Goal: Task Accomplishment & Management: Use online tool/utility

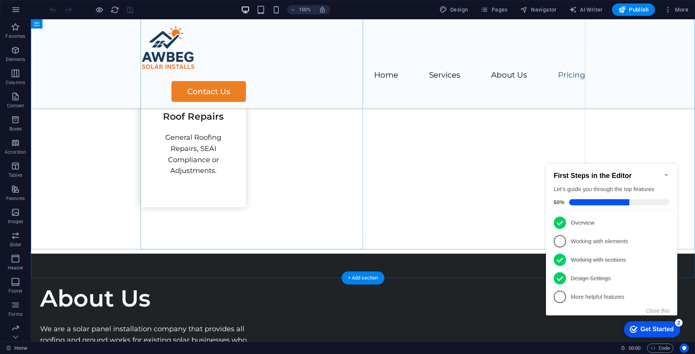
scroll to position [1287, 0]
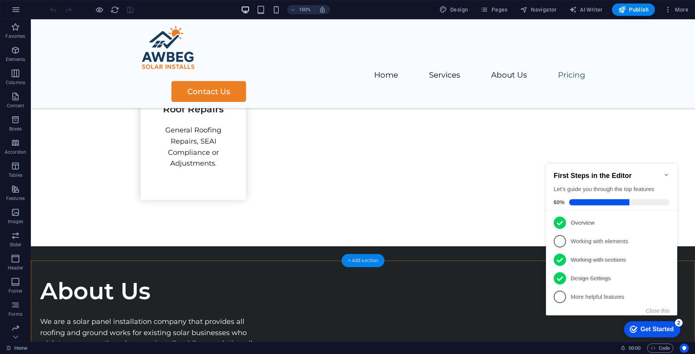
click at [372, 260] on div "+ Add section" at bounding box center [363, 260] width 43 height 13
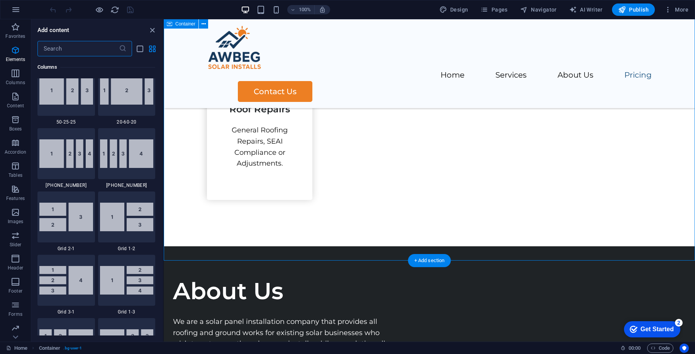
scroll to position [1351, 0]
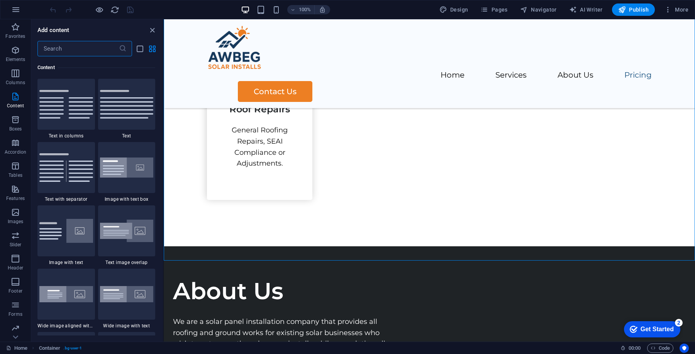
click at [83, 45] on input "text" at bounding box center [78, 48] width 82 height 15
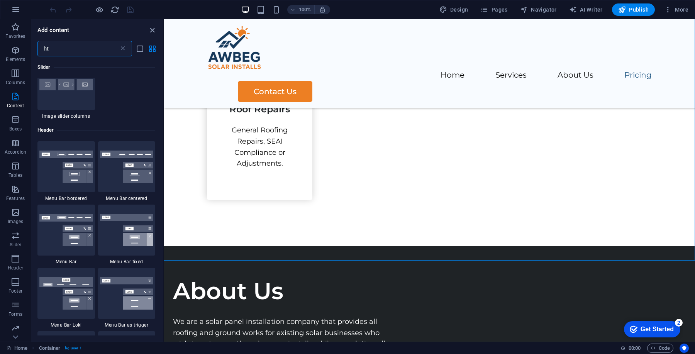
scroll to position [0, 0]
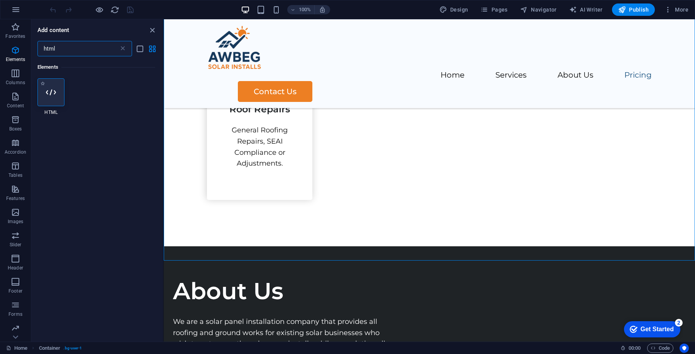
type input "html"
click at [50, 103] on div at bounding box center [50, 92] width 27 height 28
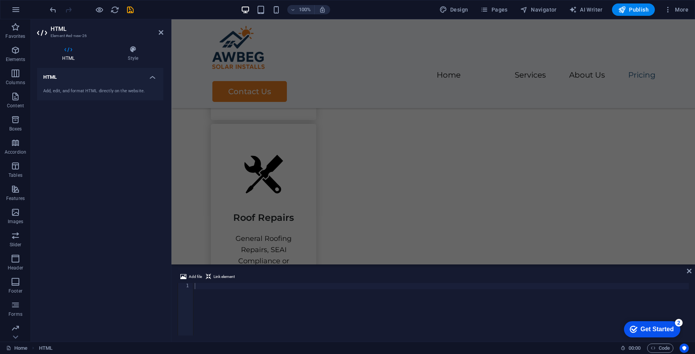
scroll to position [1177, 0]
click at [367, 303] on div at bounding box center [441, 315] width 496 height 65
click at [321, 292] on div at bounding box center [441, 315] width 496 height 65
paste textarea "</iframe>"
click at [271, 294] on div "< iframe src = "https://storage.googleapis.com/maps-solutions-2ev2yh05pd/locato…" at bounding box center [441, 315] width 496 height 65
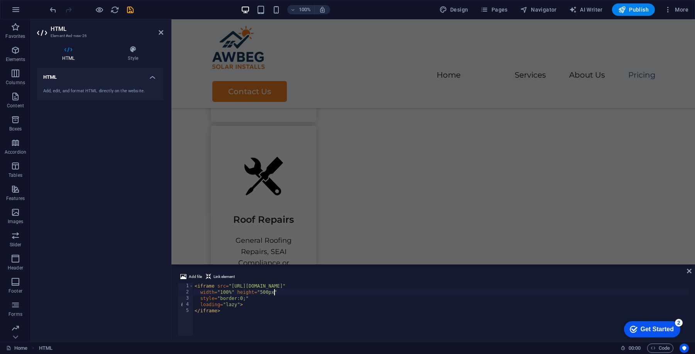
scroll to position [0, 6]
type textarea "width="100%" height="500px""
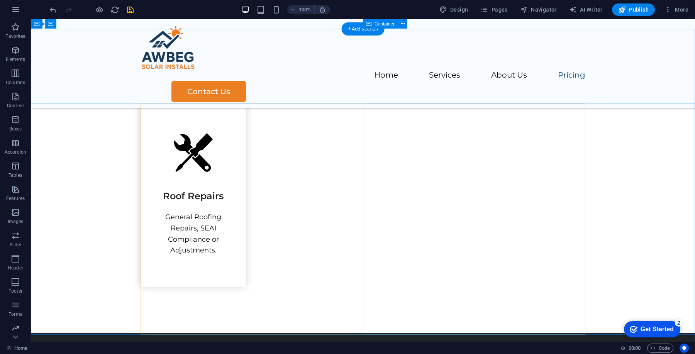
scroll to position [1176, 0]
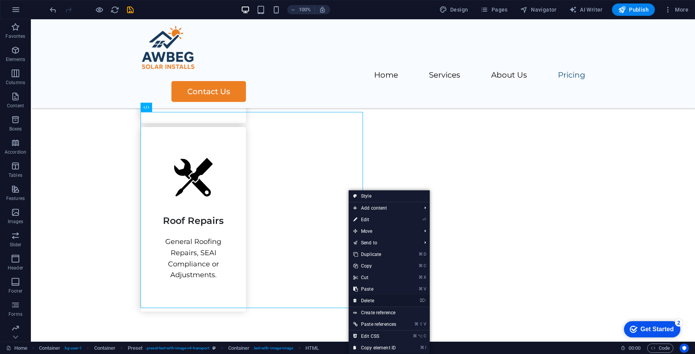
click at [378, 300] on link "⌦ Delete" at bounding box center [375, 301] width 52 height 12
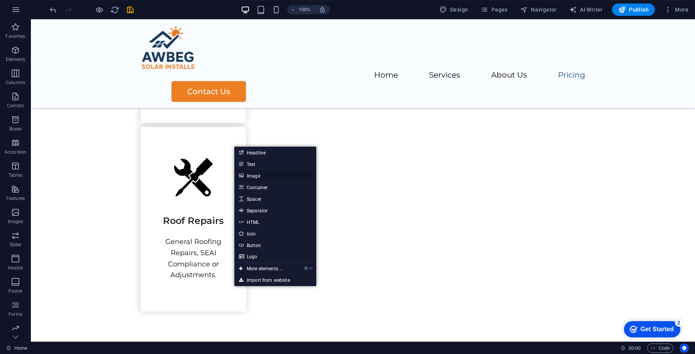
click at [257, 173] on link "Image" at bounding box center [275, 176] width 82 height 12
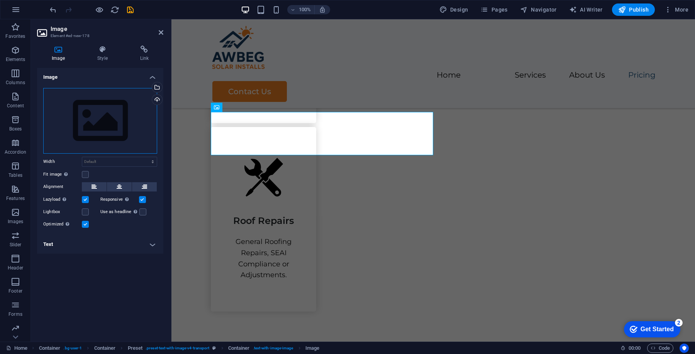
click at [117, 118] on div "Drag files here, click to choose files or select files from Files or our free s…" at bounding box center [100, 121] width 114 height 66
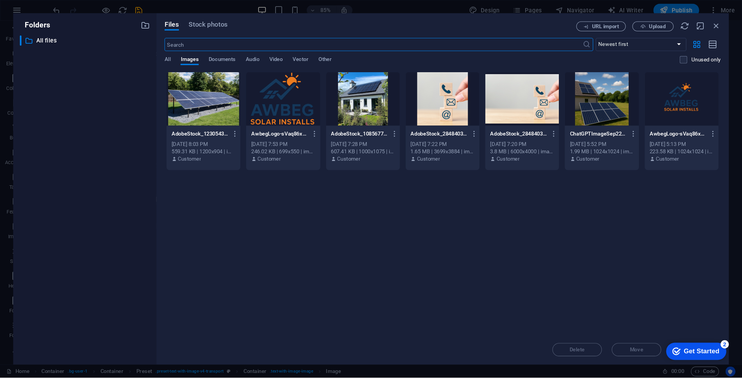
scroll to position [1244, 0]
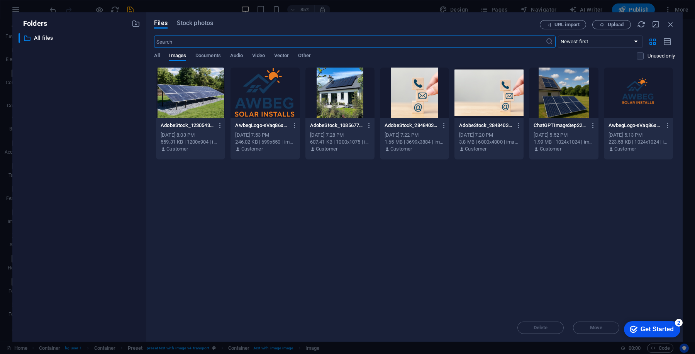
click at [420, 83] on div at bounding box center [414, 93] width 69 height 50
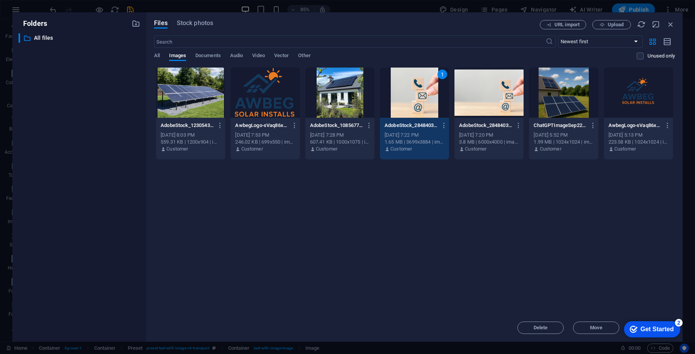
click at [644, 327] on div "Get Started" at bounding box center [657, 329] width 33 height 7
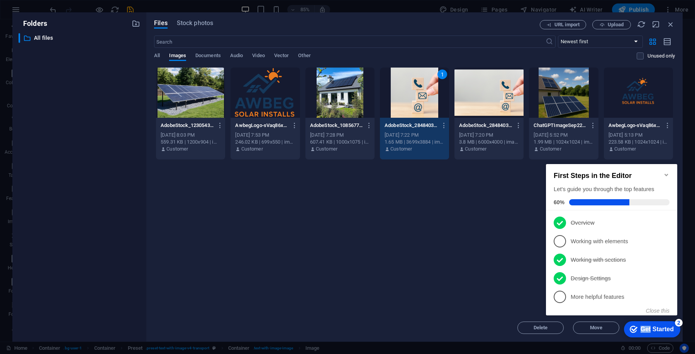
click at [644, 327] on div "Get Started" at bounding box center [657, 329] width 33 height 7
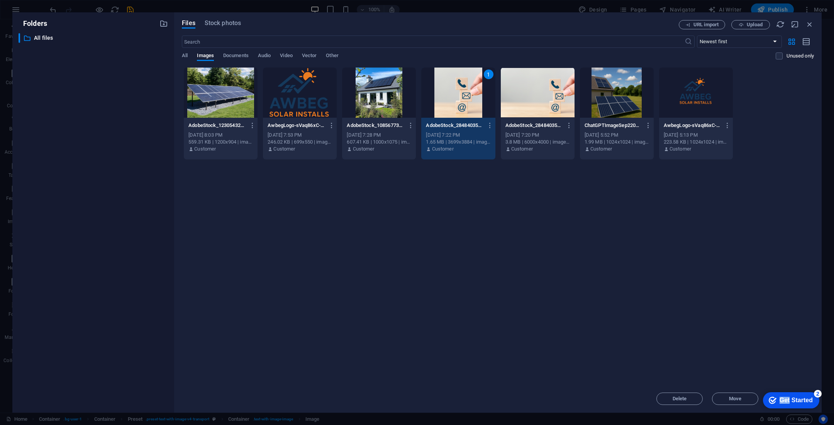
scroll to position [1094, 0]
click at [480, 104] on div "1" at bounding box center [458, 93] width 74 height 50
click at [480, 104] on div at bounding box center [458, 93] width 74 height 50
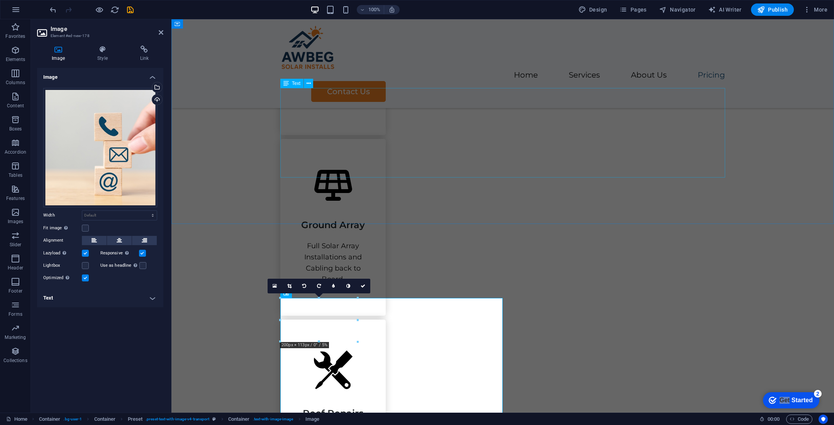
scroll to position [977, 0]
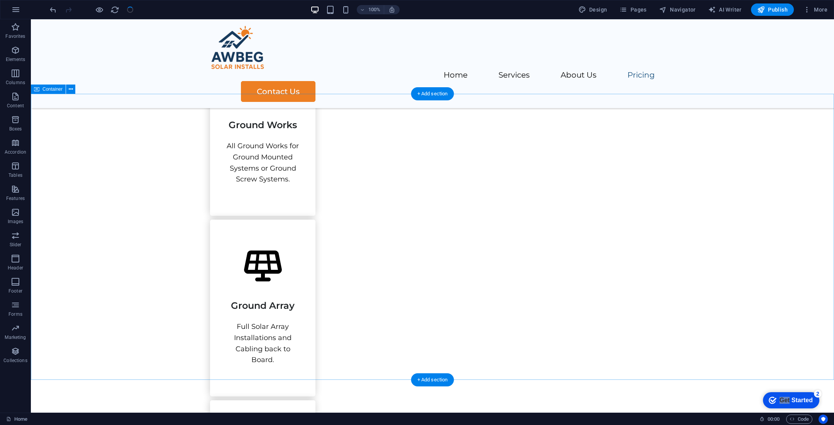
scroll to position [901, 0]
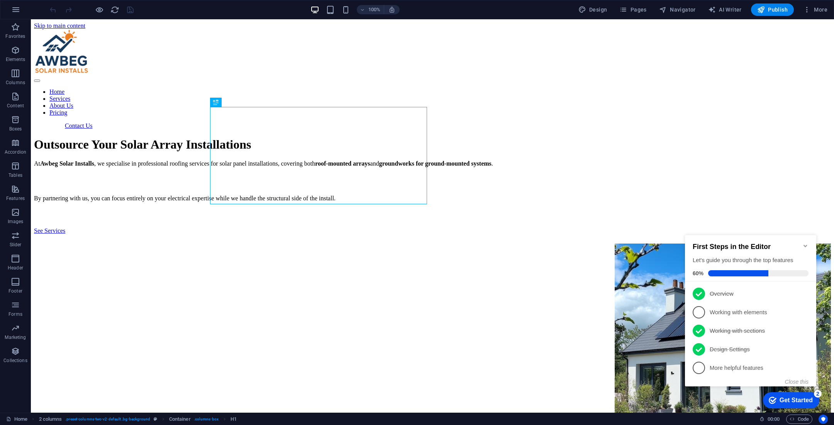
click at [807, 243] on icon "Minimize checklist" at bounding box center [806, 246] width 6 height 6
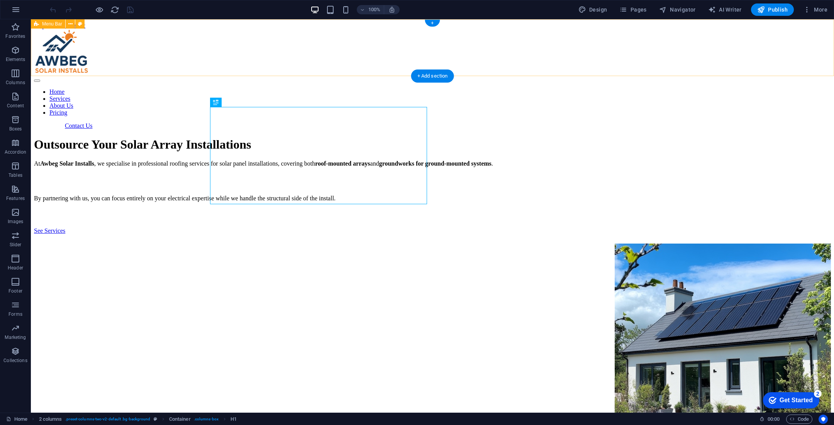
click at [677, 38] on div "Home Services About Us Pricing Contact Us" at bounding box center [432, 79] width 797 height 100
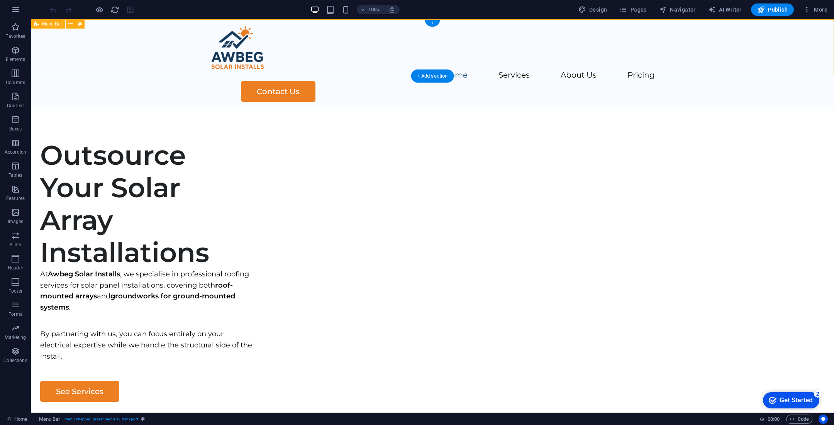
click at [677, 38] on div "Home Services About Us Pricing Contact Us" at bounding box center [433, 63] width 804 height 89
select select "header"
select select "rem"
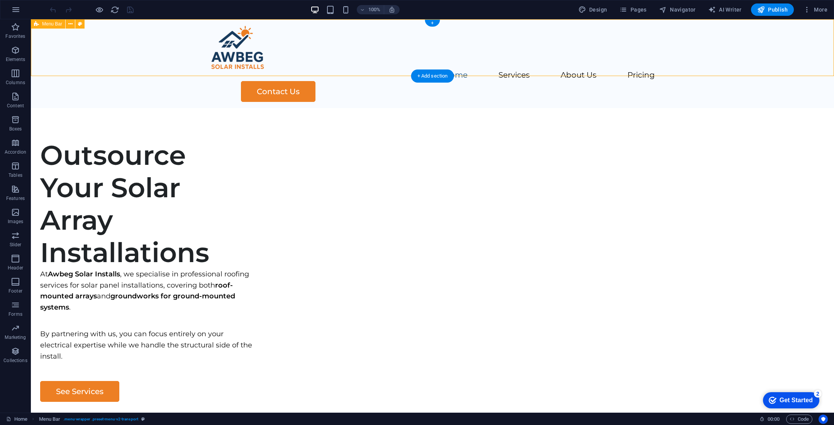
select select "rem"
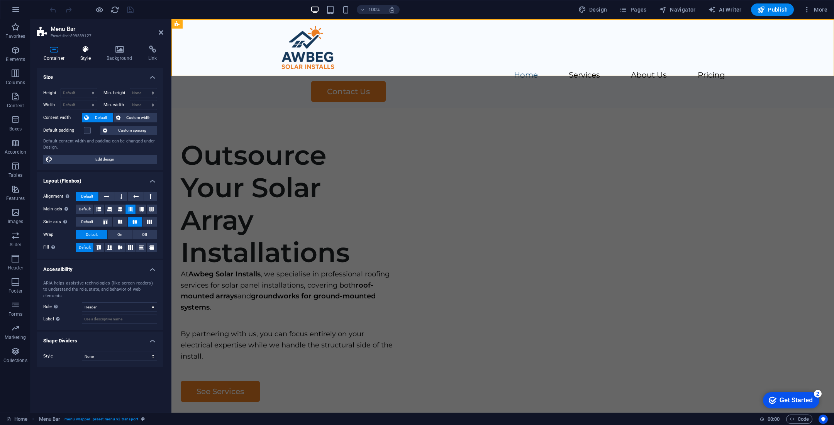
click at [88, 53] on icon at bounding box center [85, 50] width 23 height 8
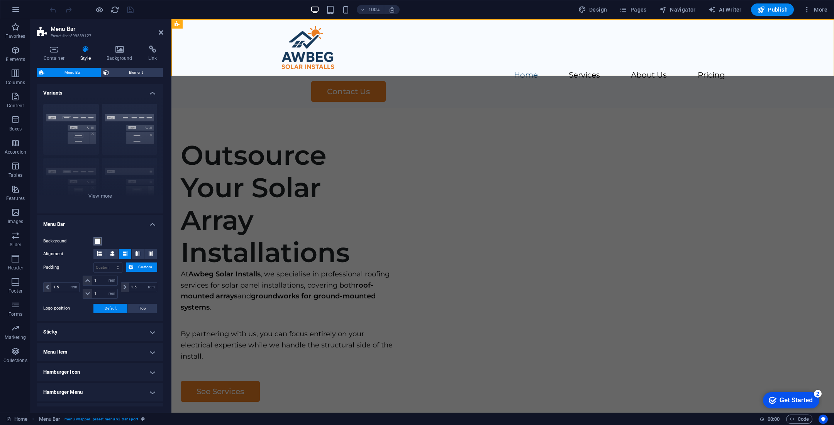
click at [96, 240] on span at bounding box center [98, 241] width 6 height 6
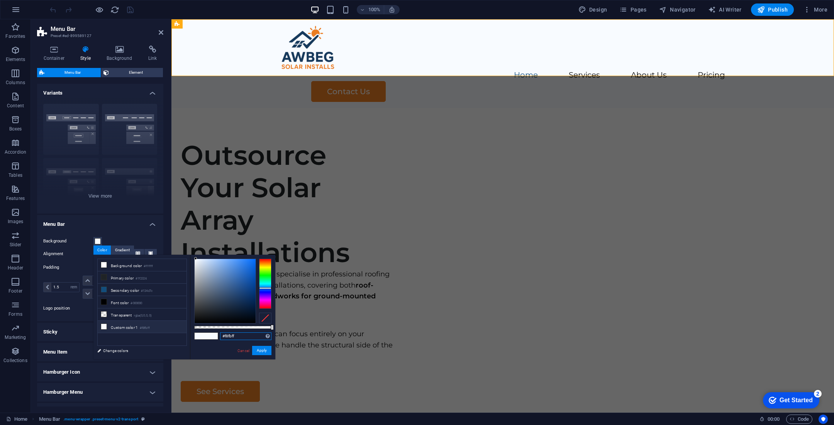
click at [245, 338] on input "#f8fbff" at bounding box center [245, 337] width 51 height 8
click at [262, 351] on button "Apply" at bounding box center [261, 350] width 19 height 9
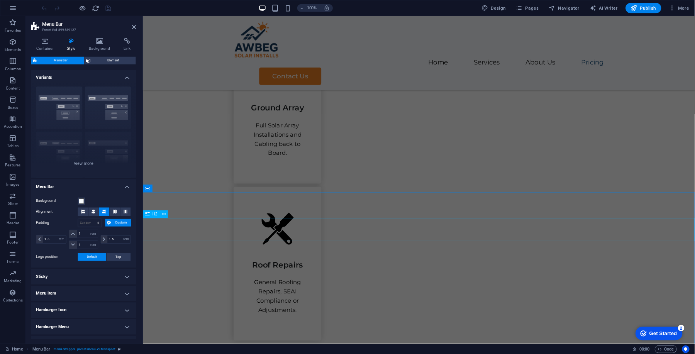
scroll to position [1599, 0]
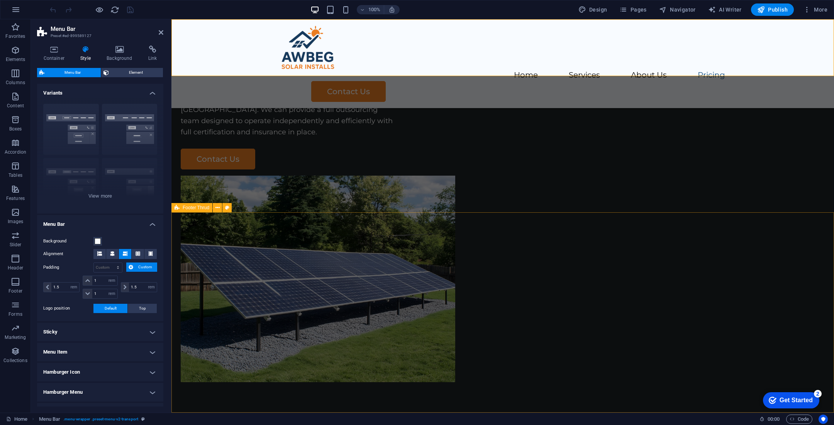
select select "footer"
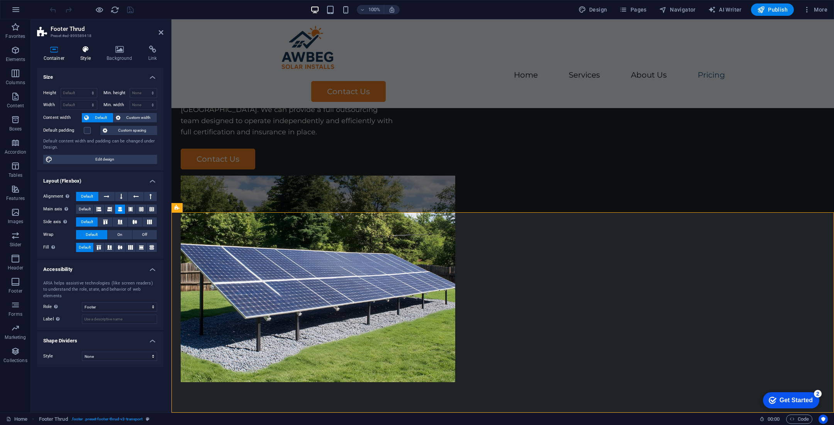
click at [87, 59] on h4 "Style" at bounding box center [87, 54] width 26 height 16
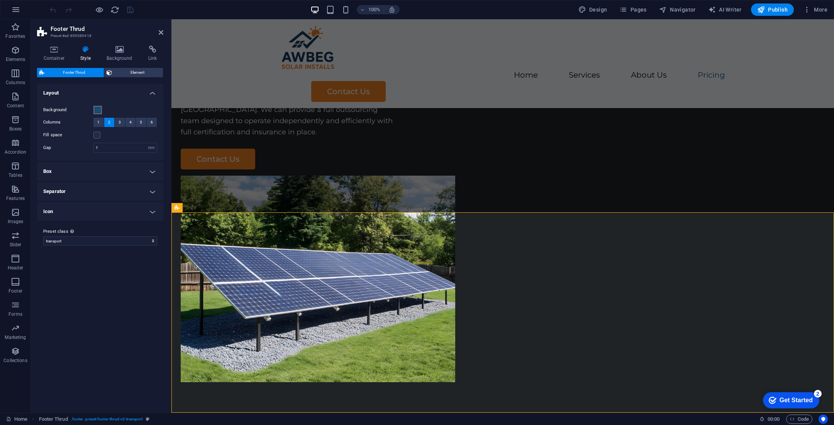
click at [97, 112] on span at bounding box center [98, 110] width 6 height 6
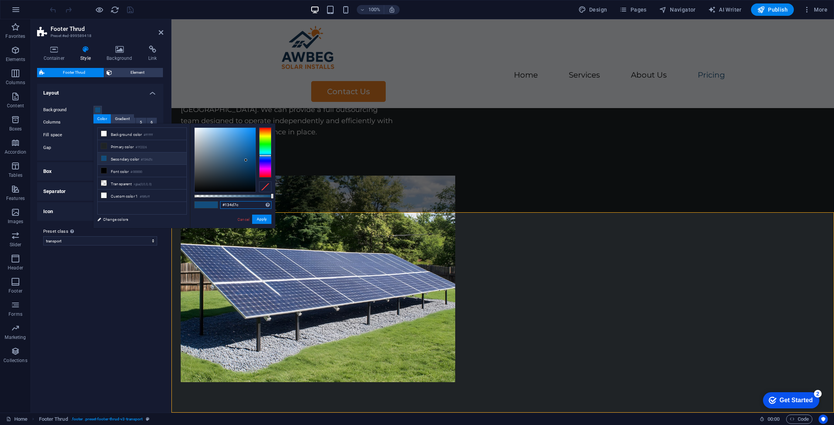
click at [248, 204] on input "#134d7c" at bounding box center [245, 205] width 51 height 8
paste input "f8fbff"
type input "#f8fbff"
click at [258, 218] on button "Apply" at bounding box center [261, 219] width 19 height 9
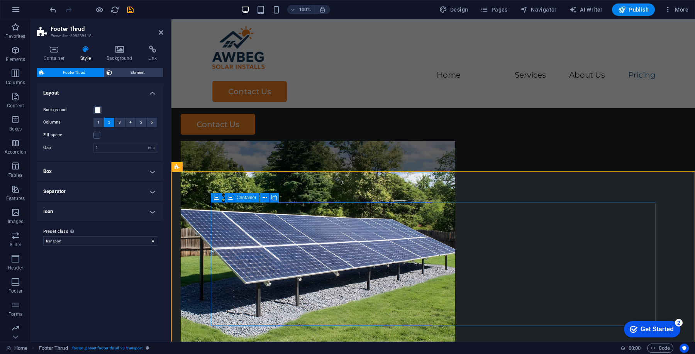
scroll to position [1670, 0]
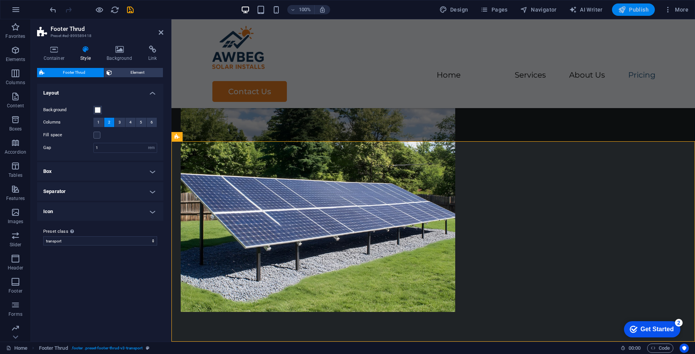
click at [0, 0] on span "Publish" at bounding box center [0, 0] width 0 height 0
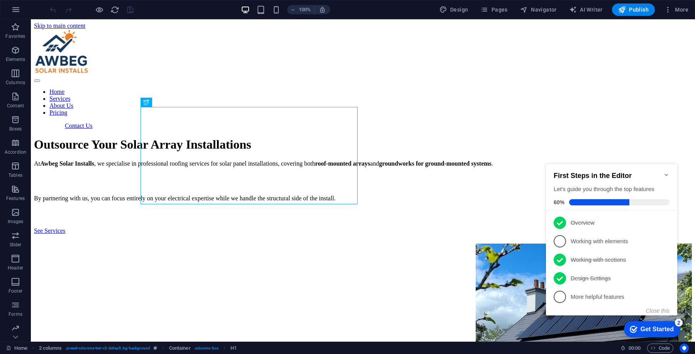
click at [667, 172] on icon "Minimize checklist" at bounding box center [667, 175] width 6 height 6
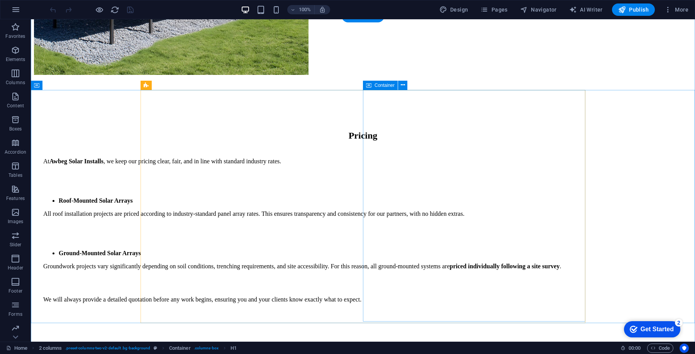
scroll to position [1264, 0]
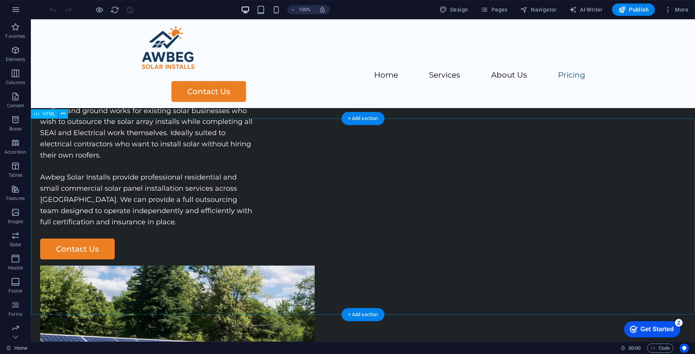
scroll to position [1492, 0]
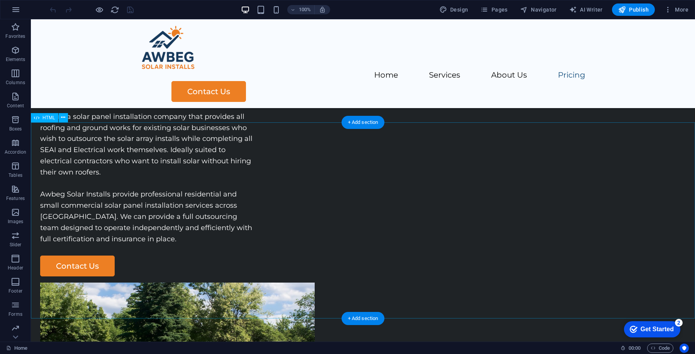
click at [59, 118] on button at bounding box center [63, 117] width 9 height 9
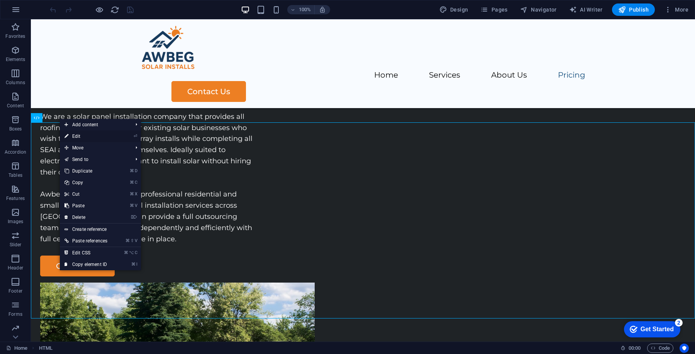
click at [80, 135] on link "⏎ Edit" at bounding box center [86, 137] width 52 height 12
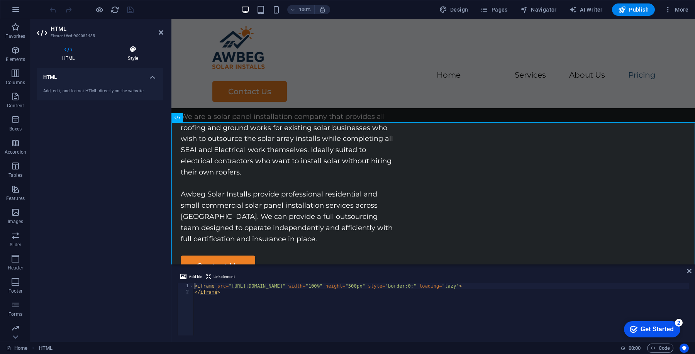
click at [132, 58] on h4 "Style" at bounding box center [133, 54] width 61 height 16
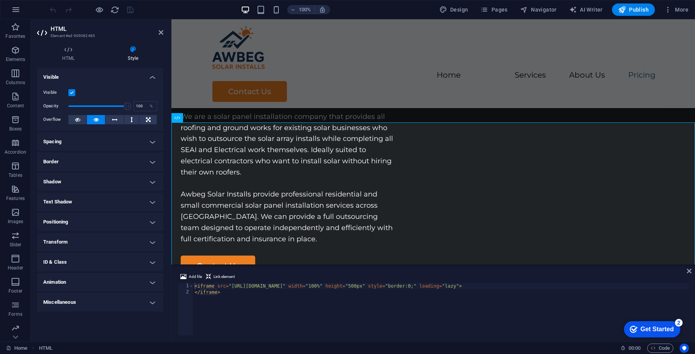
click at [121, 245] on h4 "Transform" at bounding box center [100, 242] width 126 height 19
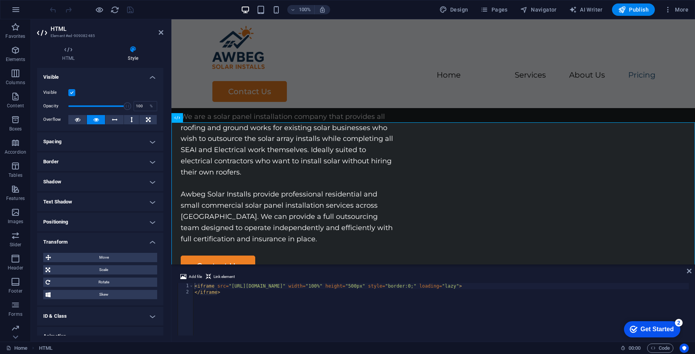
click at [121, 242] on h4 "Transform" at bounding box center [100, 240] width 126 height 14
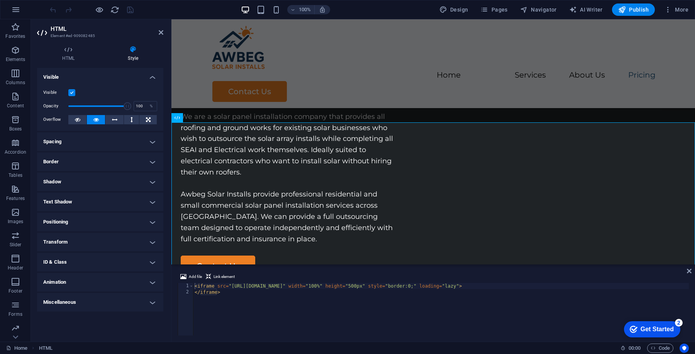
click at [121, 242] on h4 "Transform" at bounding box center [100, 242] width 126 height 19
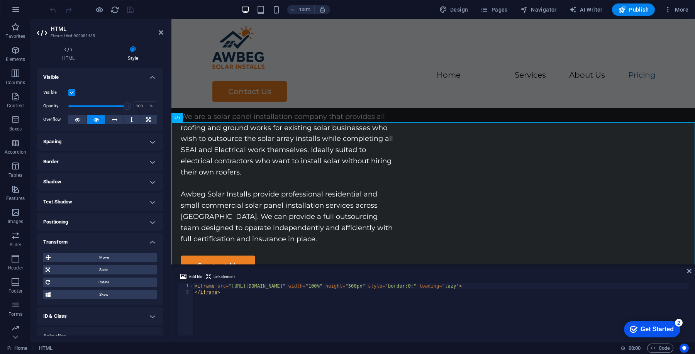
click at [121, 242] on h4 "Transform" at bounding box center [100, 240] width 126 height 14
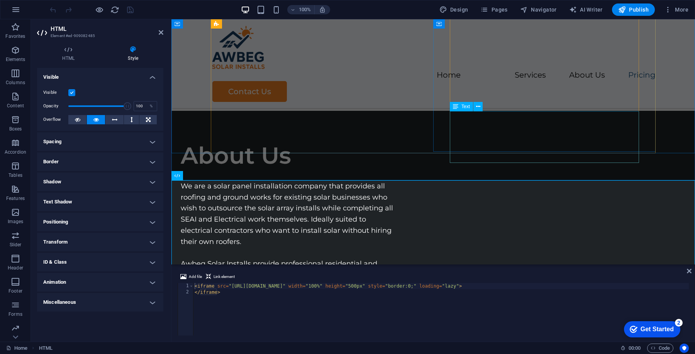
scroll to position [1406, 0]
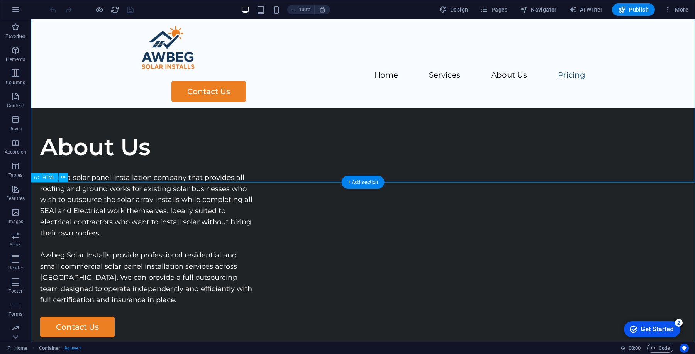
scroll to position [1434, 0]
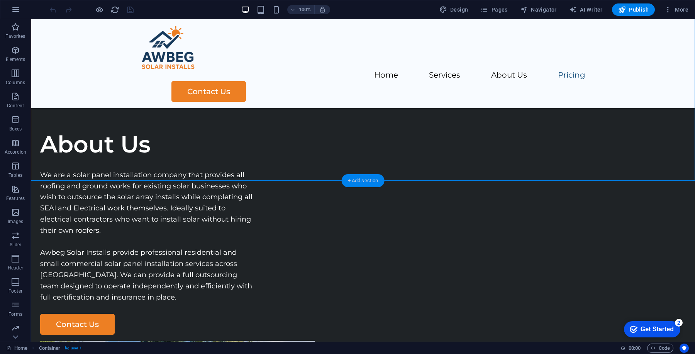
click at [367, 179] on div "+ Add section" at bounding box center [363, 180] width 43 height 13
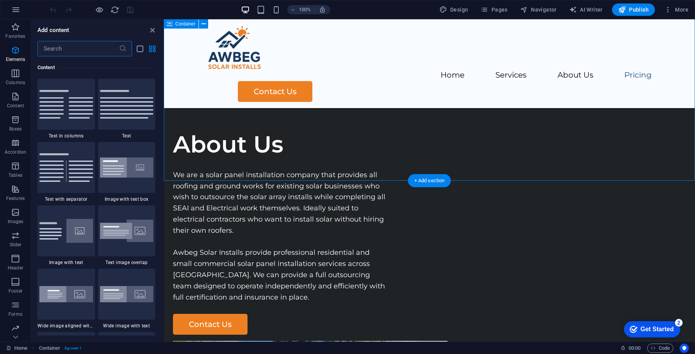
scroll to position [1351, 0]
click at [70, 42] on input "text" at bounding box center [78, 48] width 82 height 15
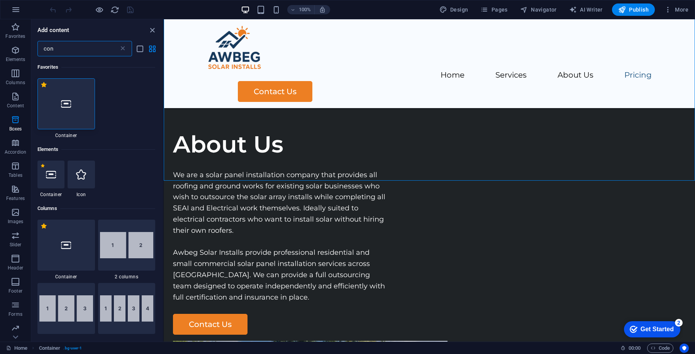
scroll to position [0, 0]
type input "con"
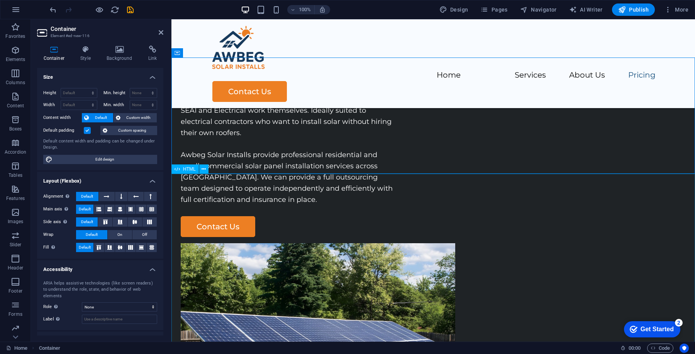
scroll to position [1564, 0]
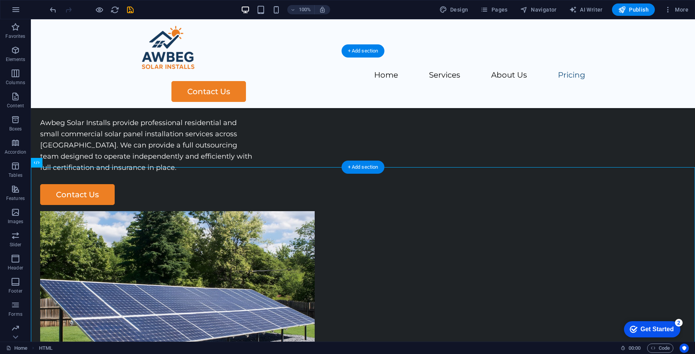
drag, startPoint x: 335, startPoint y: 201, endPoint x: 404, endPoint y: 118, distance: 107.8
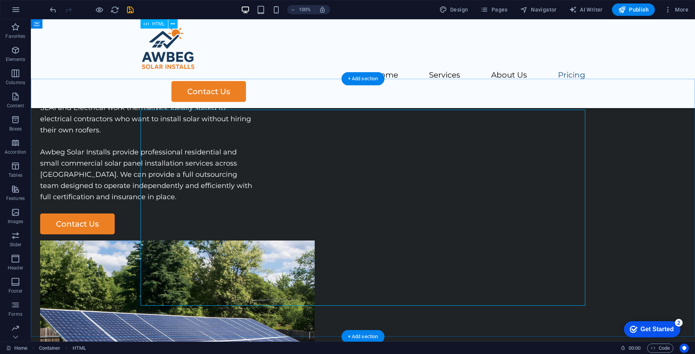
scroll to position [1533, 0]
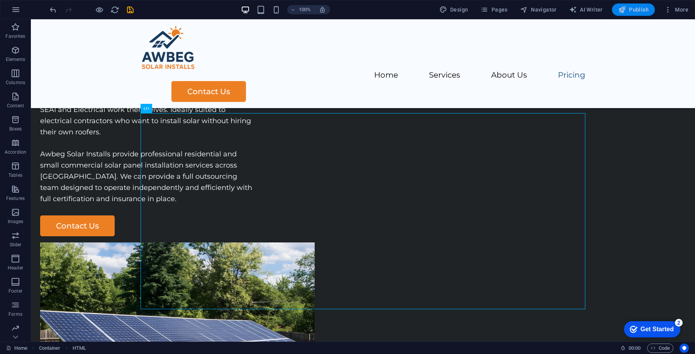
click at [636, 5] on button "Publish" at bounding box center [633, 9] width 43 height 12
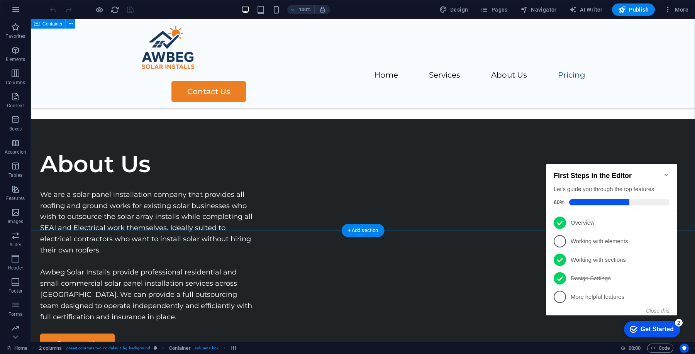
scroll to position [1427, 0]
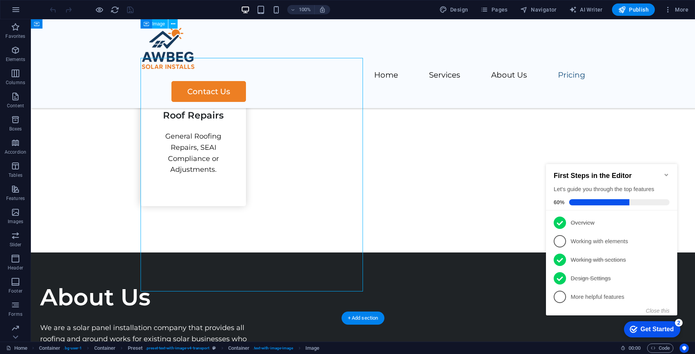
scroll to position [1269, 0]
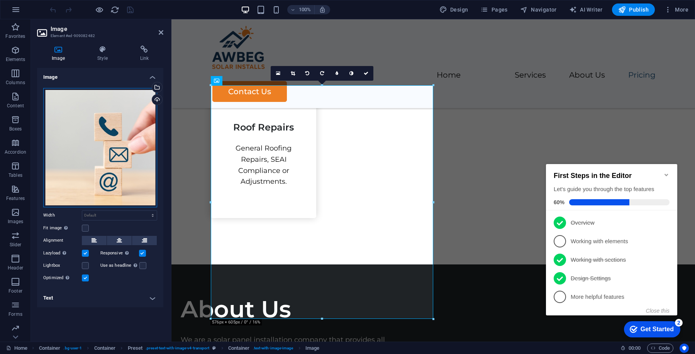
click at [121, 128] on div "Drag files here, click to choose files or select files from Files or our free s…" at bounding box center [100, 147] width 114 height 119
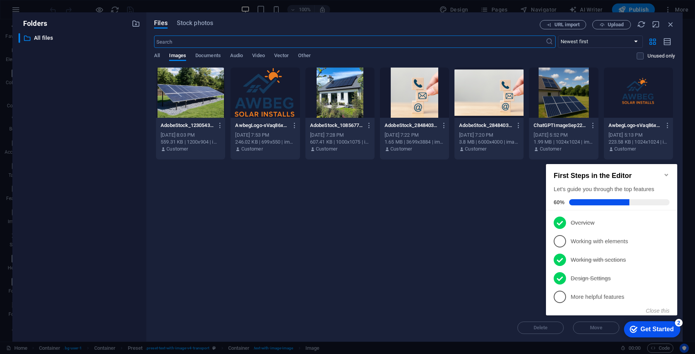
scroll to position [1348, 0]
click at [489, 105] on div at bounding box center [489, 93] width 69 height 50
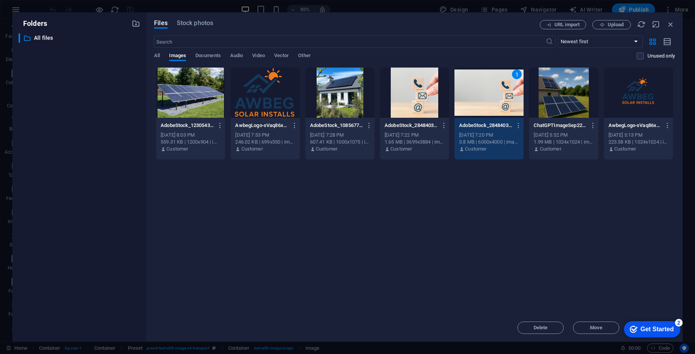
click at [480, 92] on div "1" at bounding box center [489, 93] width 69 height 50
click at [480, 92] on div at bounding box center [489, 93] width 69 height 50
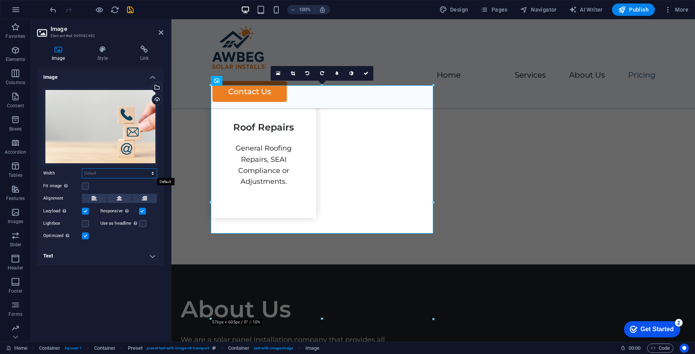
click at [123, 173] on select "Default auto px rem % em vh vw" at bounding box center [119, 173] width 75 height 9
click at [364, 74] on icon at bounding box center [366, 73] width 5 height 5
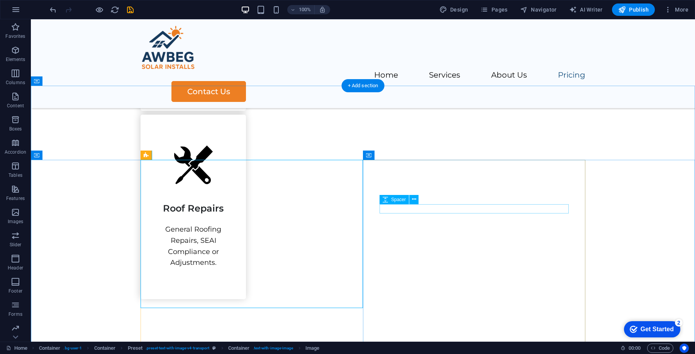
scroll to position [1181, 0]
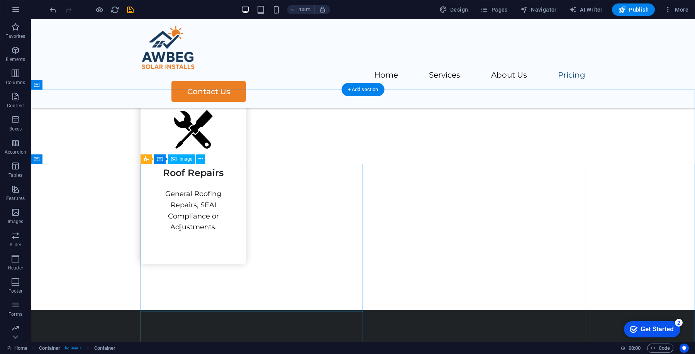
scroll to position [1254, 0]
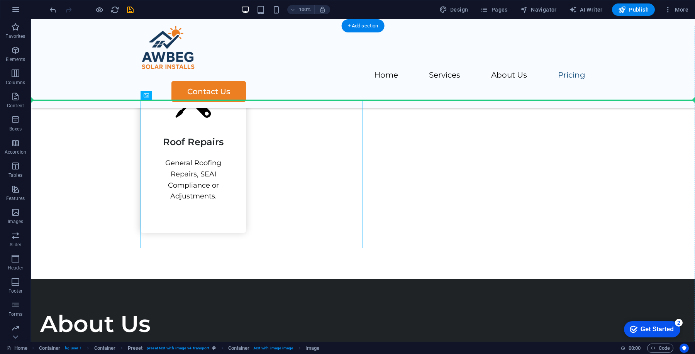
drag, startPoint x: 223, startPoint y: 204, endPoint x: 120, endPoint y: 191, distance: 104.0
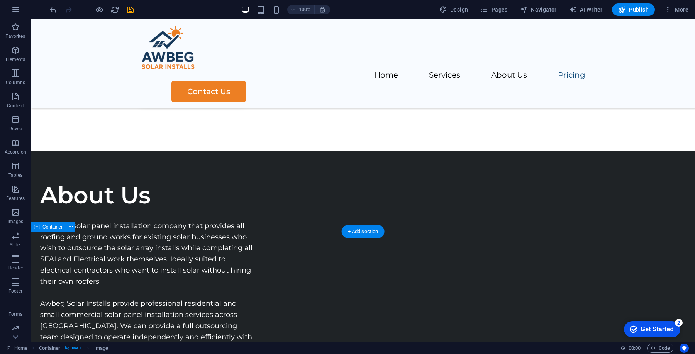
scroll to position [1119, 0]
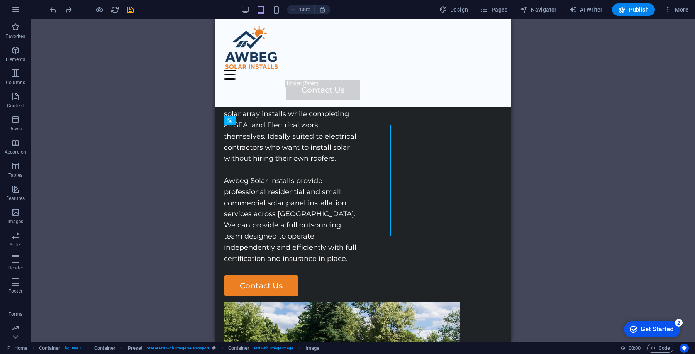
click at [0, 0] on div "100% Design Pages Navigator AI Writer Publish More" at bounding box center [0, 0] width 0 height 0
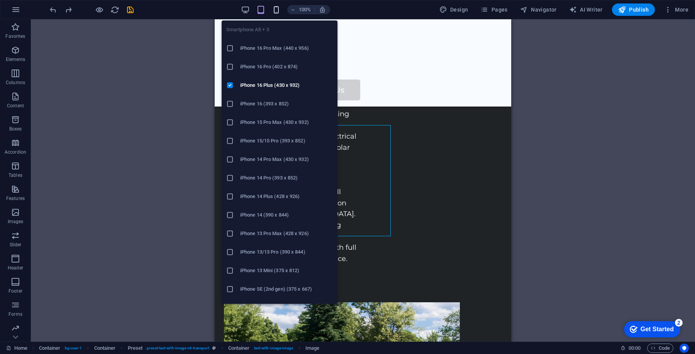
click at [277, 10] on icon "button" at bounding box center [276, 9] width 9 height 9
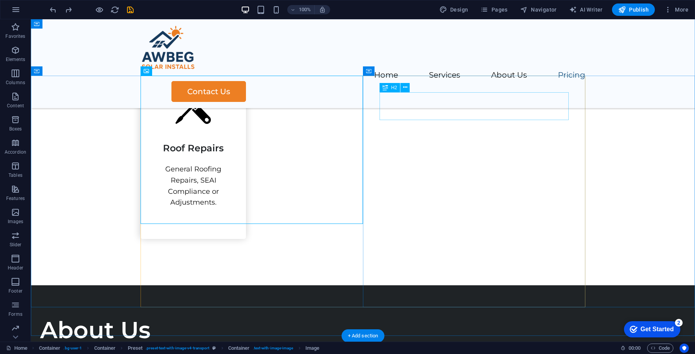
scroll to position [1230, 0]
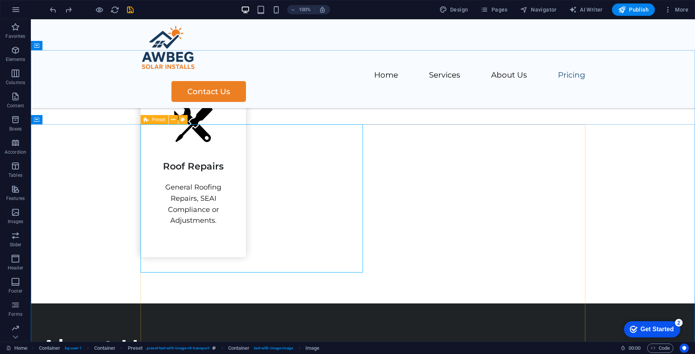
click at [146, 121] on icon at bounding box center [146, 119] width 5 height 9
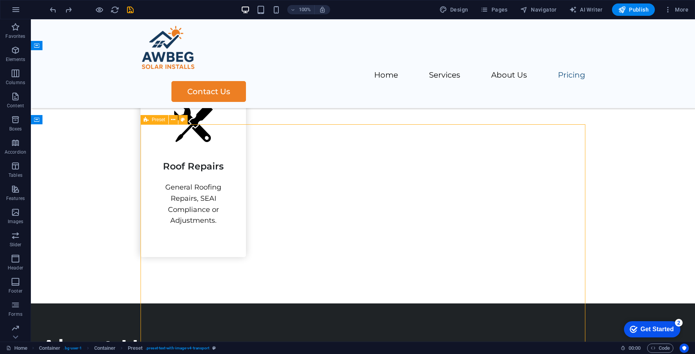
click at [149, 121] on div "Preset" at bounding box center [155, 119] width 28 height 9
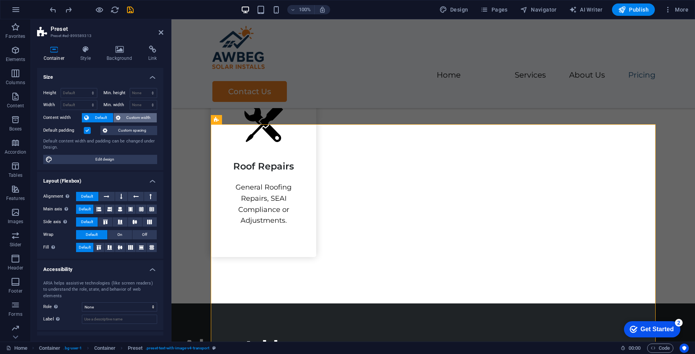
click at [125, 117] on span "Custom width" at bounding box center [139, 117] width 32 height 9
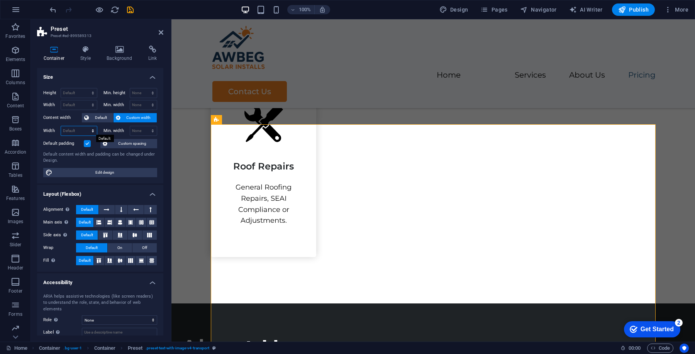
click at [91, 130] on select "Default px rem % em vh vw" at bounding box center [79, 130] width 36 height 9
select select "px"
click at [85, 126] on select "Default px rem % em vh vw" at bounding box center [79, 130] width 36 height 9
type input "1152"
click at [82, 127] on input "1152" at bounding box center [79, 130] width 36 height 9
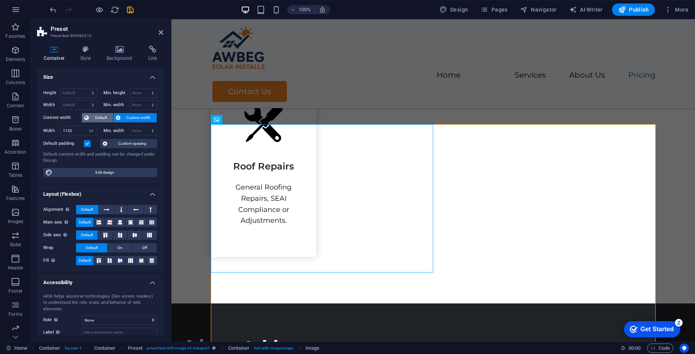
click at [106, 117] on span "Default" at bounding box center [101, 117] width 20 height 9
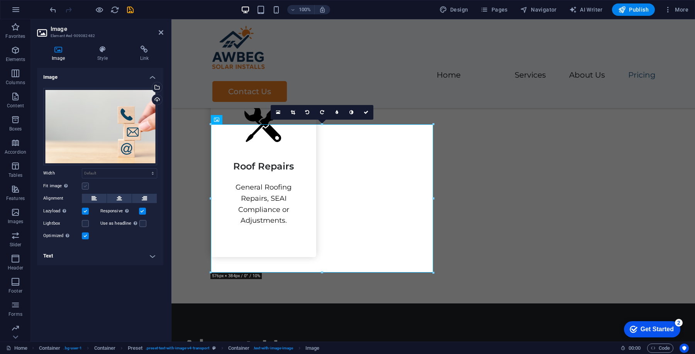
click at [87, 185] on label at bounding box center [85, 186] width 7 height 7
click at [0, 0] on input "Fit image Automatically fit image to a fixed width and height" at bounding box center [0, 0] width 0 height 0
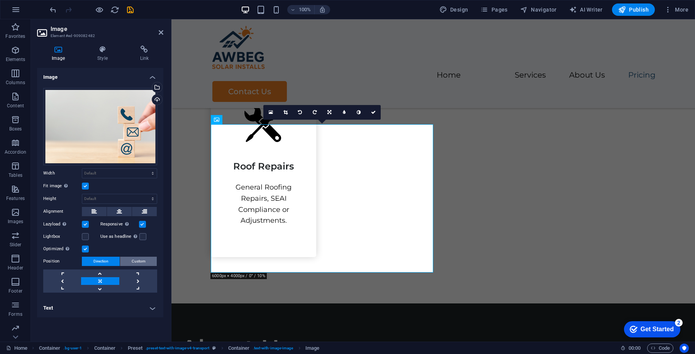
click at [149, 261] on button "Custom" at bounding box center [138, 261] width 37 height 9
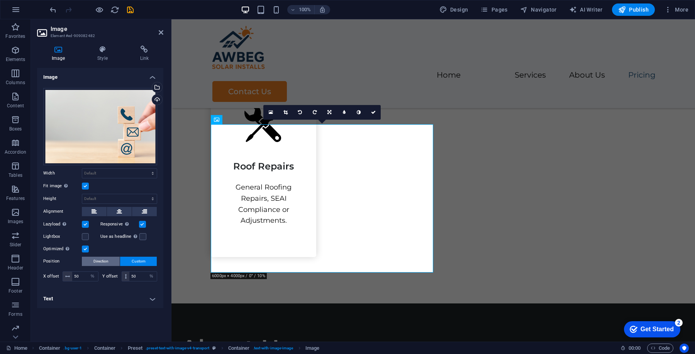
click at [113, 258] on button "Direction" at bounding box center [101, 261] width 38 height 9
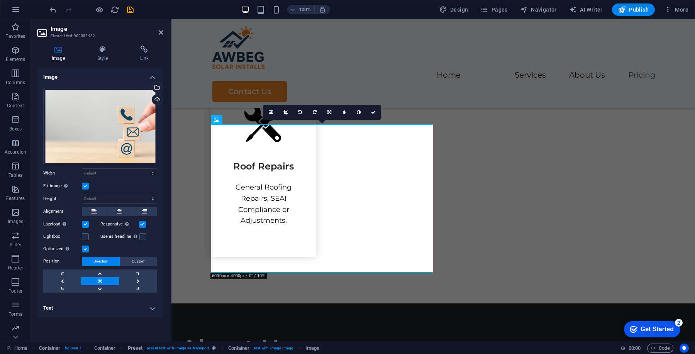
click at [86, 186] on label at bounding box center [85, 186] width 7 height 7
click at [0, 0] on input "Fit image Automatically fit image to a fixed width and height" at bounding box center [0, 0] width 0 height 0
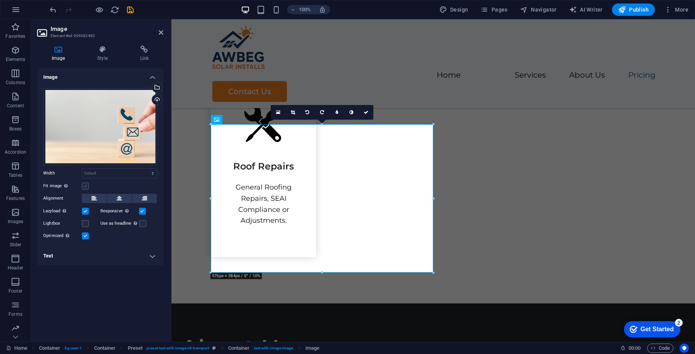
click at [86, 186] on label at bounding box center [85, 186] width 7 height 7
click at [0, 0] on input "Fit image Automatically fit image to a fixed width and height" at bounding box center [0, 0] width 0 height 0
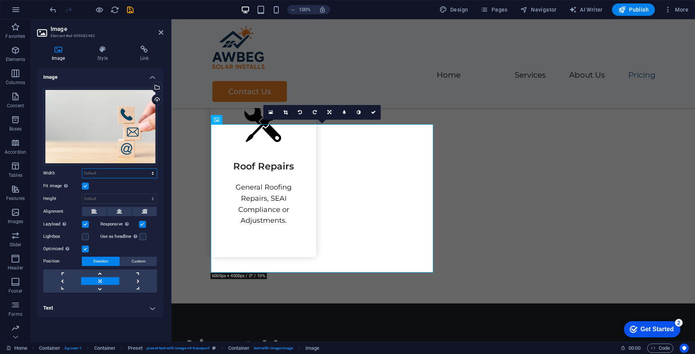
click at [98, 170] on select "Default auto px rem % em vh vw" at bounding box center [119, 173] width 75 height 9
click at [82, 169] on select "Default auto px rem % em vh vw" at bounding box center [119, 173] width 75 height 9
select select "DISABLED_OPTION_VALUE"
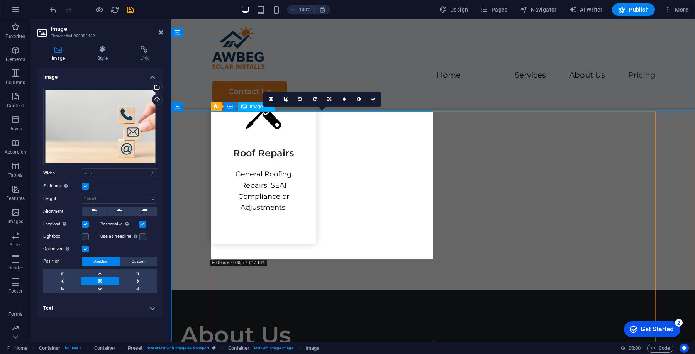
scroll to position [1254, 0]
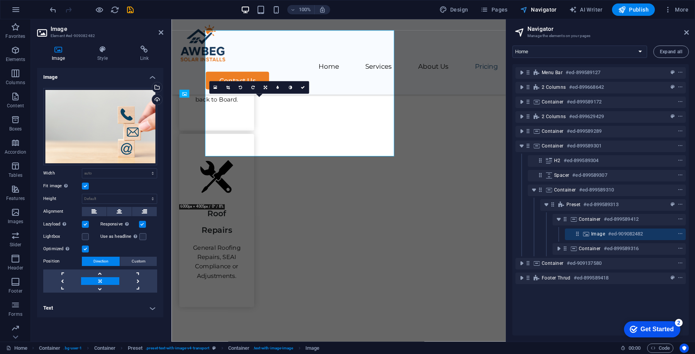
scroll to position [1322, 0]
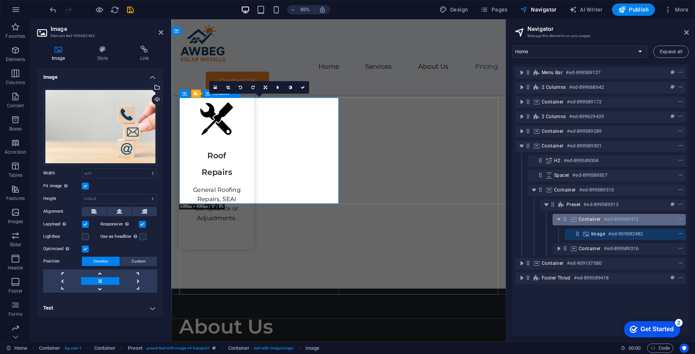
click at [556, 218] on div "Container #ed-899589412" at bounding box center [613, 219] width 68 height 9
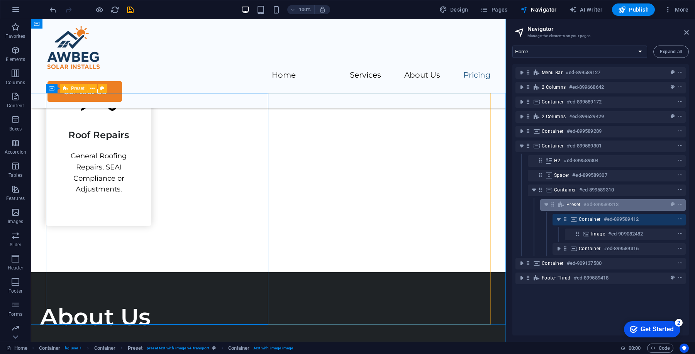
click at [556, 208] on h6 "#ed-899589313" at bounding box center [601, 204] width 35 height 9
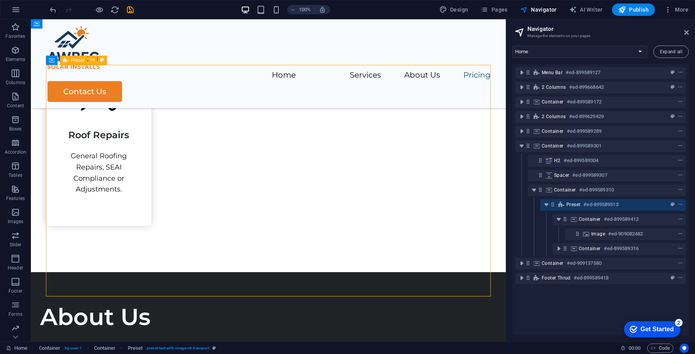
scroll to position [1290, 0]
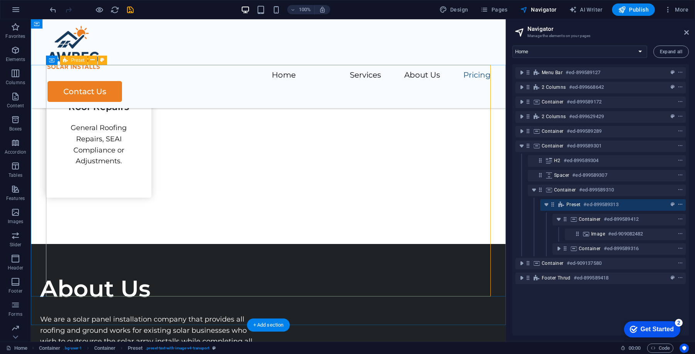
click at [556, 204] on icon "context-menu" at bounding box center [680, 204] width 5 height 5
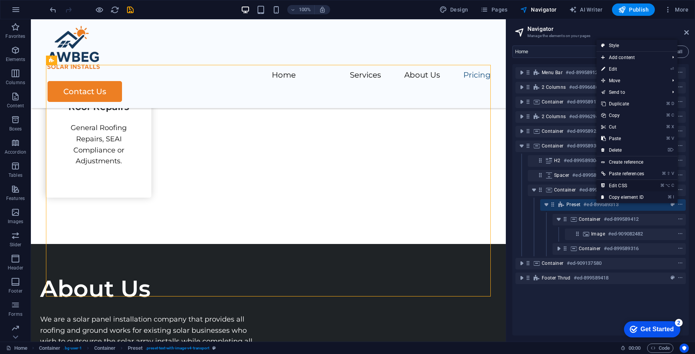
click at [556, 186] on link "⌘ ⌥ C Edit CSS" at bounding box center [623, 186] width 52 height 12
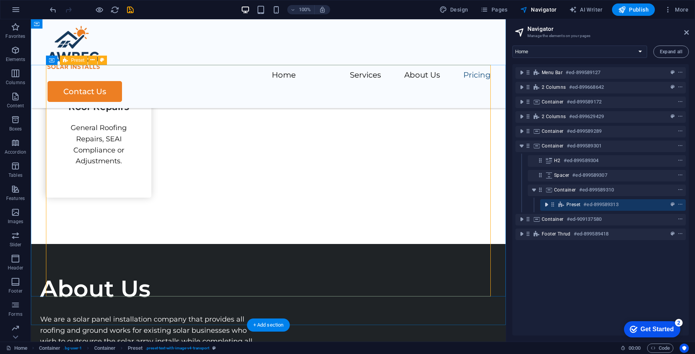
click at [548, 203] on icon "toggle-expand" at bounding box center [547, 205] width 8 height 8
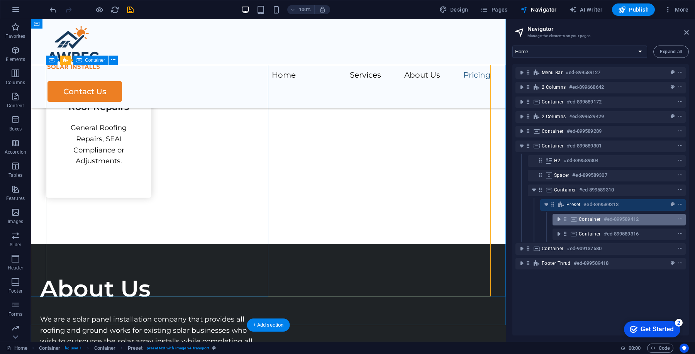
click at [556, 221] on icon "toggle-expand" at bounding box center [559, 220] width 8 height 8
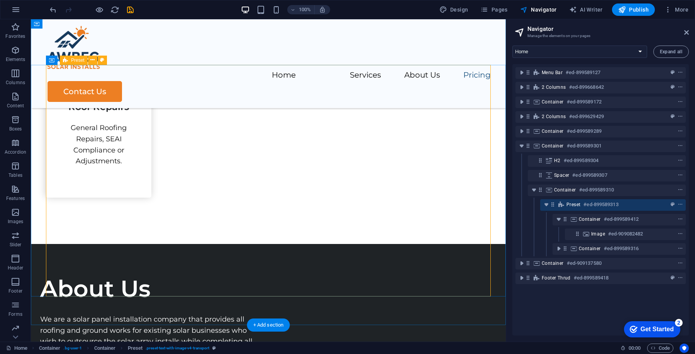
drag, startPoint x: 588, startPoint y: 234, endPoint x: 593, endPoint y: 210, distance: 24.5
click at [556, 210] on div "Menu Bar #ed-899589127 2 columns #ed-899668642 Container #ed-899589172 2 column…" at bounding box center [601, 200] width 177 height 272
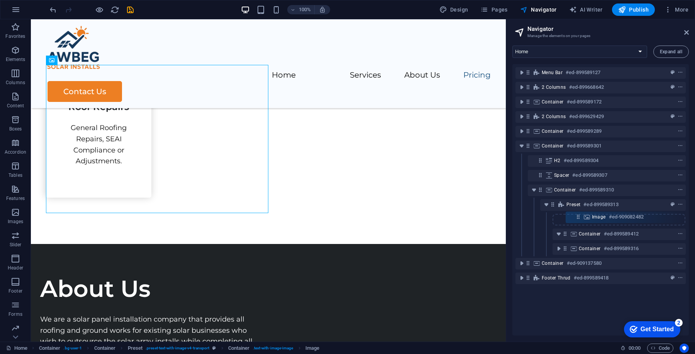
drag, startPoint x: 578, startPoint y: 234, endPoint x: 579, endPoint y: 215, distance: 19.3
click at [556, 215] on div "Menu Bar #ed-899589127 2 columns #ed-899668642 Container #ed-899589172 2 column…" at bounding box center [601, 200] width 177 height 272
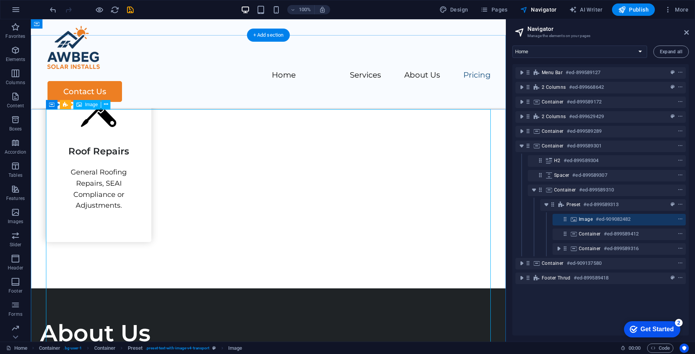
scroll to position [1215, 0]
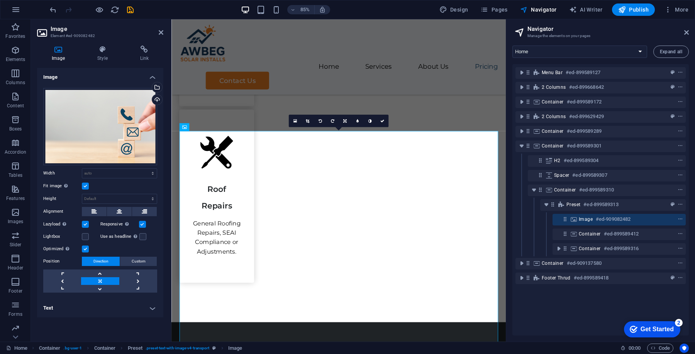
click at [88, 186] on label at bounding box center [85, 186] width 7 height 7
click at [0, 0] on input "Fit image Automatically fit image to a fixed width and height" at bounding box center [0, 0] width 0 height 0
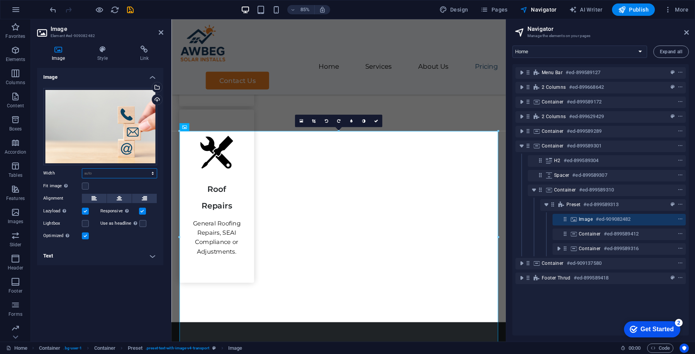
click at [103, 173] on select "Default auto px rem % em vh vw" at bounding box center [119, 173] width 75 height 9
select select "px"
click at [146, 169] on select "Default auto px rem % em vh vw" at bounding box center [119, 173] width 75 height 9
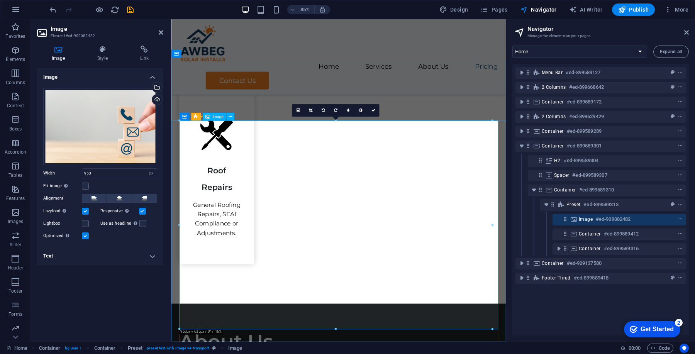
scroll to position [1306, 0]
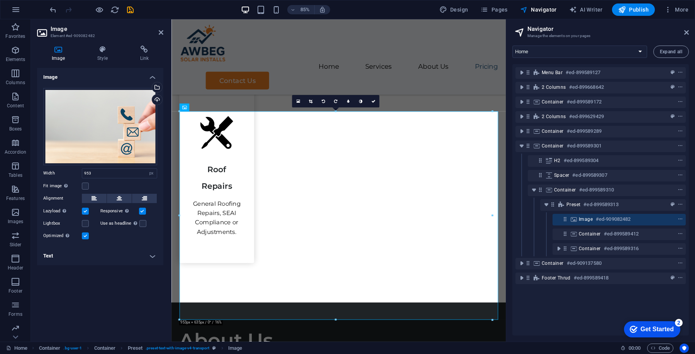
click at [492, 112] on div at bounding box center [492, 111] width 3 height 3
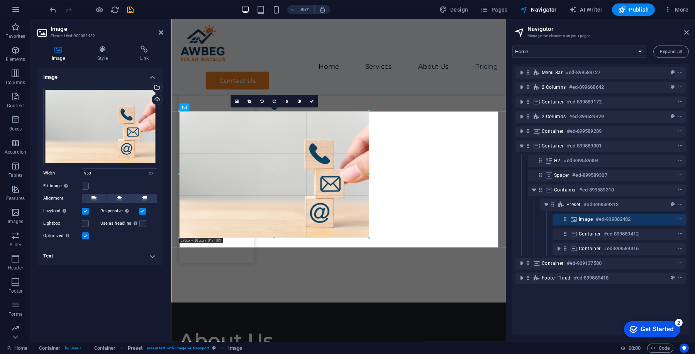
drag, startPoint x: 491, startPoint y: 113, endPoint x: 221, endPoint y: 211, distance: 287.2
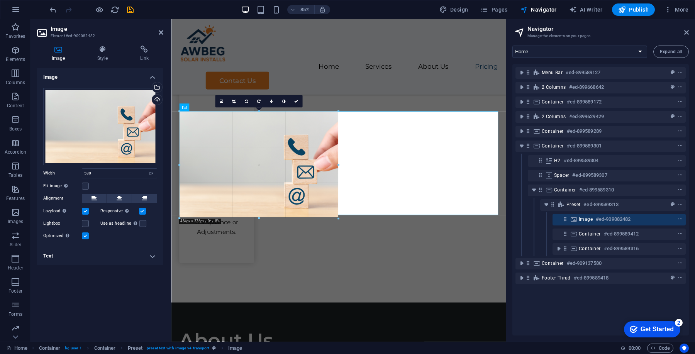
drag, startPoint x: 369, startPoint y: 174, endPoint x: 333, endPoint y: 169, distance: 36.3
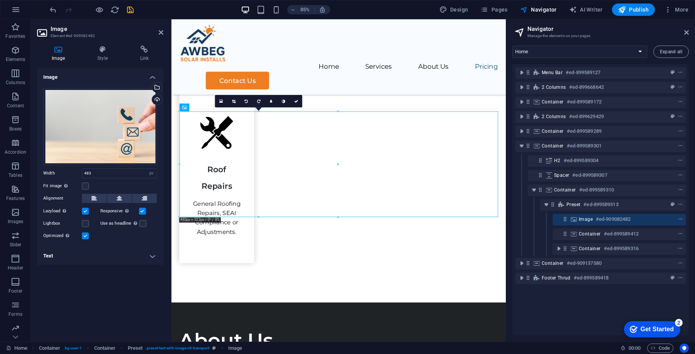
drag, startPoint x: 303, startPoint y: 201, endPoint x: 285, endPoint y: 264, distance: 66.3
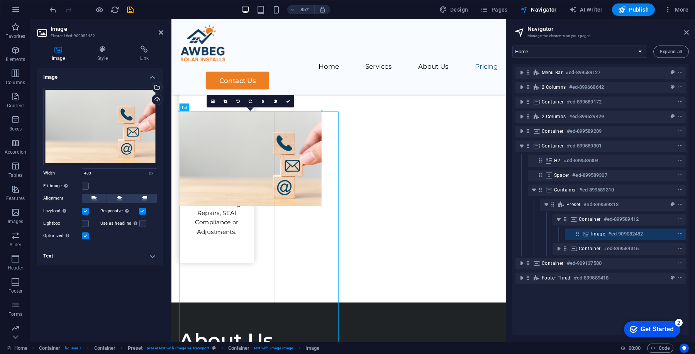
drag, startPoint x: 338, startPoint y: 165, endPoint x: 331, endPoint y: 175, distance: 12.8
type input "463"
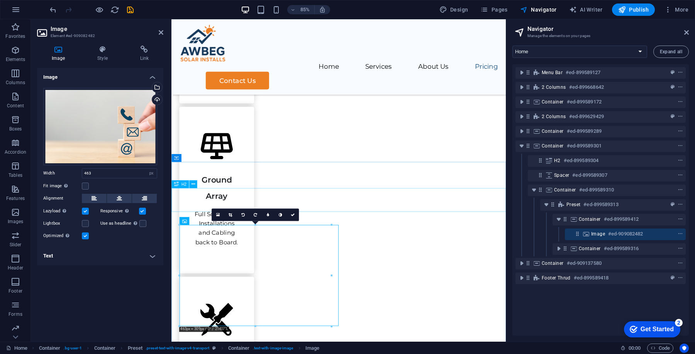
scroll to position [1056, 0]
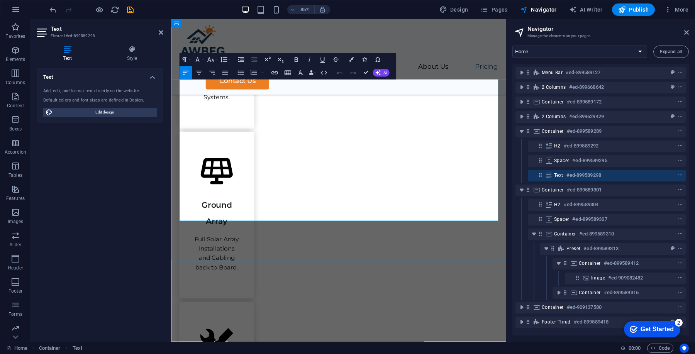
click at [134, 61] on h4 "Style" at bounding box center [132, 54] width 63 height 16
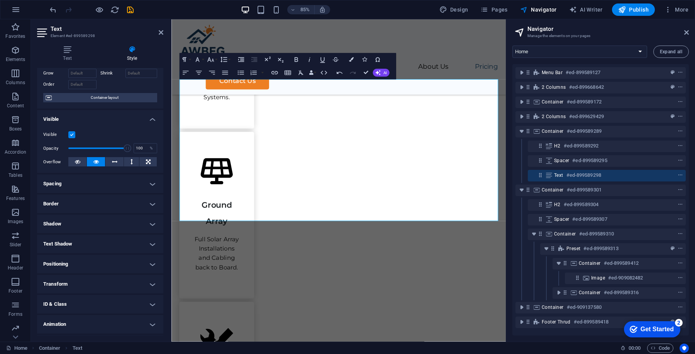
scroll to position [42, 0]
click at [95, 186] on h4 "Spacing" at bounding box center [100, 182] width 126 height 19
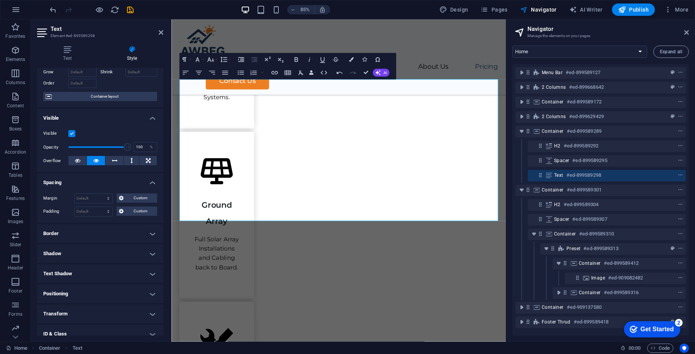
scroll to position [0, 0]
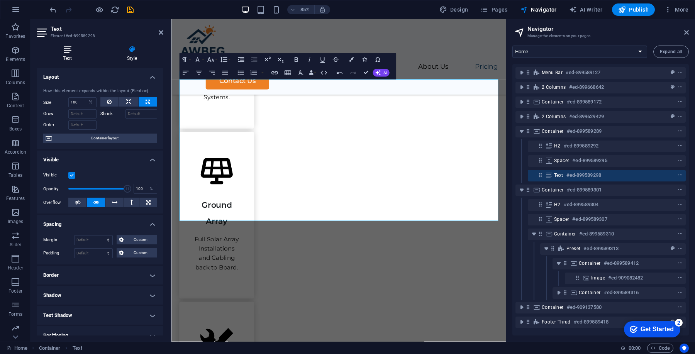
click at [70, 58] on h4 "Text" at bounding box center [69, 54] width 64 height 16
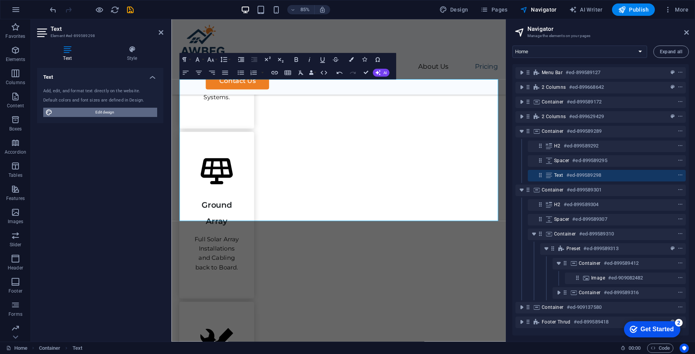
click at [105, 113] on span "Edit design" at bounding box center [105, 112] width 100 height 9
select select "rem"
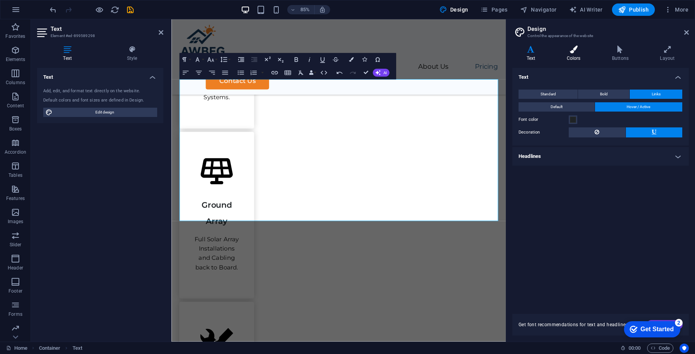
click at [556, 48] on icon at bounding box center [574, 50] width 42 height 8
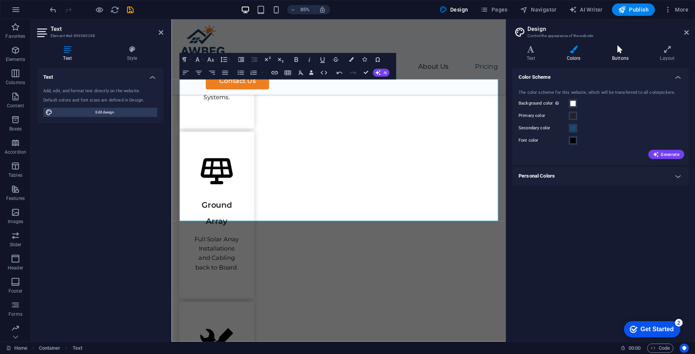
click at [556, 50] on icon at bounding box center [620, 50] width 45 height 8
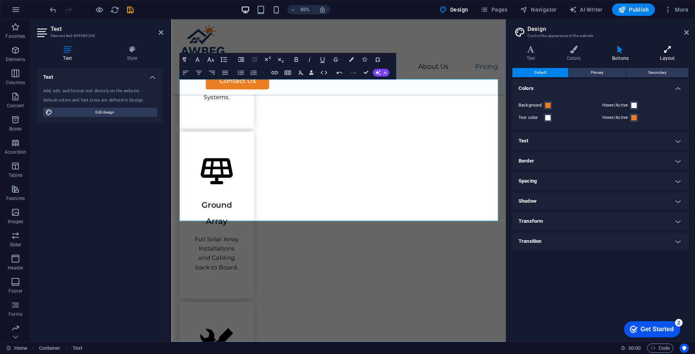
click at [556, 58] on h4 "Layout" at bounding box center [667, 54] width 43 height 16
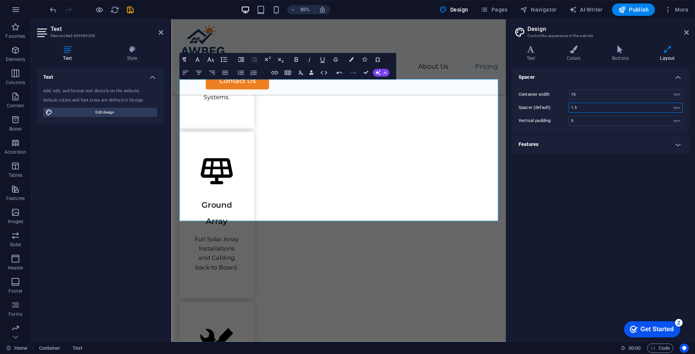
click at [556, 107] on input "1.5" at bounding box center [625, 107] width 113 height 9
type input "1"
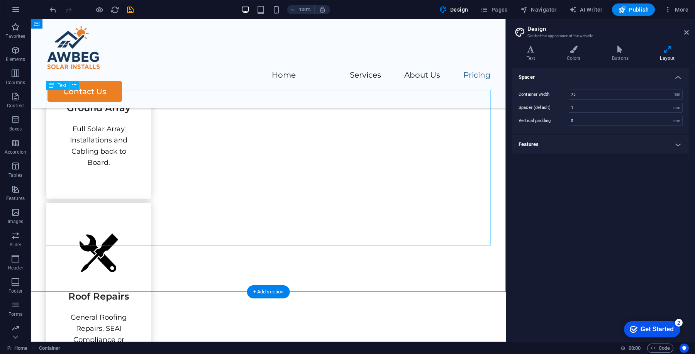
scroll to position [988, 0]
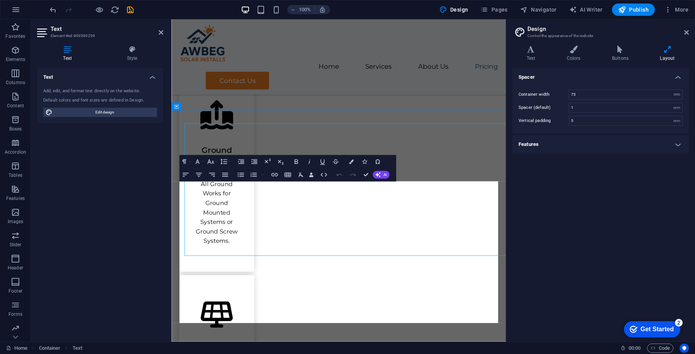
scroll to position [936, 0]
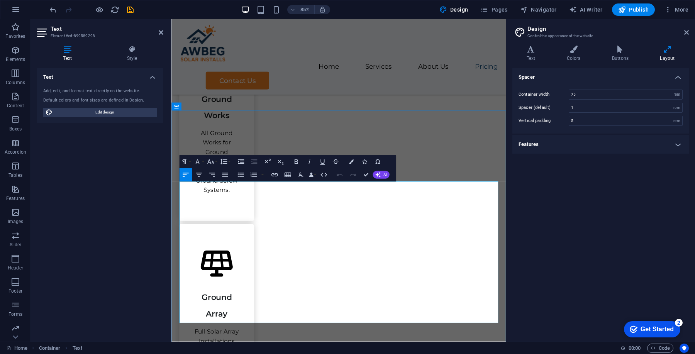
drag, startPoint x: 211, startPoint y: 238, endPoint x: 196, endPoint y: 234, distance: 15.9
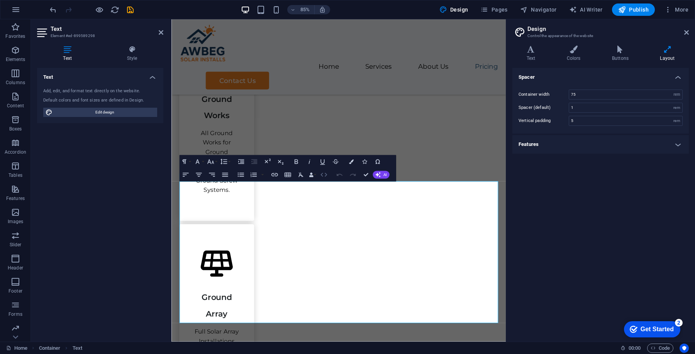
click at [323, 177] on icon "button" at bounding box center [324, 175] width 8 height 8
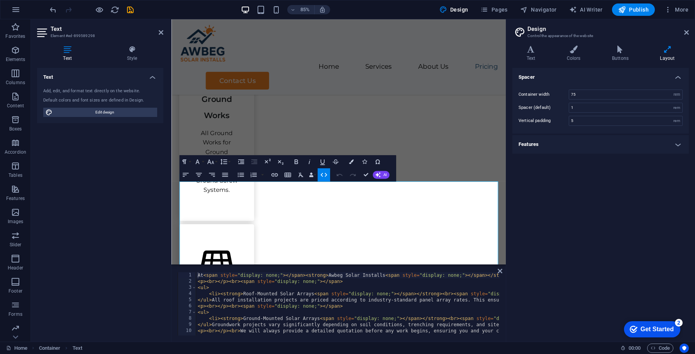
scroll to position [0, 0]
click at [239, 283] on div "At < span style = "display: none;" > </ span > < strong > Awbeg Solar Installs …" at bounding box center [627, 309] width 862 height 74
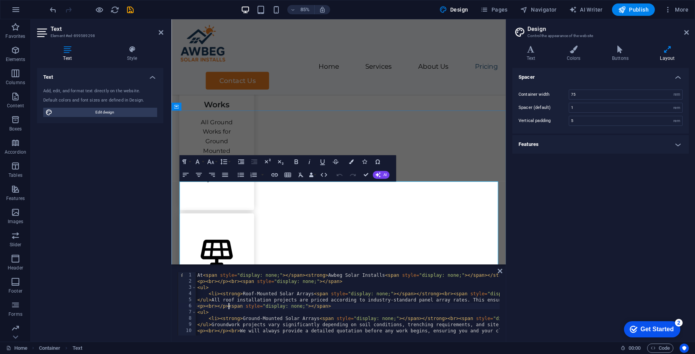
scroll to position [950, 0]
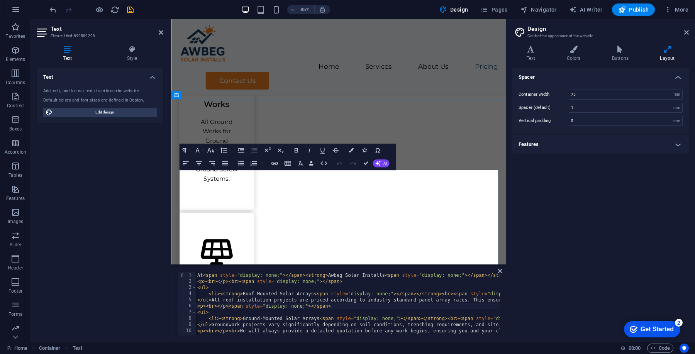
drag, startPoint x: 523, startPoint y: 285, endPoint x: 387, endPoint y: 267, distance: 137.5
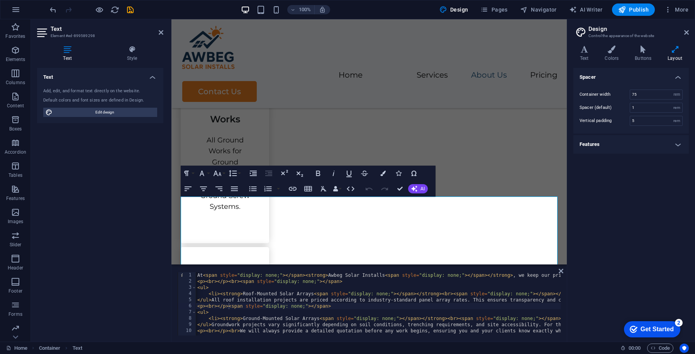
drag, startPoint x: 507, startPoint y: 120, endPoint x: 585, endPoint y: 116, distance: 78.5
click at [556, 116] on aside "Design Control the appearance of the website Variants Text Colors Buttons Layou…" at bounding box center [631, 180] width 128 height 323
click at [556, 31] on icon at bounding box center [687, 32] width 5 height 6
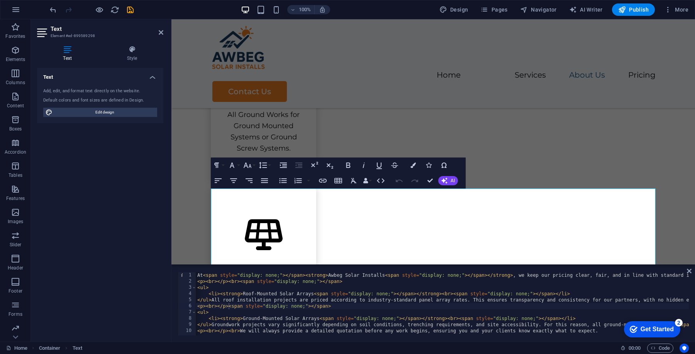
type textarea "<p><br></p><br><span style="display: none;"></span>"
click at [240, 283] on div "At < span style = "display: none;" > </ span > < strong > Awbeg Solar Installs …" at bounding box center [627, 309] width 862 height 74
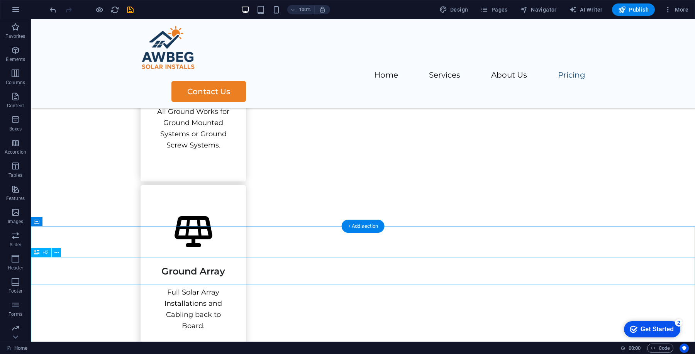
scroll to position [892, 0]
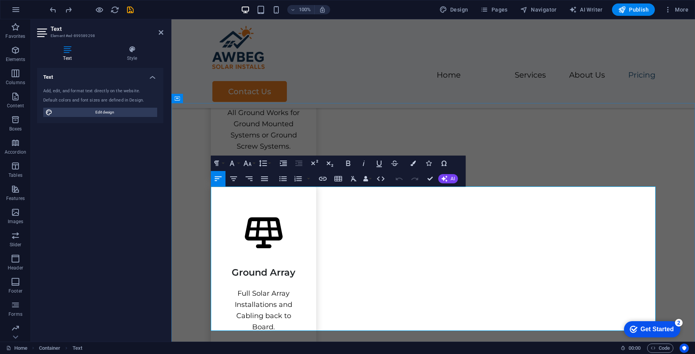
click at [384, 177] on icon "button" at bounding box center [380, 178] width 9 height 9
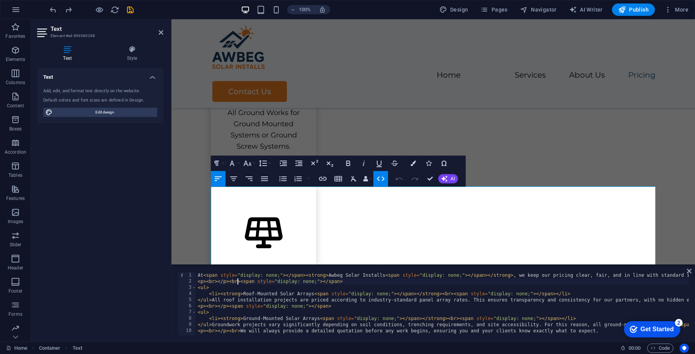
click at [238, 283] on div "At < span style = "display: none;" > </ span > < strong > Awbeg Solar Installs …" at bounding box center [627, 309] width 862 height 74
click at [217, 283] on div "At < span style = "display: none;" > </ span > < strong > Awbeg Solar Installs …" at bounding box center [627, 309] width 862 height 74
drag, startPoint x: 216, startPoint y: 309, endPoint x: 199, endPoint y: 309, distance: 17.4
click at [199, 283] on div "At < span style = "display: none;" > </ span > < strong > Awbeg Solar Installs …" at bounding box center [627, 309] width 862 height 74
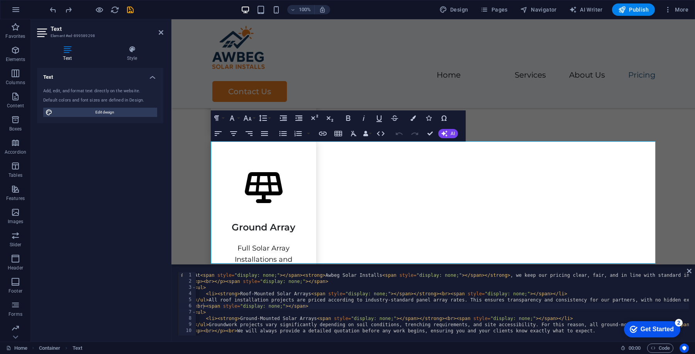
scroll to position [0, 0]
type textarea "<ul>"
drag, startPoint x: 211, startPoint y: 314, endPoint x: 194, endPoint y: 313, distance: 17.8
click at [194, 283] on div "<ul> 1 2 3 4 5 6 7 8 9 10 At < span style = "display: none;" > </ span > < stro…" at bounding box center [433, 303] width 511 height 63
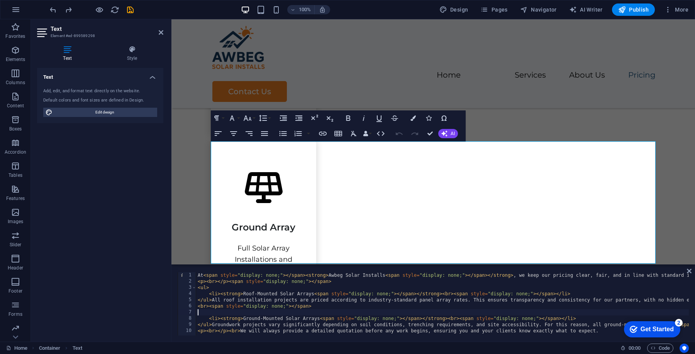
scroll to position [0, 0]
click at [554, 283] on div "At < span style = "display: none;" > </ span > < strong > Awbeg Solar Installs …" at bounding box center [627, 309] width 862 height 74
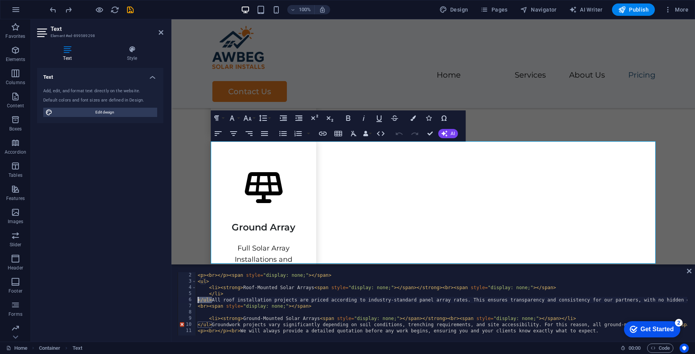
drag, startPoint x: 211, startPoint y: 301, endPoint x: 195, endPoint y: 301, distance: 16.2
click at [195, 283] on div "</li> 2 3 4 5 6 7 8 9 10 11 < p > < br > </ p > < span style = "display: none;"…" at bounding box center [433, 303] width 511 height 63
click at [209, 283] on div "< p > < br > </ p > < span style = "display: none;" > </ span > < ul > < li > <…" at bounding box center [627, 309] width 862 height 74
paste textarea "<br>"
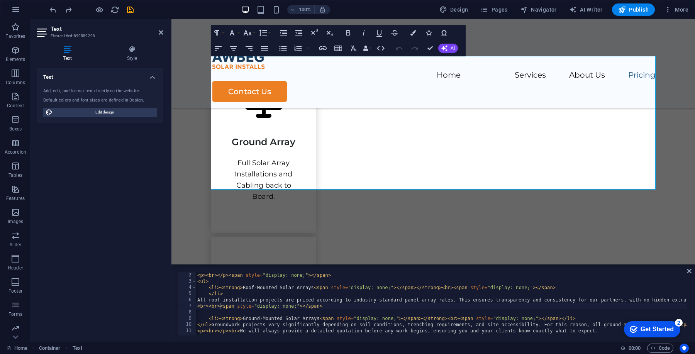
scroll to position [0, 0]
click at [217, 283] on div "< p > < br > </ p > < span style = "display: none;" > </ span > < ul > < li > <…" at bounding box center [627, 309] width 862 height 74
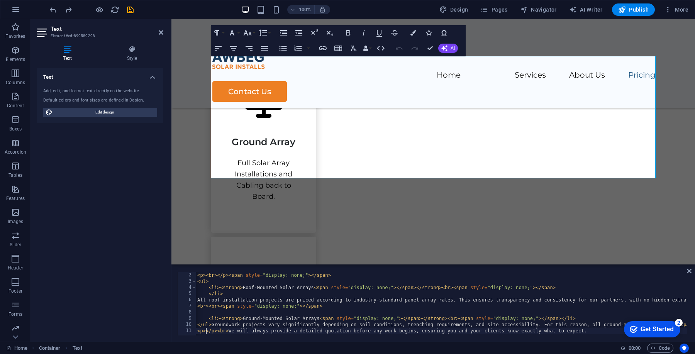
click at [216, 283] on div "< p > < br > </ p > < span style = "display: none;" > </ span > < ul > < li > <…" at bounding box center [627, 309] width 862 height 74
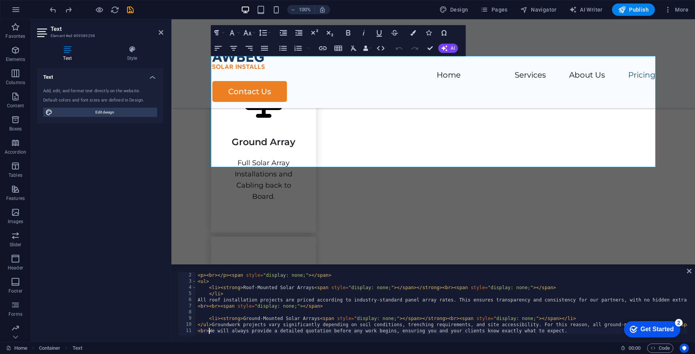
paste textarea "<br>"
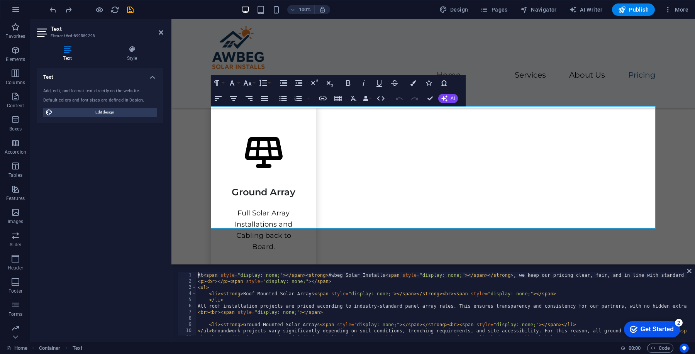
click at [199, 276] on div "At < span style = "display: none;" > </ span > < strong > Awbeg Solar Installs …" at bounding box center [627, 309] width 862 height 74
click at [216, 283] on div "At < span style = "display: none;" > </ span > < strong > Awbeg Solar Installs …" at bounding box center [627, 309] width 862 height 74
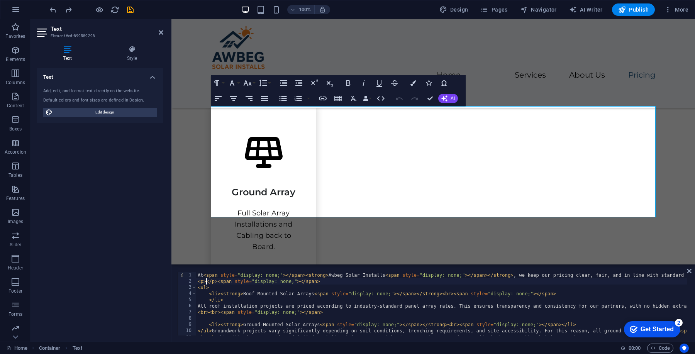
click at [220, 283] on div "At < span style = "display: none;" > </ span > < strong > Awbeg Solar Installs …" at bounding box center [627, 309] width 862 height 74
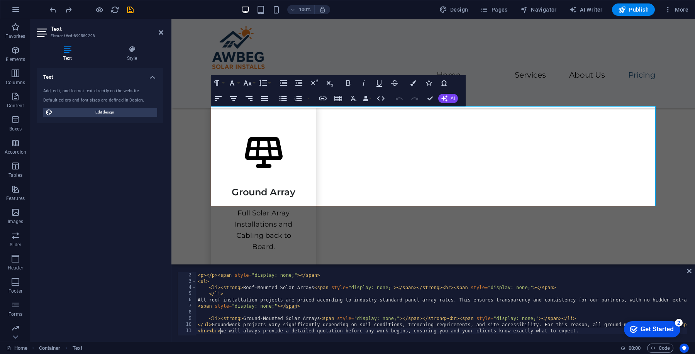
click at [219, 283] on div "< p > </ p > < span style = "display: none;" > </ span > < ul > < li > < strong…" at bounding box center [627, 309] width 862 height 74
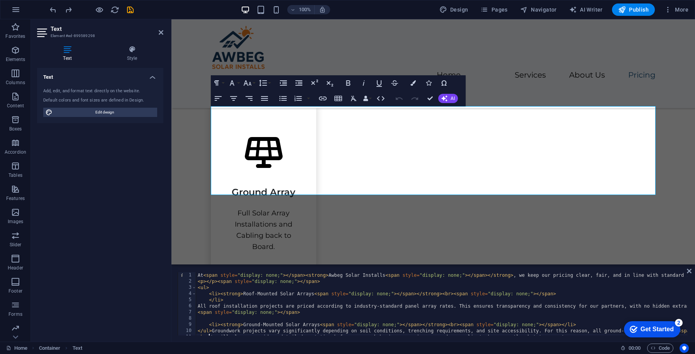
click at [216, 283] on div "At < span style = "display: none;" > </ span > < strong > Awbeg Solar Installs …" at bounding box center [627, 309] width 862 height 74
click at [197, 276] on div "At < span style = "display: none;" > </ span > < strong > Awbeg Solar Installs …" at bounding box center [627, 309] width 862 height 74
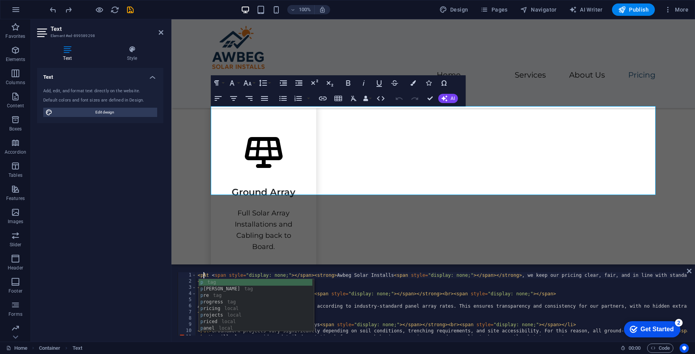
scroll to position [0, 0]
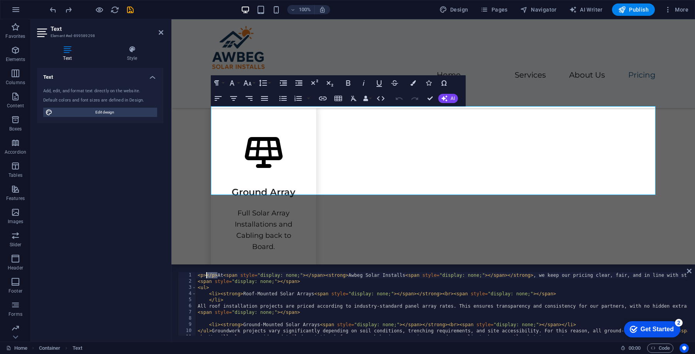
drag, startPoint x: 216, startPoint y: 278, endPoint x: 207, endPoint y: 277, distance: 9.7
click at [207, 277] on div "< p > </ p > At < span style = "display: none;" > </ span > < strong > Awbeg So…" at bounding box center [627, 309] width 862 height 74
click at [314, 279] on div "< p > At < span style = "display: none;" > </ span > < strong > Awbeg Solar Ins…" at bounding box center [627, 309] width 862 height 74
paste textarea "</p>"
click at [225, 283] on div "< p > At < span style = "display: none;" > </ span > < strong > Awbeg Solar Ins…" at bounding box center [627, 309] width 862 height 74
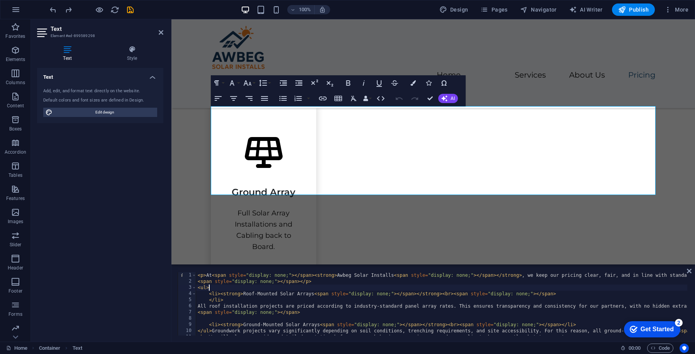
click at [243, 283] on div "< p > At < span style = "display: none;" > </ span > < strong > Awbeg Solar Ins…" at bounding box center [627, 309] width 862 height 74
paste textarea "</p>"
click at [216, 283] on div "< p > At < span style = "display: none;" > </ span > < strong > Awbeg Solar Ins…" at bounding box center [627, 309] width 862 height 74
paste textarea "</p>"
click at [213, 283] on div "< p > At < span style = "display: none;" > </ span > < strong > Awbeg Solar Ins…" at bounding box center [627, 309] width 862 height 74
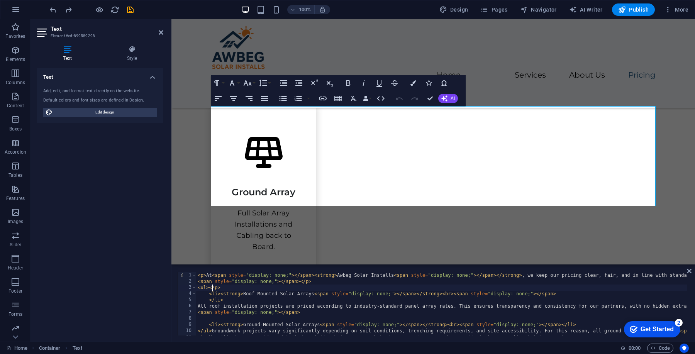
scroll to position [0, 1]
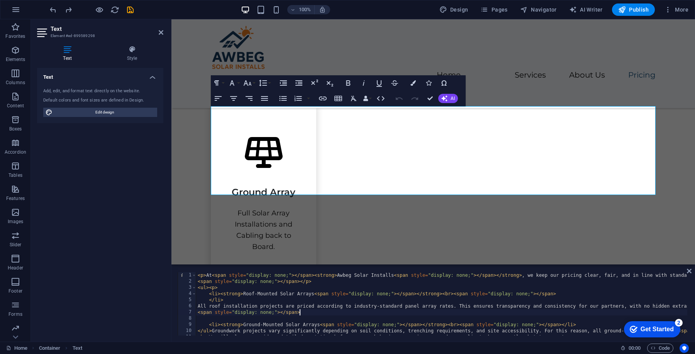
click at [305, 283] on div "< p > At < span style = "display: none;" > </ span > < strong > Awbeg Solar Ins…" at bounding box center [627, 309] width 862 height 74
paste textarea "</p>"
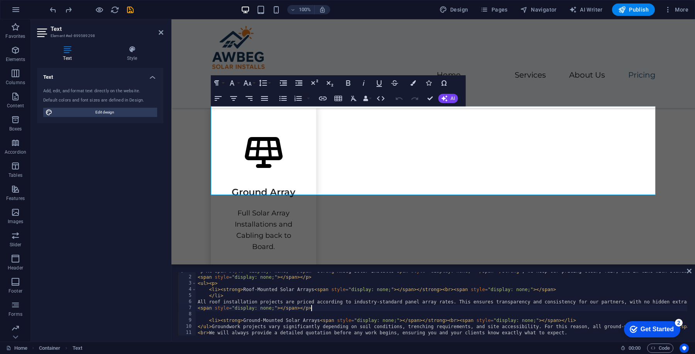
scroll to position [0, 0]
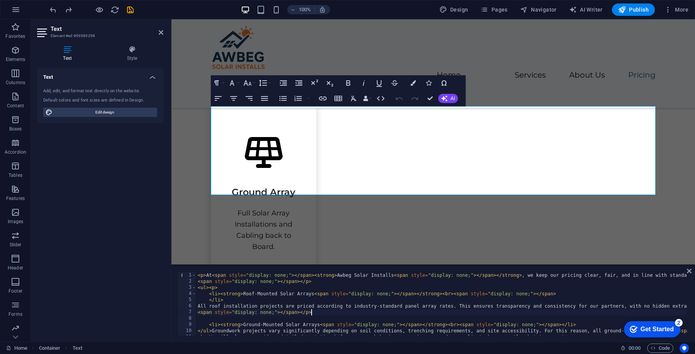
click at [203, 277] on div "< p > At < span style = "display: none;" > </ span > < strong > Awbeg Solar Ins…" at bounding box center [627, 309] width 862 height 74
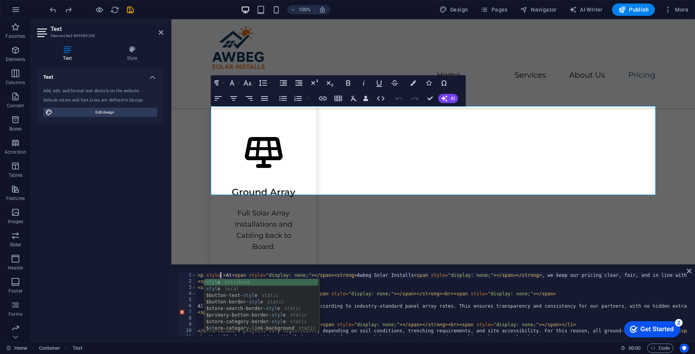
scroll to position [0, 2]
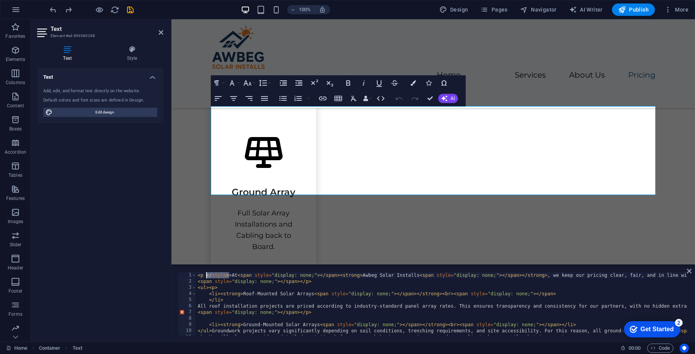
drag, startPoint x: 229, startPoint y: 275, endPoint x: 207, endPoint y: 275, distance: 21.6
click at [207, 275] on div "< p </ style > >At < span style = "display: none;" > </ span > < strong > Awbeg…" at bounding box center [627, 309] width 862 height 74
click at [281, 280] on div "< p style = "padding:10px" > At < span style = "display: none;" > </ span > < s…" at bounding box center [627, 309] width 862 height 74
type textarea "<span style="display: none;"></span></p>"
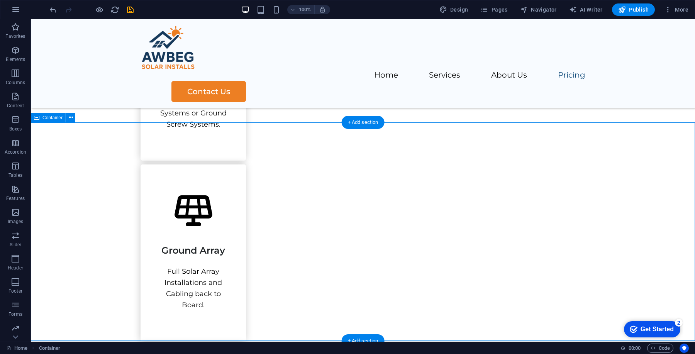
scroll to position [928, 0]
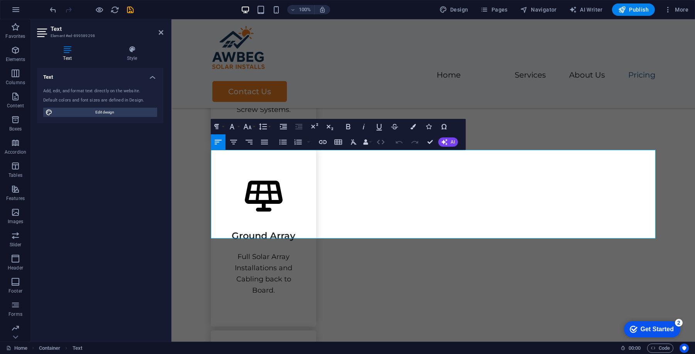
click at [381, 141] on icon "button" at bounding box center [380, 142] width 9 height 9
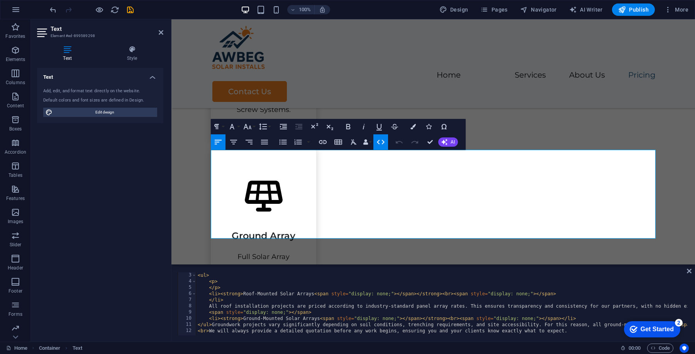
scroll to position [12, 0]
type textarea "</p>"
click at [310, 283] on div "< ul > < p > </ p > < li > < strong > Roof-Mounted Solar Arrays < span style = …" at bounding box center [627, 309] width 862 height 74
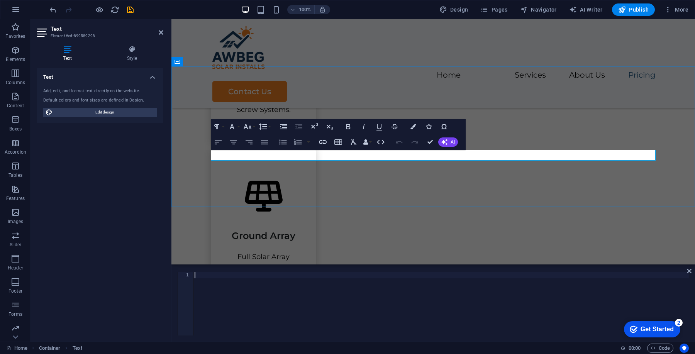
paste textarea "</p>"
click at [280, 283] on div "</ p >" at bounding box center [441, 310] width 496 height 76
paste textarea "br>We will always provide a detailed quotation before any work begins, ensuring…"
type textarea "<br>We will always provide a detailed quotation before any work begins, ensurin…"
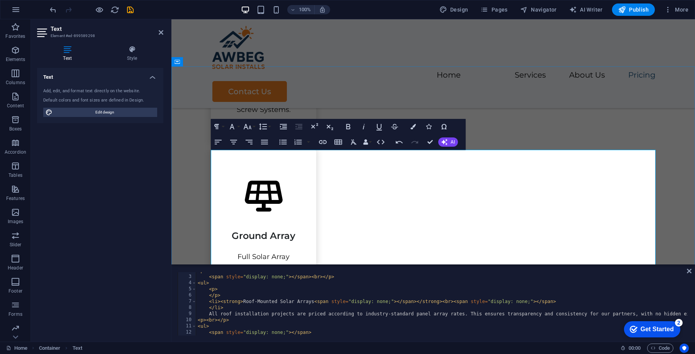
scroll to position [953, 0]
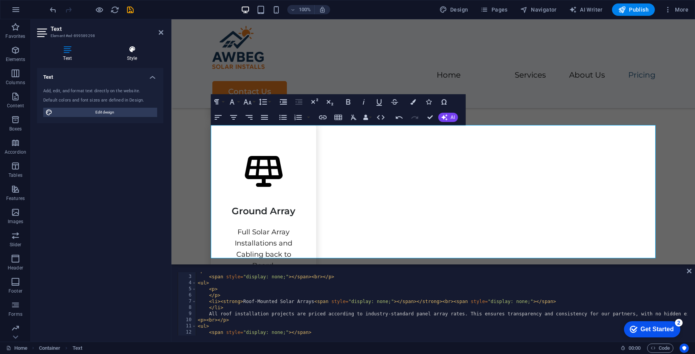
click at [136, 60] on h4 "Style" at bounding box center [132, 54] width 63 height 16
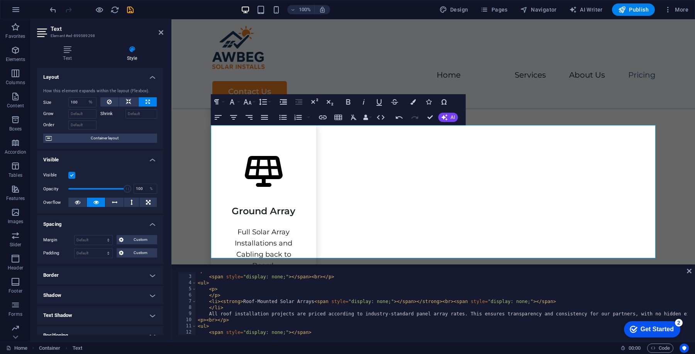
scroll to position [88, 0]
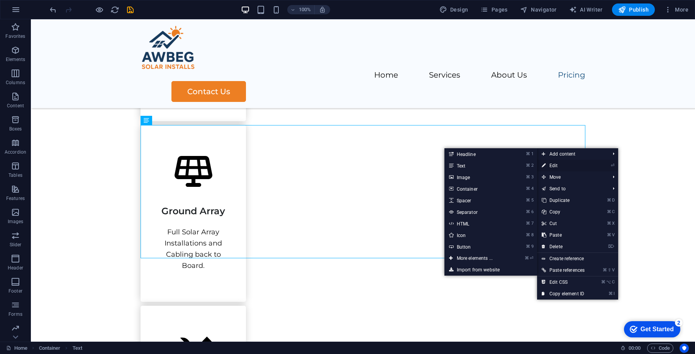
click at [556, 165] on link "⏎ Edit" at bounding box center [563, 166] width 52 height 12
select select "%"
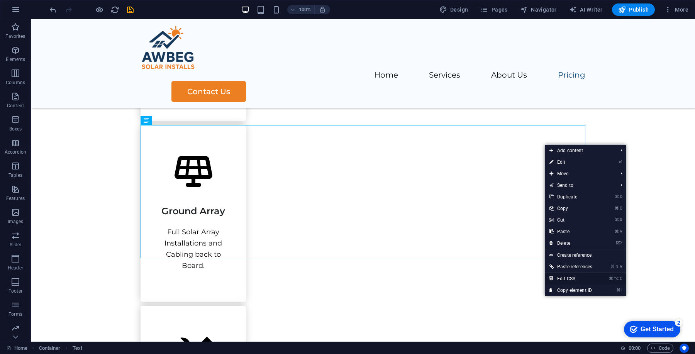
click at [556, 278] on link "⌘ ⌥ C Edit CSS" at bounding box center [571, 279] width 52 height 12
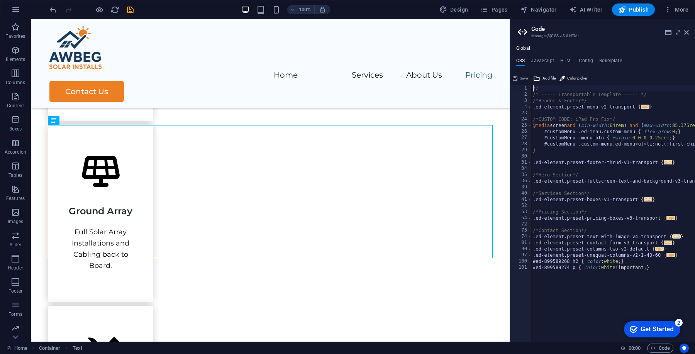
click at [556, 271] on div "// /* ----- Transportable Template ----- */ /*Header & Footer*/ .ed-element.pre…" at bounding box center [657, 219] width 250 height 269
type textarea "#ed-899589274 p { color: white !important; }"
paste textarea "}"
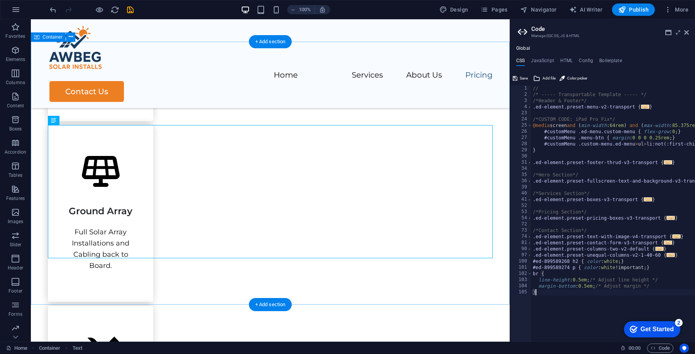
type textarea "}"
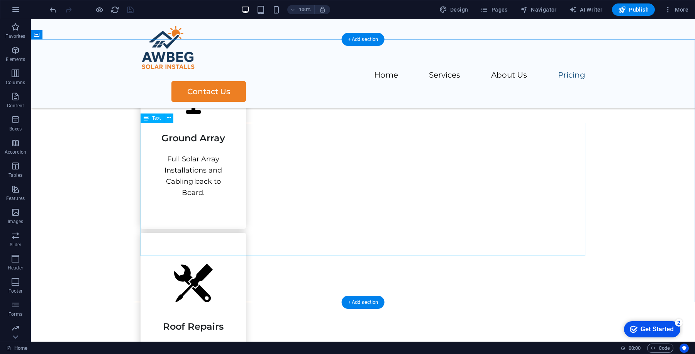
scroll to position [1067, 0]
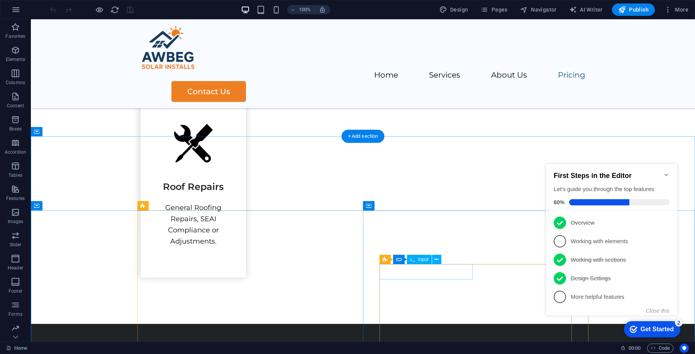
scroll to position [1184, 0]
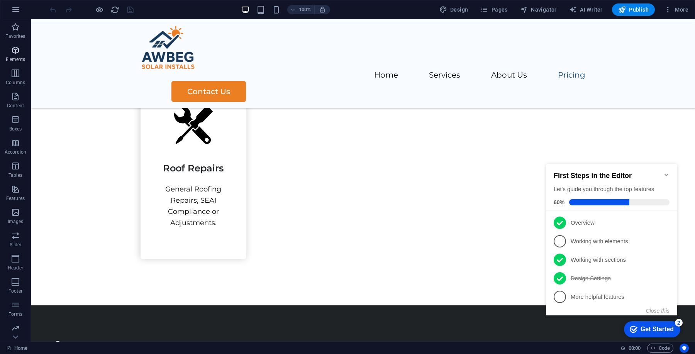
click at [19, 59] on p "Elements" at bounding box center [16, 59] width 20 height 6
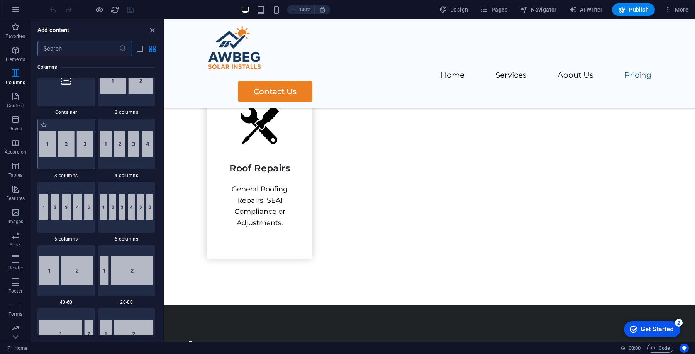
scroll to position [337, 0]
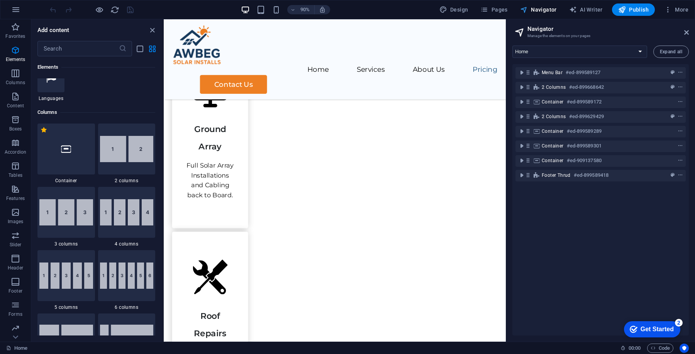
scroll to position [1284, 0]
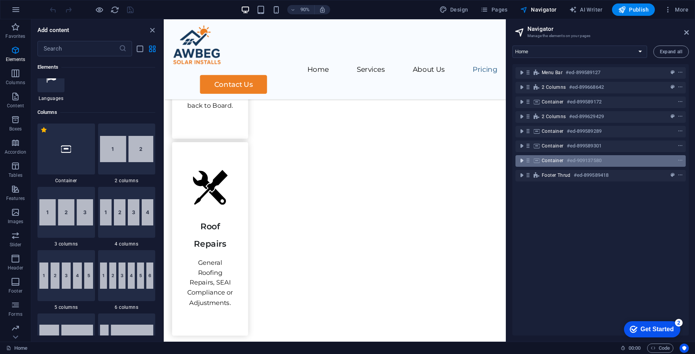
click at [520, 161] on icon "toggle-expand" at bounding box center [522, 161] width 8 height 8
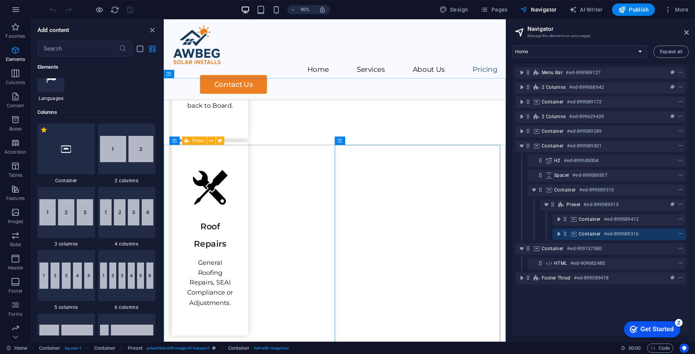
click at [189, 140] on div "Preset" at bounding box center [194, 141] width 25 height 8
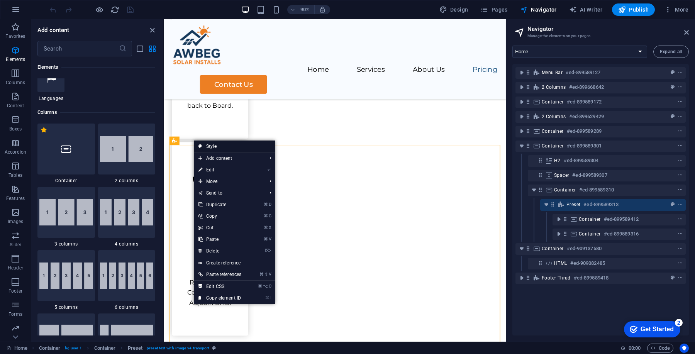
click at [223, 146] on link "Style" at bounding box center [234, 147] width 81 height 12
select select "rem"
select select "px"
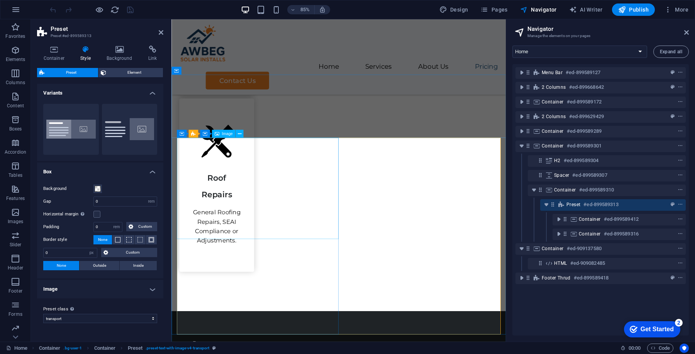
scroll to position [1252, 0]
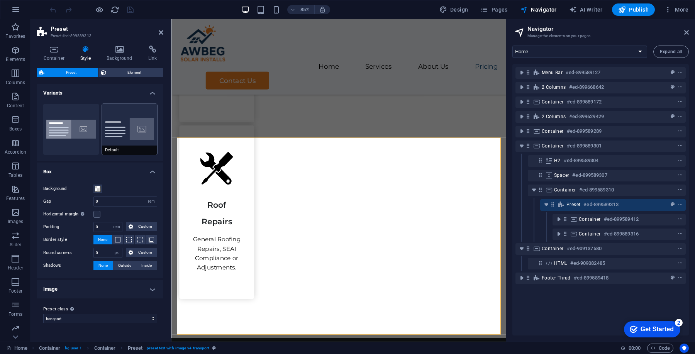
click at [109, 128] on button "Default" at bounding box center [130, 129] width 56 height 51
click at [74, 127] on button "Boxed" at bounding box center [71, 129] width 56 height 51
type input "0"
type input "2.5"
click at [107, 128] on button "Default" at bounding box center [130, 129] width 56 height 51
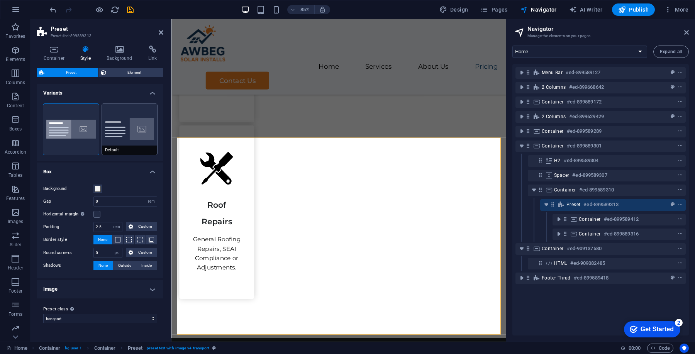
type input "2"
type input "0"
click at [84, 132] on button "Boxed" at bounding box center [71, 129] width 56 height 51
type input "0"
type input "2.5"
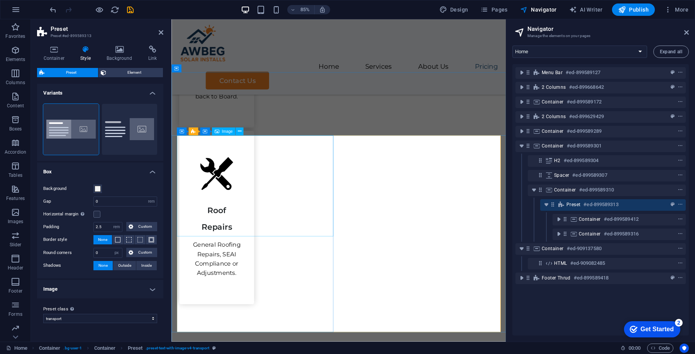
scroll to position [1237, 0]
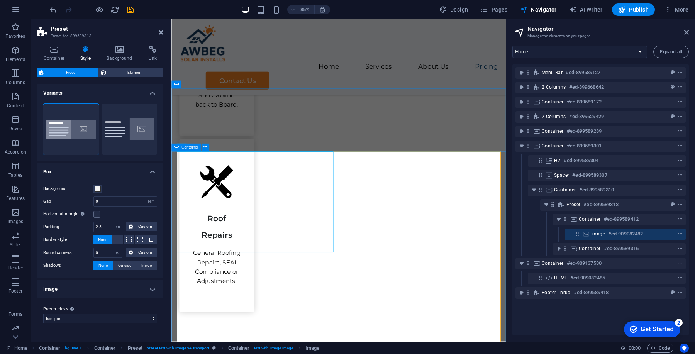
click at [183, 147] on span "Container" at bounding box center [190, 148] width 17 height 4
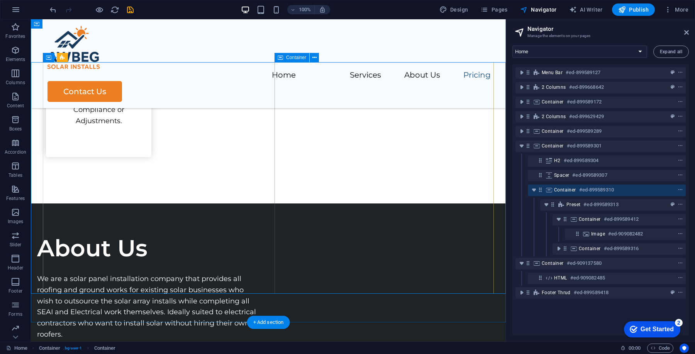
scroll to position [1266, 0]
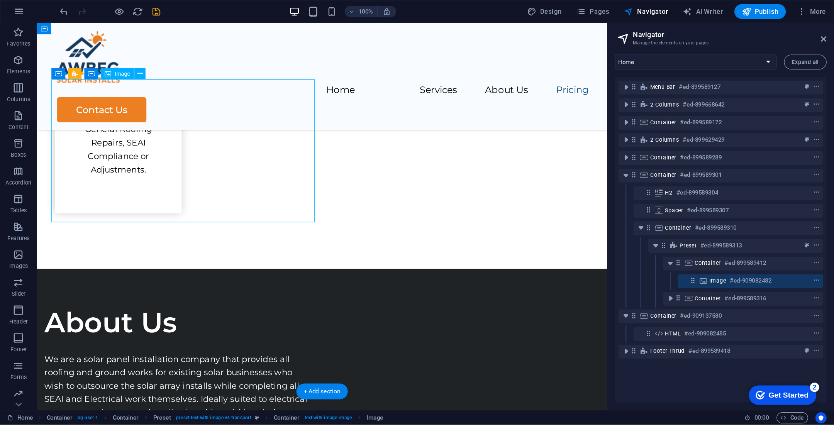
scroll to position [1345, 0]
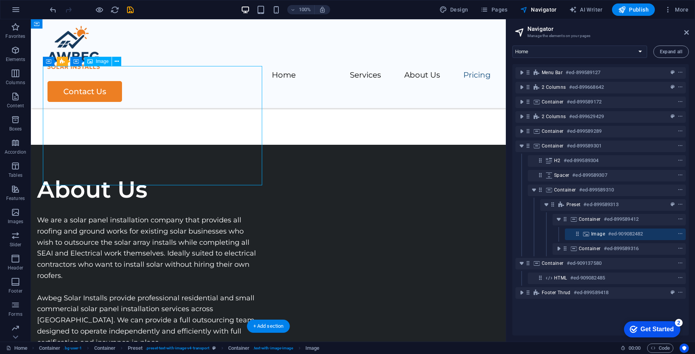
select select "px"
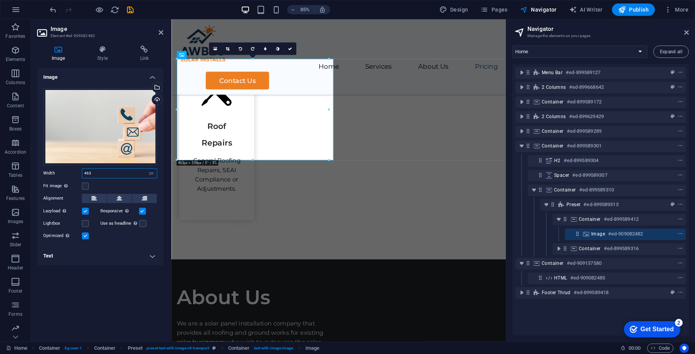
drag, startPoint x: 126, startPoint y: 174, endPoint x: 69, endPoint y: 174, distance: 56.8
click at [69, 174] on div "Width 463 Default auto px rem % em vh vw" at bounding box center [100, 173] width 114 height 10
click at [85, 184] on label at bounding box center [85, 186] width 7 height 7
click at [0, 0] on input "Fit image Automatically fit image to a fixed width and height" at bounding box center [0, 0] width 0 height 0
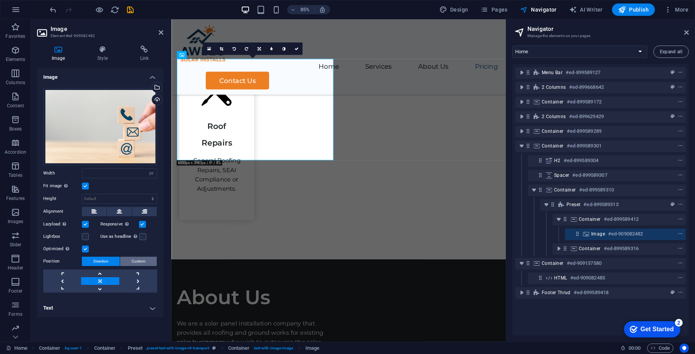
click at [139, 262] on span "Custom" at bounding box center [139, 261] width 14 height 9
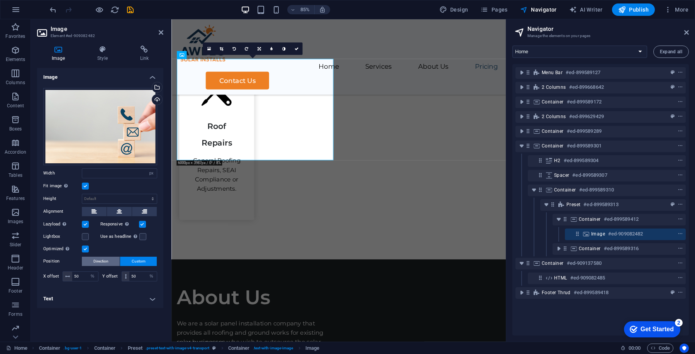
click at [109, 260] on button "Direction" at bounding box center [101, 261] width 38 height 9
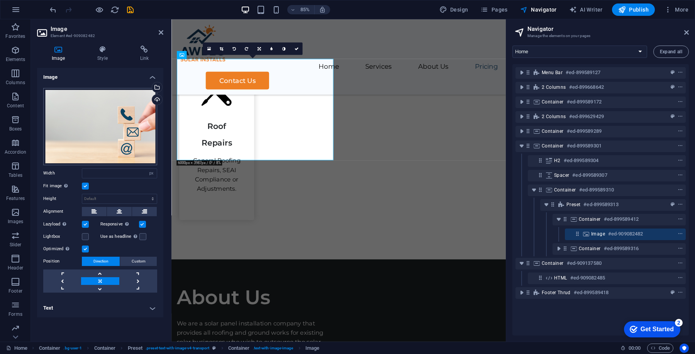
drag, startPoint x: 170, startPoint y: 152, endPoint x: 104, endPoint y: 148, distance: 65.8
click at [104, 148] on aside "Image Element #ed-909082482 Image Style Link Image Drag files here, click to ch…" at bounding box center [101, 180] width 141 height 323
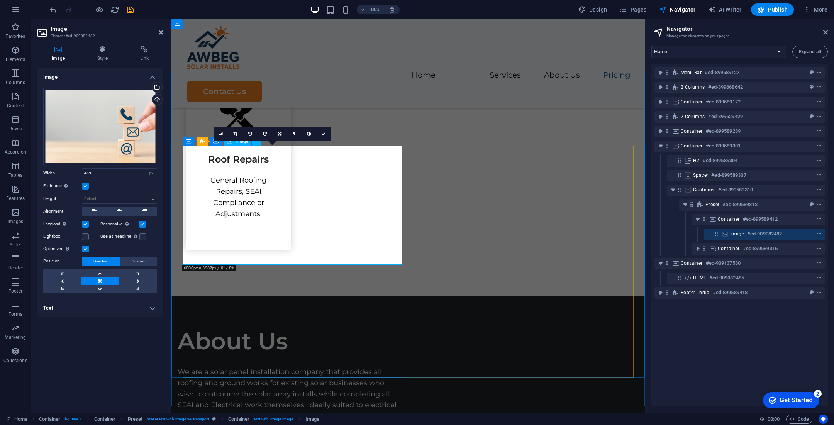
scroll to position [1187, 0]
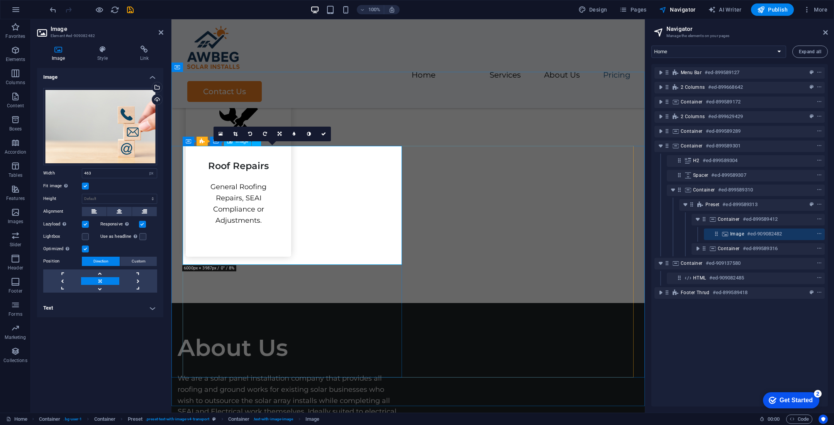
click at [137, 133] on div "Drag files here, click to choose files or select files from Files or our free s…" at bounding box center [100, 126] width 114 height 77
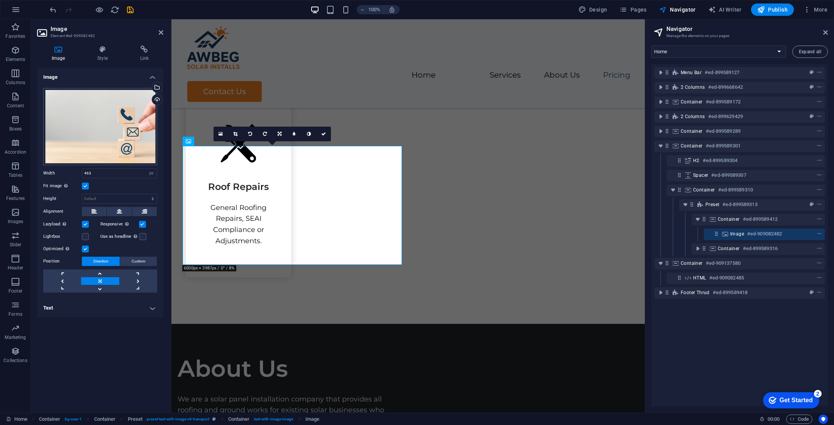
scroll to position [1287, 0]
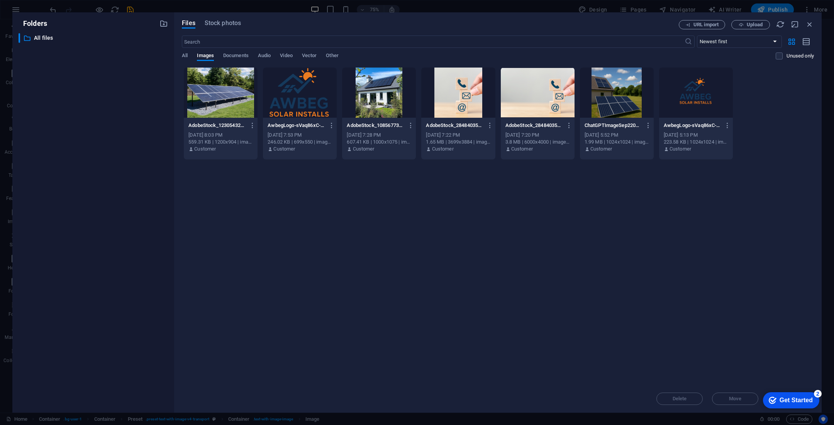
click at [535, 97] on div at bounding box center [538, 93] width 74 height 50
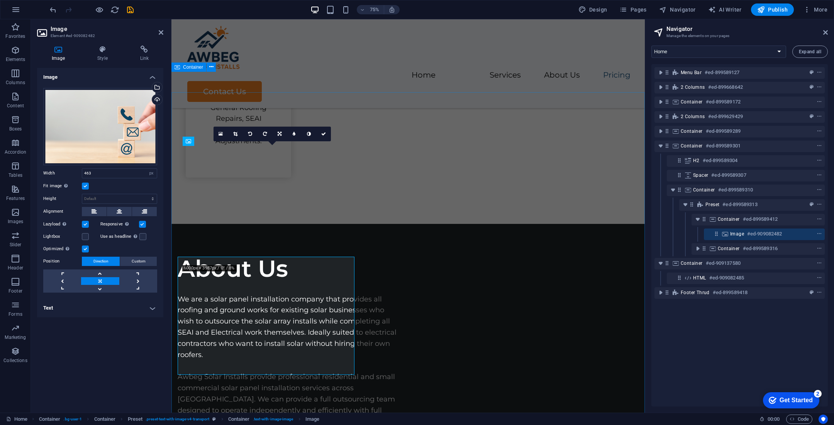
scroll to position [1187, 0]
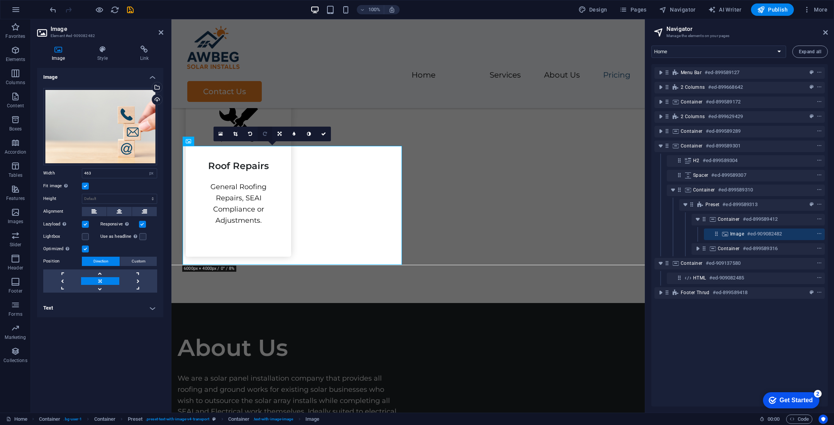
click at [265, 135] on icon at bounding box center [265, 134] width 4 height 5
click at [248, 132] on icon at bounding box center [250, 134] width 4 height 5
click at [248, 132] on link at bounding box center [250, 134] width 15 height 15
click at [219, 131] on icon at bounding box center [221, 133] width 4 height 5
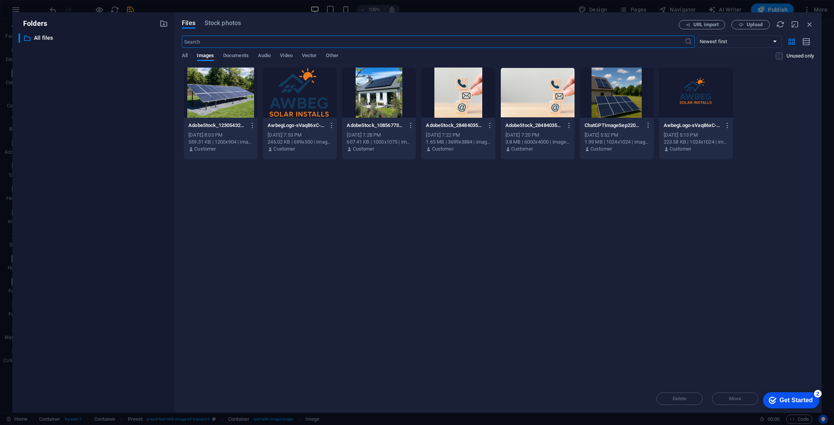
scroll to position [1287, 0]
click at [539, 91] on div at bounding box center [538, 93] width 74 height 50
type input "458"
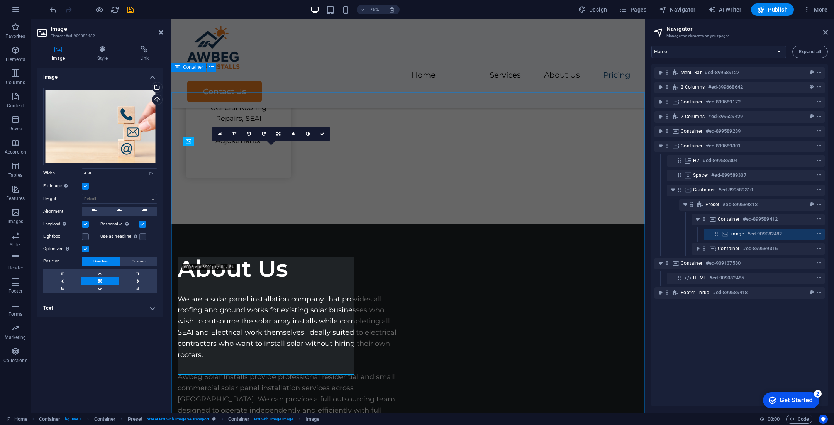
scroll to position [1187, 0]
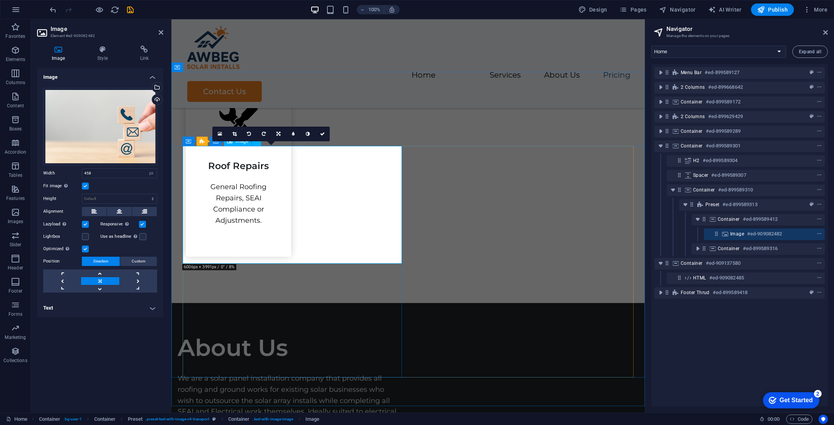
click at [115, 208] on button at bounding box center [119, 211] width 25 height 9
click at [94, 209] on icon at bounding box center [94, 211] width 5 height 9
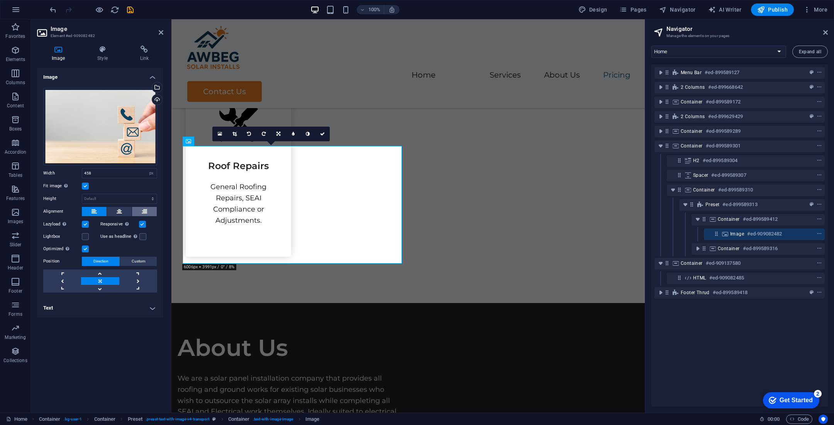
click at [145, 210] on icon at bounding box center [144, 211] width 5 height 9
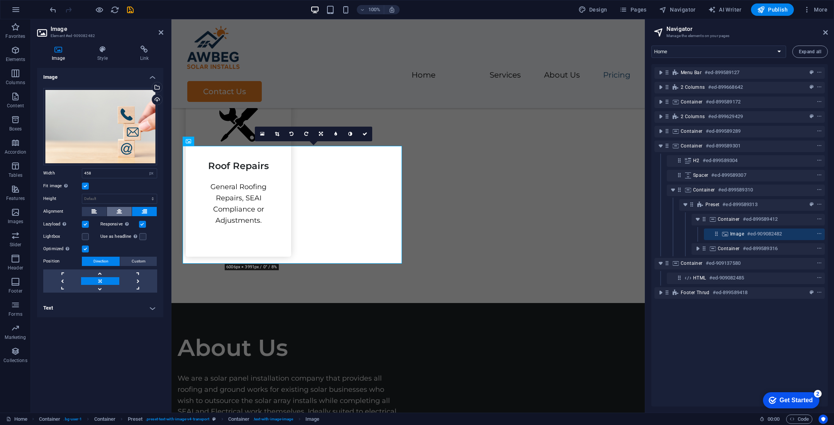
click at [119, 207] on icon at bounding box center [119, 211] width 5 height 9
click at [117, 200] on select "Default auto px" at bounding box center [119, 198] width 75 height 9
click at [82, 194] on select "Default auto px" at bounding box center [119, 198] width 75 height 9
select select "DISABLED_OPTION_VALUE"
drag, startPoint x: 106, startPoint y: 174, endPoint x: 70, endPoint y: 174, distance: 36.3
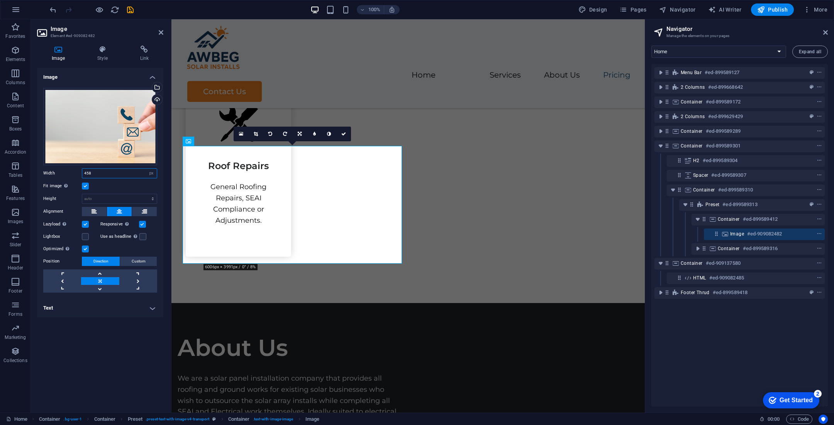
click at [70, 174] on div "Width 458 Default auto px rem % em vh vw" at bounding box center [100, 173] width 114 height 10
click at [115, 190] on div "Fit image Automatically fit image to a fixed width and height" at bounding box center [100, 186] width 114 height 9
click at [109, 172] on input "number" at bounding box center [119, 173] width 75 height 9
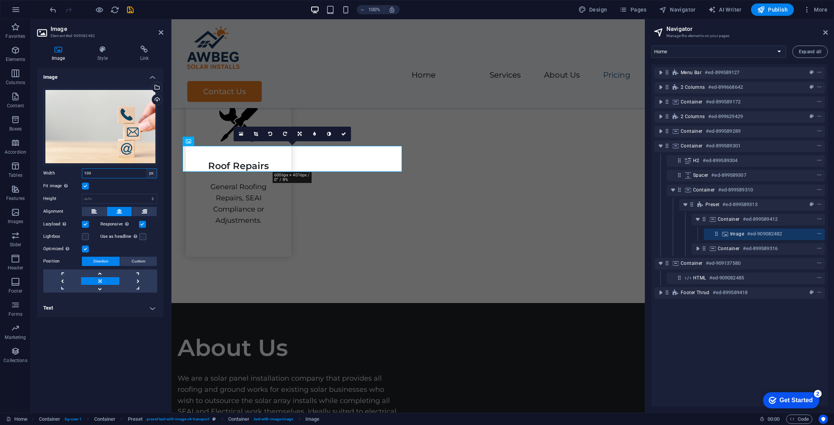
type input "100"
click at [154, 174] on select "Default auto px rem % em vh vw" at bounding box center [151, 173] width 11 height 9
select select "%"
click at [146, 169] on select "Default auto px rem % em vh vw" at bounding box center [151, 173] width 11 height 9
type input "17.6"
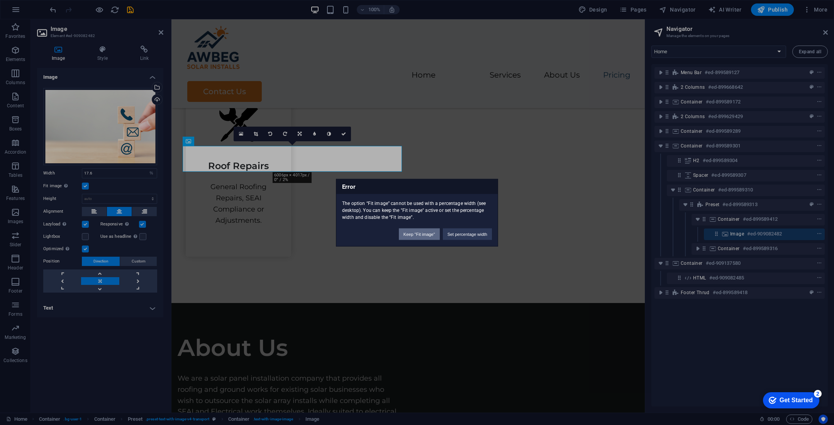
click at [426, 235] on button "Keep "Fit image"" at bounding box center [419, 234] width 41 height 12
select select "DISABLED_OPTION_VALUE"
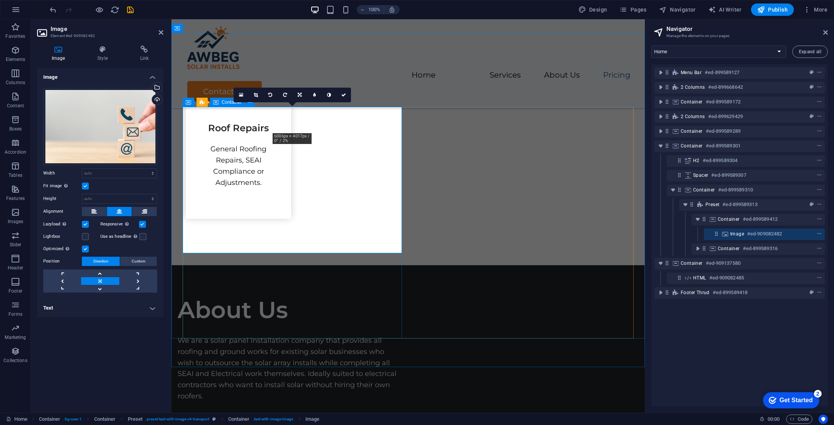
scroll to position [1226, 0]
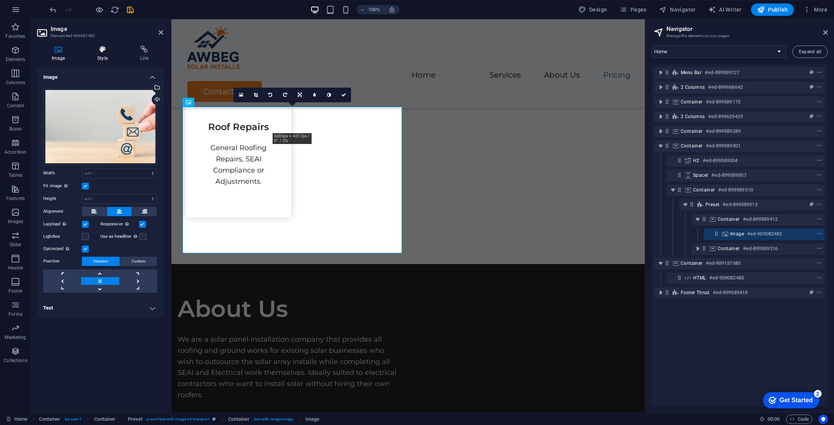
click at [105, 57] on h4 "Style" at bounding box center [104, 54] width 42 height 16
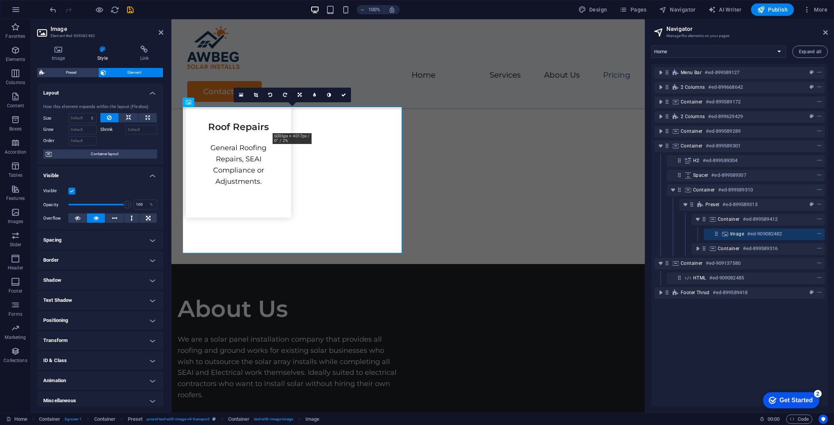
click at [138, 71] on span "Element" at bounding box center [135, 72] width 53 height 9
click at [143, 53] on icon at bounding box center [145, 50] width 38 height 8
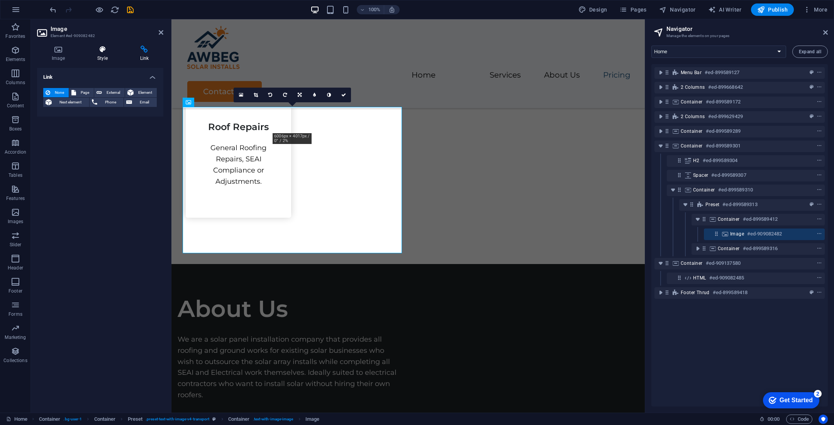
click at [108, 51] on icon at bounding box center [102, 50] width 39 height 8
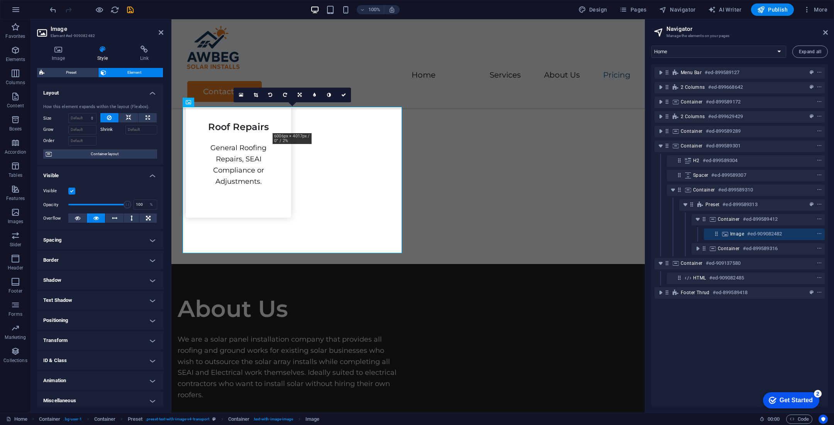
click at [77, 66] on div "Image Style Link Image Drag files here, click to choose files or select files f…" at bounding box center [100, 226] width 126 height 361
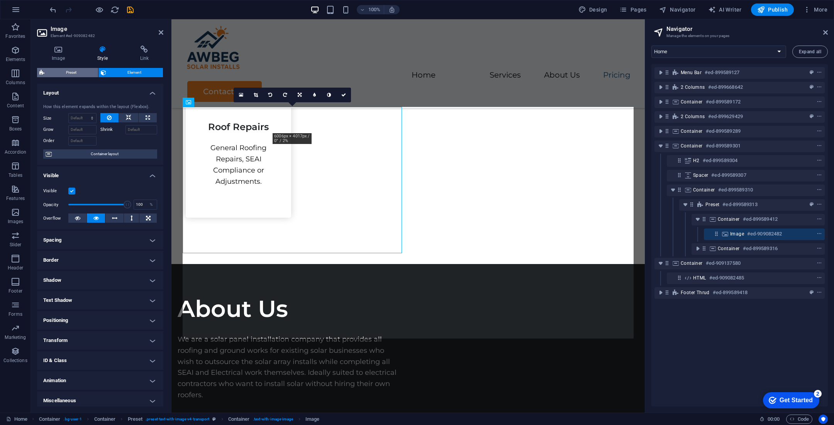
click at [75, 73] on span "Preset" at bounding box center [71, 72] width 49 height 9
select select "rem"
select select "px"
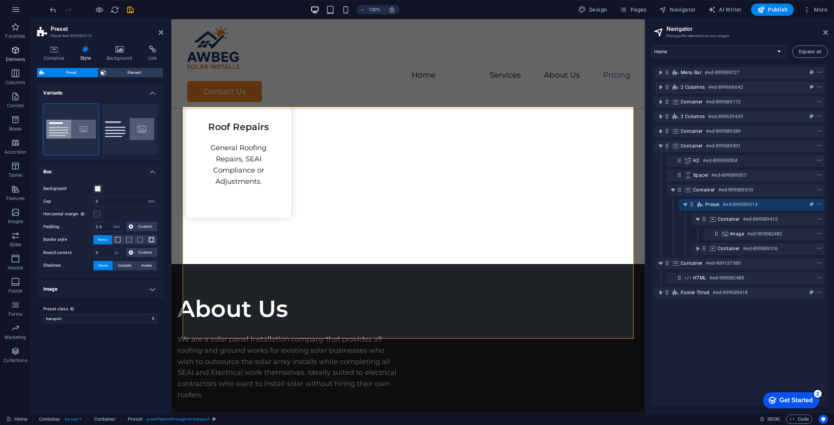
click at [12, 50] on icon "button" at bounding box center [15, 50] width 9 height 9
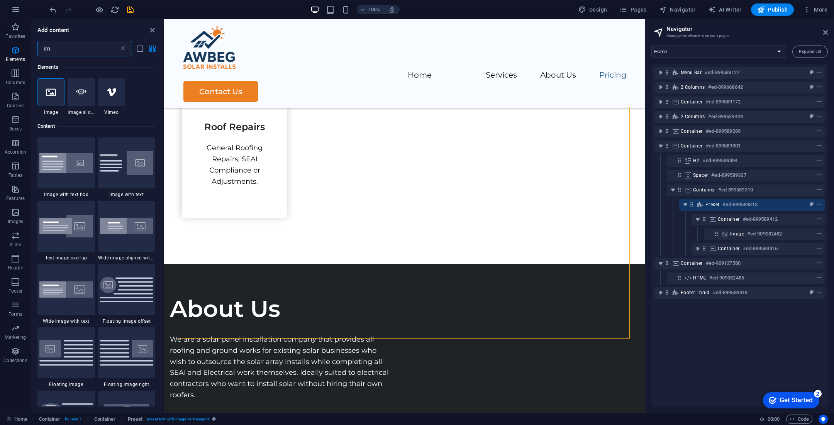
scroll to position [0, 0]
type input "im"
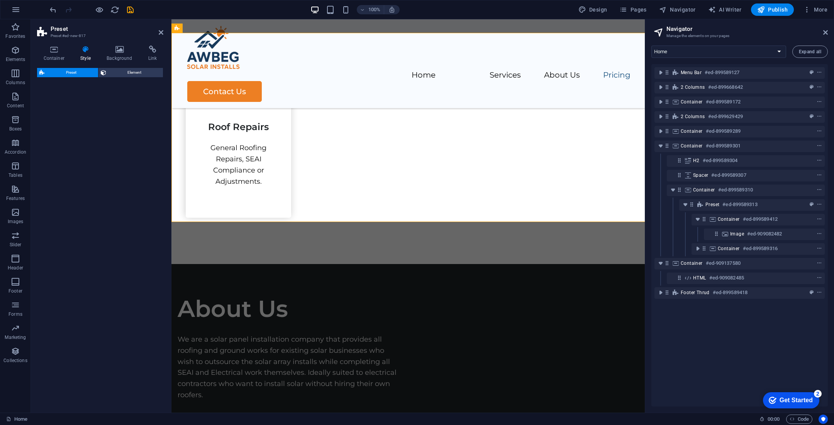
select select "rem"
select select "px"
select select "preset-text-with-image-v4-boxed"
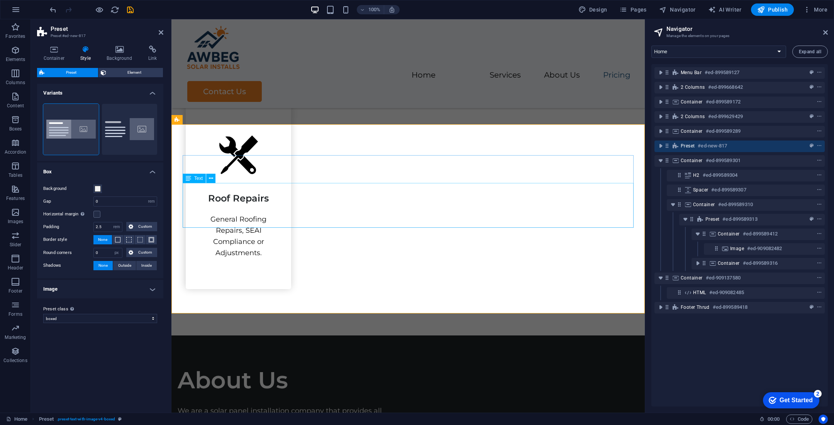
scroll to position [1160, 0]
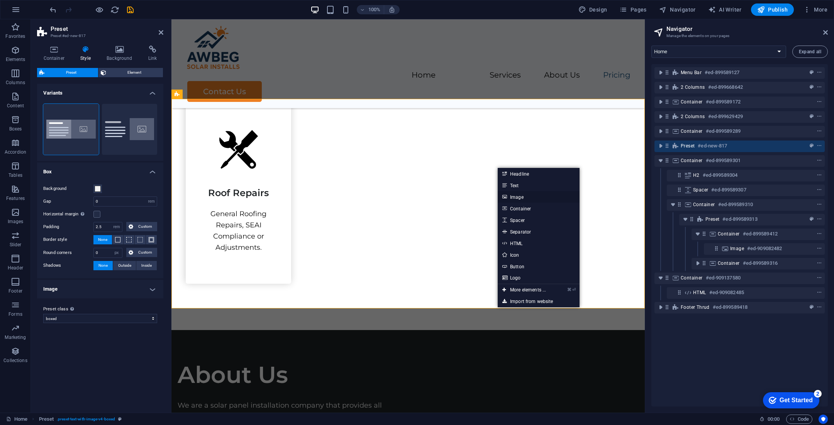
click at [521, 197] on link "Image" at bounding box center [539, 197] width 82 height 12
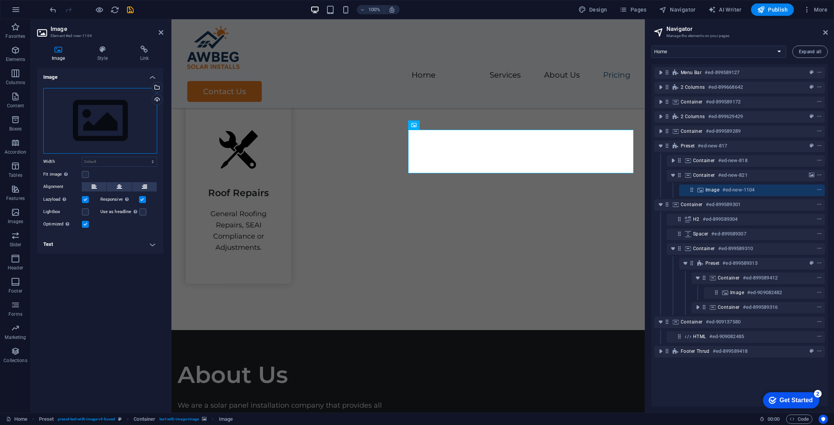
click at [121, 116] on div "Drag files here, click to choose files or select files from Files or our free s…" at bounding box center [100, 121] width 114 height 66
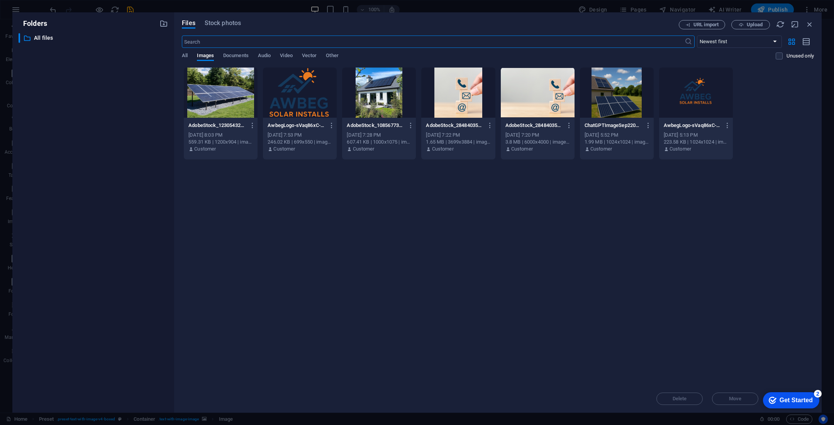
scroll to position [1260, 0]
click at [508, 94] on div at bounding box center [538, 93] width 74 height 50
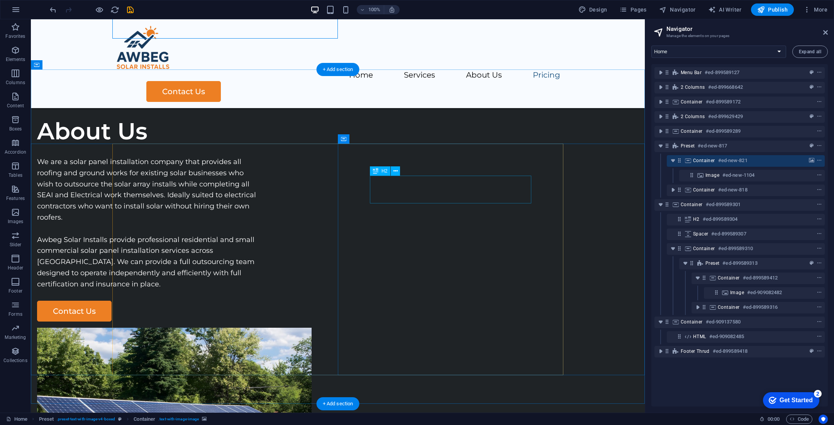
scroll to position [1405, 0]
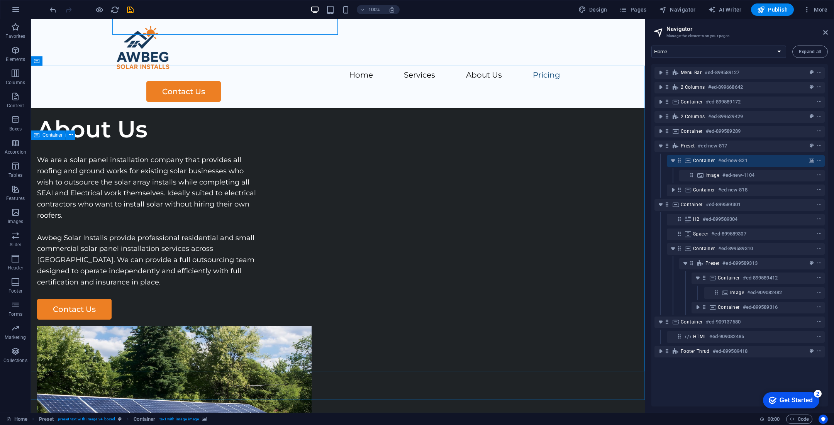
click at [54, 136] on span "Container" at bounding box center [52, 135] width 20 height 5
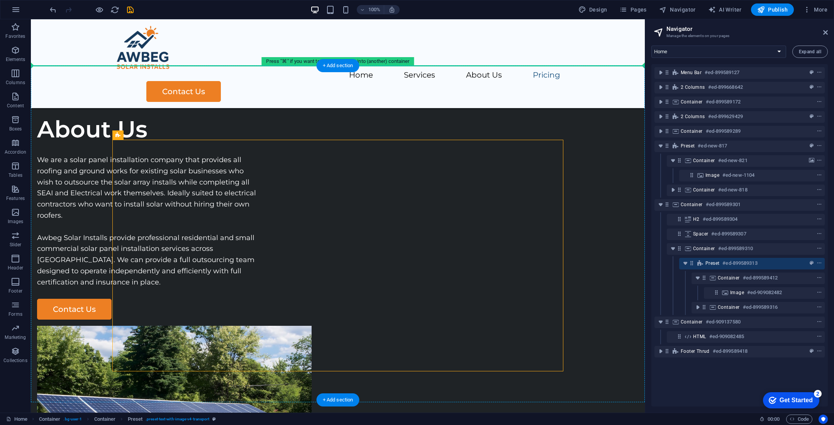
drag, startPoint x: 154, startPoint y: 153, endPoint x: 135, endPoint y: 119, distance: 39.1
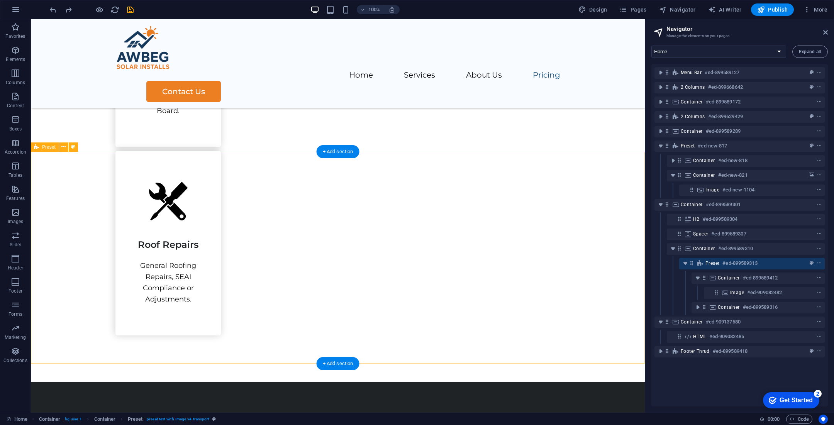
scroll to position [1106, 0]
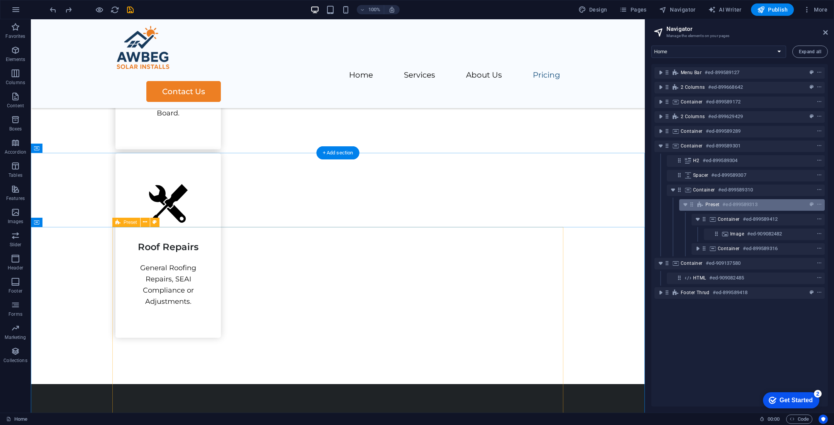
click at [695, 207] on span "Preset" at bounding box center [713, 205] width 14 height 6
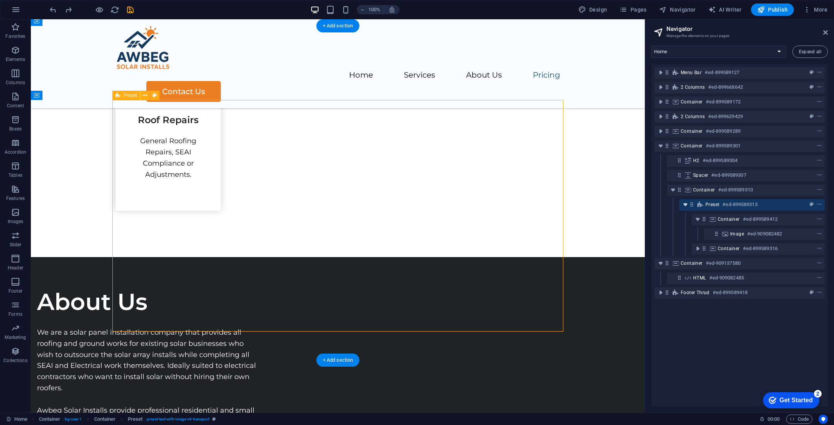
click at [685, 203] on icon "toggle-expand" at bounding box center [686, 205] width 8 height 8
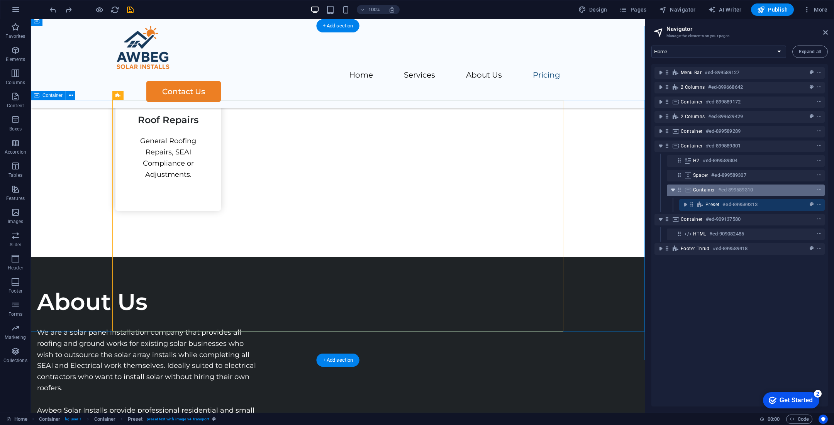
click at [673, 191] on icon "toggle-expand" at bounding box center [674, 190] width 8 height 8
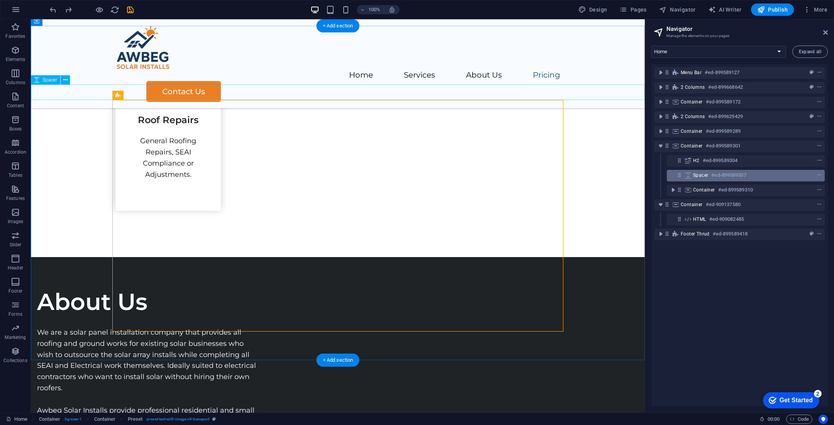
click at [695, 174] on span "Spacer" at bounding box center [700, 175] width 15 height 6
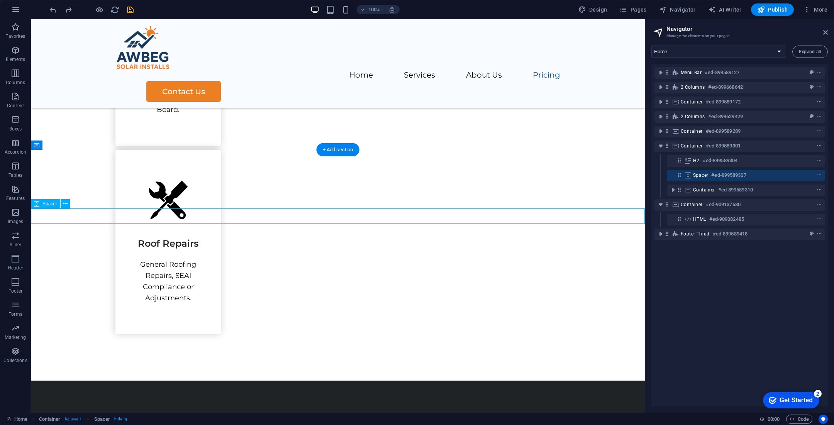
click at [695, 174] on span "Spacer" at bounding box center [700, 175] width 15 height 6
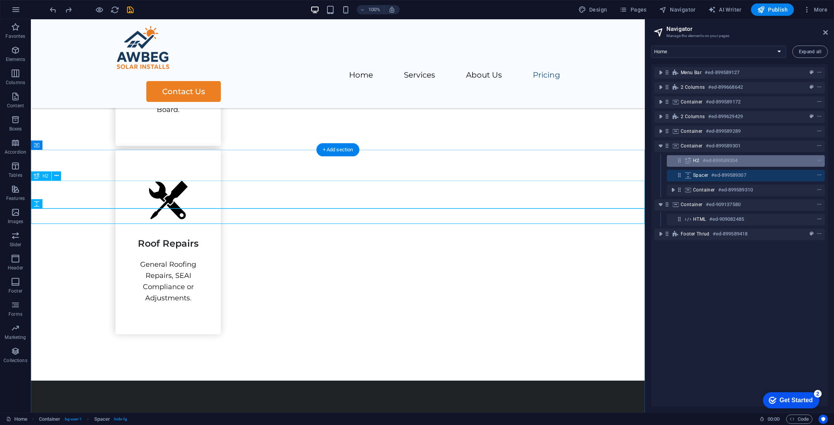
click at [695, 164] on div "H2 #ed-899589304" at bounding box center [739, 160] width 93 height 9
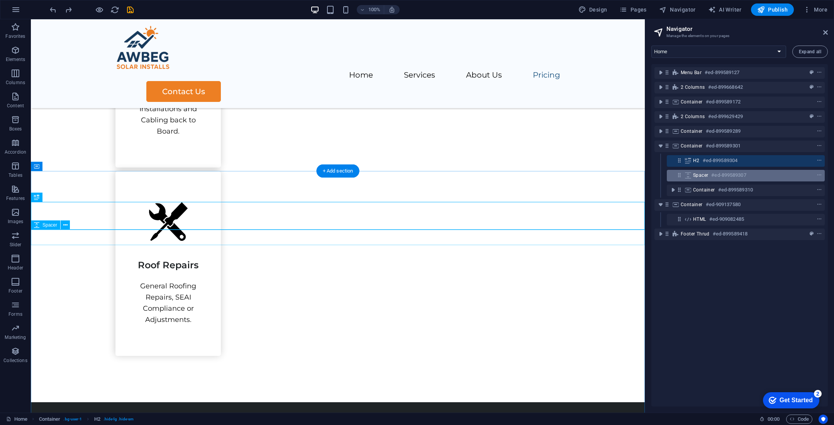
click at [695, 177] on span "Spacer" at bounding box center [700, 175] width 15 height 6
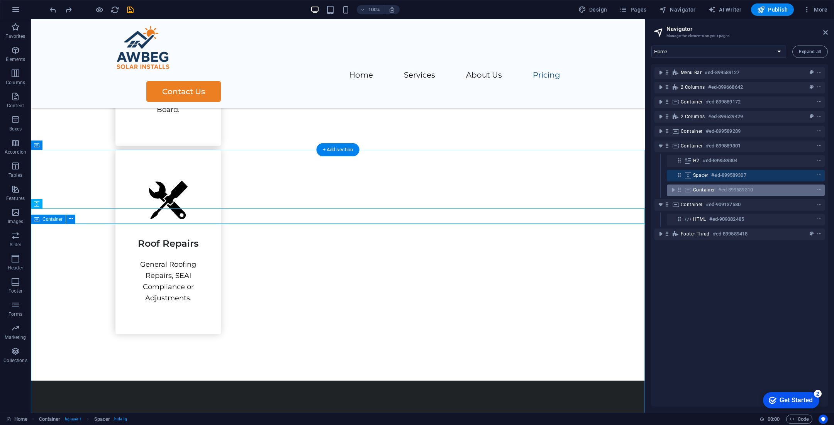
click at [695, 189] on span "Container" at bounding box center [704, 190] width 22 height 6
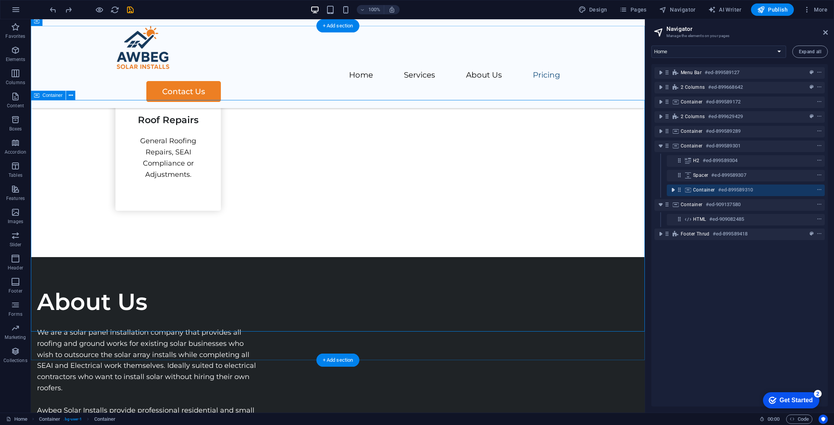
click at [674, 191] on icon "toggle-expand" at bounding box center [674, 190] width 8 height 8
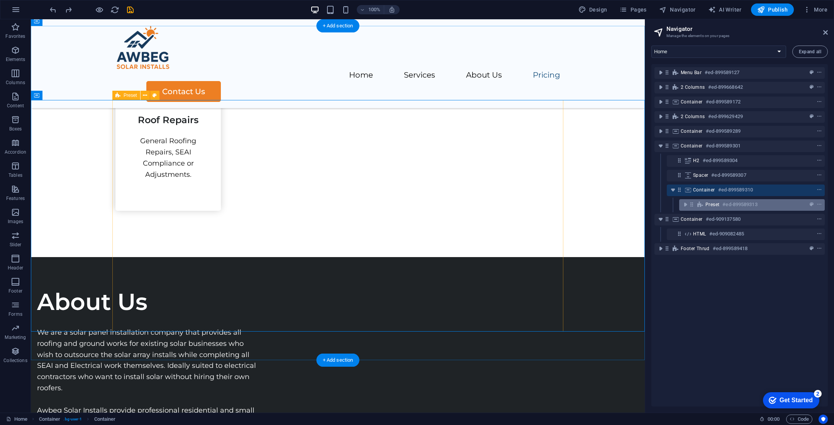
click at [695, 204] on span "Preset" at bounding box center [713, 205] width 14 height 6
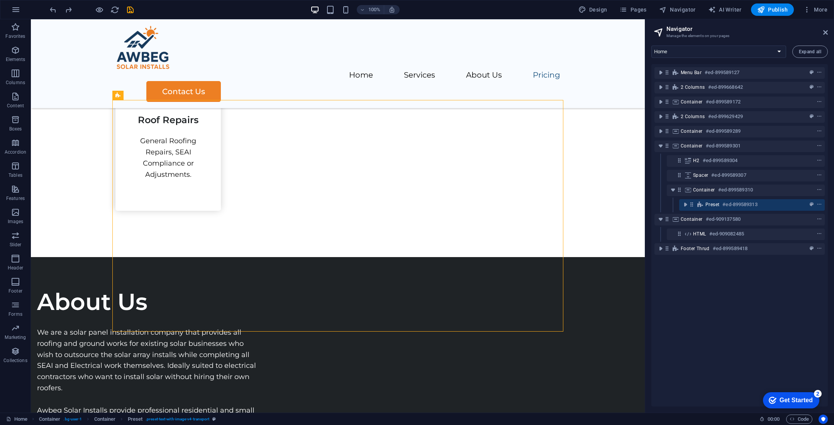
drag, startPoint x: 716, startPoint y: 204, endPoint x: 726, endPoint y: 182, distance: 24.4
click at [695, 182] on div "Menu Bar #ed-899589127 2 columns #ed-899668642 Container #ed-899589172 2 column…" at bounding box center [740, 235] width 177 height 343
drag, startPoint x: 692, startPoint y: 203, endPoint x: 689, endPoint y: 186, distance: 17.2
click at [689, 186] on div "Menu Bar #ed-899589127 2 columns #ed-899668642 Container #ed-899589172 2 column…" at bounding box center [740, 235] width 177 height 343
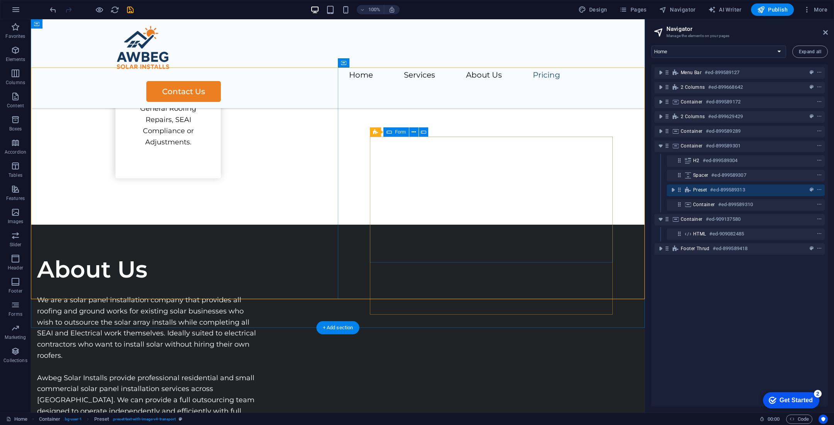
scroll to position [1255, 0]
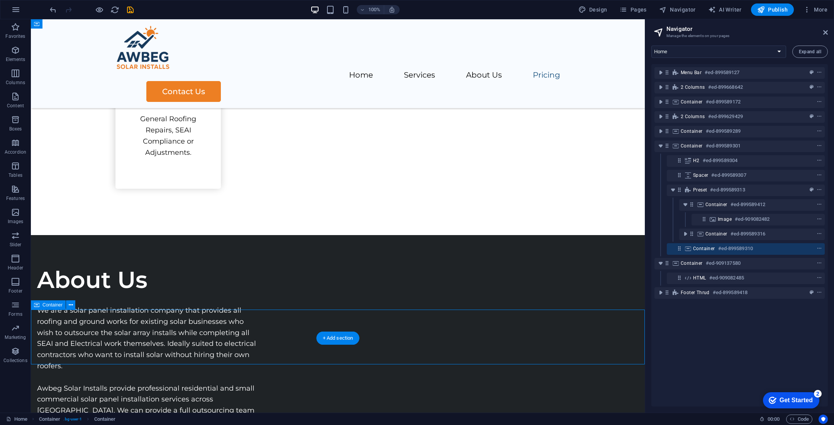
click at [692, 249] on icon at bounding box center [688, 249] width 8 height 6
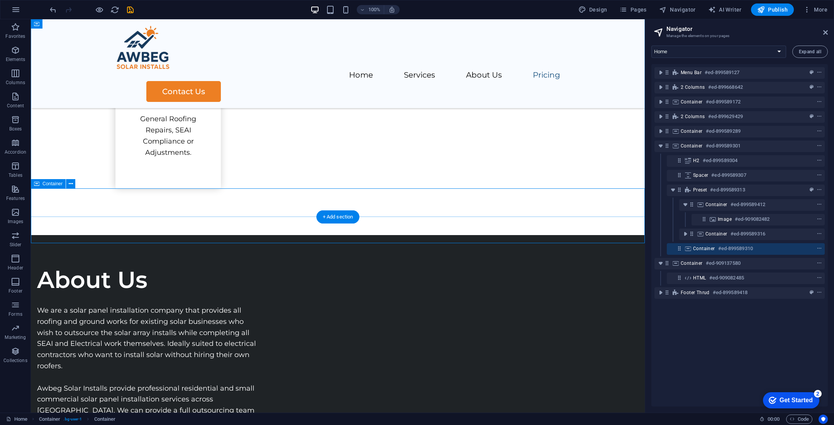
scroll to position [1376, 0]
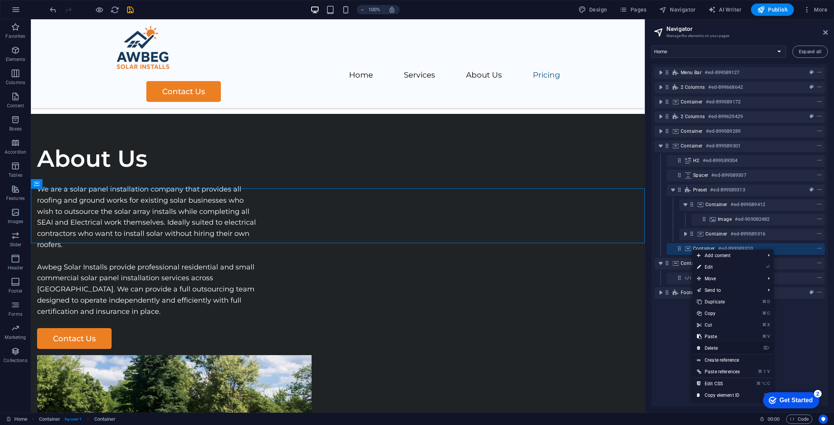
click at [695, 349] on link "⌦ Delete" at bounding box center [719, 349] width 52 height 12
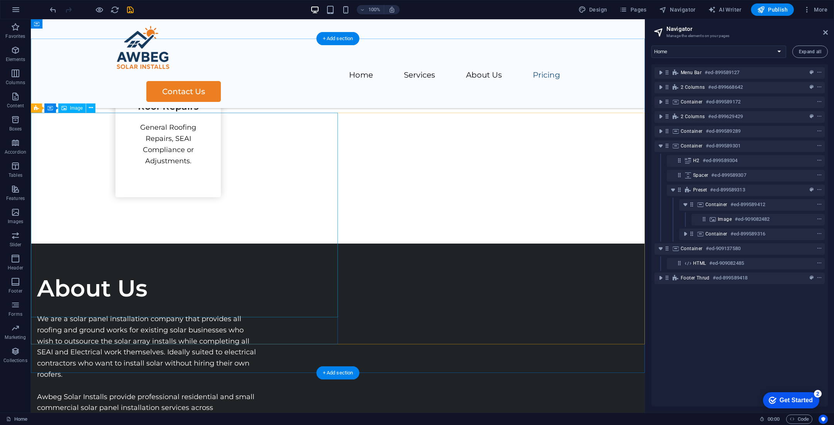
scroll to position [1204, 0]
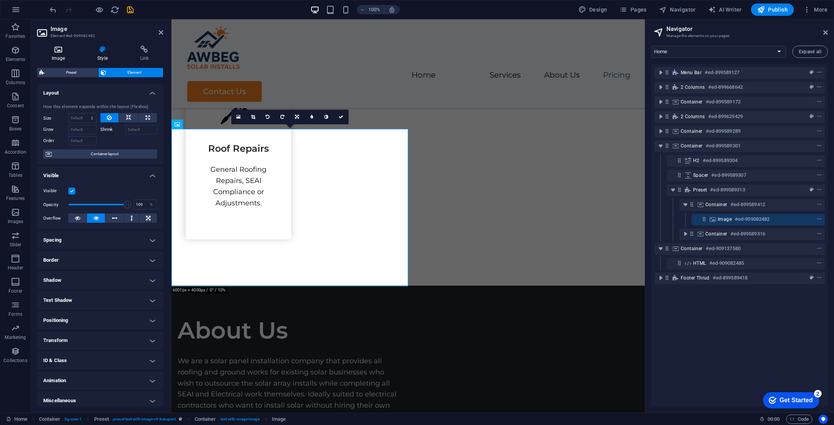
click at [69, 51] on icon at bounding box center [58, 50] width 42 height 8
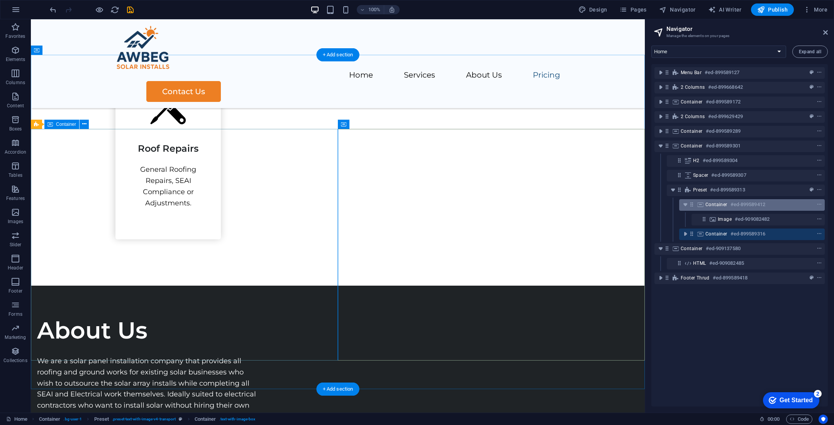
click at [695, 204] on h6 "#ed-899589412" at bounding box center [748, 204] width 35 height 9
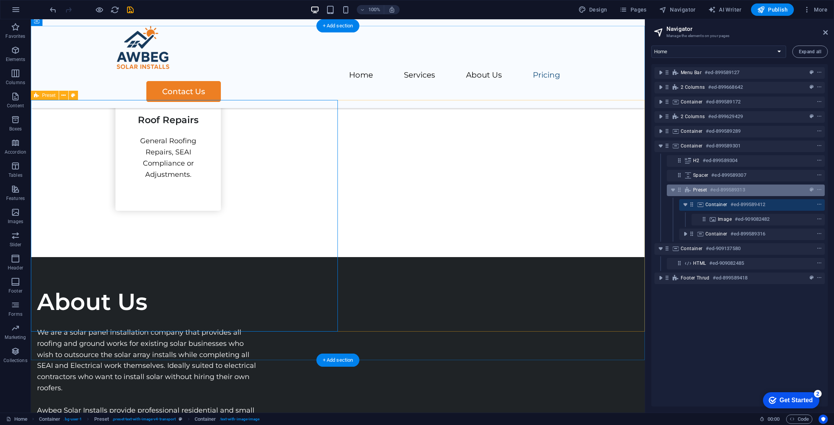
click at [695, 189] on h6 "#ed-899589313" at bounding box center [727, 189] width 35 height 9
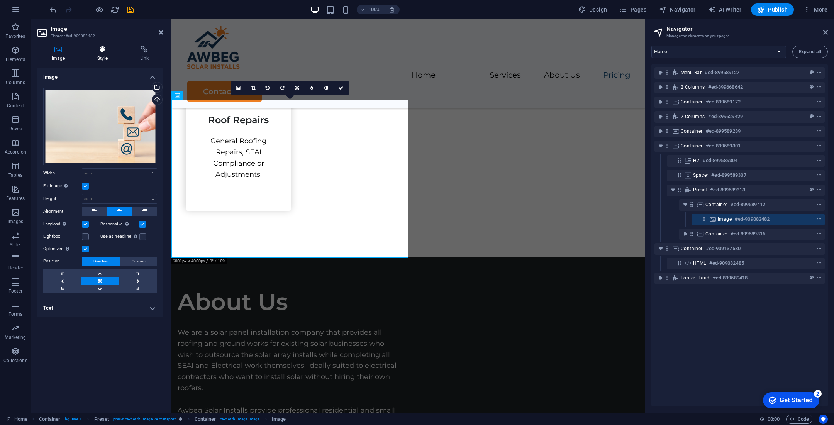
click at [100, 51] on icon at bounding box center [102, 50] width 39 height 8
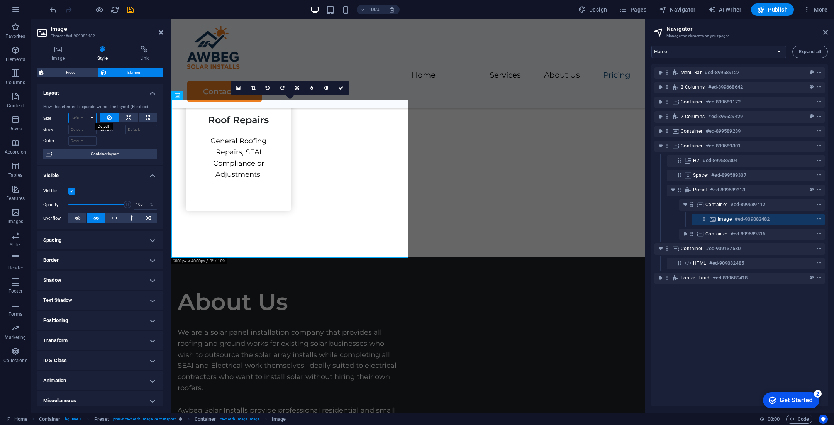
click at [82, 116] on select "Default auto px % 1/1 1/2 1/3 1/4 1/5 1/6 1/7 1/8 1/9 1/10" at bounding box center [82, 118] width 27 height 9
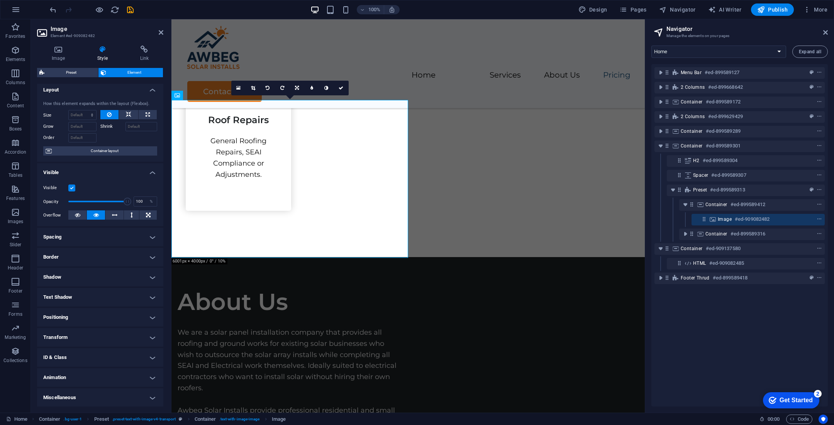
click at [83, 281] on h4 "Shadow" at bounding box center [100, 277] width 126 height 19
click at [93, 262] on h4 "Border" at bounding box center [100, 257] width 126 height 19
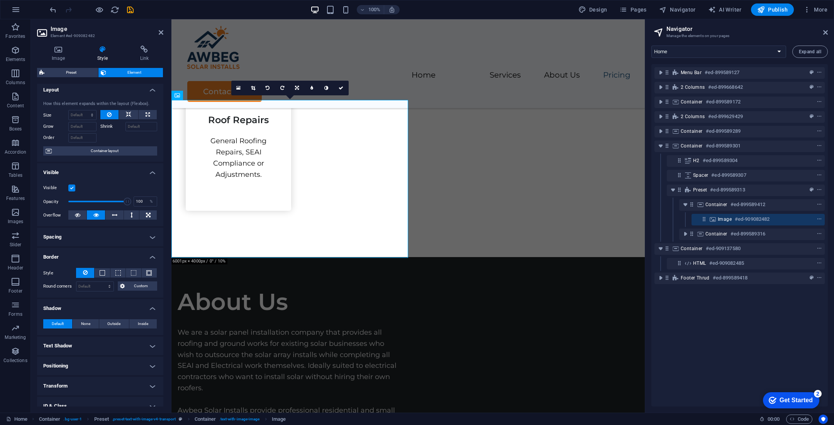
click at [98, 227] on ul "Layout How this element expands within the layout (Flexbox). Size Default auto …" at bounding box center [100, 269] width 126 height 376
click at [95, 239] on h4 "Spacing" at bounding box center [100, 237] width 126 height 19
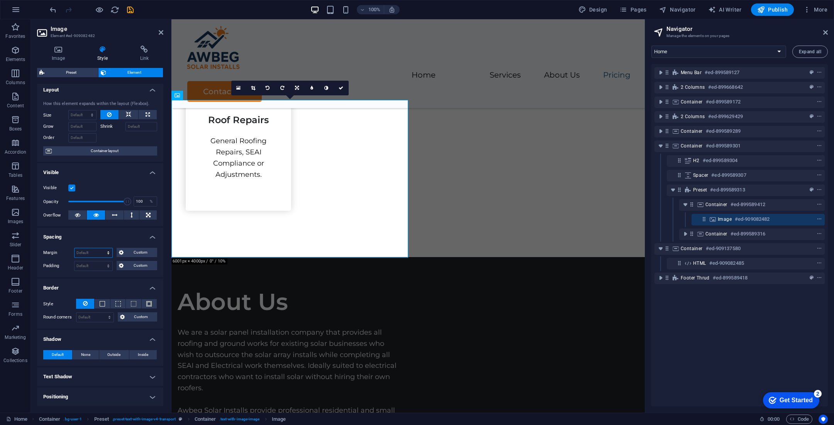
click at [87, 248] on select "Default auto px % rem vw vh Custom" at bounding box center [94, 252] width 38 height 9
click at [75, 248] on select "Default auto px % rem vw vh Custom" at bounding box center [94, 252] width 38 height 9
select select "DISABLED_OPTION_VALUE"
click at [85, 268] on select "Default px rem % vh vw Custom" at bounding box center [94, 266] width 38 height 9
select select "px"
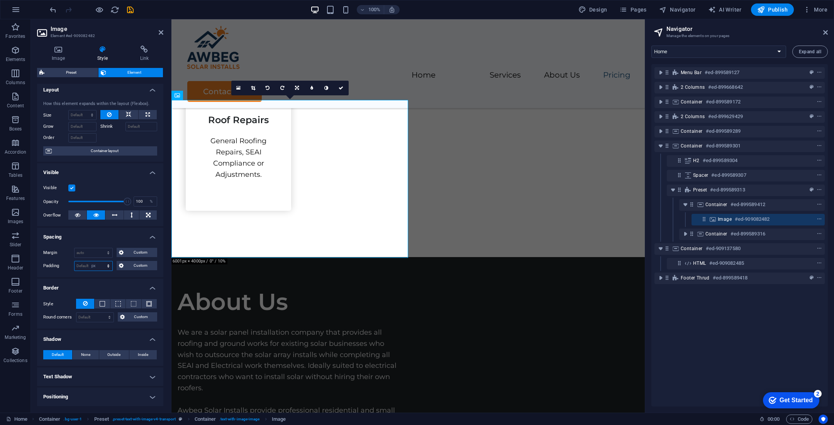
click at [101, 262] on select "Default px rem % vh vw Custom" at bounding box center [94, 266] width 38 height 9
type input "2"
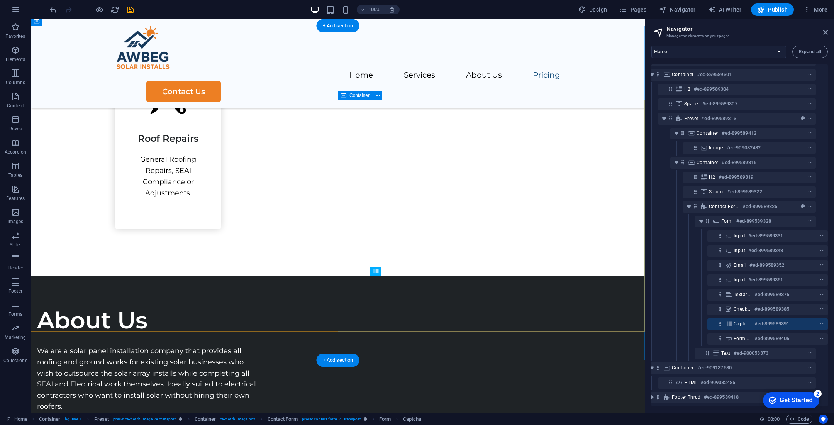
scroll to position [1201, 0]
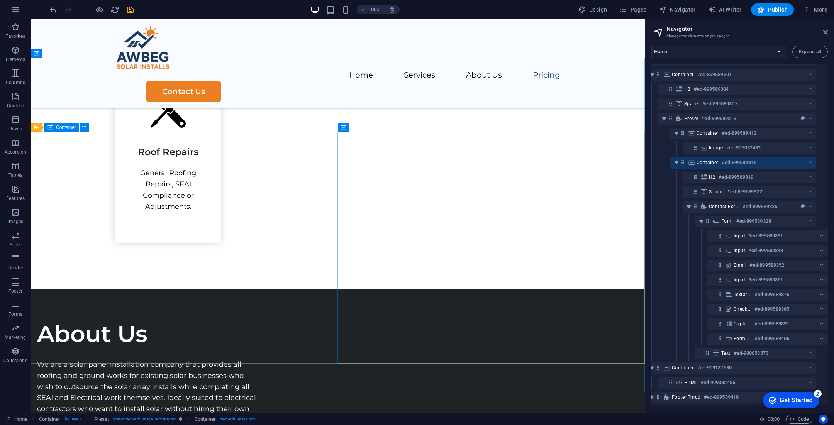
click at [50, 127] on icon at bounding box center [50, 127] width 5 height 9
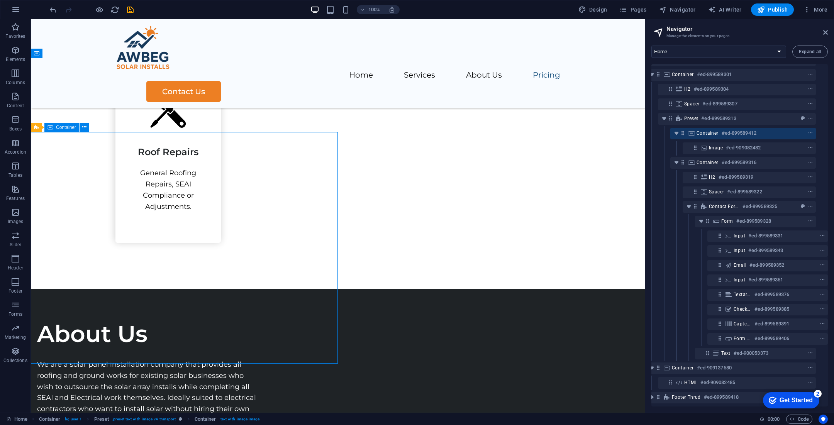
click at [55, 129] on div "Container" at bounding box center [61, 127] width 35 height 9
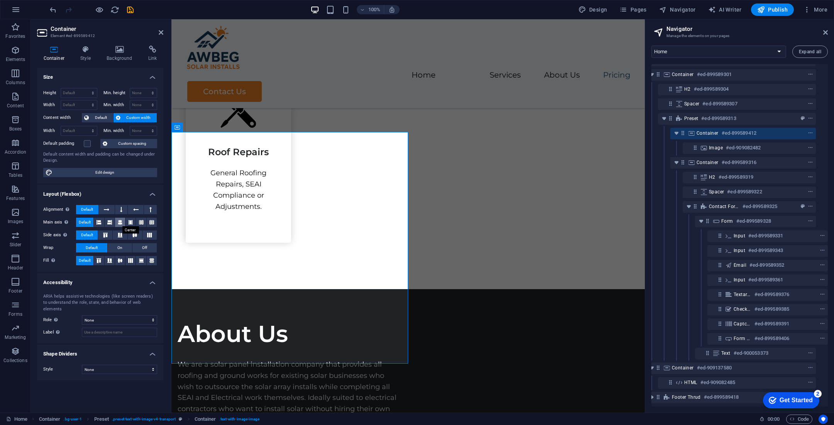
click at [120, 219] on icon at bounding box center [120, 222] width 5 height 9
click at [119, 234] on icon at bounding box center [120, 235] width 9 height 5
click at [137, 236] on icon at bounding box center [134, 235] width 9 height 5
click at [139, 237] on button at bounding box center [135, 235] width 14 height 9
click at [151, 233] on icon at bounding box center [149, 235] width 9 height 5
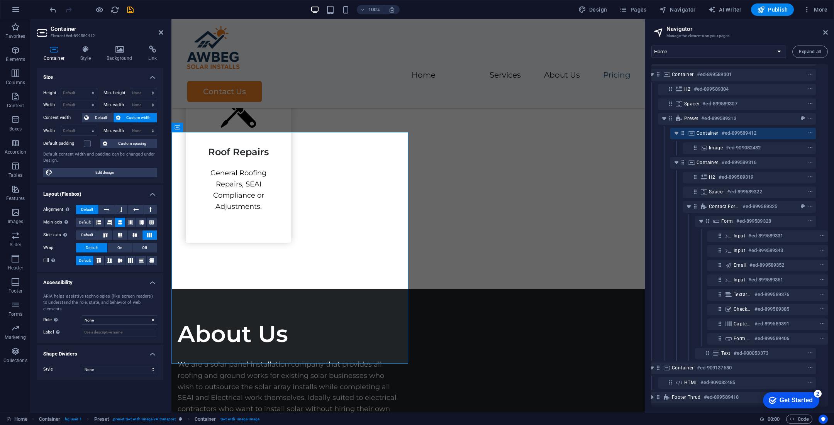
drag, startPoint x: 173, startPoint y: 400, endPoint x: 164, endPoint y: 404, distance: 9.2
click at [172, 354] on html "Skip to main content Home Services About Us Pricing Contact Us Outsource Your S…" at bounding box center [409, 375] width 474 height 3113
click at [120, 250] on span "On" at bounding box center [119, 247] width 5 height 9
click at [119, 249] on span "On" at bounding box center [119, 247] width 5 height 9
click at [93, 245] on span "Default" at bounding box center [92, 247] width 12 height 9
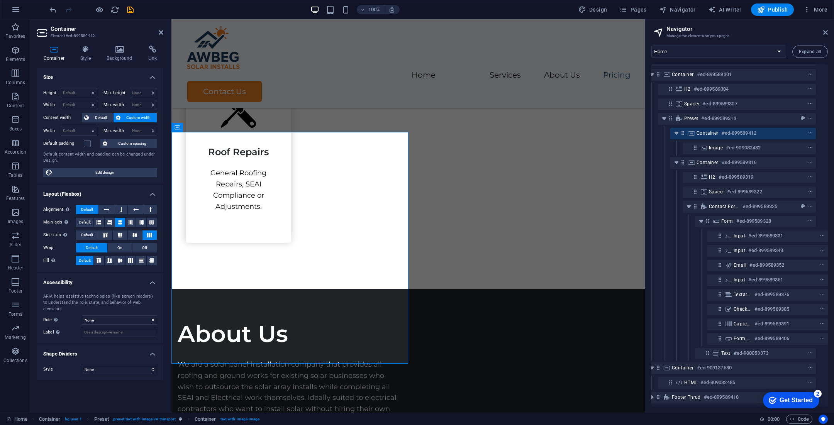
click at [127, 233] on div "Side axis Control the vertical direction of the element inside of the container…" at bounding box center [100, 236] width 114 height 10
click at [134, 234] on icon at bounding box center [134, 235] width 9 height 5
click at [117, 257] on button at bounding box center [120, 260] width 10 height 9
click at [695, 11] on icon "button" at bounding box center [762, 10] width 8 height 8
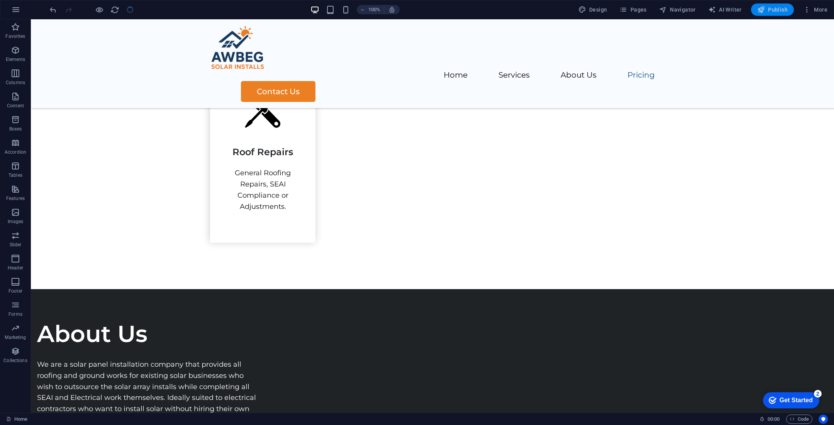
click at [695, 9] on icon "button" at bounding box center [762, 10] width 8 height 8
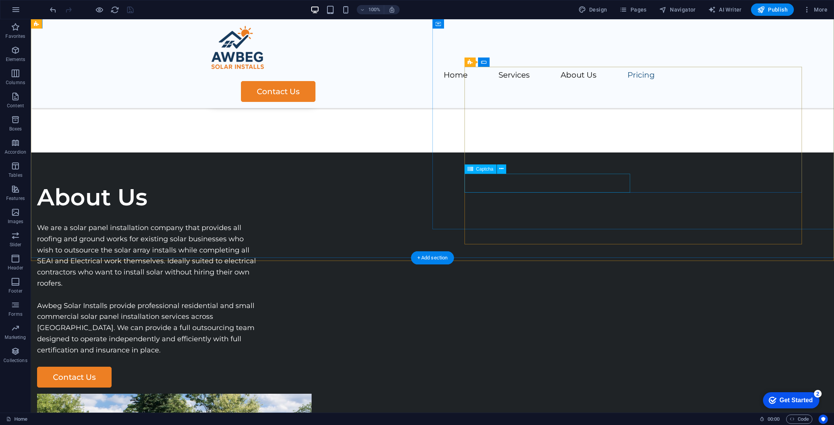
scroll to position [1339, 0]
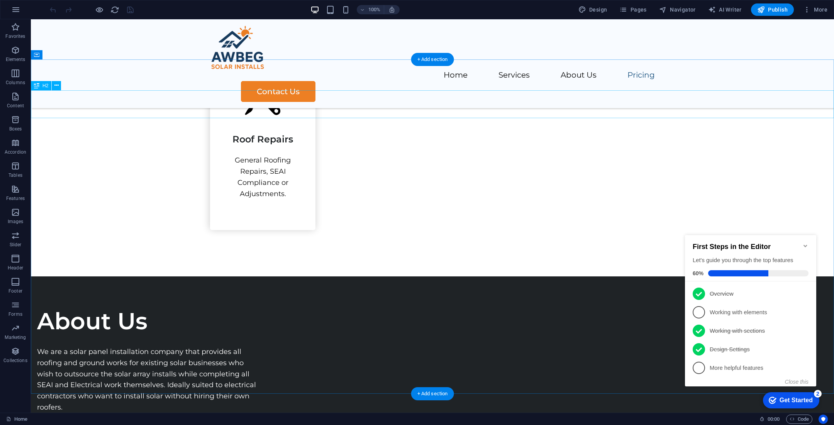
scroll to position [1200, 0]
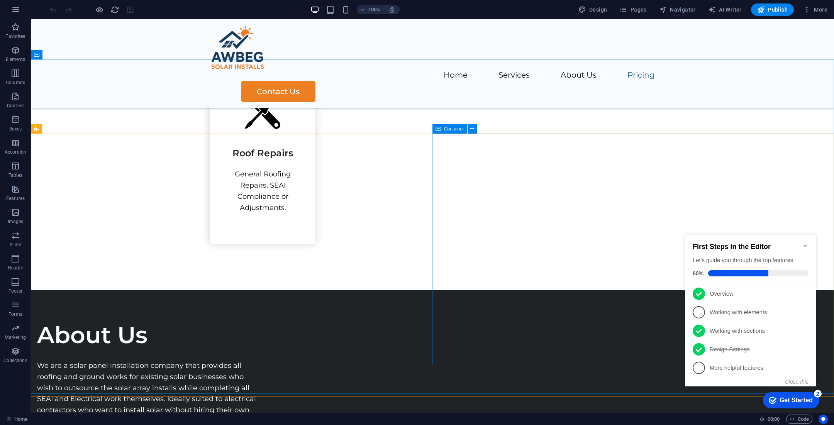
click at [445, 129] on span "Container" at bounding box center [454, 129] width 20 height 5
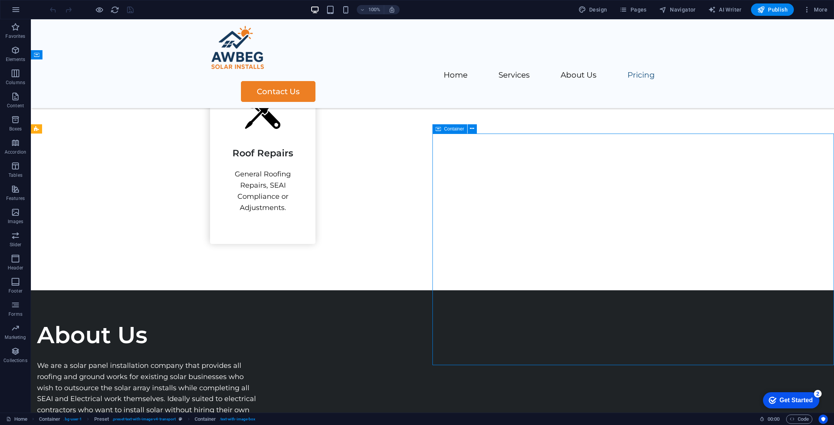
click at [445, 129] on span "Container" at bounding box center [454, 129] width 20 height 5
select select "px"
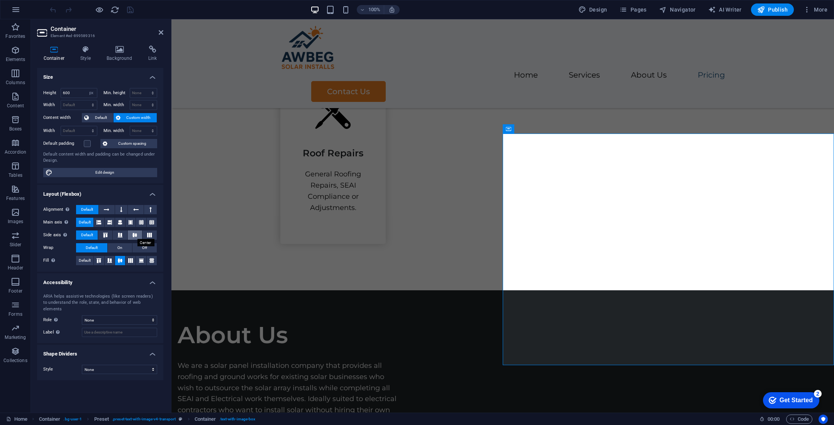
click at [131, 234] on icon at bounding box center [134, 235] width 9 height 5
click at [121, 221] on icon at bounding box center [120, 222] width 5 height 9
click at [133, 262] on button at bounding box center [131, 260] width 10 height 9
click at [122, 260] on icon at bounding box center [120, 260] width 9 height 5
click at [525, 130] on span "Container" at bounding box center [525, 129] width 20 height 5
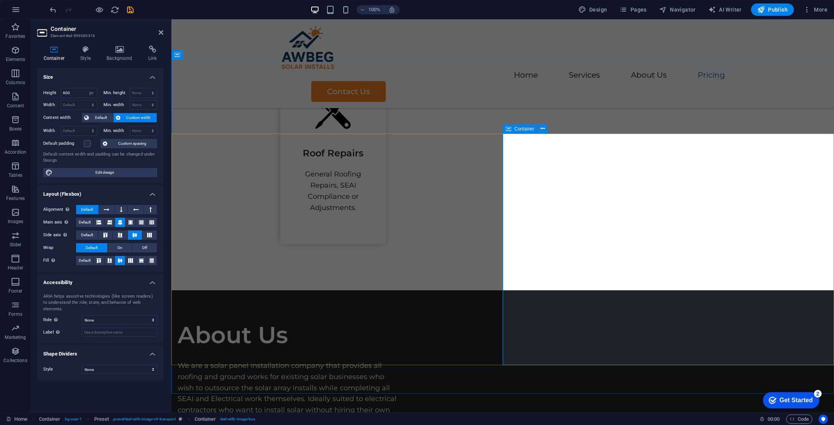
click at [525, 130] on span "Container" at bounding box center [525, 129] width 20 height 5
click at [84, 56] on h4 "Style" at bounding box center [87, 54] width 26 height 16
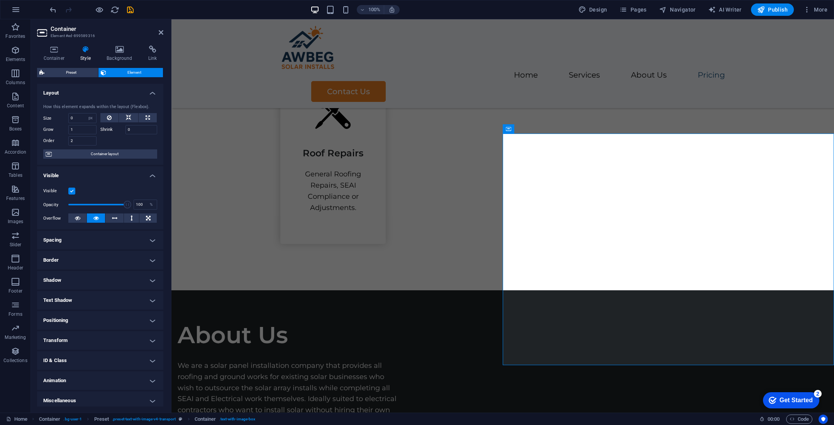
click at [119, 237] on h4 "Spacing" at bounding box center [100, 240] width 126 height 19
click at [95, 267] on input "43" at bounding box center [94, 269] width 38 height 9
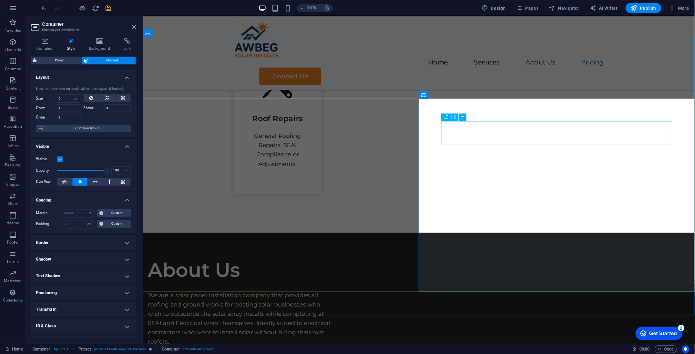
scroll to position [1215, 0]
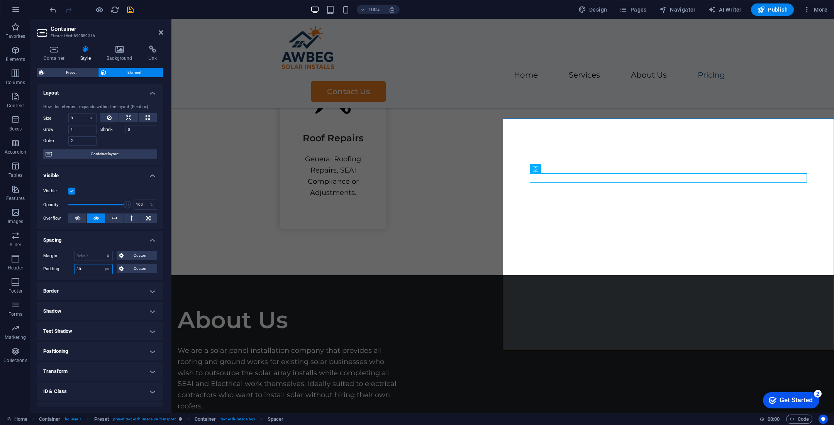
click at [89, 268] on input "30" at bounding box center [94, 269] width 38 height 9
type input "10"
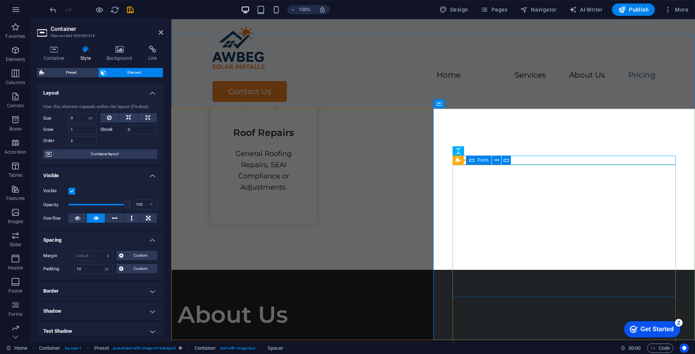
scroll to position [1220, 0]
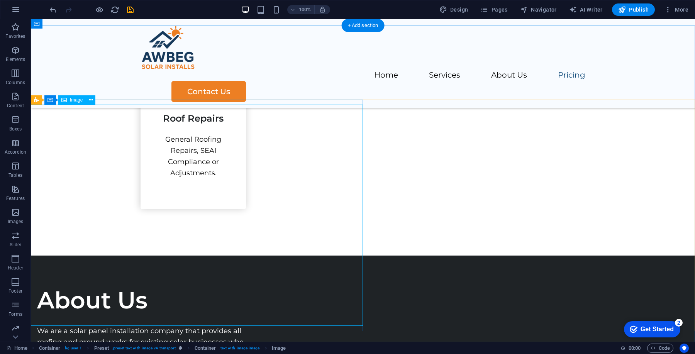
scroll to position [1233, 0]
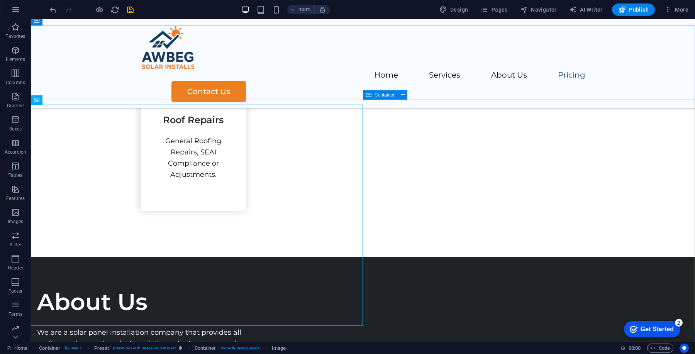
click at [370, 93] on icon at bounding box center [368, 94] width 5 height 9
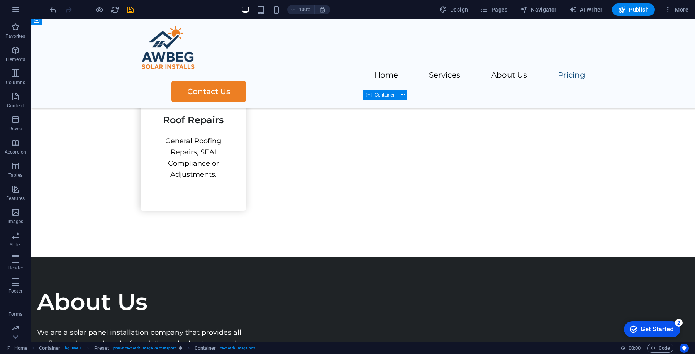
click at [370, 93] on icon at bounding box center [368, 94] width 5 height 9
select select "px"
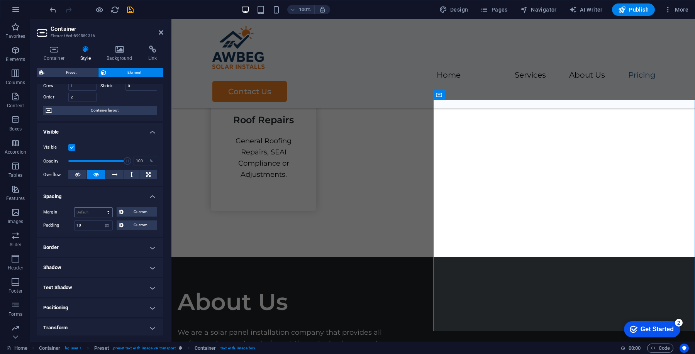
scroll to position [51, 0]
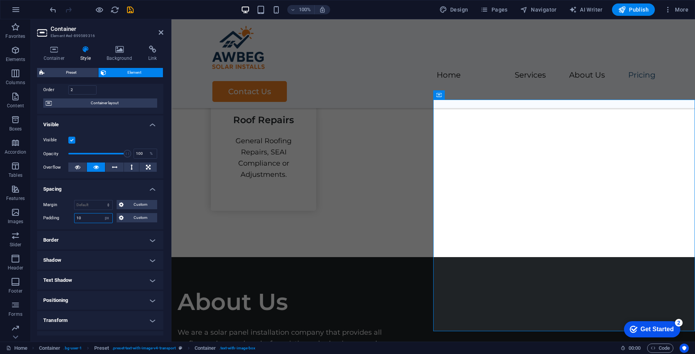
click at [87, 216] on input "10" at bounding box center [94, 218] width 38 height 9
type input "0"
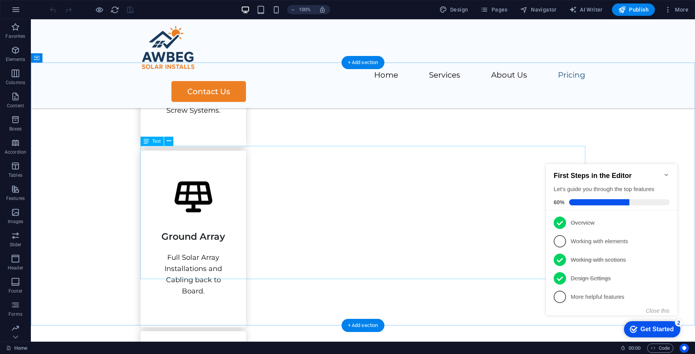
scroll to position [926, 0]
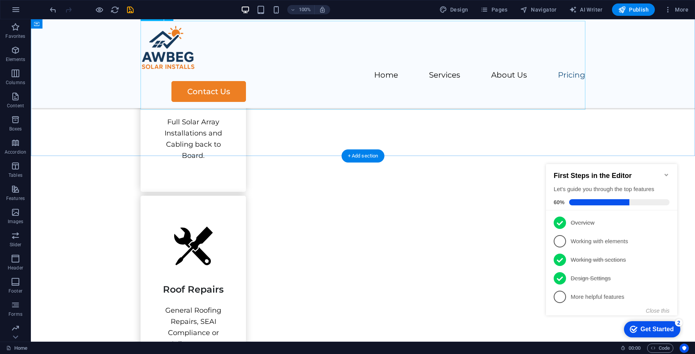
scroll to position [1057, 0]
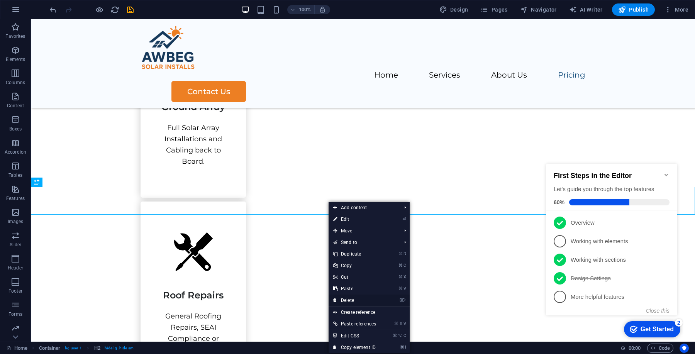
click at [360, 299] on link "⌦ Delete" at bounding box center [355, 301] width 52 height 12
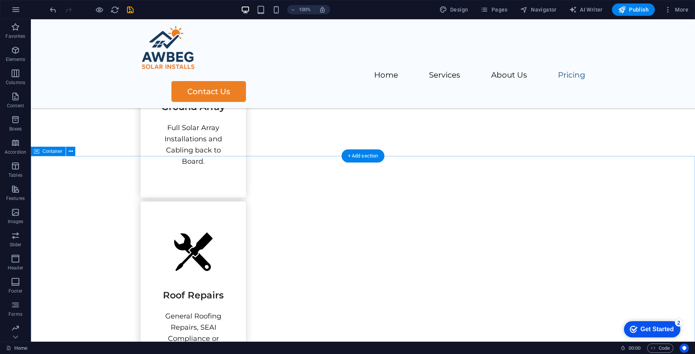
select select "px"
select select "%"
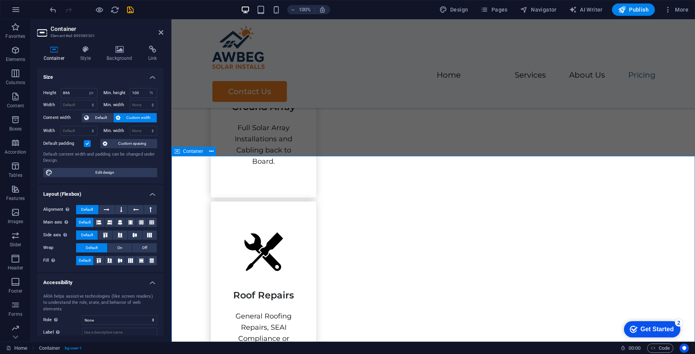
click at [185, 153] on span "Container" at bounding box center [193, 151] width 20 height 5
drag, startPoint x: 74, startPoint y: 93, endPoint x: 58, endPoint y: 92, distance: 15.8
click at [58, 93] on div "Height 866 Default px rem % vh vw" at bounding box center [70, 93] width 54 height 10
click at [84, 57] on h4 "Style" at bounding box center [87, 54] width 26 height 16
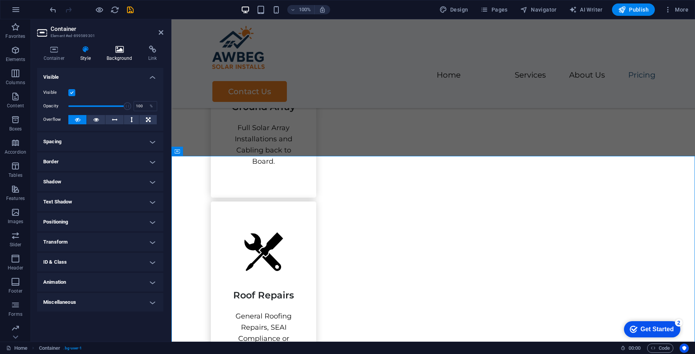
click at [126, 57] on h4 "Background" at bounding box center [121, 54] width 42 height 16
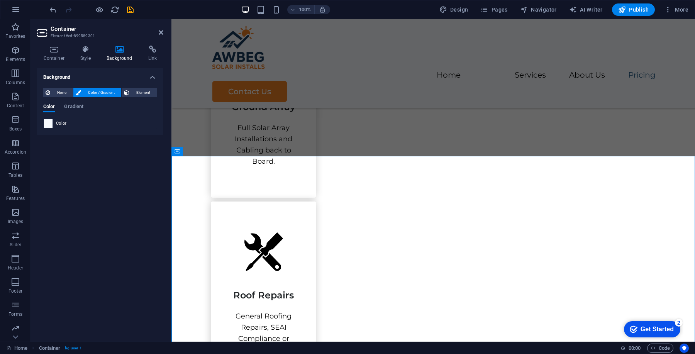
click at [49, 124] on span at bounding box center [48, 123] width 8 height 8
type input "#f8fbff"
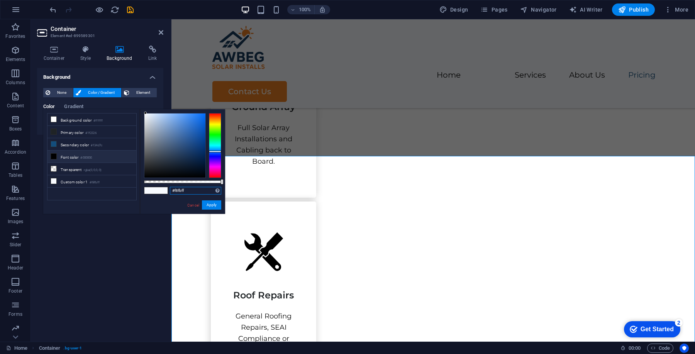
drag, startPoint x: 192, startPoint y: 192, endPoint x: 163, endPoint y: 192, distance: 29.0
click at [163, 192] on div "#f8fbff Supported formats #0852ed rgb(8, 82, 237) rgba(8, 82, 237, 90%) hsv(221…" at bounding box center [182, 217] width 85 height 217
click at [210, 203] on button "Apply" at bounding box center [211, 205] width 19 height 9
click at [212, 206] on button "Apply" at bounding box center [211, 205] width 19 height 9
click at [185, 190] on input "text" at bounding box center [195, 191] width 51 height 8
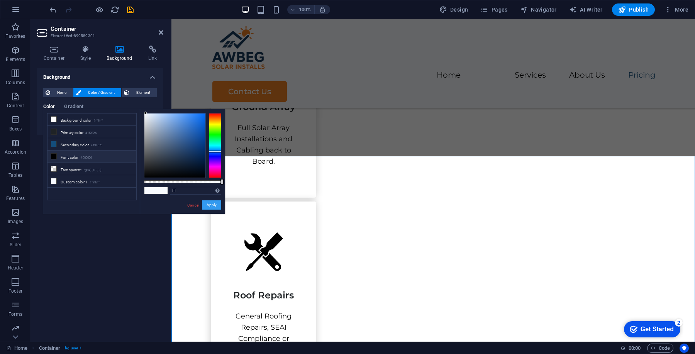
type input "#ffffff"
click at [211, 206] on button "Apply" at bounding box center [211, 205] width 19 height 9
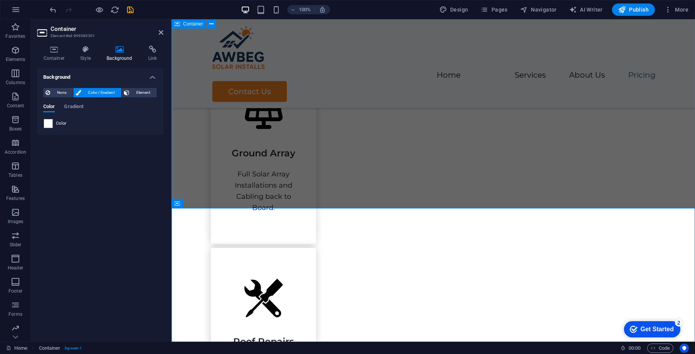
scroll to position [1024, 0]
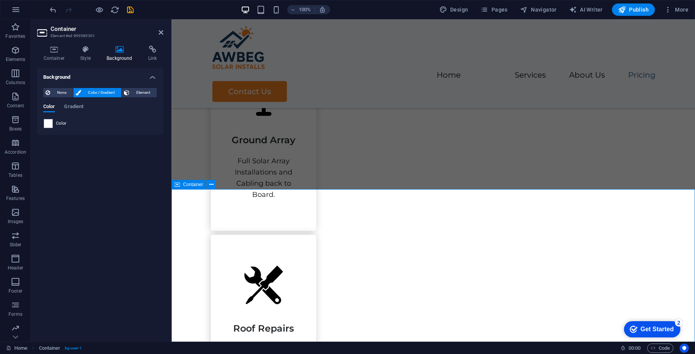
click at [195, 187] on span "Container" at bounding box center [193, 184] width 20 height 5
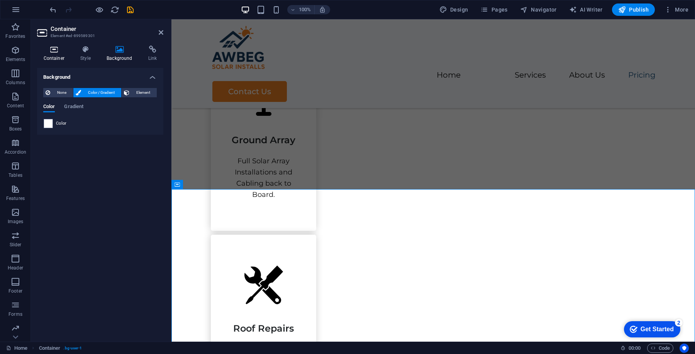
click at [63, 53] on icon at bounding box center [54, 50] width 34 height 8
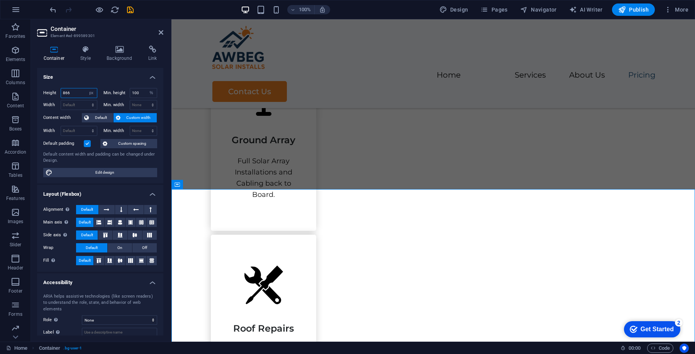
drag, startPoint x: 75, startPoint y: 92, endPoint x: 58, endPoint y: 92, distance: 17.0
click at [58, 92] on div "Height 866 Default px rem % vh vw" at bounding box center [70, 93] width 54 height 10
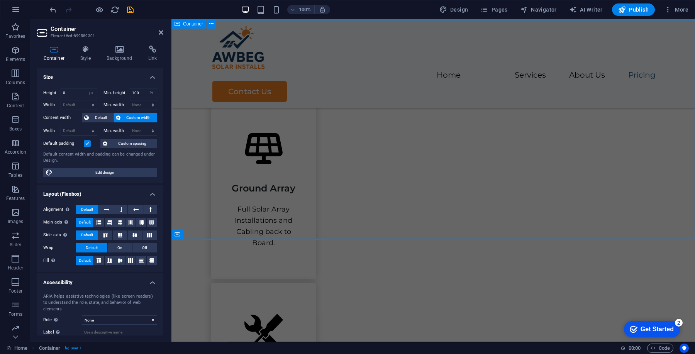
scroll to position [974, 0]
drag, startPoint x: 71, startPoint y: 90, endPoint x: 61, endPoint y: 90, distance: 10.4
click at [61, 90] on input "0" at bounding box center [79, 92] width 36 height 9
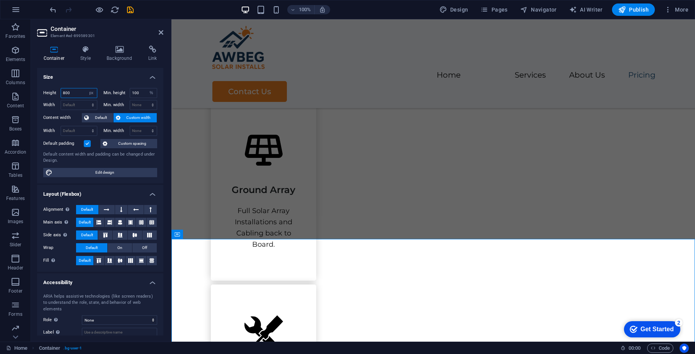
type input "800"
click at [107, 72] on h4 "Size" at bounding box center [100, 75] width 126 height 14
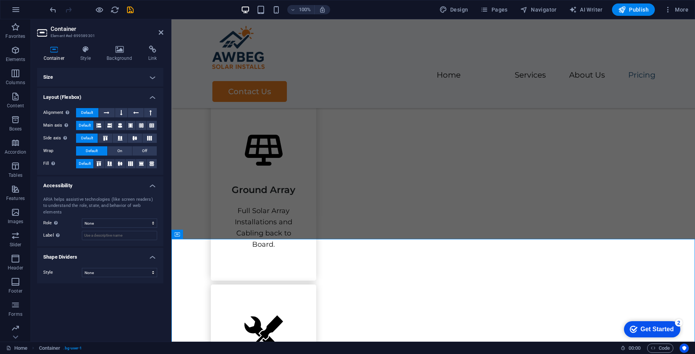
click at [106, 72] on h4 "Size" at bounding box center [100, 77] width 126 height 19
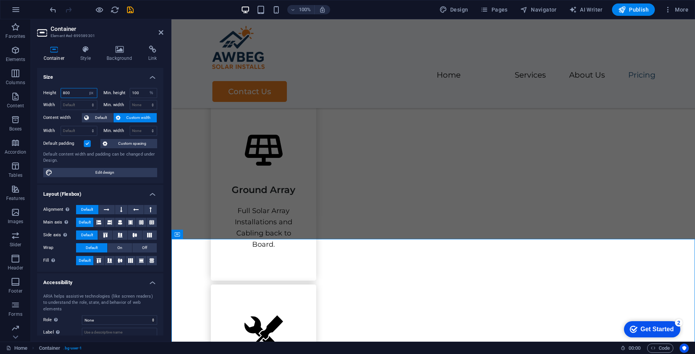
click at [75, 92] on input "800" at bounding box center [79, 92] width 36 height 9
click at [93, 91] on select "Default px rem % vh vw" at bounding box center [91, 92] width 11 height 9
select select "%"
click at [86, 88] on select "Default px rem % vh vw" at bounding box center [91, 92] width 11 height 9
type input "100"
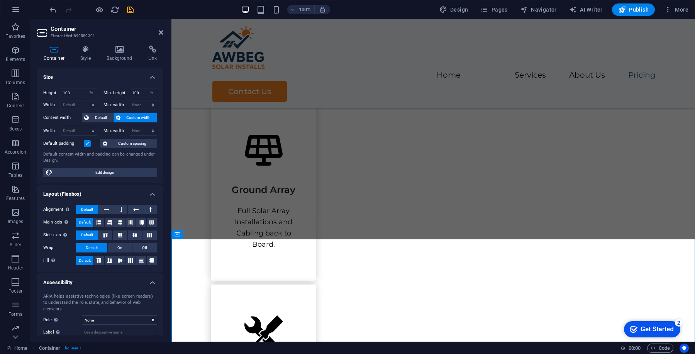
click at [102, 72] on h4 "Size" at bounding box center [100, 75] width 126 height 14
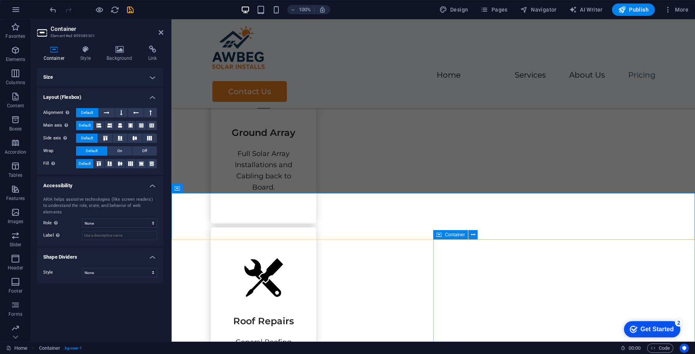
scroll to position [1055, 0]
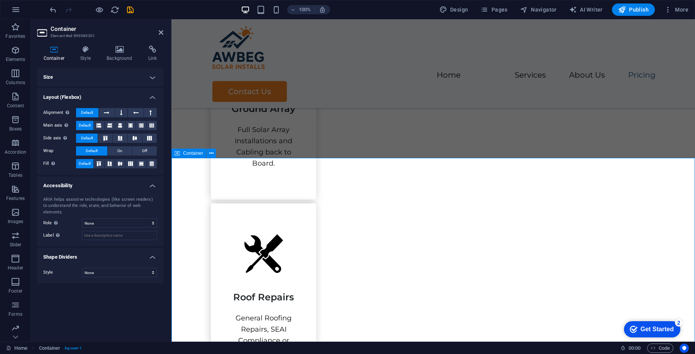
click at [82, 59] on h4 "Style" at bounding box center [87, 54] width 26 height 16
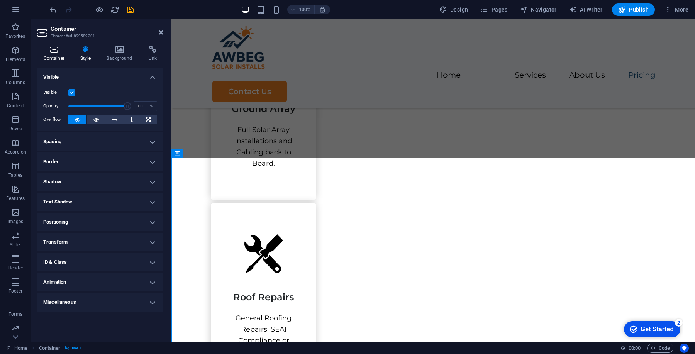
click at [54, 53] on icon at bounding box center [54, 50] width 34 height 8
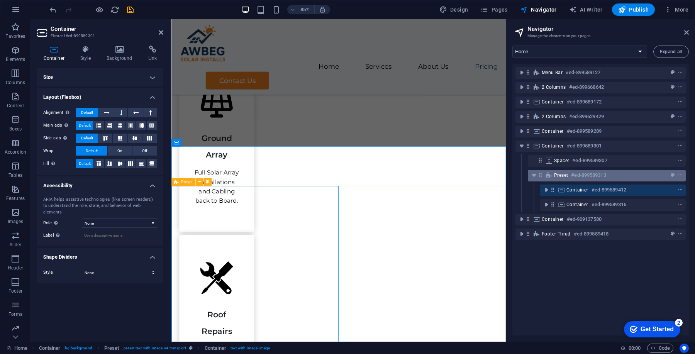
click at [566, 178] on span "Preset" at bounding box center [561, 175] width 14 height 6
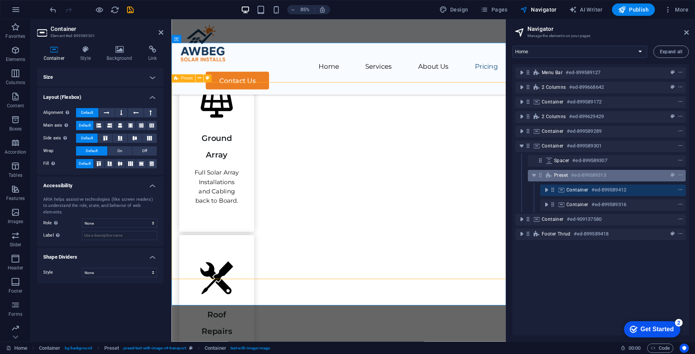
scroll to position [1246, 0]
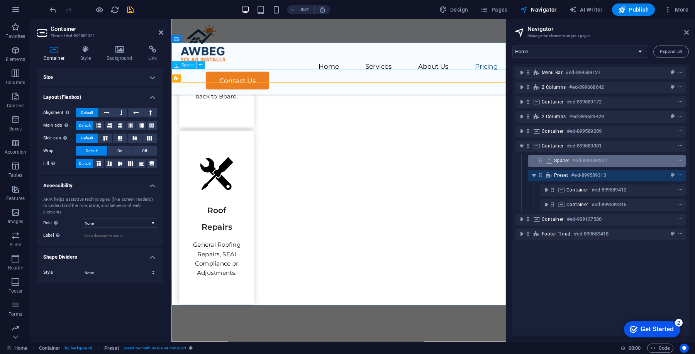
click at [576, 162] on h6 "#ed-899589307" at bounding box center [590, 160] width 35 height 9
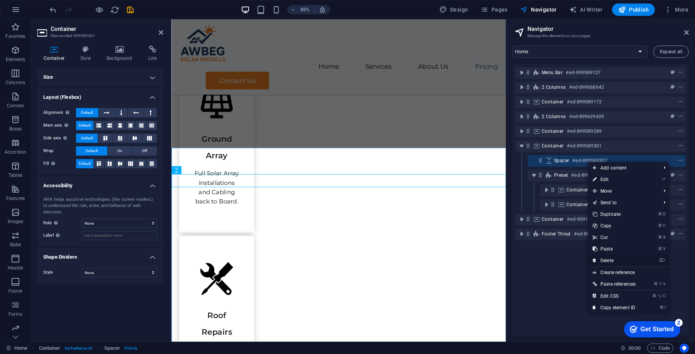
click at [610, 261] on link "⌦ Delete" at bounding box center [614, 261] width 52 height 12
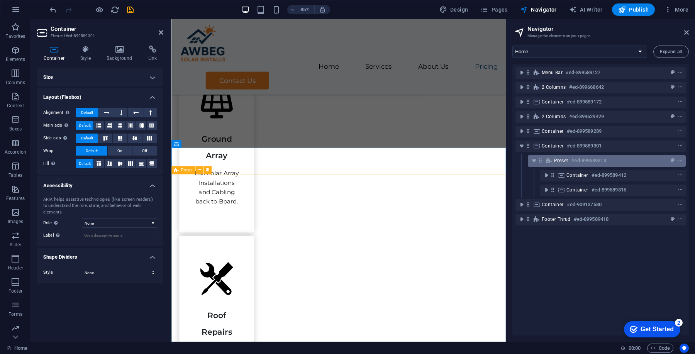
click at [566, 160] on span "Preset" at bounding box center [561, 161] width 14 height 6
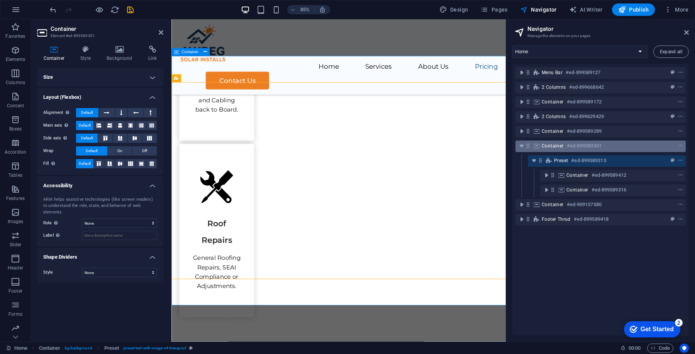
click at [570, 146] on h6 "#ed-899589301" at bounding box center [584, 145] width 35 height 9
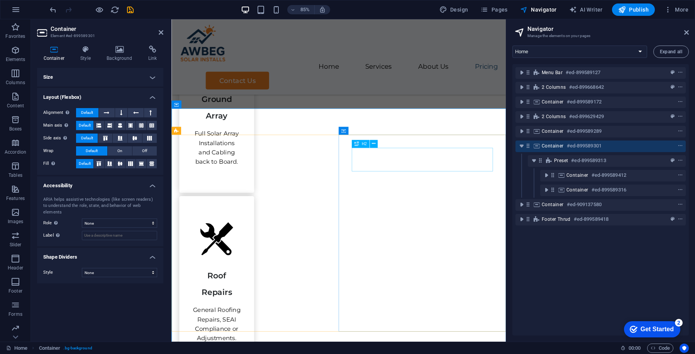
scroll to position [1169, 0]
click at [551, 148] on span "Container" at bounding box center [553, 146] width 22 height 6
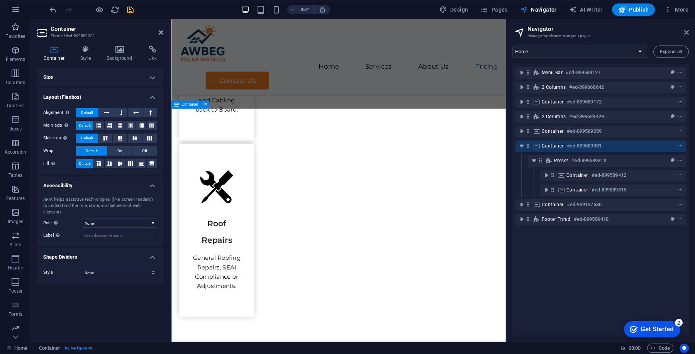
click at [551, 148] on span "Container" at bounding box center [553, 146] width 22 height 6
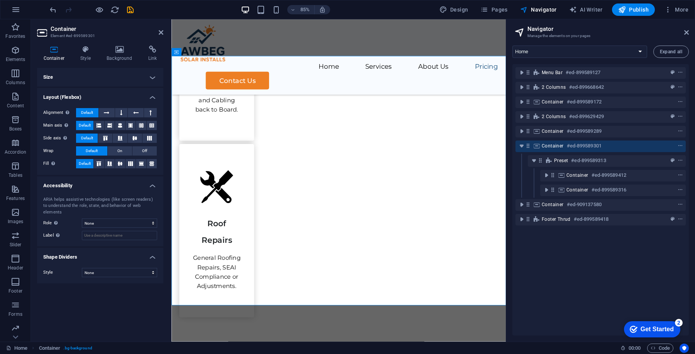
drag, startPoint x: 560, startPoint y: 159, endPoint x: 561, endPoint y: 139, distance: 19.7
click at [561, 139] on div "Menu Bar #ed-899589127 2 columns #ed-899668642 Container #ed-899589172 2 column…" at bounding box center [601, 200] width 177 height 272
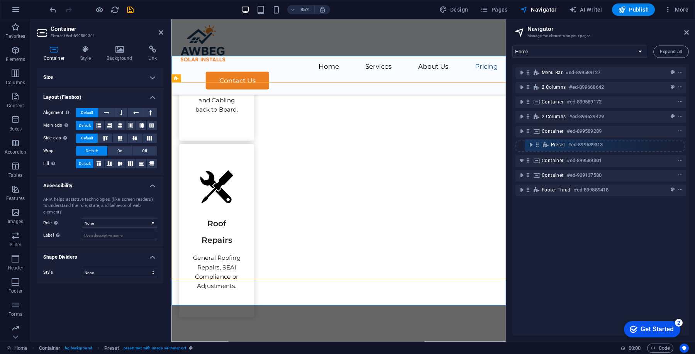
drag, startPoint x: 540, startPoint y: 161, endPoint x: 537, endPoint y: 142, distance: 18.9
click at [537, 142] on div "Menu Bar #ed-899589127 2 columns #ed-899668642 Container #ed-899589172 2 column…" at bounding box center [601, 200] width 177 height 272
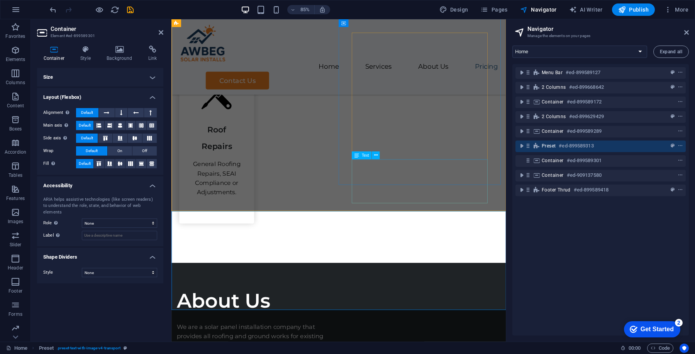
scroll to position [1337, 0]
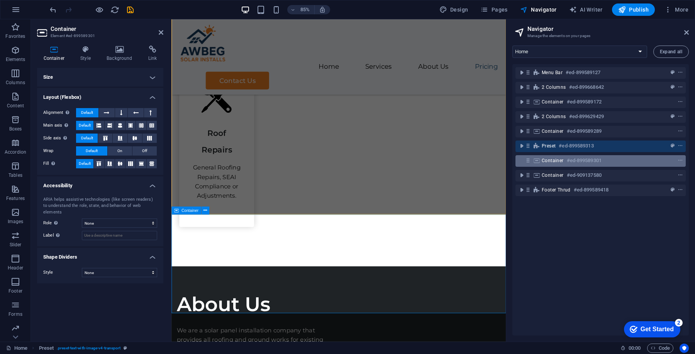
click at [554, 158] on span "Container" at bounding box center [553, 161] width 22 height 6
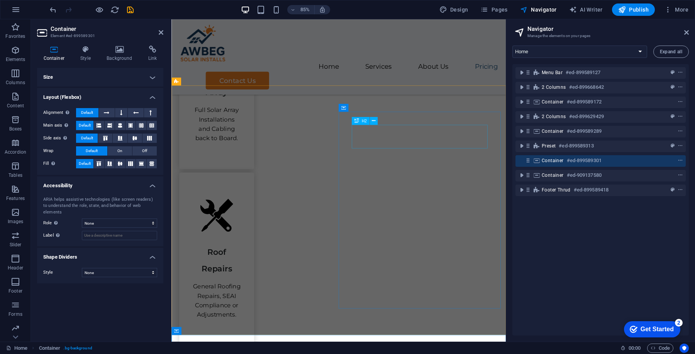
scroll to position [1189, 0]
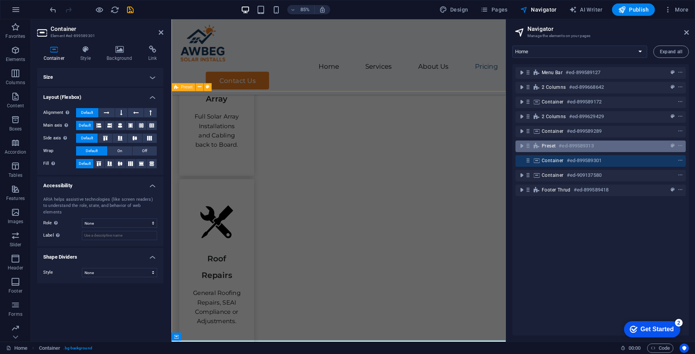
click at [544, 146] on span "Preset" at bounding box center [549, 146] width 14 height 6
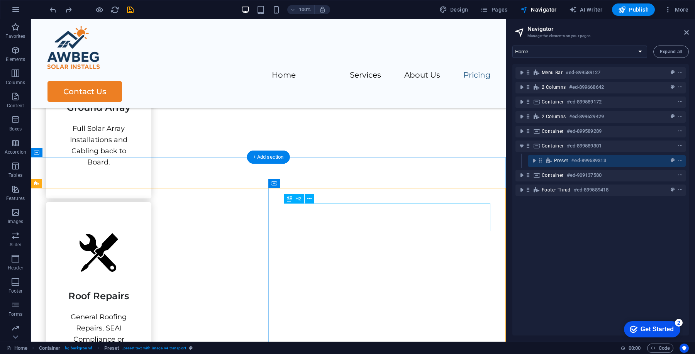
scroll to position [1055, 0]
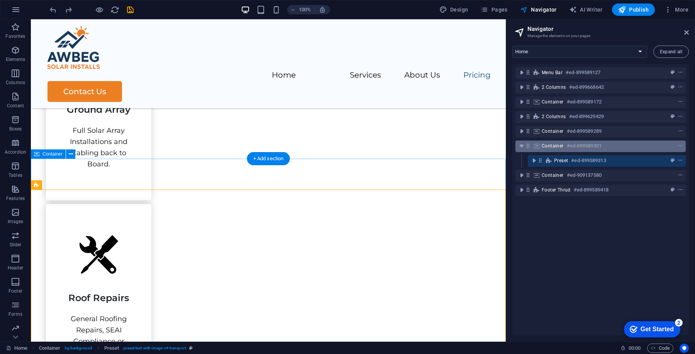
click at [570, 148] on h6 "#ed-899589301" at bounding box center [584, 145] width 35 height 9
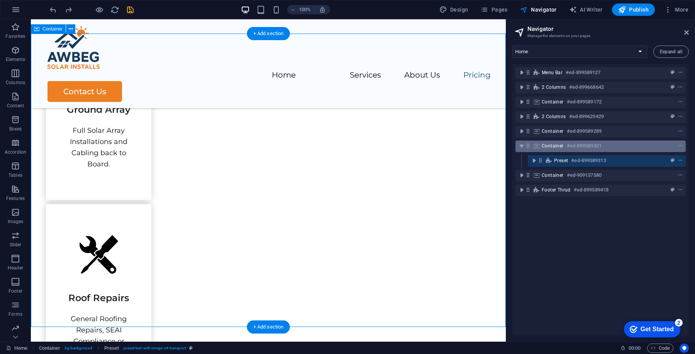
scroll to position [1180, 0]
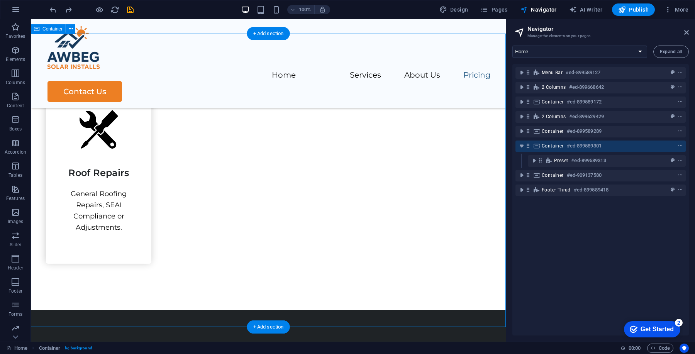
click at [551, 142] on div "Container #ed-899589301" at bounding box center [594, 145] width 105 height 9
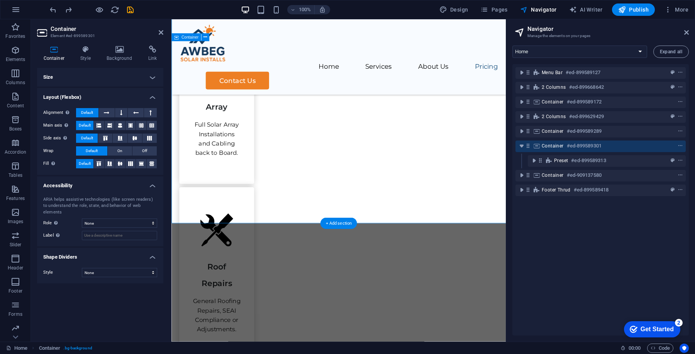
scroll to position [1248, 0]
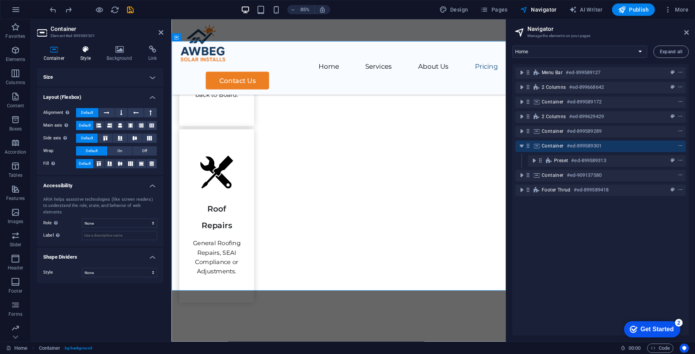
click at [90, 60] on h4 "Style" at bounding box center [87, 54] width 26 height 16
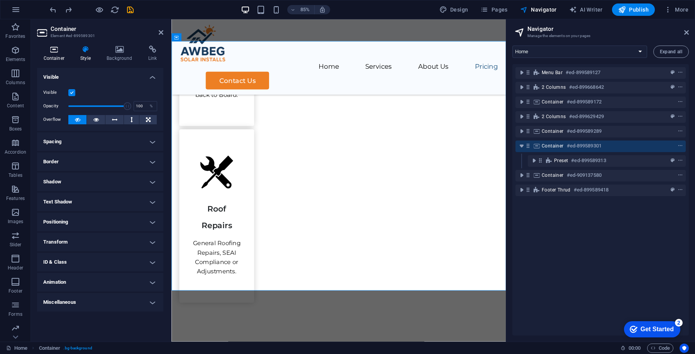
click at [58, 52] on icon at bounding box center [54, 50] width 34 height 8
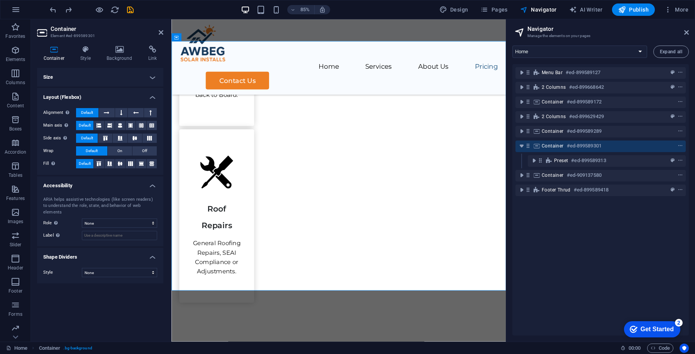
click at [75, 81] on h4 "Size" at bounding box center [100, 77] width 126 height 19
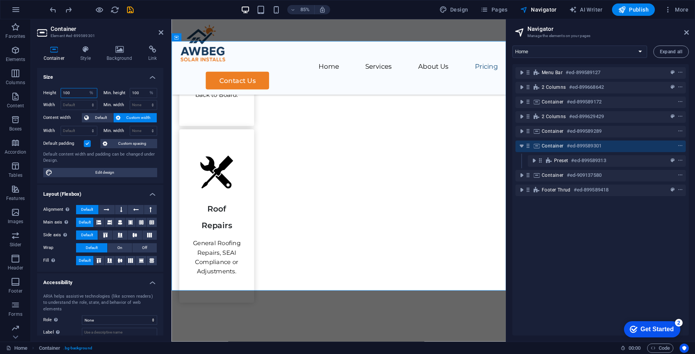
click at [75, 92] on input "100" at bounding box center [79, 92] width 36 height 9
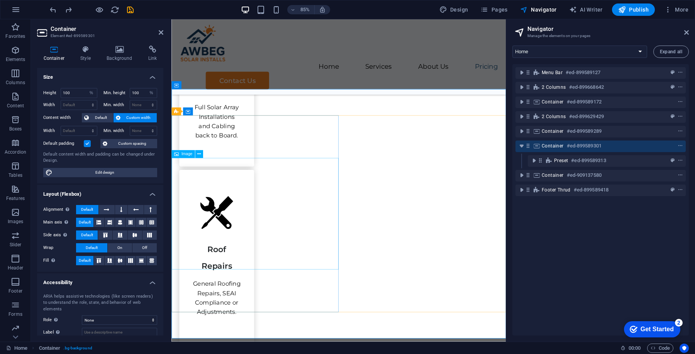
scroll to position [1191, 0]
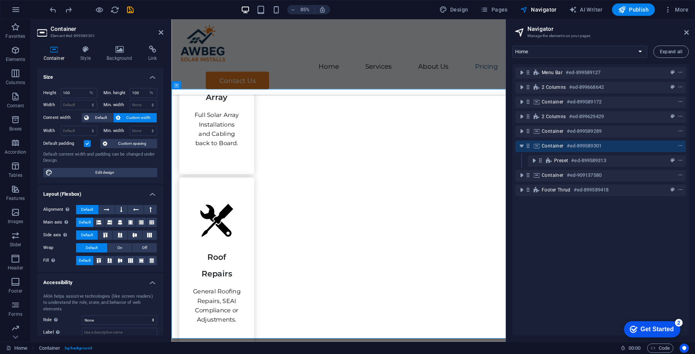
click at [68, 56] on h4 "Container" at bounding box center [55, 54] width 37 height 16
click at [82, 55] on h4 "Style" at bounding box center [87, 54] width 26 height 16
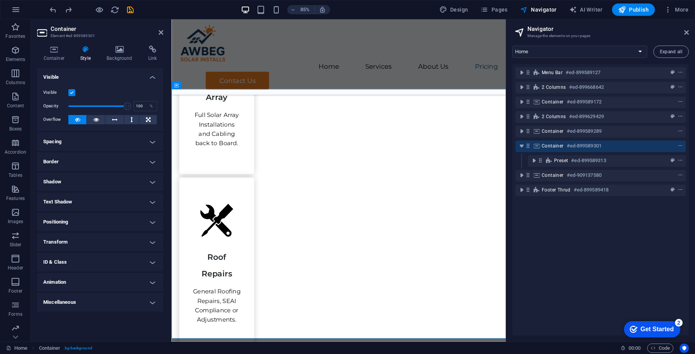
click at [87, 145] on h4 "Spacing" at bounding box center [100, 142] width 126 height 19
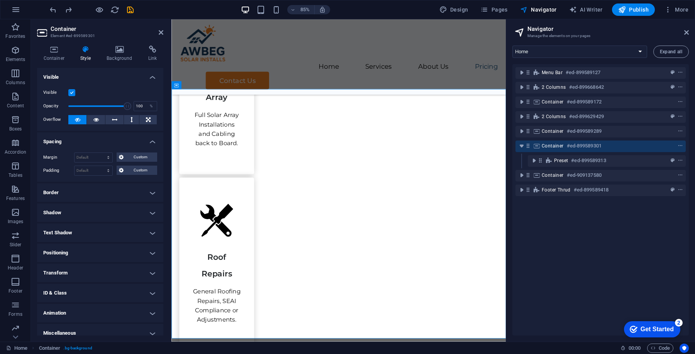
click at [92, 194] on h4 "Border" at bounding box center [100, 193] width 126 height 19
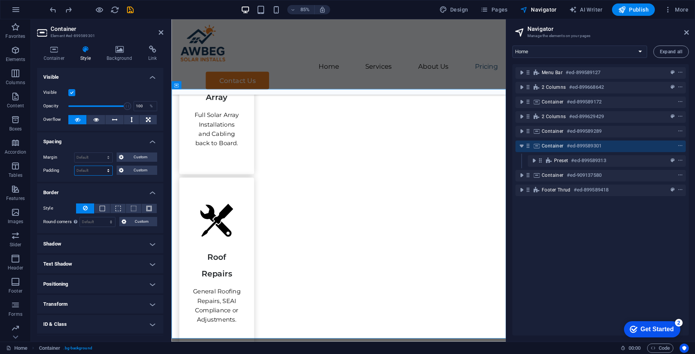
click at [95, 168] on select "Default px rem % vh vw Custom" at bounding box center [94, 170] width 38 height 9
select select "px"
click at [101, 166] on select "Default px rem % vh vw Custom" at bounding box center [94, 170] width 38 height 9
type input "0"
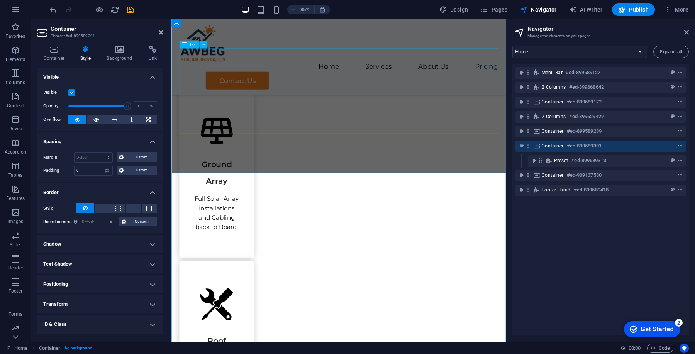
scroll to position [1092, 0]
click at [633, 12] on span "Publish" at bounding box center [634, 10] width 31 height 8
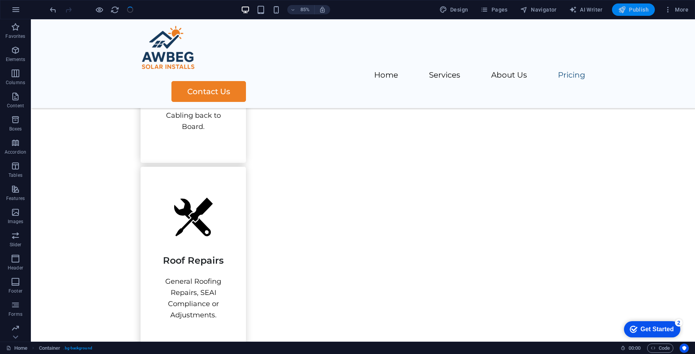
scroll to position [1024, 0]
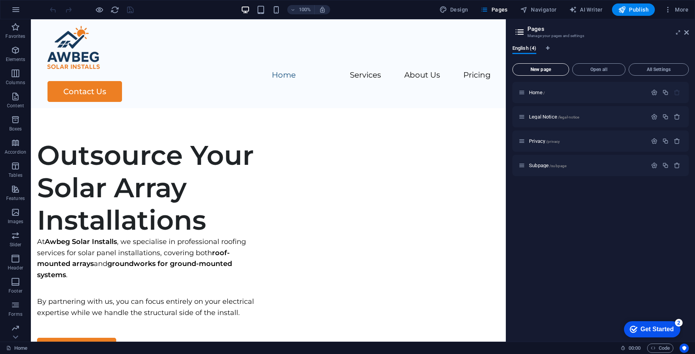
click at [539, 69] on span "New page" at bounding box center [541, 69] width 50 height 5
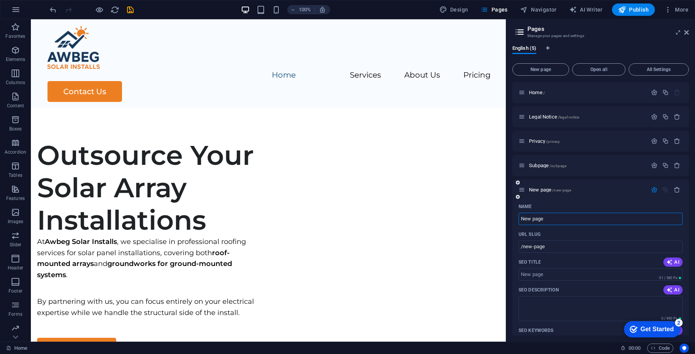
paste input "Why Outsource?"
type input "Why Outsource?"
type input "/why-outsource"
type input "Why Outsource?"
click at [588, 165] on p "Subpage /subpage" at bounding box center [587, 165] width 116 height 5
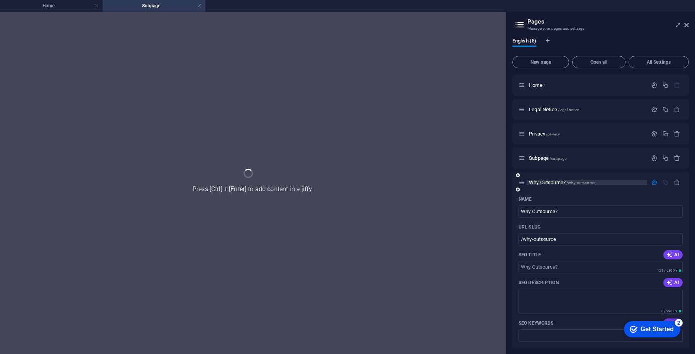
click at [581, 182] on span "/why-outsource" at bounding box center [581, 183] width 28 height 4
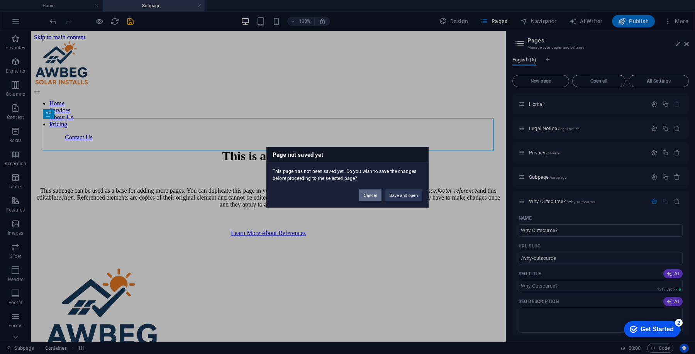
click at [377, 193] on button "Cancel" at bounding box center [370, 195] width 22 height 12
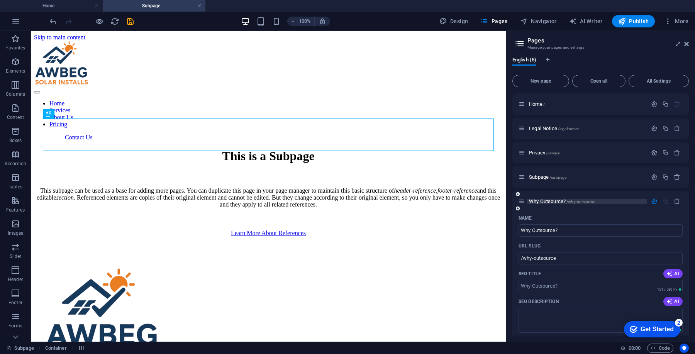
click at [585, 203] on span "/why-outsource" at bounding box center [581, 202] width 28 height 4
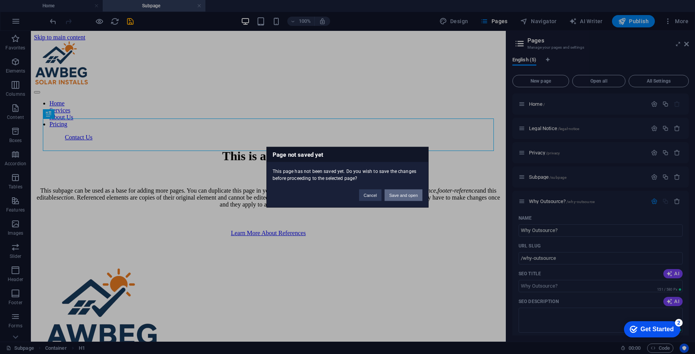
click at [405, 191] on button "Save and open" at bounding box center [404, 195] width 38 height 12
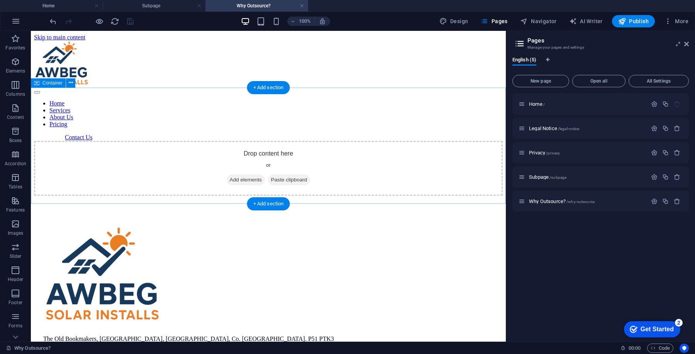
click at [250, 175] on span "Add elements" at bounding box center [246, 180] width 38 height 11
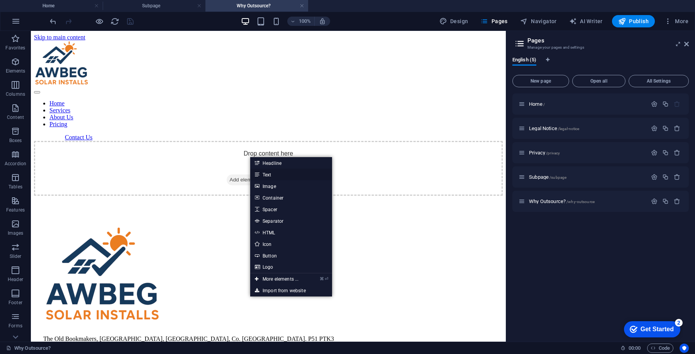
click at [274, 176] on link "Text" at bounding box center [291, 175] width 82 height 12
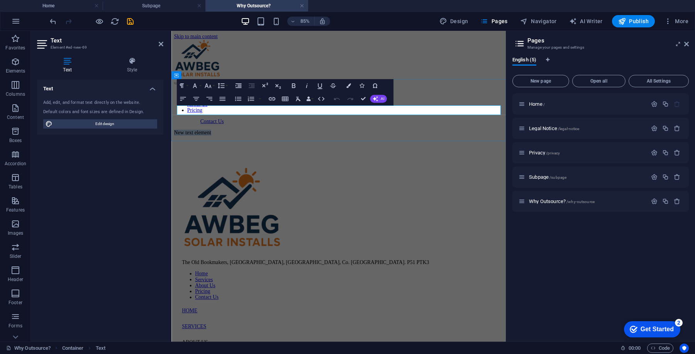
click at [290, 147] on p "New text element" at bounding box center [368, 150] width 387 height 7
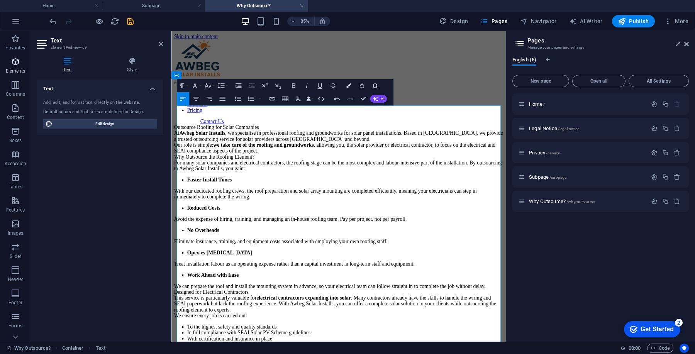
click at [15, 63] on icon "button" at bounding box center [15, 61] width 9 height 9
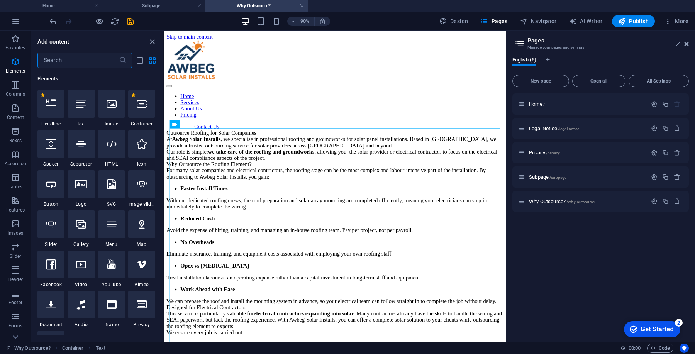
scroll to position [82, 0]
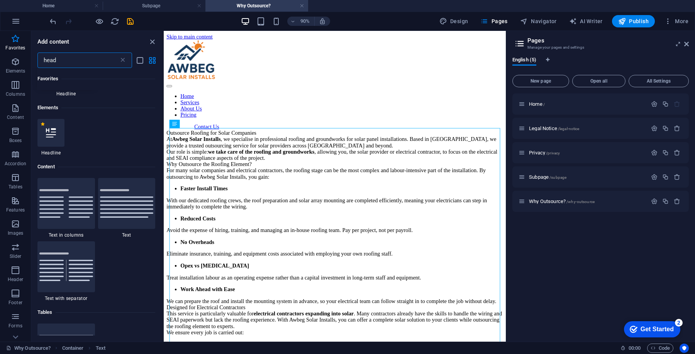
type input "head"
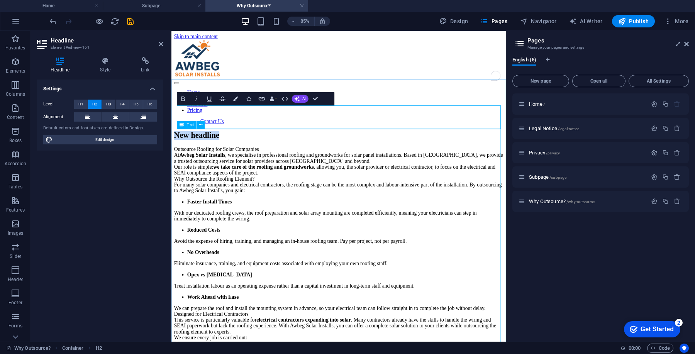
click at [268, 167] on div "Outsource Roofing for Solar Companies At Awbeg Solar Installs , we specialise i…" at bounding box center [368, 346] width 387 height 359
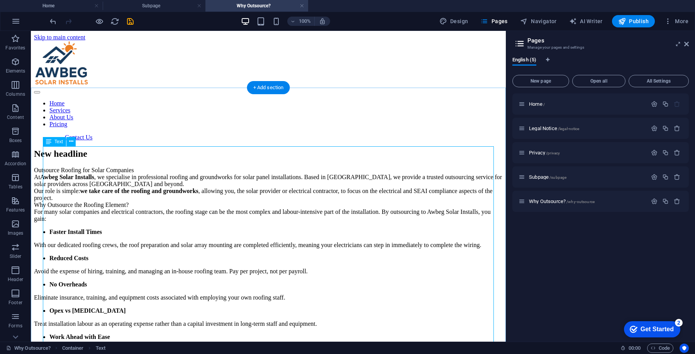
click at [207, 167] on div "Outsource Roofing for Solar Companies At Awbeg Solar Installs , we specialise i…" at bounding box center [268, 339] width 469 height 345
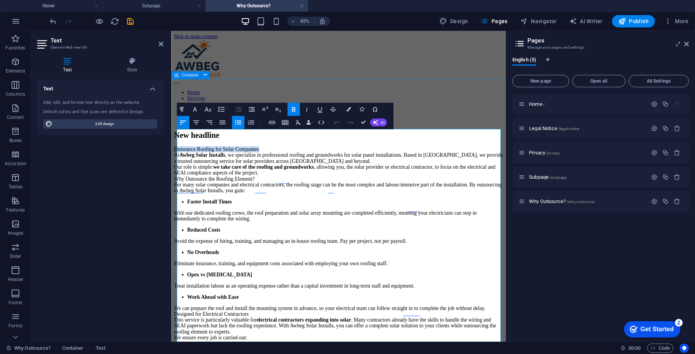
drag, startPoint x: 322, startPoint y: 153, endPoint x: 172, endPoint y: 152, distance: 149.9
click at [175, 152] on div "New headline Outsource Roofing for Solar Companies At Awbeg Solar Installs , we…" at bounding box center [368, 337] width 387 height 377
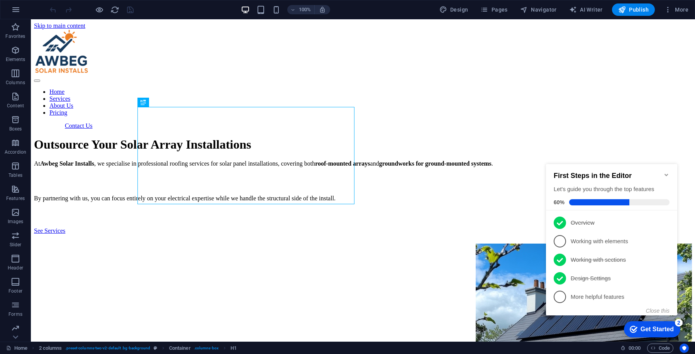
click at [671, 171] on div "First Steps in the Editor Let's guide you through the top features 60%" at bounding box center [611, 187] width 131 height 46
click at [665, 174] on icon "Minimize checklist" at bounding box center [666, 175] width 3 height 2
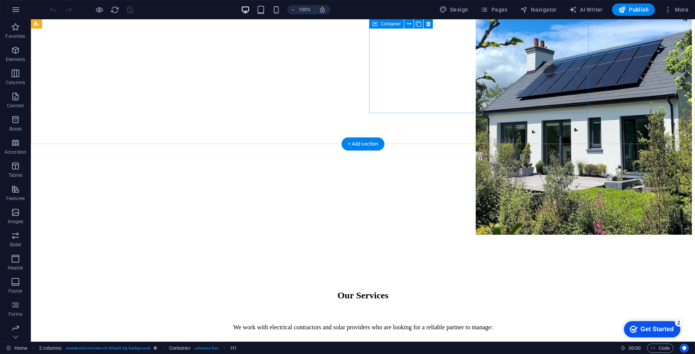
scroll to position [244, 0]
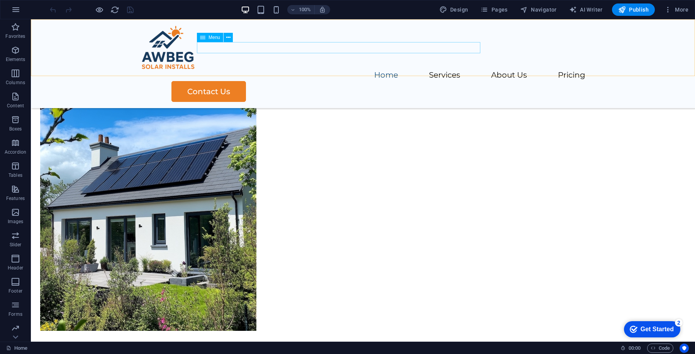
click at [458, 70] on nav "Home Services About Us Pricing" at bounding box center [363, 75] width 445 height 11
click at [457, 70] on nav "Home Services About Us Pricing" at bounding box center [363, 75] width 445 height 11
select select
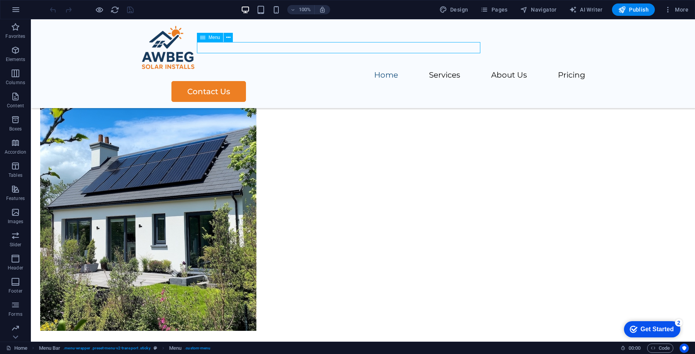
select select
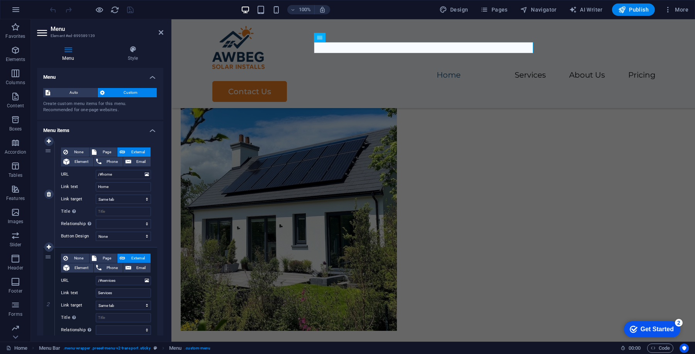
scroll to position [251, 0]
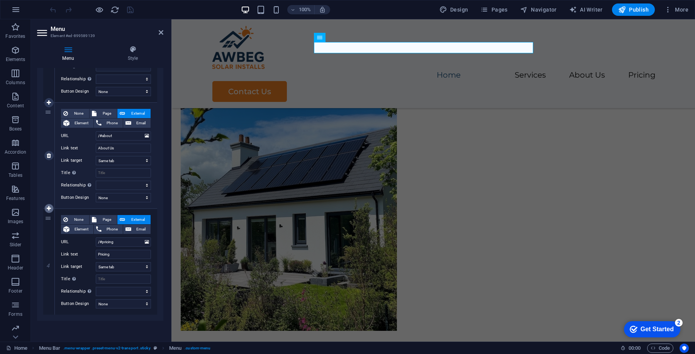
click at [49, 207] on icon at bounding box center [49, 208] width 4 height 5
select select
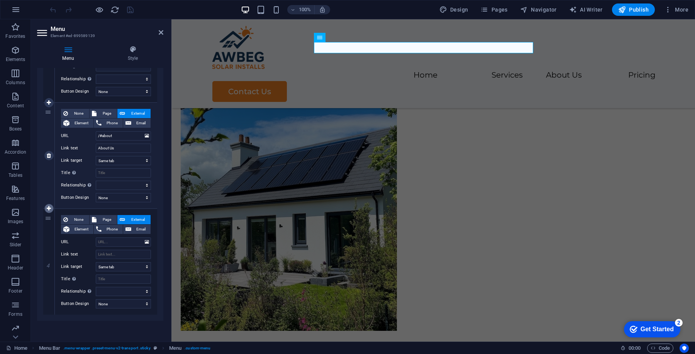
select select
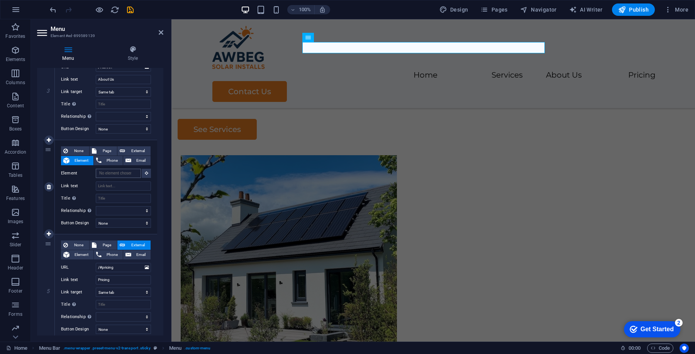
scroll to position [0, 0]
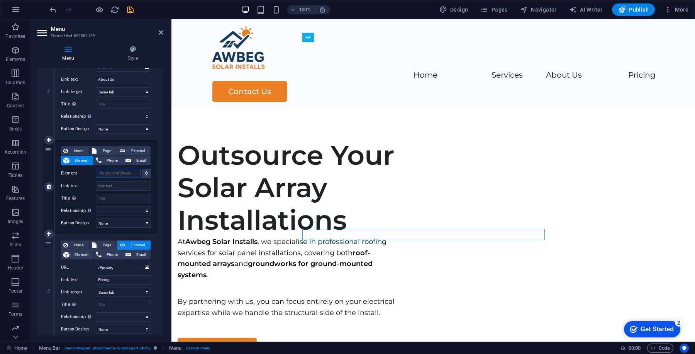
click at [112, 174] on input "Element" at bounding box center [118, 173] width 45 height 9
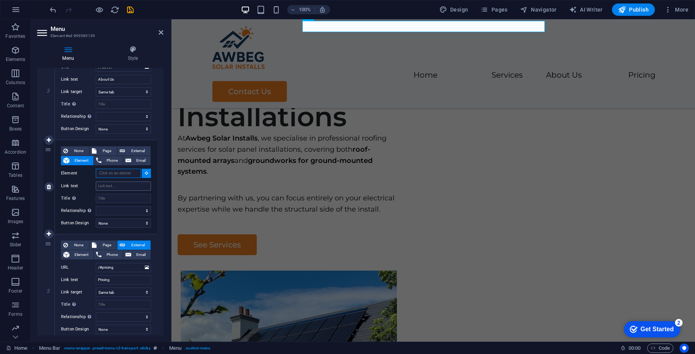
scroll to position [73, 0]
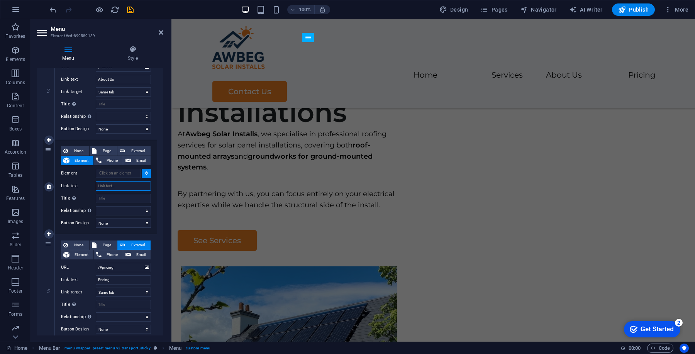
click at [116, 184] on input "Link text" at bounding box center [123, 186] width 55 height 9
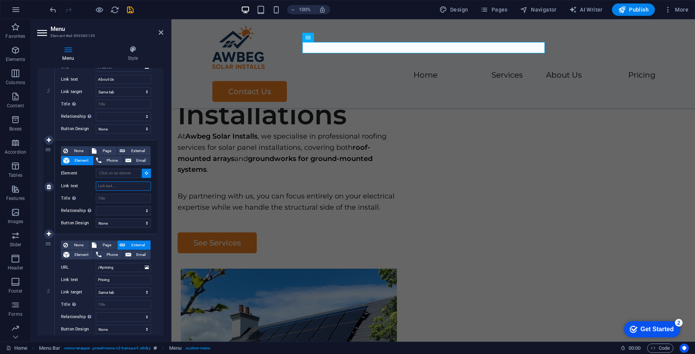
type input "w"
type input "Why"
select select
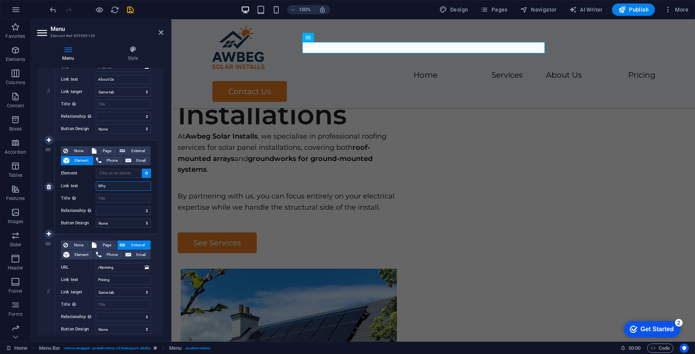
select select
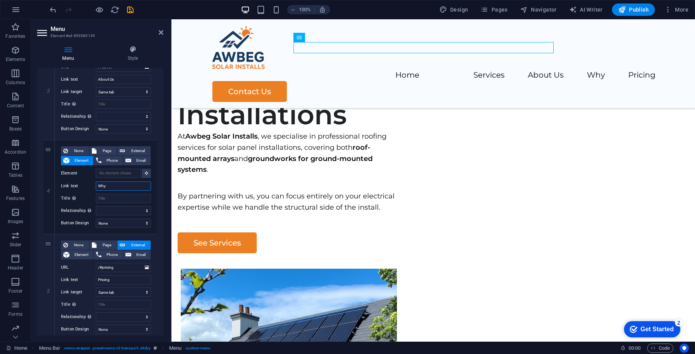
paste input "Outsource?"
type input "Why Outsource?"
select select
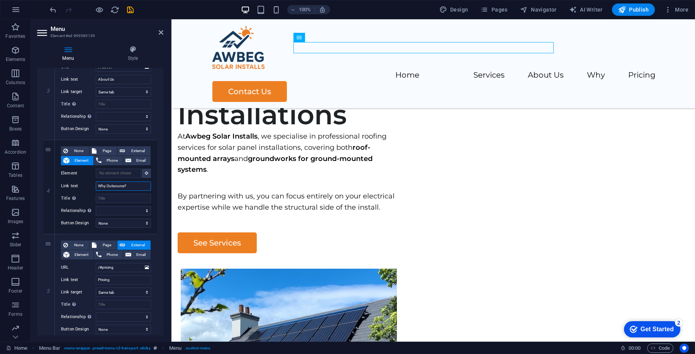
select select
type input "Why Outsource?"
click at [136, 195] on input "Title Additional link description, should not be the same as the link text. The…" at bounding box center [123, 198] width 55 height 9
paste input "Why Outsource?"
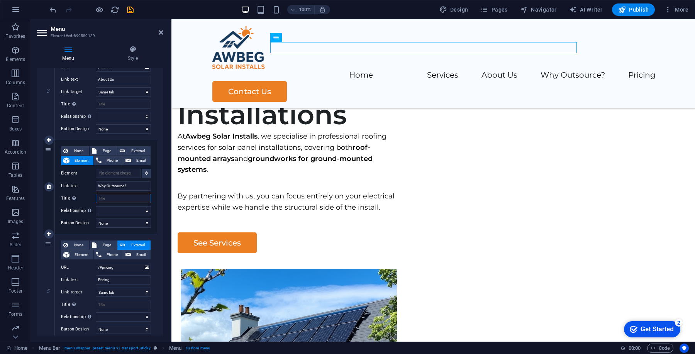
select select
type input "Why Outsource?"
select select
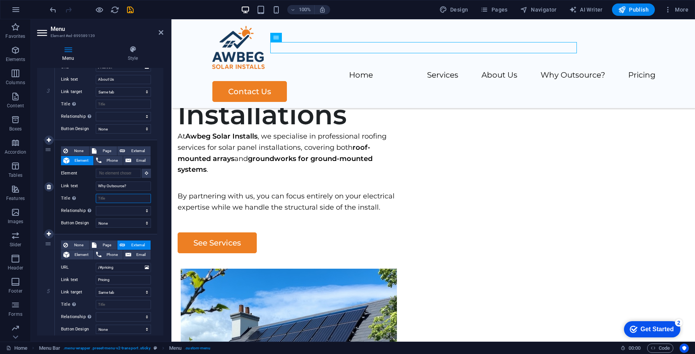
select select
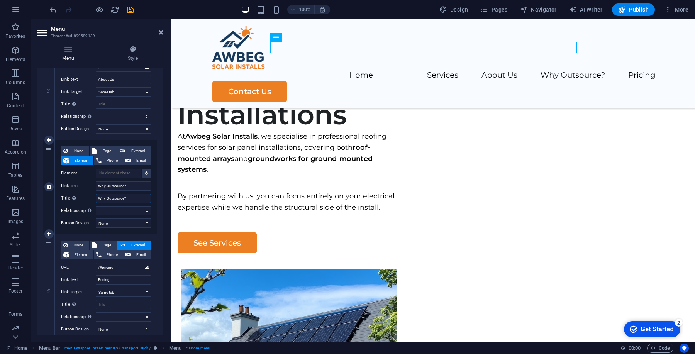
select select
type input "Why Outsource?"
drag, startPoint x: 134, startPoint y: 186, endPoint x: 96, endPoint y: 186, distance: 37.5
click at [96, 186] on input "Why Outsource?" at bounding box center [123, 186] width 55 height 9
select select
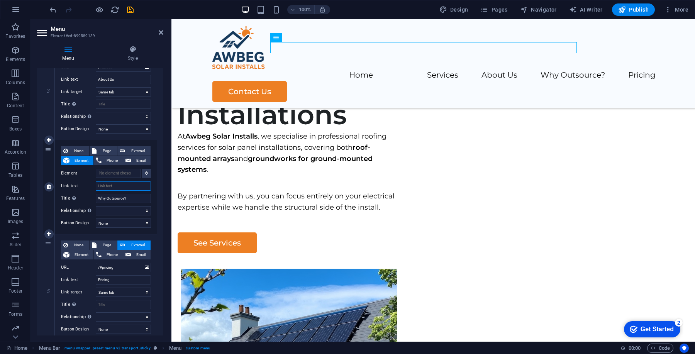
select select
click at [114, 184] on input "Link text" at bounding box center [123, 186] width 55 height 9
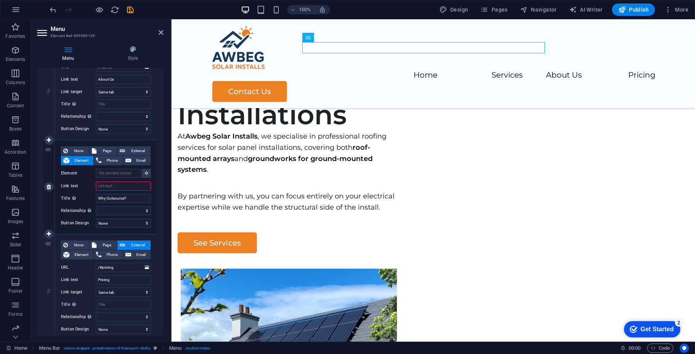
click at [114, 184] on input "Link text" at bounding box center [123, 186] width 55 height 9
click at [101, 212] on select "alternate author bookmark external help license next nofollow noreferrer noopen…" at bounding box center [123, 210] width 55 height 9
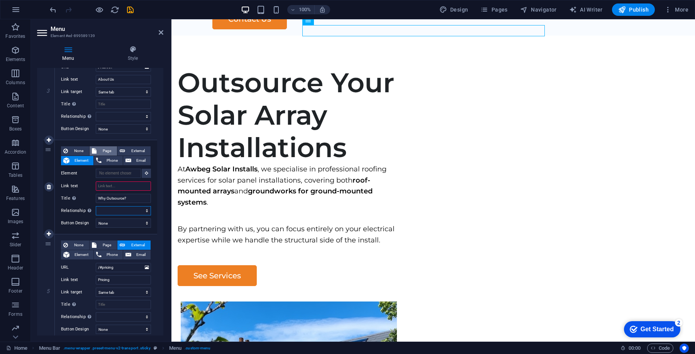
scroll to position [17, 0]
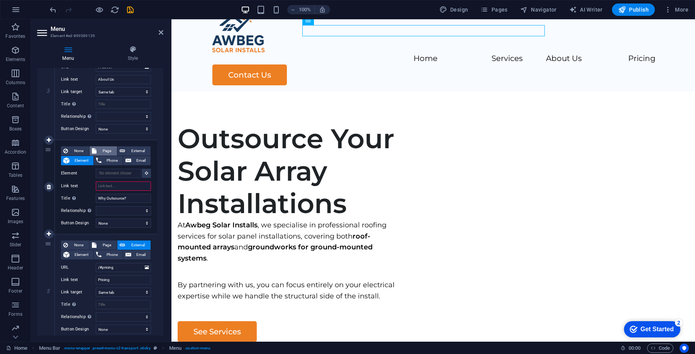
click at [102, 150] on span "Page" at bounding box center [107, 150] width 16 height 9
select select
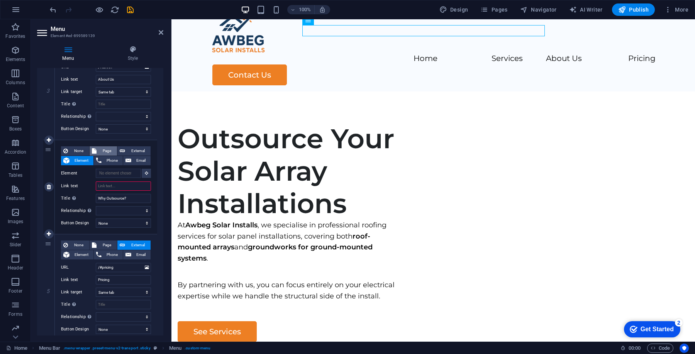
select select
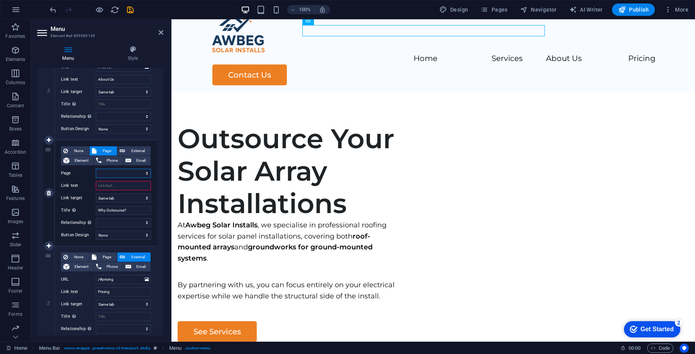
click at [107, 170] on select "Home Legal Notice Privacy Subpage Why Outsource?" at bounding box center [123, 173] width 55 height 9
select select "4"
click at [96, 169] on select "Home Legal Notice Privacy Subpage Why Outsource?" at bounding box center [123, 173] width 55 height 9
select select
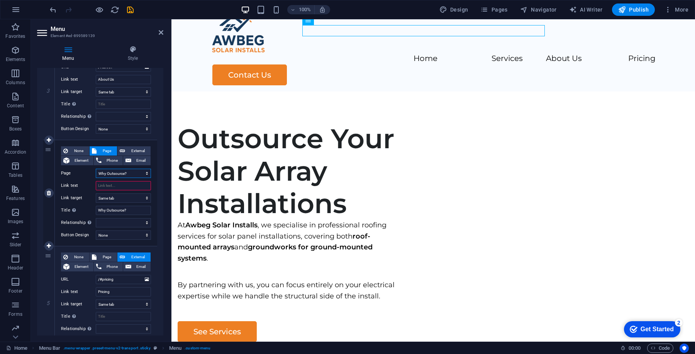
select select
click at [115, 185] on input "Link text" at bounding box center [123, 185] width 55 height 9
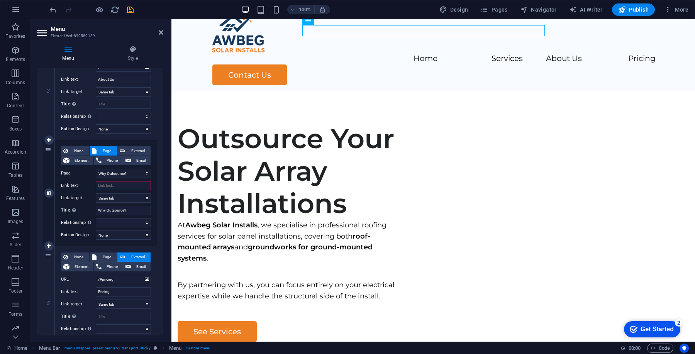
paste input "Why Outsource?"
type input "Why Outsource?"
select select
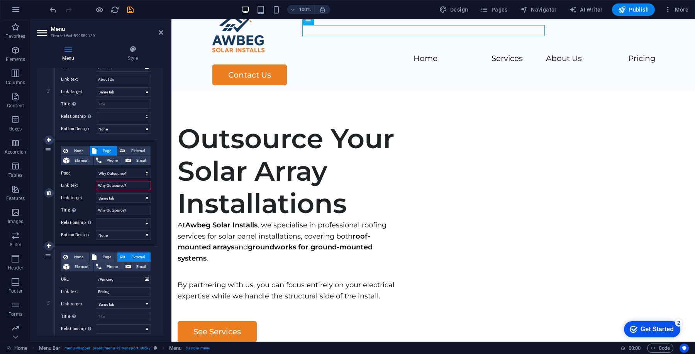
select select
type input "Why Outsource?"
click at [124, 203] on div "None Page External Element Phone Email Page Home Legal Notice Privacy Subpage W…" at bounding box center [106, 186] width 90 height 81
click at [124, 224] on select "alternate author bookmark external help license next nofollow noreferrer noopen…" at bounding box center [123, 222] width 55 height 9
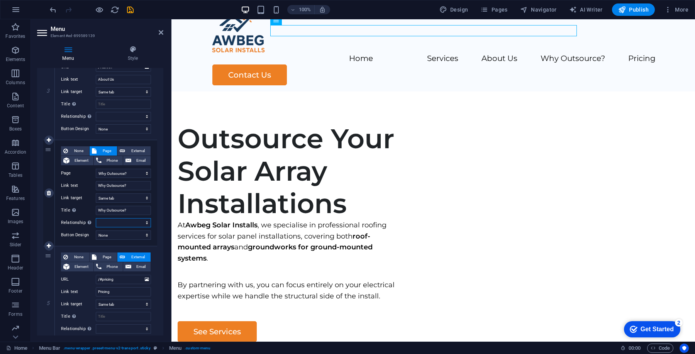
select select
click at [96, 218] on select "alternate author bookmark external help license next nofollow noreferrer noopen…" at bounding box center [123, 222] width 55 height 9
select select
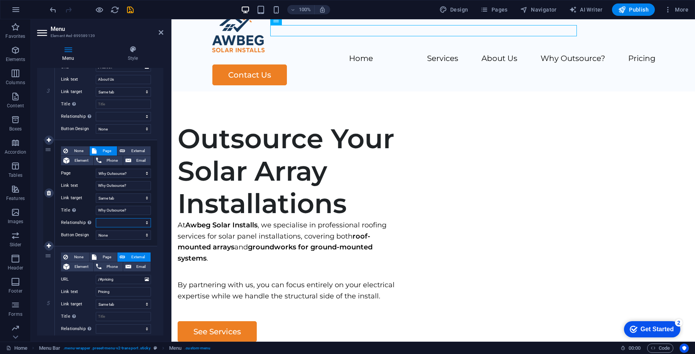
select select
click at [122, 232] on select "None Default Primary Secondary" at bounding box center [123, 235] width 55 height 9
click at [96, 231] on select "None Default Primary Secondary" at bounding box center [123, 235] width 55 height 9
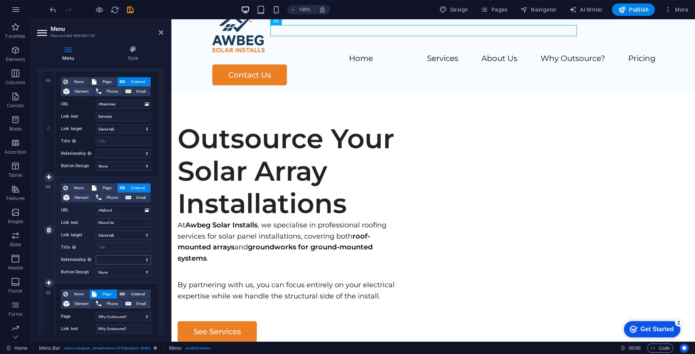
scroll to position [0, 0]
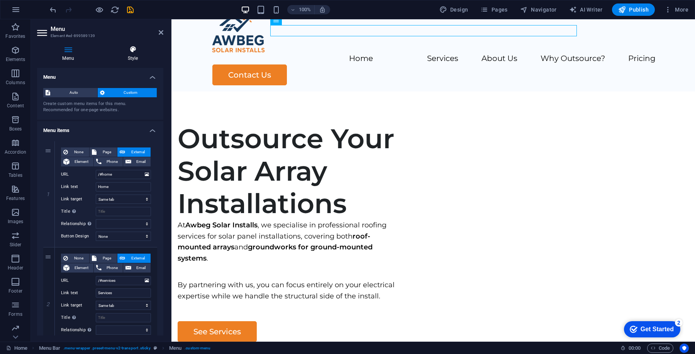
click at [133, 49] on icon at bounding box center [132, 50] width 61 height 8
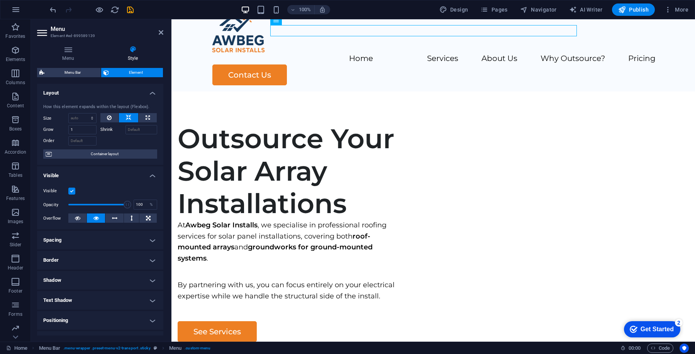
click at [107, 241] on h4 "Spacing" at bounding box center [100, 240] width 126 height 19
click at [92, 291] on h4 "Border" at bounding box center [100, 291] width 126 height 19
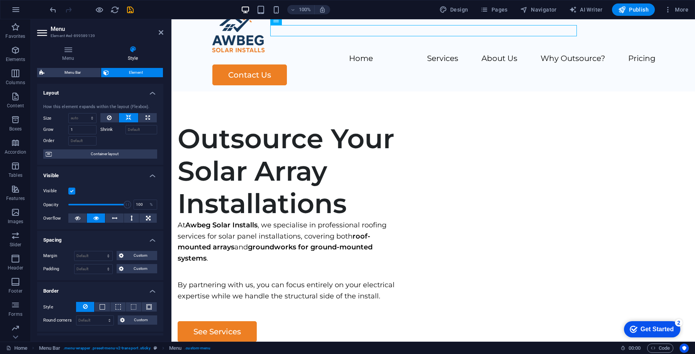
click at [92, 290] on h4 "Border" at bounding box center [100, 289] width 126 height 14
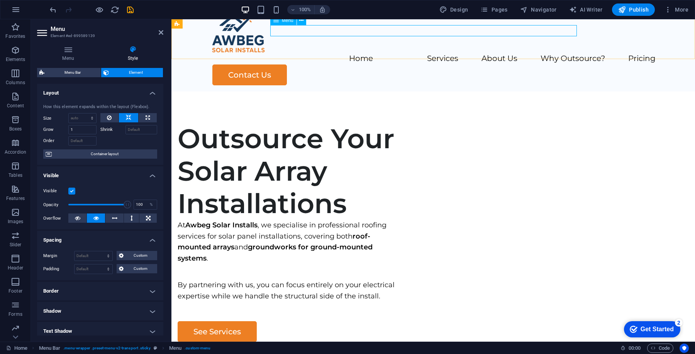
click at [338, 53] on nav "Home Services About Us Why Outsource? Pricing" at bounding box center [433, 58] width 445 height 11
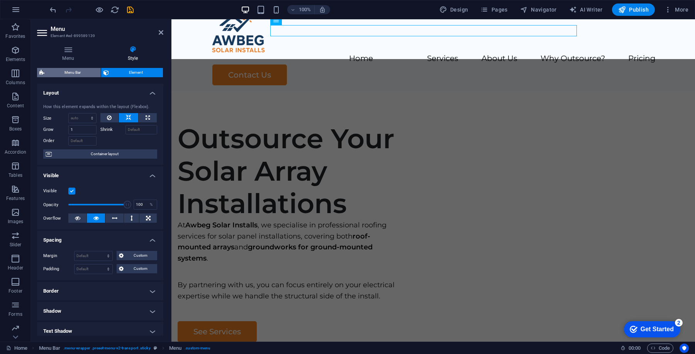
click at [80, 71] on span "Menu Bar" at bounding box center [73, 72] width 52 height 9
select select "rem"
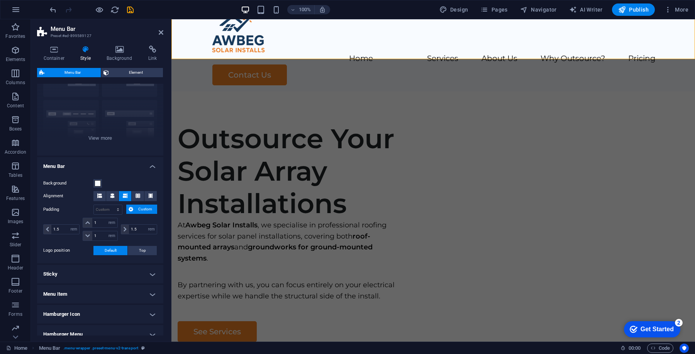
scroll to position [66, 0]
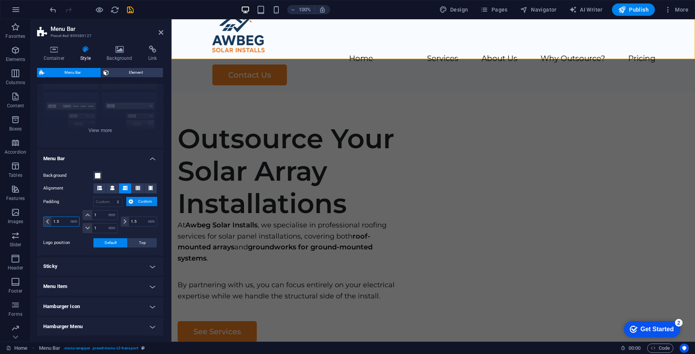
drag, startPoint x: 63, startPoint y: 221, endPoint x: 52, endPoint y: 221, distance: 10.4
click at [52, 221] on input "1.5" at bounding box center [65, 221] width 28 height 9
type input "1"
drag, startPoint x: 142, startPoint y: 220, endPoint x: 119, endPoint y: 220, distance: 23.2
click at [119, 220] on div "1.5 px rem % vh vw" at bounding box center [138, 221] width 38 height 23
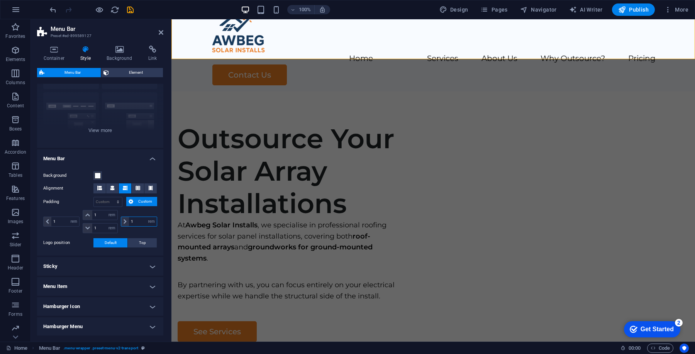
type input "1"
select select "rem"
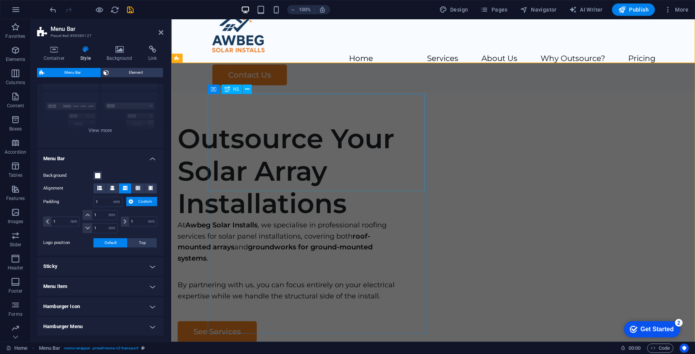
scroll to position [0, 0]
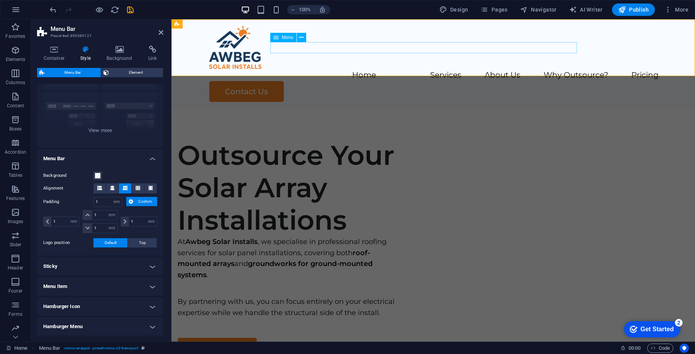
click at [325, 70] on nav "Home Services About Us Why Outsource? Pricing" at bounding box center [433, 75] width 451 height 11
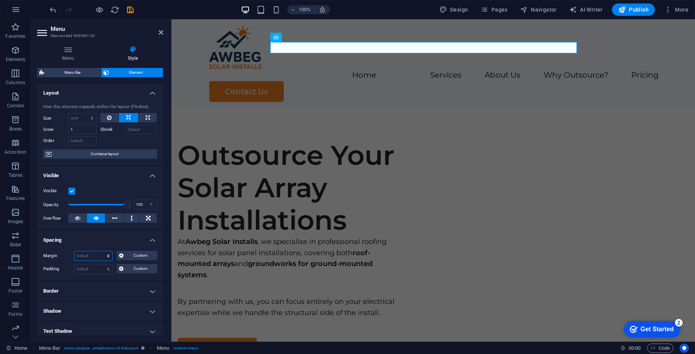
click at [91, 253] on select "Default auto px % rem vw vh Custom" at bounding box center [94, 255] width 38 height 9
click at [112, 215] on icon at bounding box center [114, 218] width 5 height 9
click at [94, 216] on icon at bounding box center [95, 218] width 5 height 9
click at [67, 53] on icon at bounding box center [68, 50] width 62 height 8
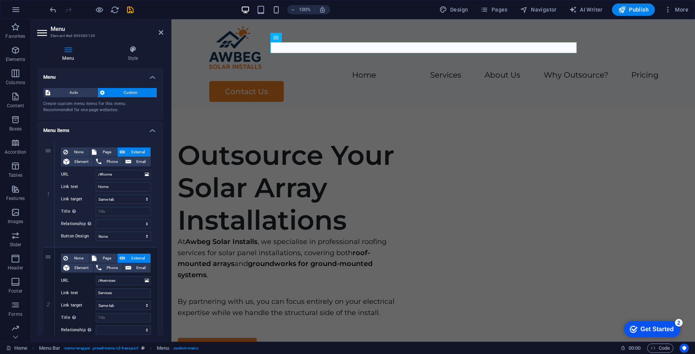
click at [150, 129] on h4 "Menu items" at bounding box center [100, 128] width 126 height 14
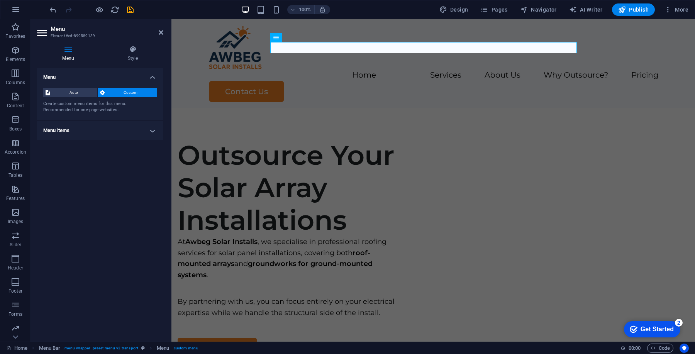
click at [150, 129] on h4 "Menu items" at bounding box center [100, 130] width 126 height 19
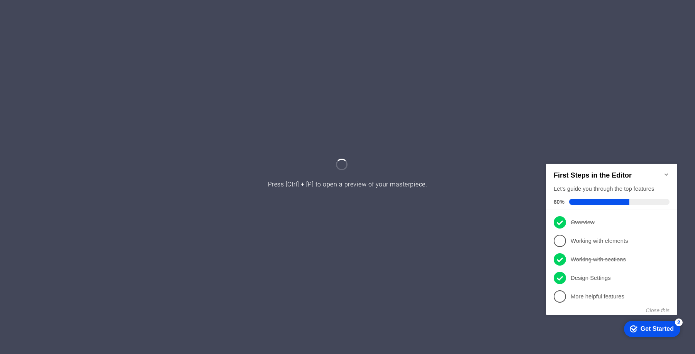
click at [669, 171] on icon "Minimize checklist" at bounding box center [667, 174] width 6 height 6
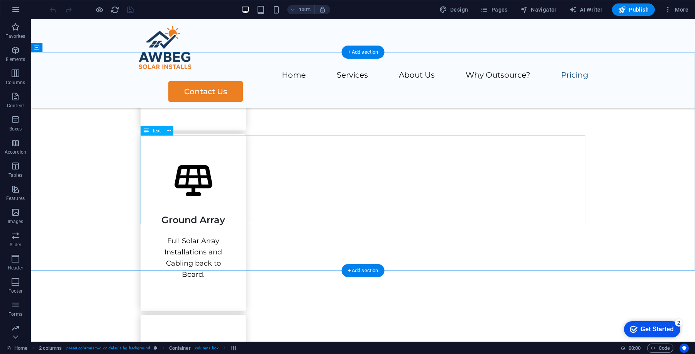
scroll to position [959, 0]
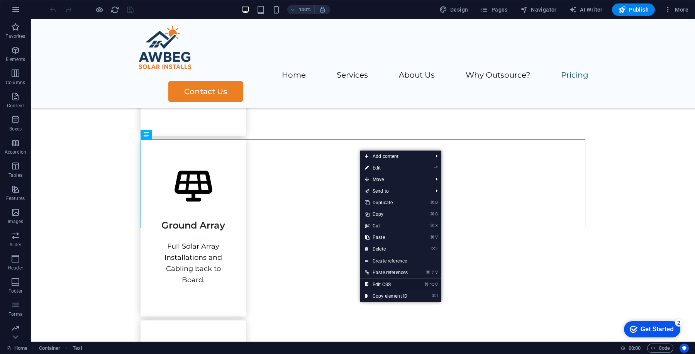
click at [386, 283] on link "⌘ ⌥ C Edit CSS" at bounding box center [386, 285] width 52 height 12
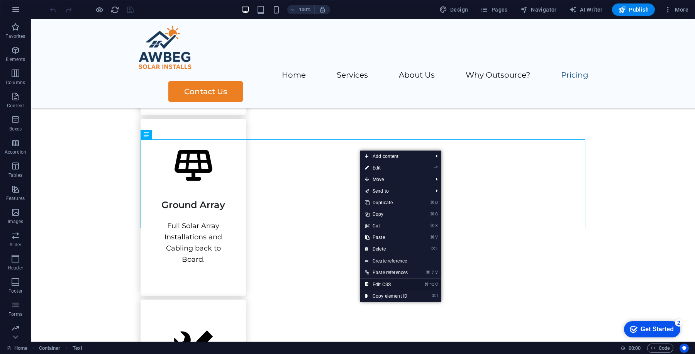
scroll to position [939, 0]
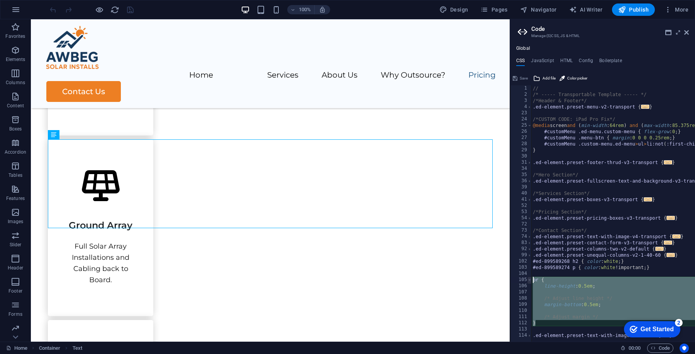
drag, startPoint x: 547, startPoint y: 323, endPoint x: 531, endPoint y: 278, distance: 47.2
click at [530, 278] on div "line-height: 0.5em; 1 2 3 4 23 24 25 26 27 28 29 30 31 34 35 36 39 40 41 52 53 …" at bounding box center [602, 213] width 185 height 257
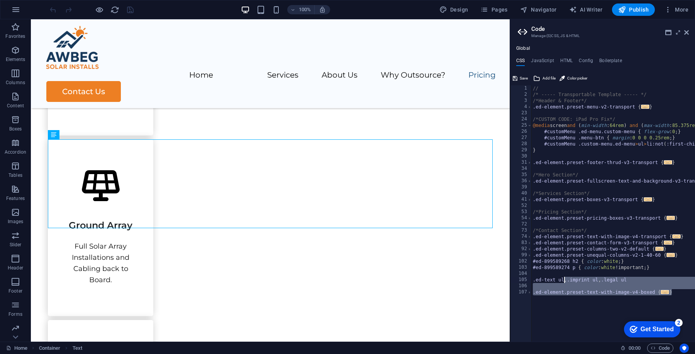
drag, startPoint x: 675, startPoint y: 292, endPoint x: 564, endPoint y: 281, distance: 110.7
click at [564, 281] on div "// /* ----- Transportable Template ----- */ /*Header & Footer*/ .ed-element.pre…" at bounding box center [657, 219] width 250 height 269
type textarea ".ed-text ul{"
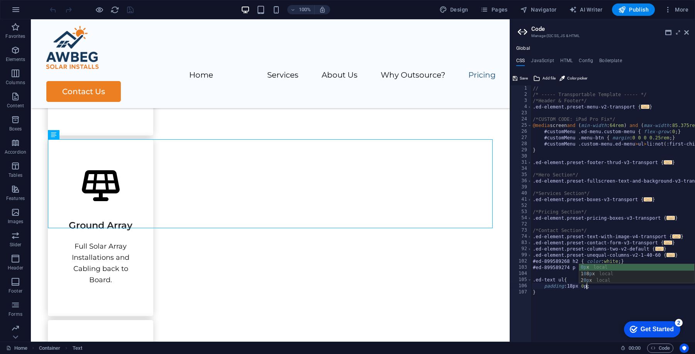
scroll to position [0, 4]
click at [625, 313] on div "// /* ----- Transportable Template ----- */ /*Header & Footer*/ .ed-element.pre…" at bounding box center [657, 219] width 250 height 269
drag, startPoint x: 589, startPoint y: 286, endPoint x: 581, endPoint y: 285, distance: 8.1
click at [581, 285] on div "// /* ----- Transportable Template ----- */ /*Header & Footer*/ .ed-element.pre…" at bounding box center [657, 219] width 250 height 269
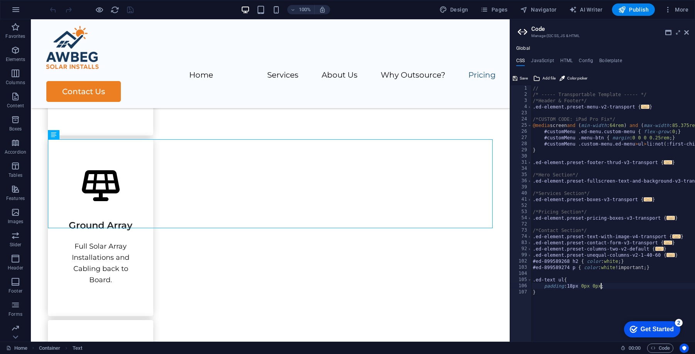
scroll to position [0, 5]
click at [592, 298] on div "// /* ----- Transportable Template ----- */ /*Header & Footer*/ .ed-element.pre…" at bounding box center [657, 219] width 250 height 269
click at [595, 286] on div "// /* ----- Transportable Template ----- */ /*Header & Footer*/ .ed-element.pre…" at bounding box center [657, 219] width 250 height 269
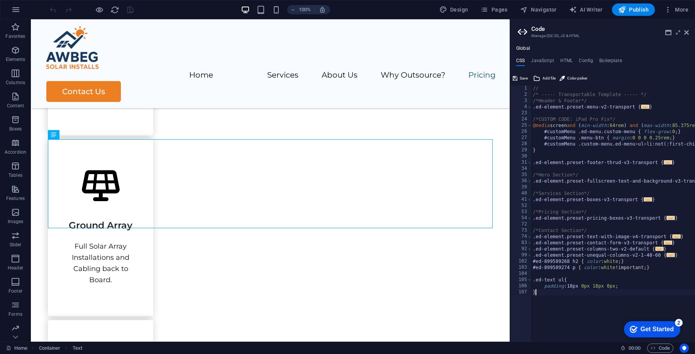
click at [600, 299] on div "// /* ----- Transportable Template ----- */ /*Header & Footer*/ .ed-element.pre…" at bounding box center [657, 219] width 250 height 269
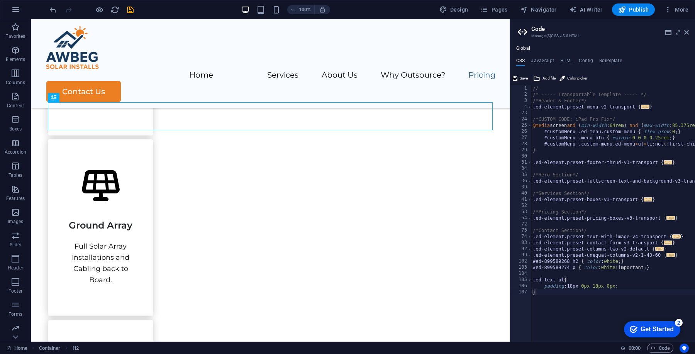
click at [620, 286] on div "// /* ----- Transportable Template ----- */ /*Header & Footer*/ .ed-element.pre…" at bounding box center [657, 219] width 250 height 269
click at [614, 300] on div "// /* ----- Transportable Template ----- */ /*Header & Footer*/ .ed-element.pre…" at bounding box center [657, 219] width 250 height 269
click at [604, 314] on div "// /* ----- Transportable Template ----- */ /*Header & Footer*/ .ed-element.pre…" at bounding box center [657, 219] width 250 height 269
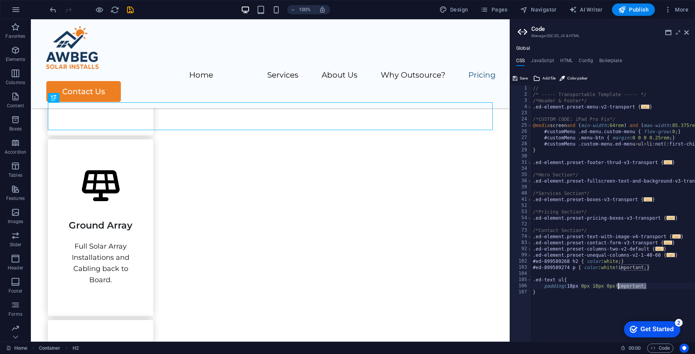
drag, startPoint x: 646, startPoint y: 287, endPoint x: 616, endPoint y: 285, distance: 30.2
click at [616, 285] on div "// /* ----- Transportable Template ----- */ /*Header & Footer*/ .ed-element.pre…" at bounding box center [657, 219] width 250 height 269
click at [649, 301] on div "// /* ----- Transportable Template ----- */ /*Header & Footer*/ .ed-element.pre…" at bounding box center [657, 219] width 250 height 269
click at [534, 279] on div "// /* ----- Transportable Template ----- */ /*Header & Footer*/ .ed-element.pre…" at bounding box center [657, 219] width 250 height 269
paste textarea "ed-899589298"
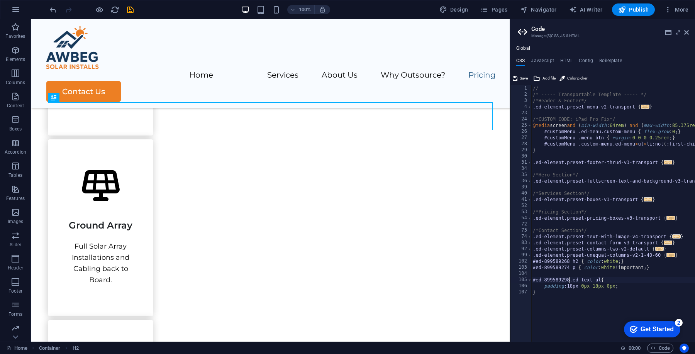
scroll to position [0, 3]
click at [568, 311] on div "// /* ----- Transportable Template ----- */ /*Header & Footer*/ .ed-element.pre…" at bounding box center [657, 219] width 250 height 269
type textarea "}"
click at [0, 0] on icon "save" at bounding box center [0, 0] width 0 height 0
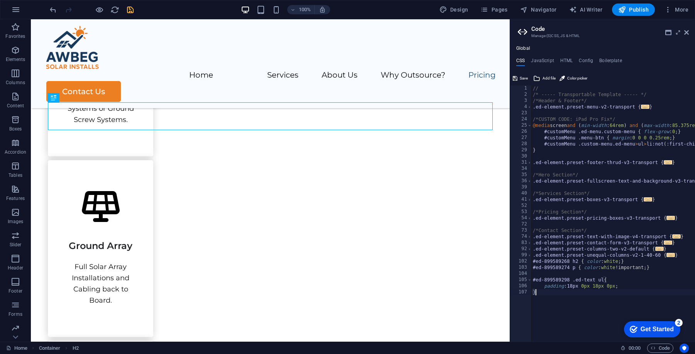
scroll to position [959, 0]
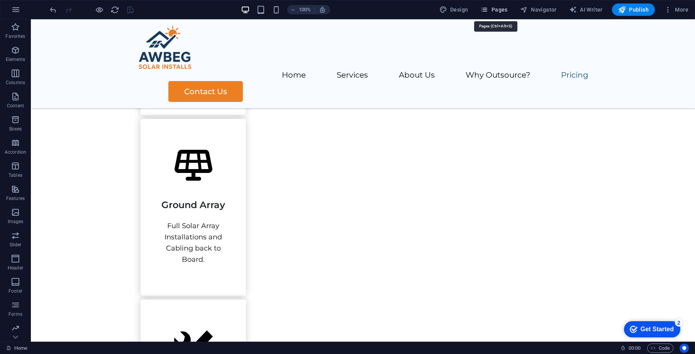
scroll to position [939, 0]
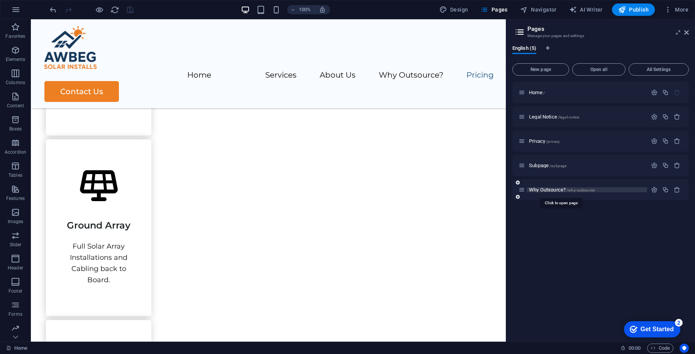
click at [575, 188] on span "/why-outsource" at bounding box center [581, 190] width 28 height 4
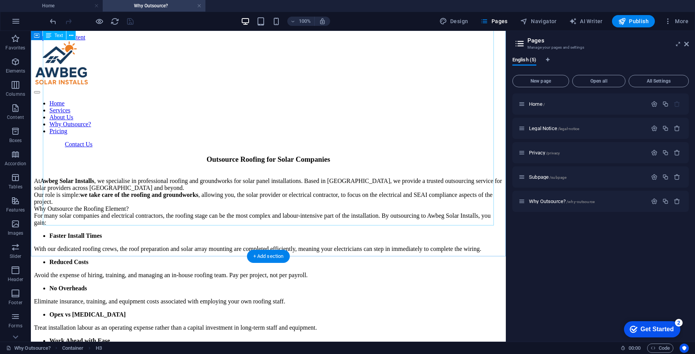
scroll to position [361, 0]
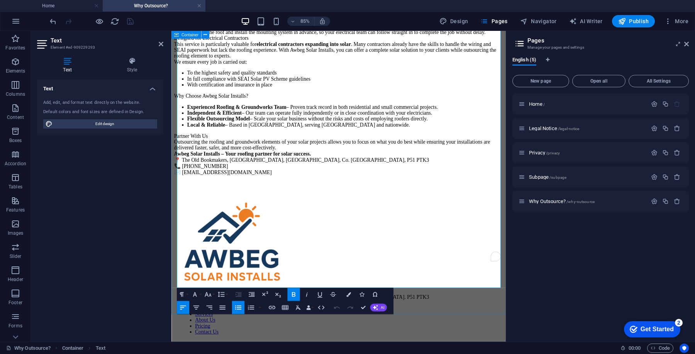
scroll to position [375, 0]
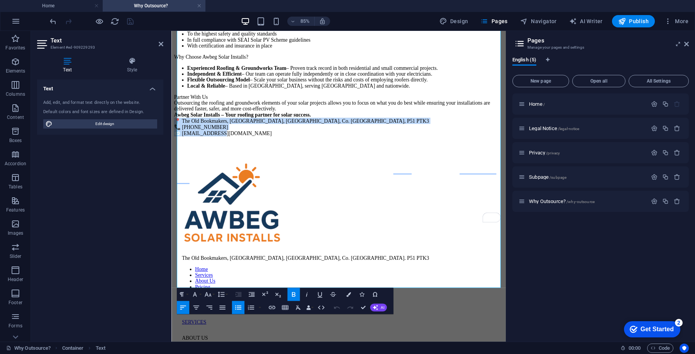
drag, startPoint x: 253, startPoint y: 326, endPoint x: 172, endPoint y: 304, distance: 83.2
click at [172, 304] on html "Skip to main content Home Services About Us Why Outsource? Pricing Contact Us O…" at bounding box center [369, 78] width 394 height 844
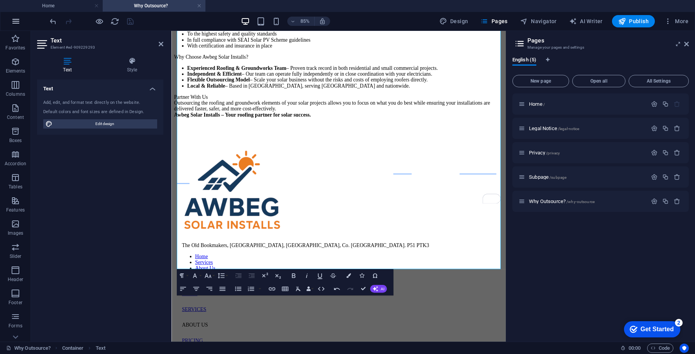
click at [17, 23] on icon "button" at bounding box center [15, 21] width 9 height 9
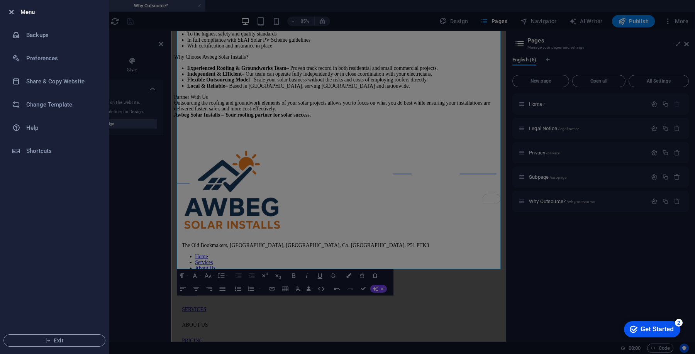
click at [9, 12] on icon "button" at bounding box center [11, 12] width 9 height 9
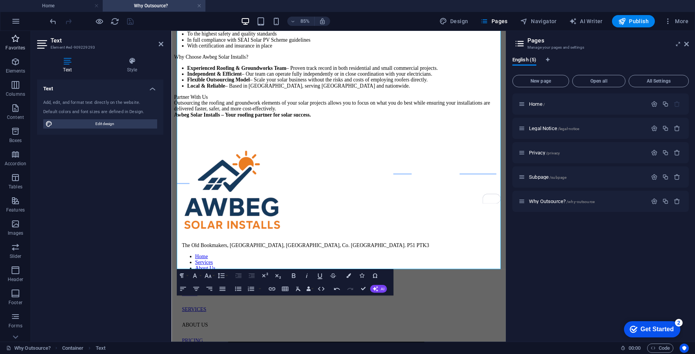
click at [16, 44] on span "Favorites" at bounding box center [15, 43] width 31 height 19
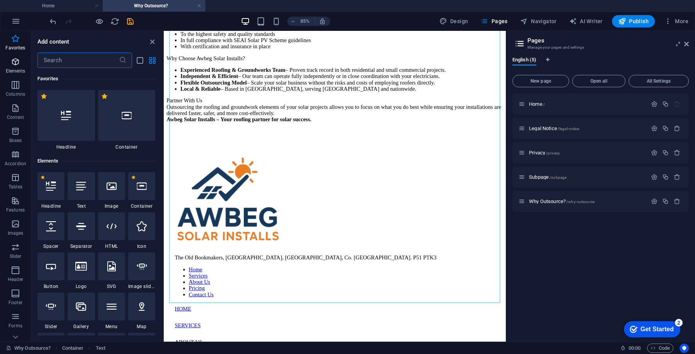
scroll to position [352, 0]
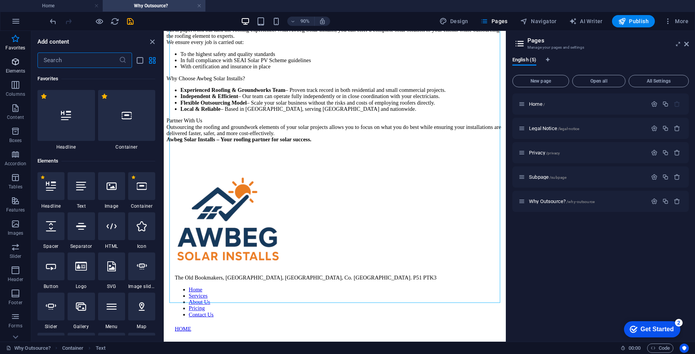
click at [16, 64] on icon "button" at bounding box center [15, 61] width 9 height 9
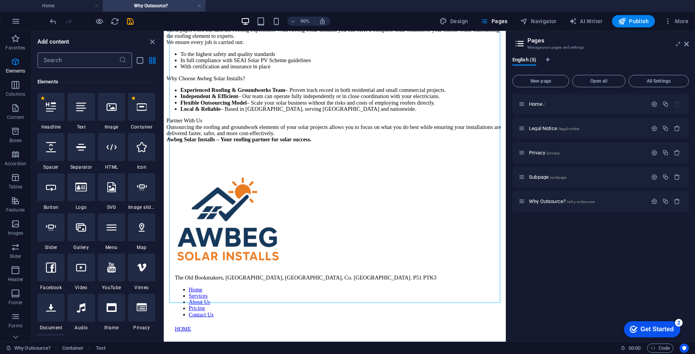
click at [53, 60] on input "text" at bounding box center [78, 60] width 82 height 15
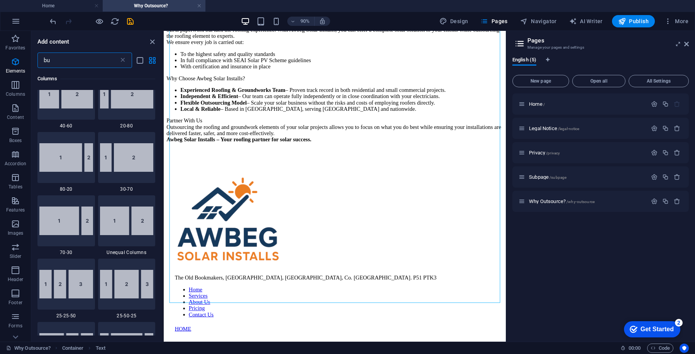
scroll to position [0, 0]
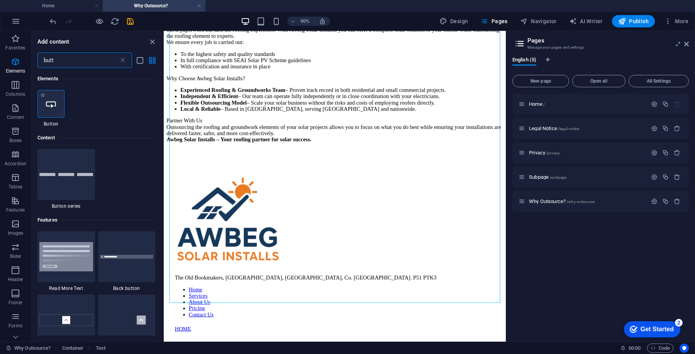
type input "butt"
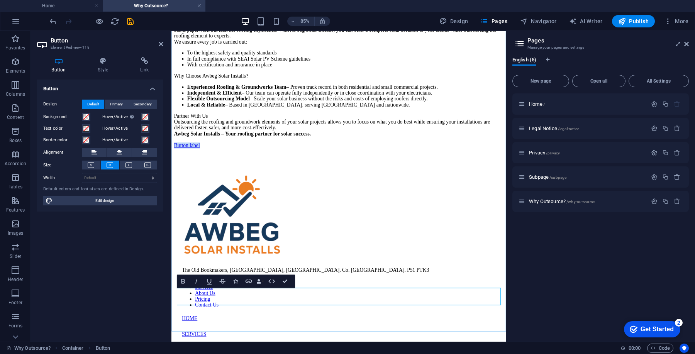
click at [205, 169] on link "Button label" at bounding box center [190, 165] width 31 height 7
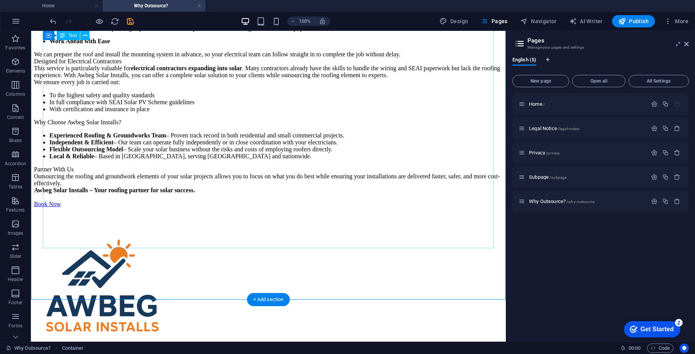
scroll to position [334, 0]
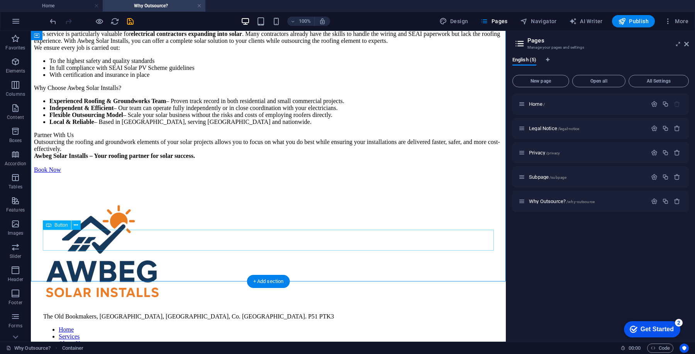
click at [113, 173] on div "Book Now" at bounding box center [268, 170] width 469 height 7
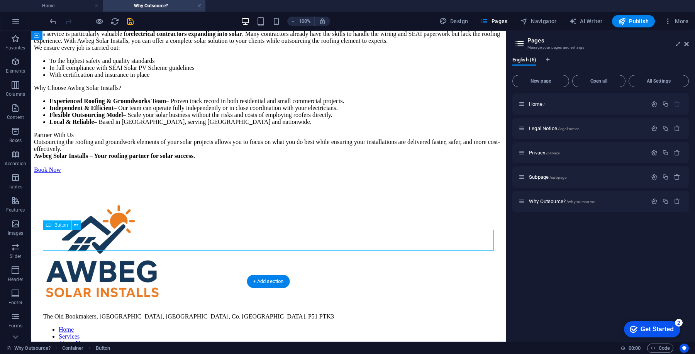
click at [105, 173] on div "Book Now" at bounding box center [268, 170] width 469 height 7
click at [61, 226] on span "Button" at bounding box center [61, 225] width 14 height 5
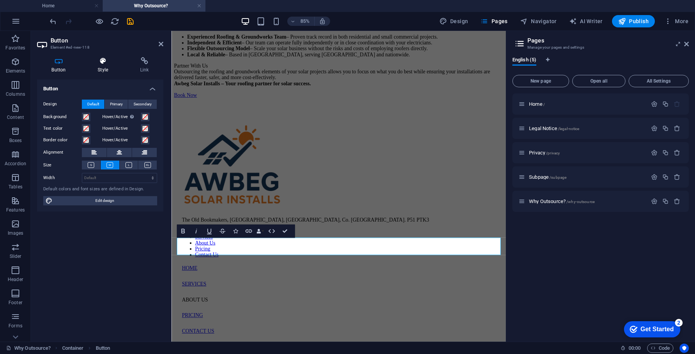
click at [105, 70] on h4 "Style" at bounding box center [104, 65] width 42 height 16
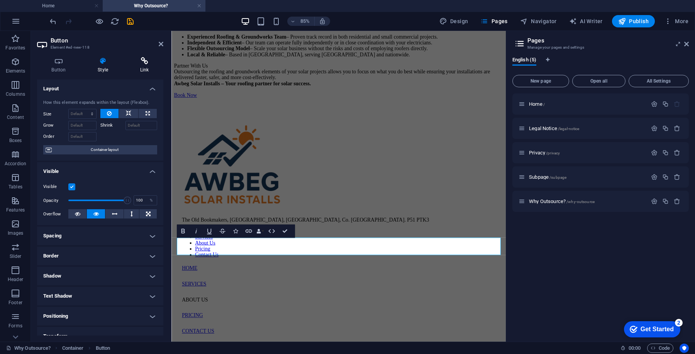
click at [141, 67] on h4 "Link" at bounding box center [145, 65] width 38 height 16
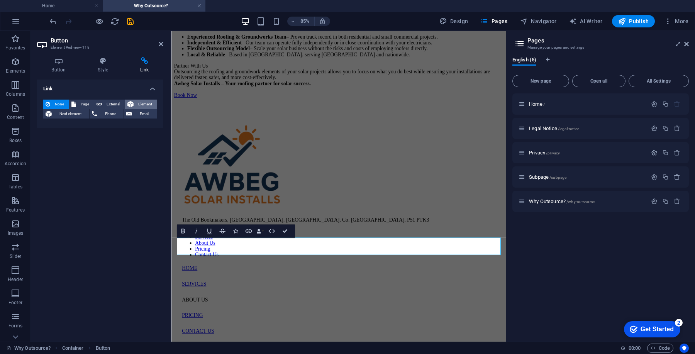
click at [143, 100] on span "Element" at bounding box center [145, 104] width 19 height 9
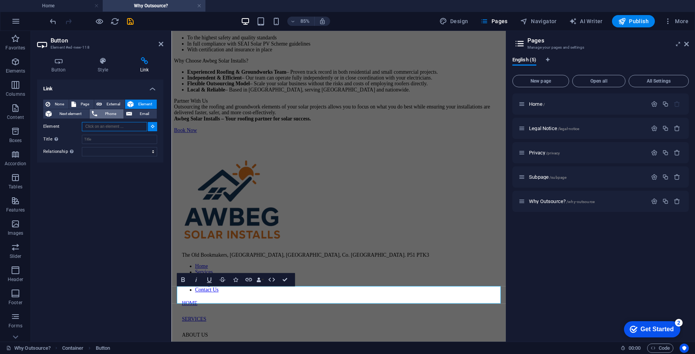
scroll to position [334, 0]
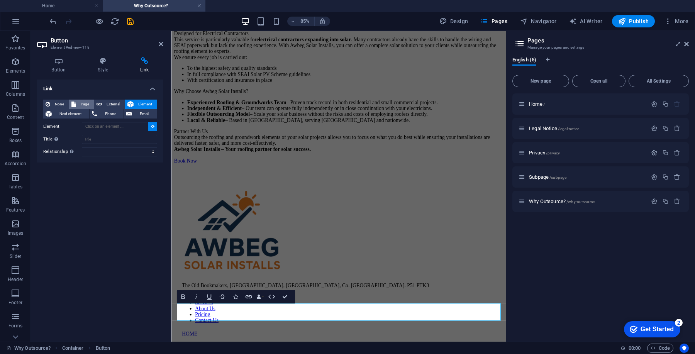
click at [89, 104] on span "Page" at bounding box center [84, 104] width 13 height 9
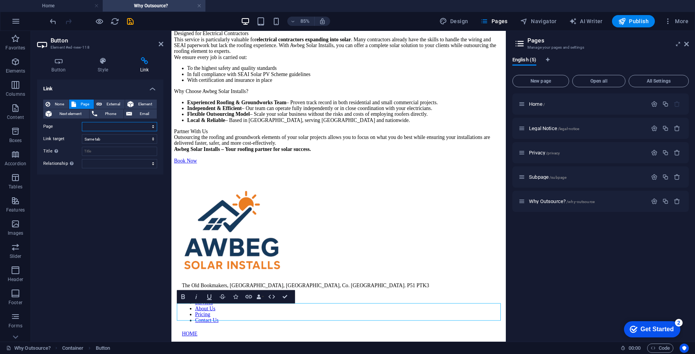
click at [98, 129] on select "Home Legal Notice Privacy Subpage Why Outsource?" at bounding box center [119, 126] width 75 height 9
select select "0"
click at [82, 122] on select "Home Legal Notice Privacy Subpage Why Outsource?" at bounding box center [119, 126] width 75 height 9
click at [107, 139] on select "New tab Same tab Overlay" at bounding box center [119, 138] width 75 height 9
click at [110, 154] on input "Title Additional link description, should not be the same as the link text. The…" at bounding box center [119, 151] width 75 height 9
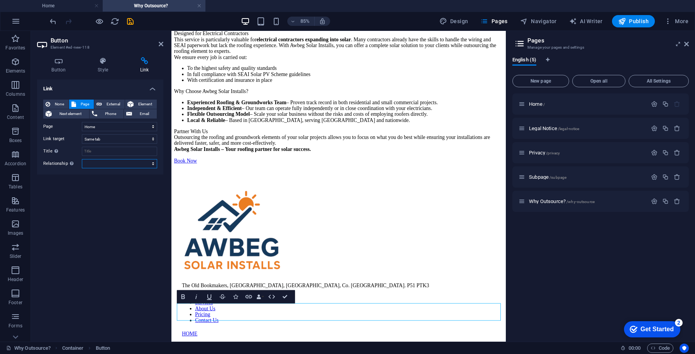
click at [107, 163] on select "alternate author bookmark external help license next nofollow noreferrer noopen…" at bounding box center [119, 163] width 75 height 9
click at [138, 103] on span "Element" at bounding box center [145, 104] width 19 height 9
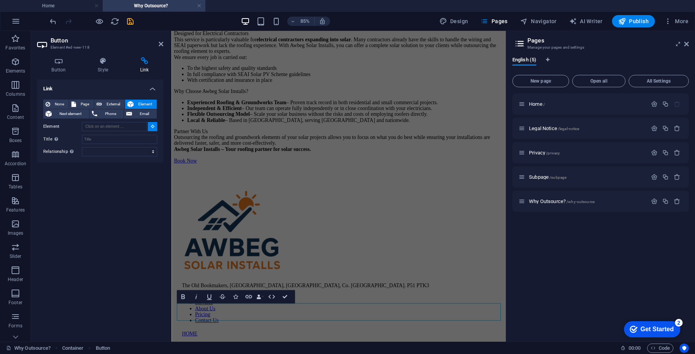
click at [110, 99] on div "None Page External Element Next element Phone Email Page Home Legal Notice Priv…" at bounding box center [100, 127] width 126 height 69
click at [110, 105] on span "External" at bounding box center [113, 104] width 18 height 9
select select "blank"
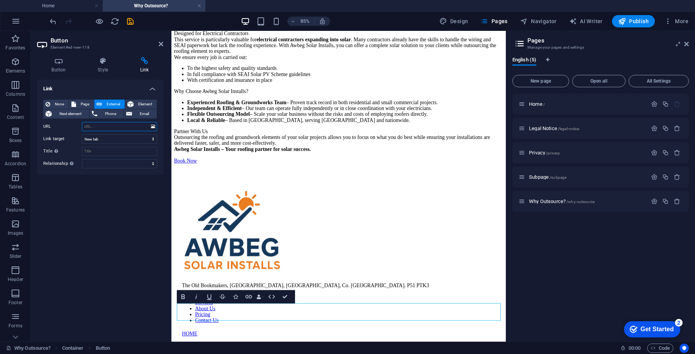
paste input "https://awbeg.ie/#home"
type input "https://awbeg.ie/#contact"
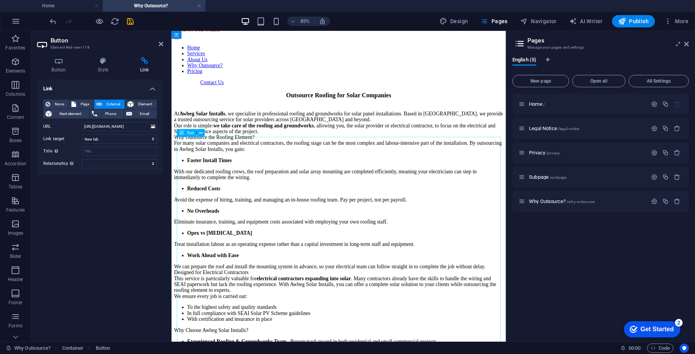
scroll to position [0, 0]
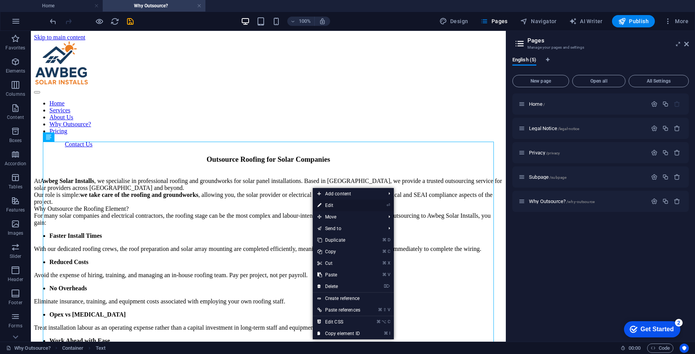
click at [331, 205] on link "⏎ Edit" at bounding box center [339, 206] width 52 height 12
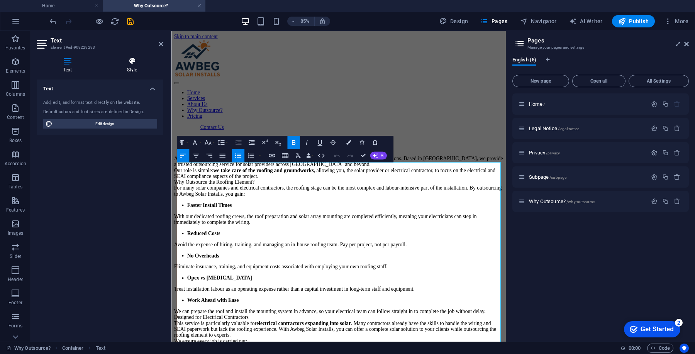
click at [136, 59] on icon at bounding box center [132, 61] width 63 height 8
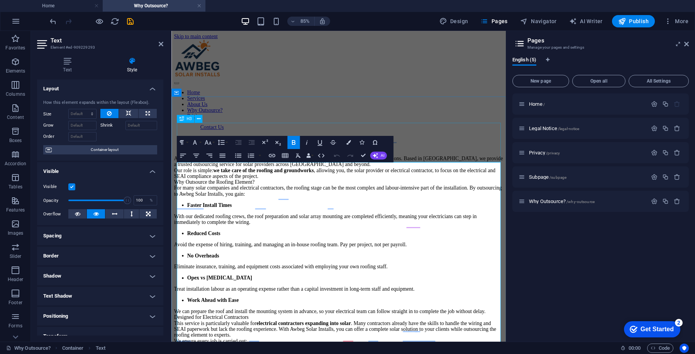
click at [468, 155] on div "Outsource Roofing for Solar Companies" at bounding box center [368, 159] width 387 height 8
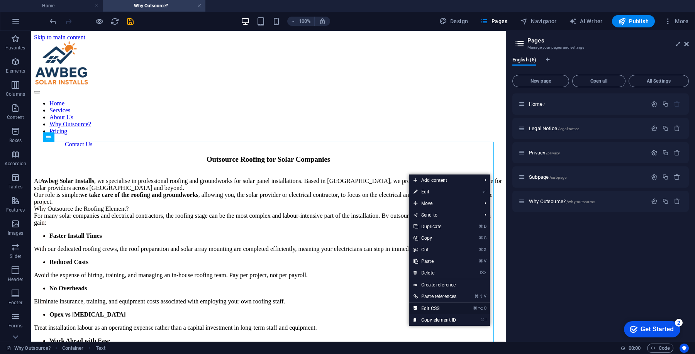
click at [436, 307] on link "⌘ ⌥ C Edit CSS" at bounding box center [435, 309] width 52 height 12
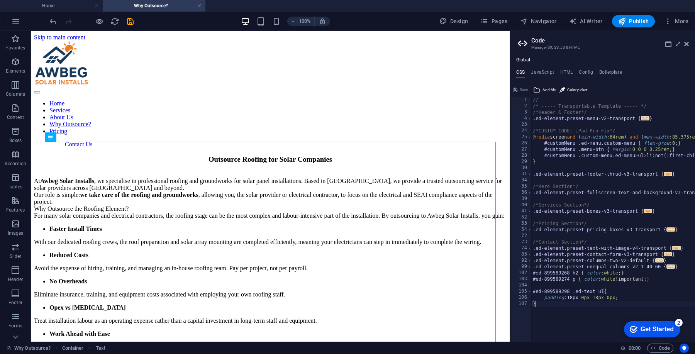
click at [596, 291] on div "// /* ----- Transportable Template ----- */ /*Header & Footer*/ .ed-element.pre…" at bounding box center [657, 225] width 250 height 257
click at [605, 292] on div "// /* ----- Transportable Template ----- */ /*Header & Footer*/ .ed-element.pre…" at bounding box center [657, 225] width 250 height 257
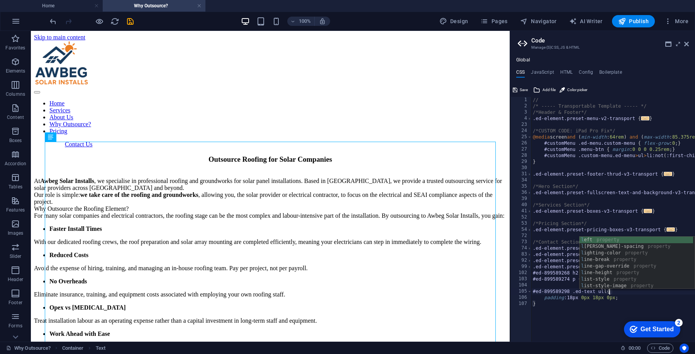
scroll to position [0, 6]
click at [597, 310] on div "// /* ----- Transportable Template ----- */ /*Header & Footer*/ .ed-element.pre…" at bounding box center [657, 225] width 250 height 257
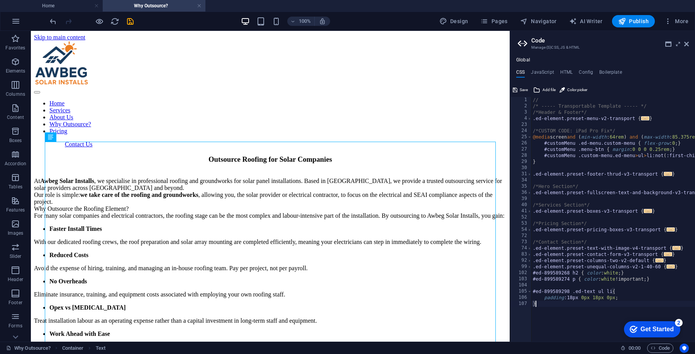
scroll to position [0, 0]
drag, startPoint x: 597, startPoint y: 291, endPoint x: 573, endPoint y: 291, distance: 24.3
click at [573, 291] on div "// /* ----- Transportable Template ----- */ /*Header & Footer*/ .ed-element.pre…" at bounding box center [657, 225] width 250 height 257
click at [571, 309] on div "// /* ----- Transportable Template ----- */ /*Header & Footer*/ .ed-element.pre…" at bounding box center [657, 225] width 250 height 257
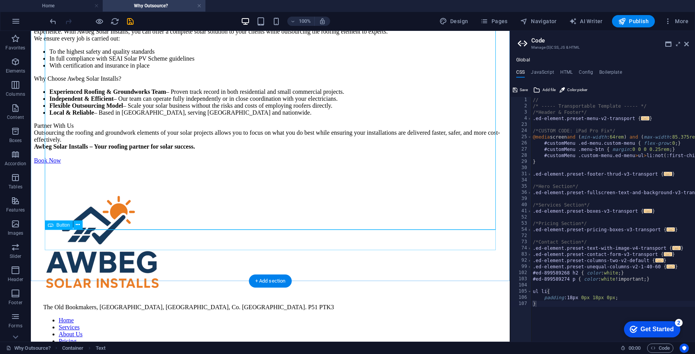
scroll to position [337, 0]
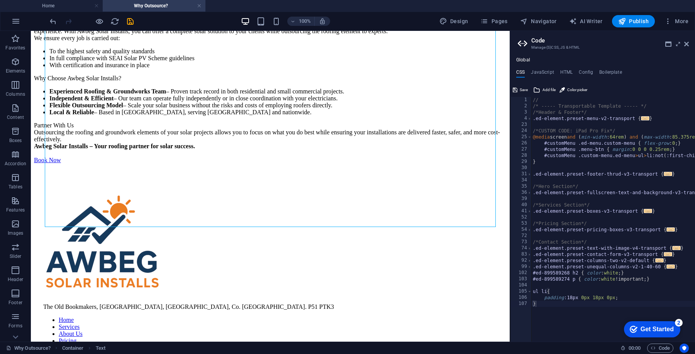
click at [630, 304] on div "// /* ----- Transportable Template ----- */ /*Header & Footer*/ .ed-element.pre…" at bounding box center [657, 225] width 250 height 257
click at [626, 297] on div "// /* ----- Transportable Template ----- */ /*Header & Footer*/ .ed-element.pre…" at bounding box center [657, 225] width 250 height 257
type textarea "padding:18px 0px 18px 0px;"
click at [315, 164] on div "Book Now" at bounding box center [270, 160] width 473 height 7
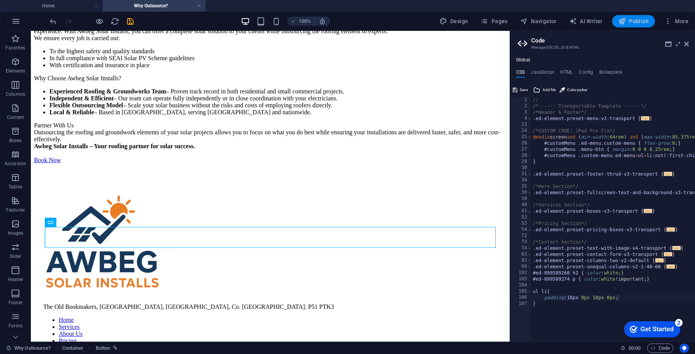
click at [622, 21] on icon "button" at bounding box center [623, 21] width 8 height 8
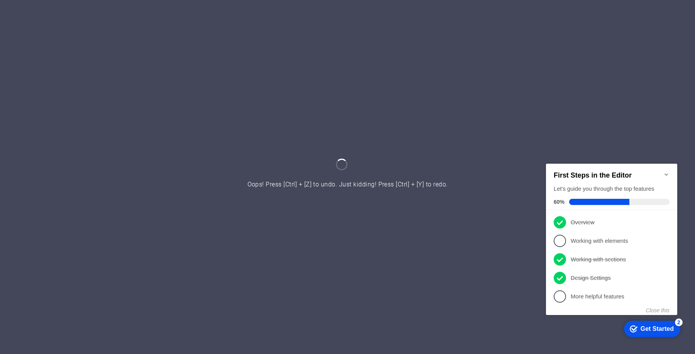
click at [556, 168] on div "First Steps in the Editor Let's guide you through the top features 60%" at bounding box center [611, 186] width 131 height 46
click at [556, 171] on icon "Minimize checklist" at bounding box center [667, 174] width 6 height 6
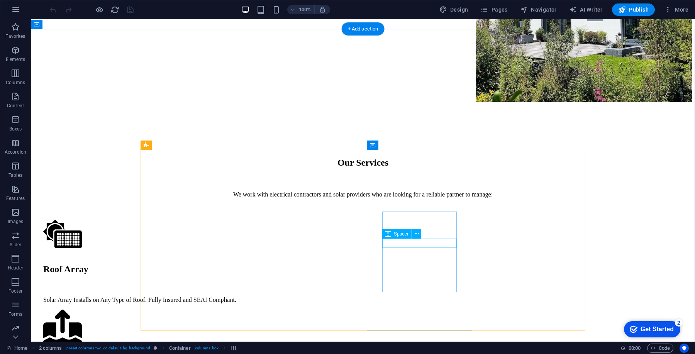
scroll to position [395, 0]
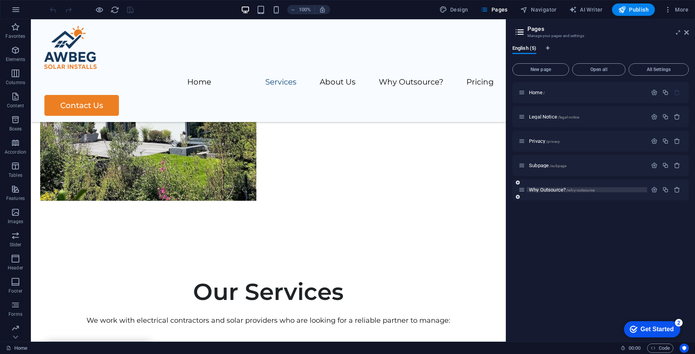
click at [556, 190] on p "Why Outsource? /why-outsource" at bounding box center [587, 189] width 116 height 5
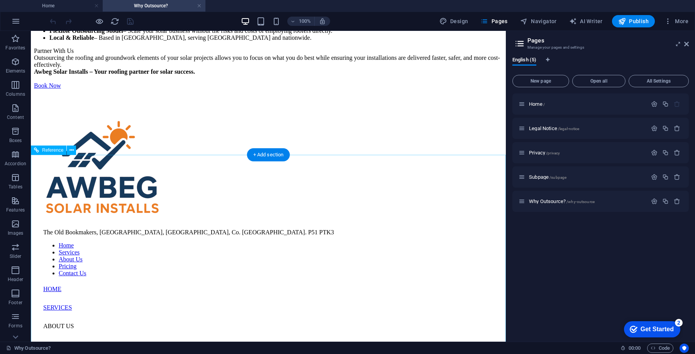
scroll to position [361, 0]
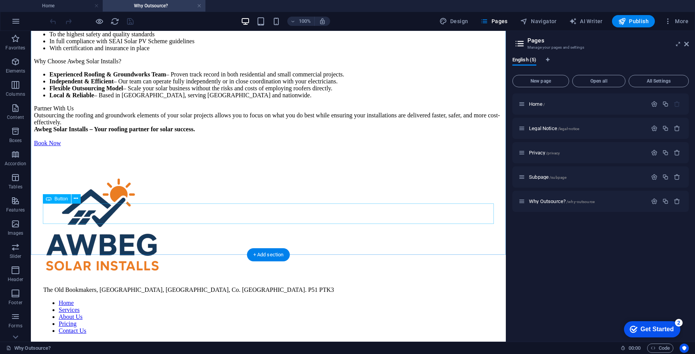
click at [159, 147] on div "Book Now" at bounding box center [268, 143] width 469 height 7
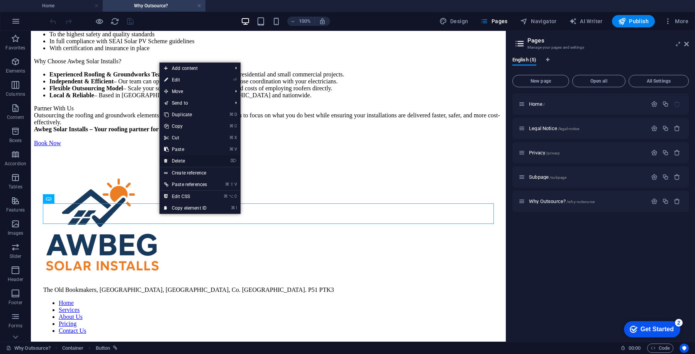
click at [193, 160] on link "⌦ Delete" at bounding box center [186, 161] width 52 height 12
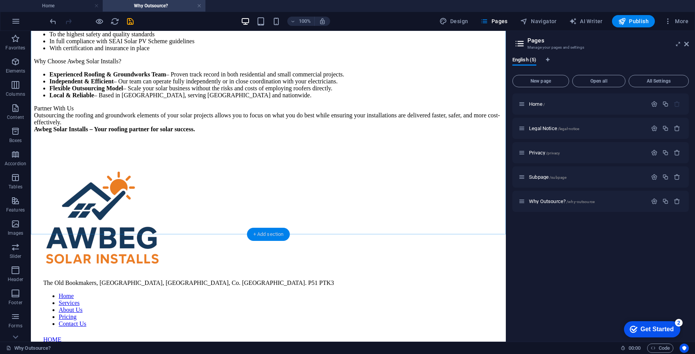
click at [268, 230] on div "+ Add section" at bounding box center [268, 234] width 43 height 13
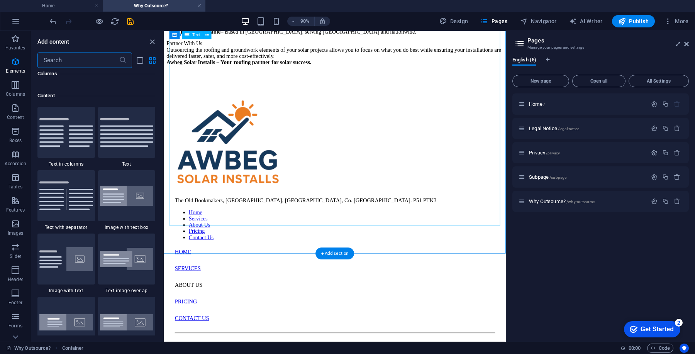
scroll to position [1351, 0]
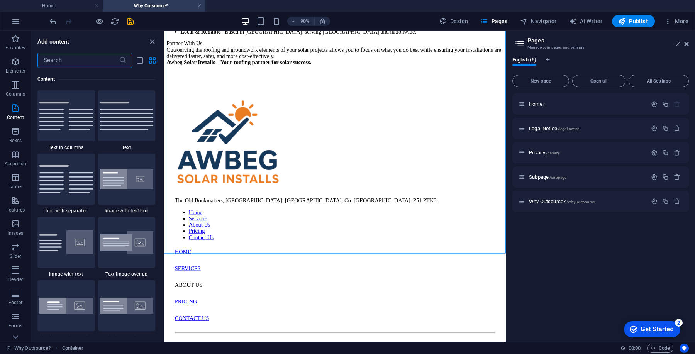
click at [87, 58] on input "text" at bounding box center [78, 60] width 82 height 15
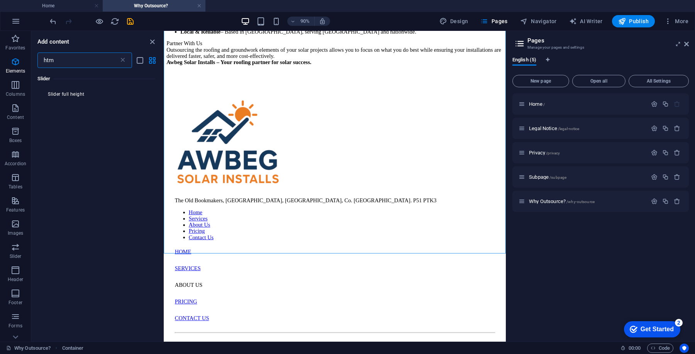
scroll to position [0, 0]
type input "html"
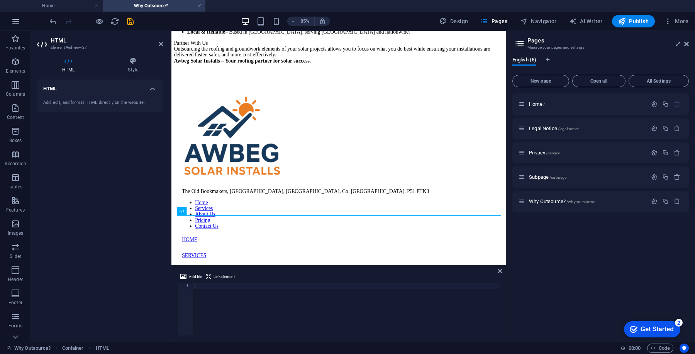
click at [18, 20] on icon "button" at bounding box center [15, 21] width 9 height 9
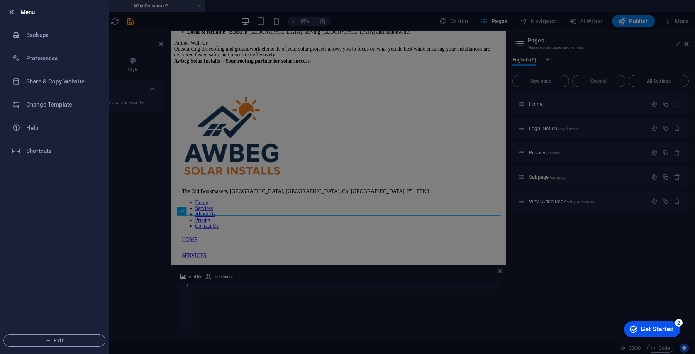
click at [111, 45] on div at bounding box center [347, 177] width 695 height 354
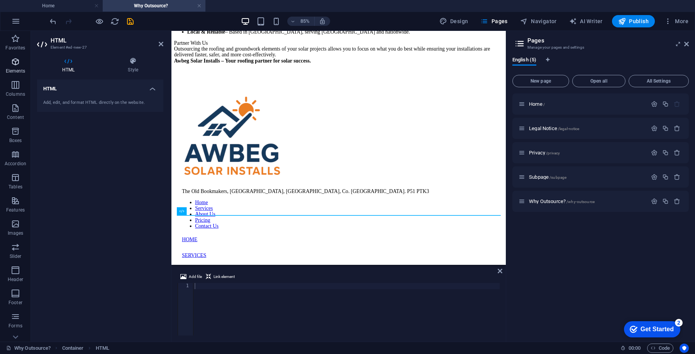
click at [20, 59] on span "Elements" at bounding box center [15, 66] width 31 height 19
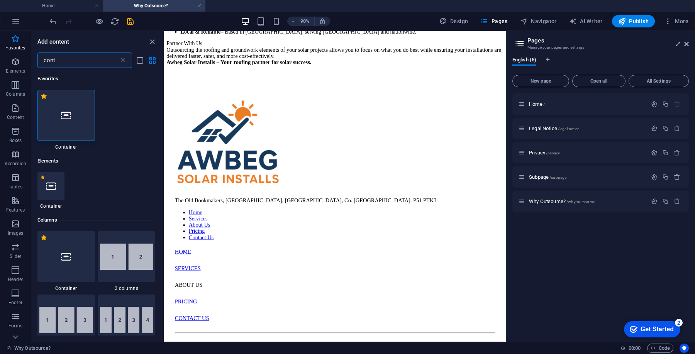
type input "cont"
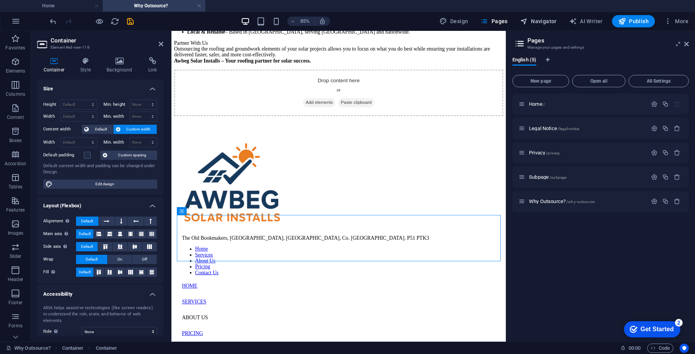
click at [543, 25] on span "Navigator" at bounding box center [538, 21] width 37 height 8
select select "17033909-en"
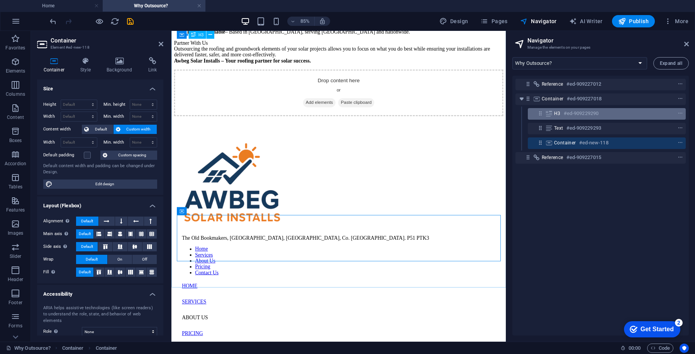
click at [556, 117] on h6 "#ed-909229290" at bounding box center [581, 113] width 35 height 9
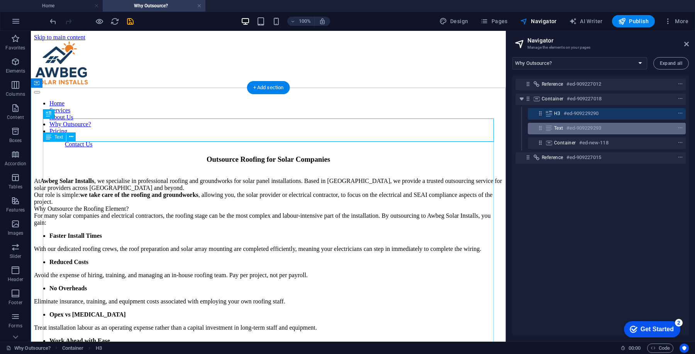
click at [556, 128] on h6 "#ed-909229293" at bounding box center [584, 128] width 35 height 9
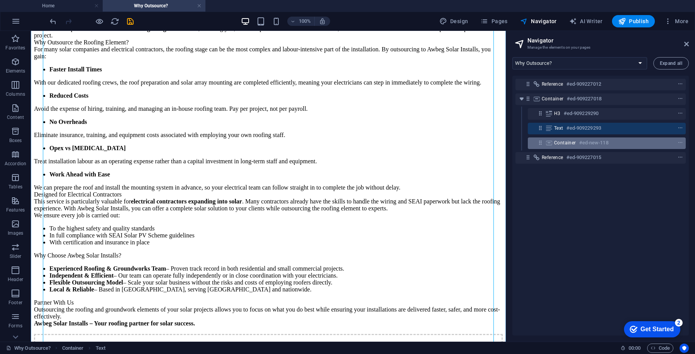
click at [556, 141] on span "Container" at bounding box center [565, 143] width 22 height 6
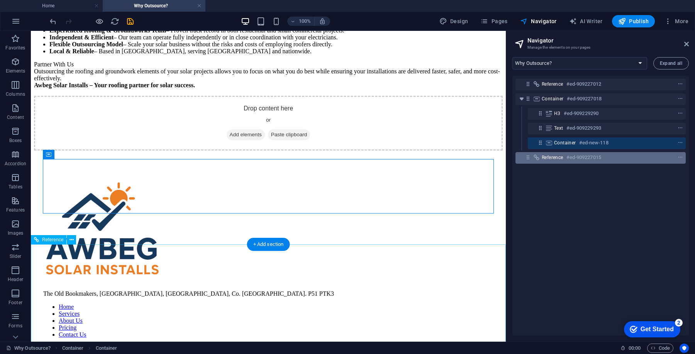
click at [556, 155] on h6 "#ed-909227015" at bounding box center [584, 157] width 35 height 9
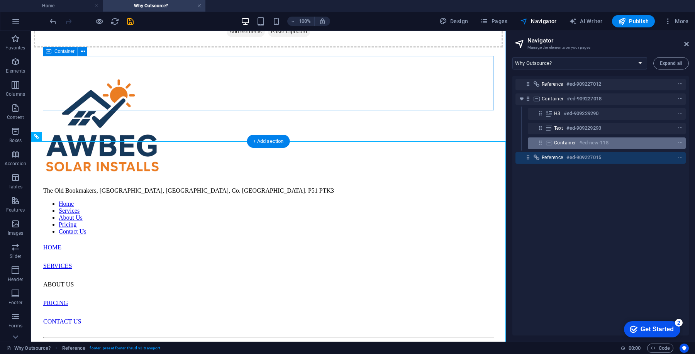
click at [556, 146] on div "Container #ed-new-118" at bounding box center [600, 142] width 93 height 9
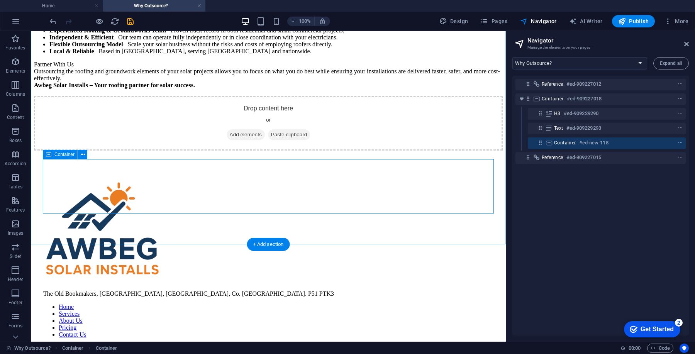
click at [244, 140] on span "Add elements" at bounding box center [246, 134] width 38 height 11
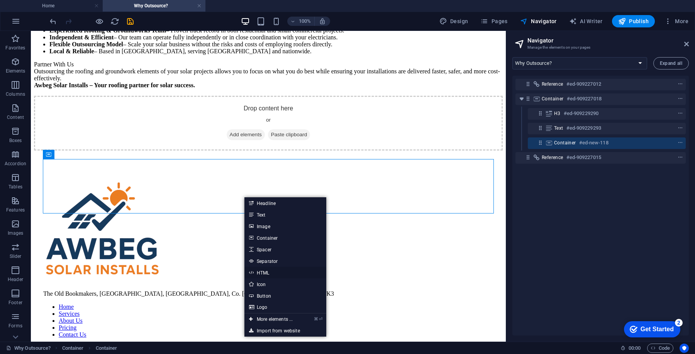
click at [273, 270] on link "HTML" at bounding box center [286, 273] width 82 height 12
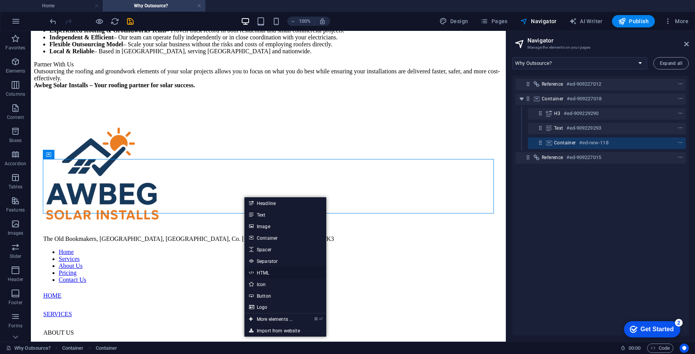
scroll to position [493, 0]
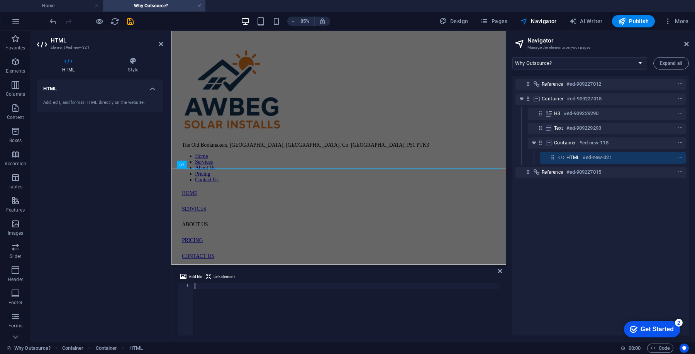
click at [271, 283] on div at bounding box center [346, 315] width 307 height 65
paste textarea "</iframe>"
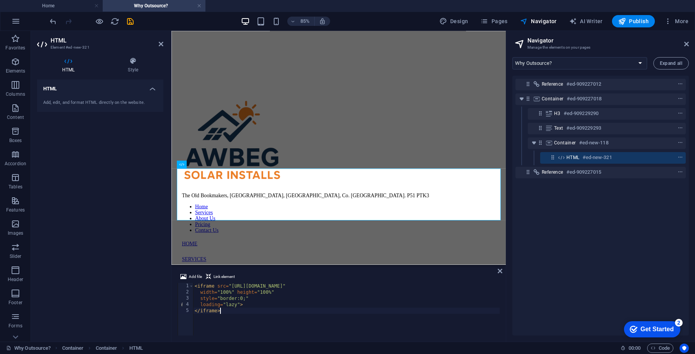
click at [268, 283] on div "< iframe src = "https://storage.googleapis.com/maps-solutions-2ev2yh05pd/locato…" at bounding box center [346, 315] width 307 height 65
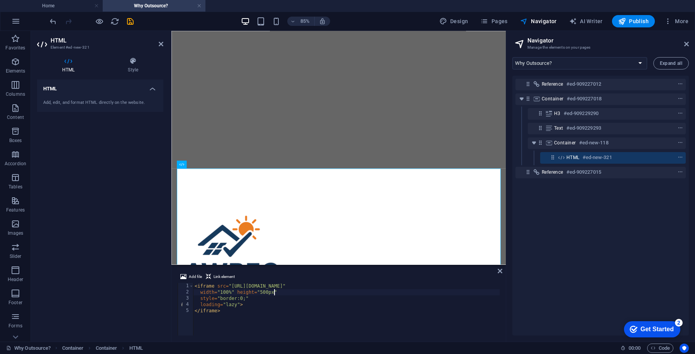
scroll to position [0, 6]
type textarea "width="100%" height="500px""
click at [556, 20] on span "Publish" at bounding box center [634, 21] width 31 height 8
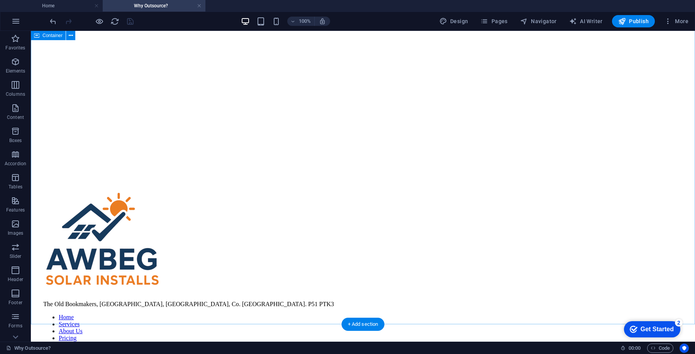
scroll to position [520, 0]
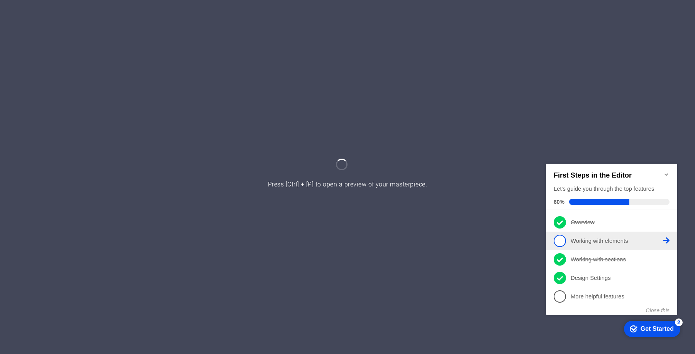
click at [561, 239] on span "2" at bounding box center [560, 240] width 12 height 12
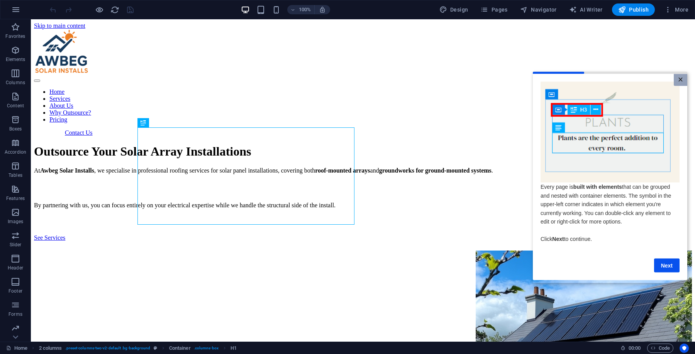
click at [676, 80] on link "×" at bounding box center [681, 80] width 14 height 12
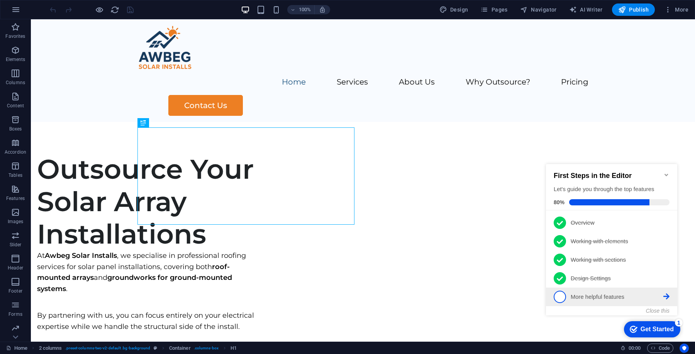
click at [618, 294] on p "More helpful features - incomplete" at bounding box center [617, 297] width 93 height 8
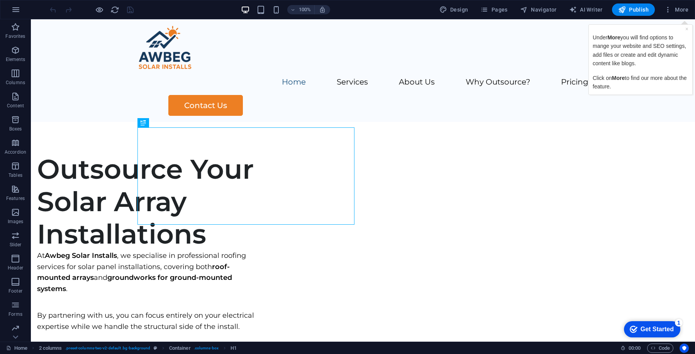
click at [648, 326] on div "Get Started" at bounding box center [657, 329] width 33 height 7
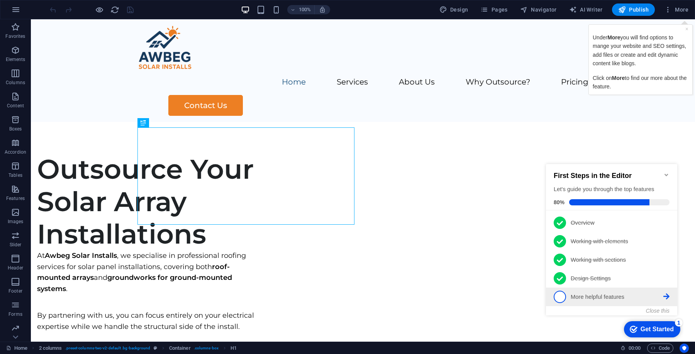
click at [558, 295] on span "5" at bounding box center [560, 297] width 12 height 12
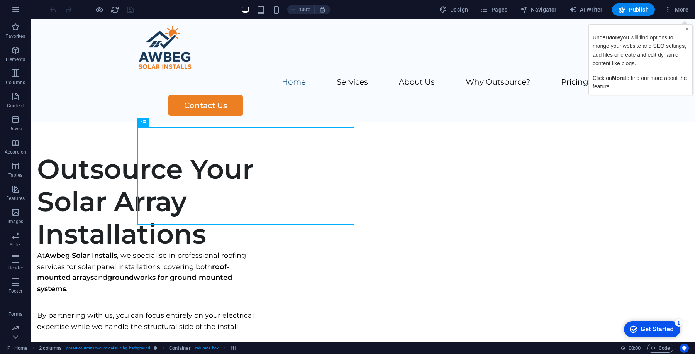
click at [687, 30] on link "×" at bounding box center [687, 28] width 3 height 6
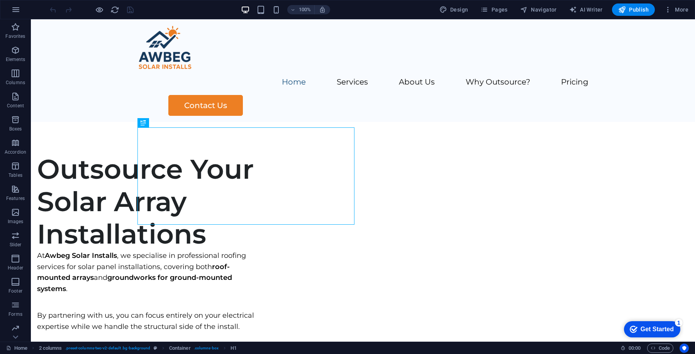
click at [640, 324] on div "checkmark Get Started 1" at bounding box center [652, 329] width 56 height 16
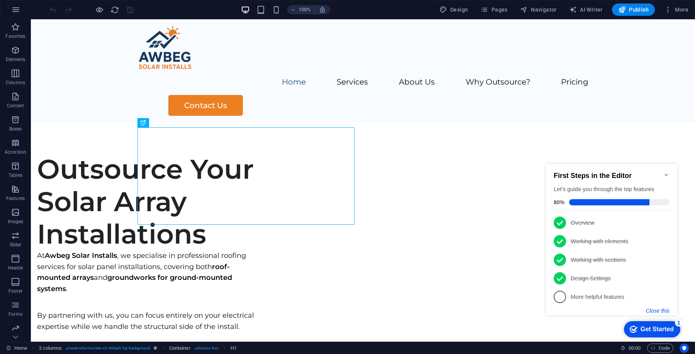
click at [659, 312] on button "Close this" at bounding box center [658, 311] width 24 height 6
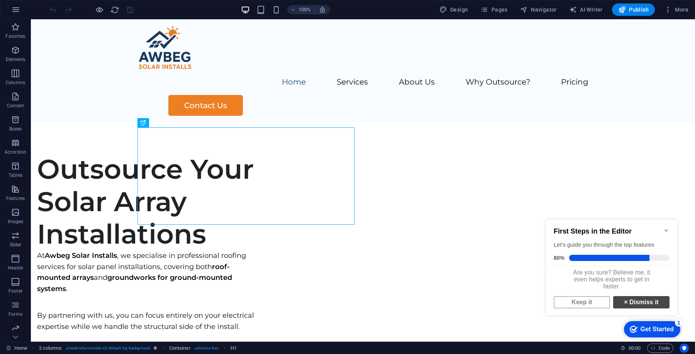
click at [638, 307] on link "× Dismiss it" at bounding box center [641, 302] width 56 height 12
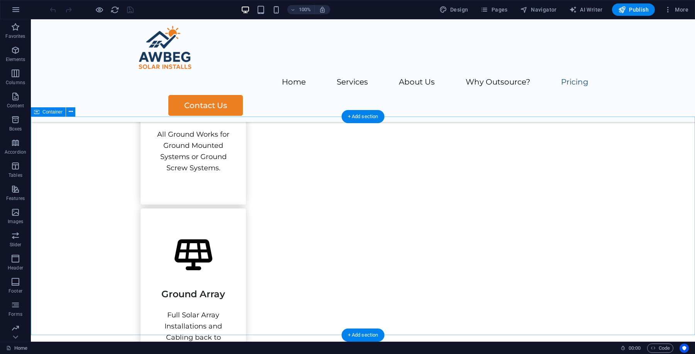
scroll to position [870, 0]
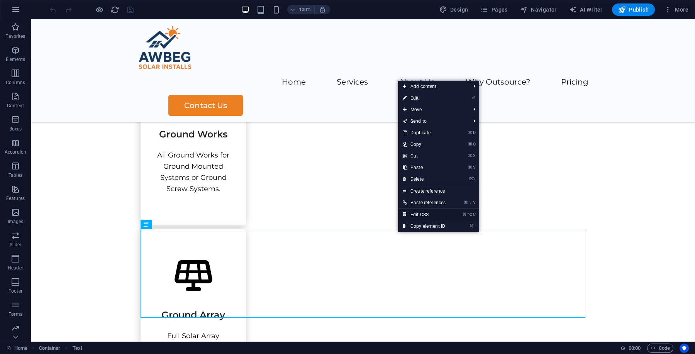
click at [421, 214] on link "⌘ ⌥ C Edit CSS" at bounding box center [424, 215] width 52 height 12
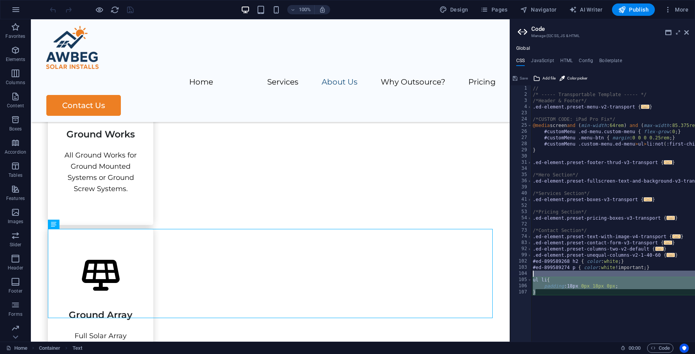
drag, startPoint x: 545, startPoint y: 295, endPoint x: 528, endPoint y: 273, distance: 28.4
click at [528, 273] on div "padding:18px 0px 18px 0px; 1 2 3 4 23 24 25 26 27 28 29 30 31 34 35 36 39 40 41…" at bounding box center [602, 213] width 185 height 257
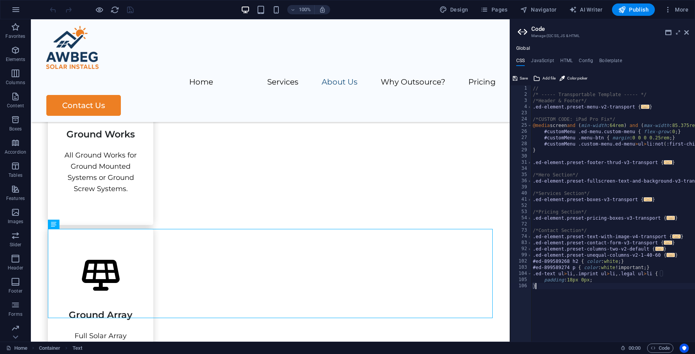
click at [623, 291] on div "// /* ----- Transportable Template ----- */ /*Header & Footer*/ .ed-element.pre…" at bounding box center [657, 219] width 250 height 269
drag, startPoint x: 658, startPoint y: 274, endPoint x: 573, endPoint y: 275, distance: 85.8
click at [573, 275] on div "// /* ----- Transportable Template ----- */ /*Header & Footer*/ .ed-element.pre…" at bounding box center [657, 219] width 250 height 269
click at [597, 280] on div "// /* ----- Transportable Template ----- */ /*Header & Footer*/ .ed-element.pre…" at bounding box center [657, 219] width 250 height 269
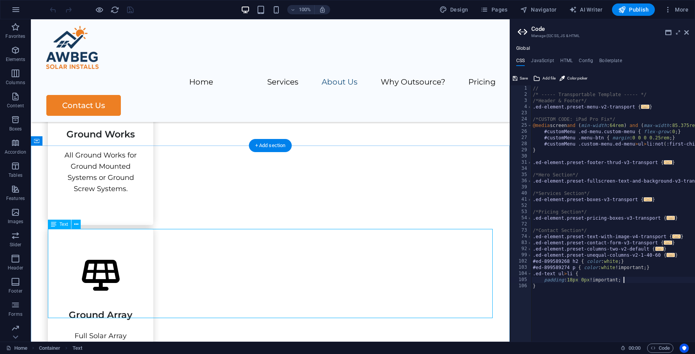
type textarea "padding: 18px 0px !important;"
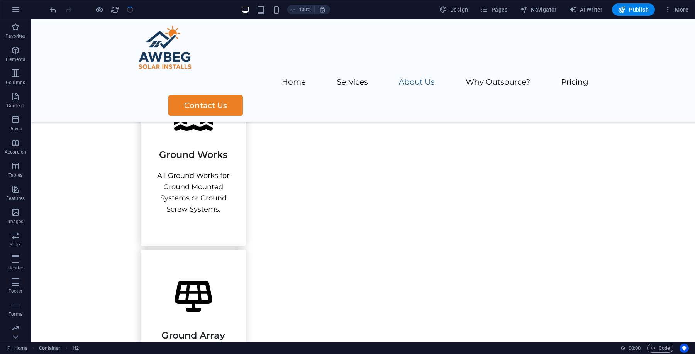
scroll to position [870, 0]
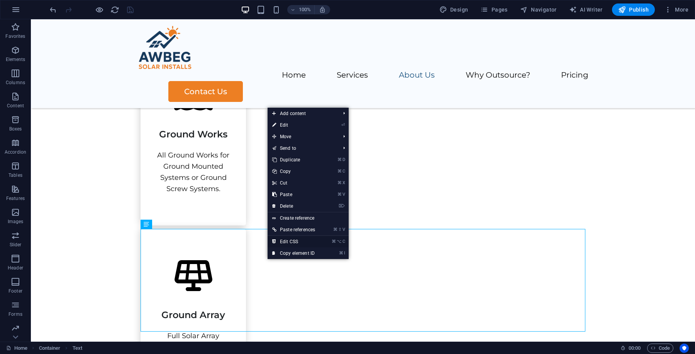
click at [294, 241] on link "⌘ ⌥ C Edit CSS" at bounding box center [294, 242] width 52 height 12
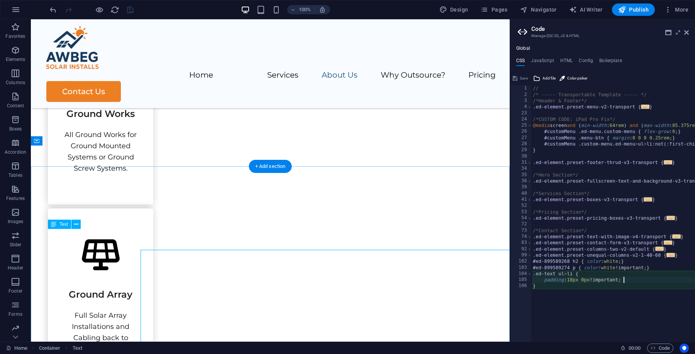
scroll to position [849, 0]
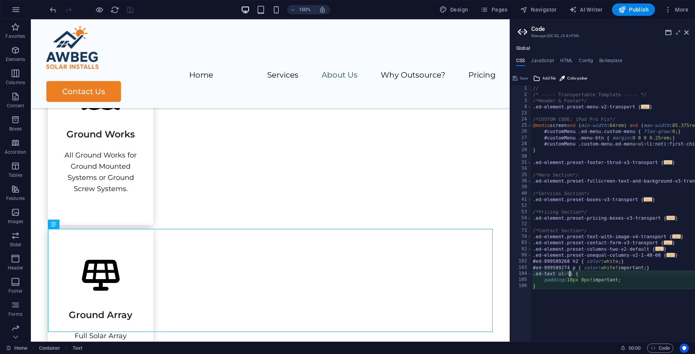
click at [570, 275] on div "// /* ----- Transportable Template ----- */ /*Header & Footer*/ .ed-element.pre…" at bounding box center [657, 219] width 250 height 269
type textarea ".ed-text ul {"
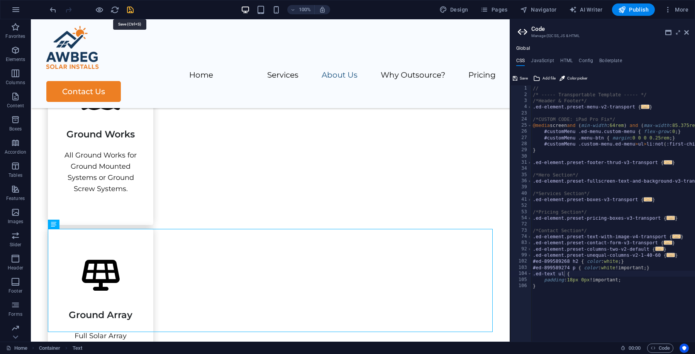
click at [132, 8] on icon "save" at bounding box center [130, 9] width 9 height 9
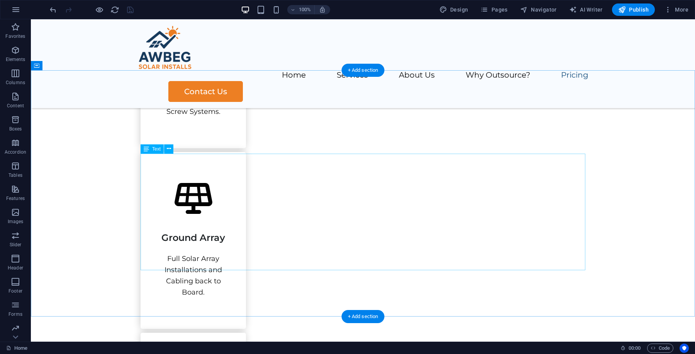
scroll to position [933, 0]
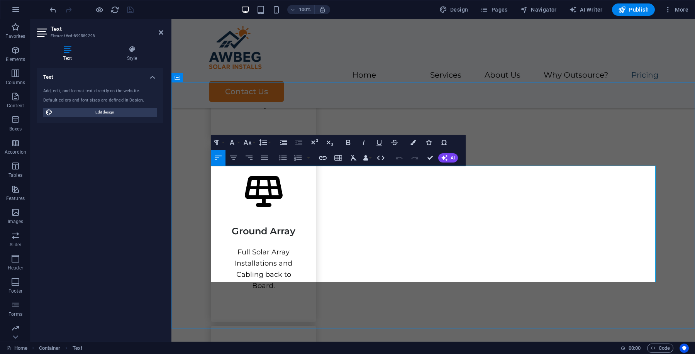
scroll to position [913, 0]
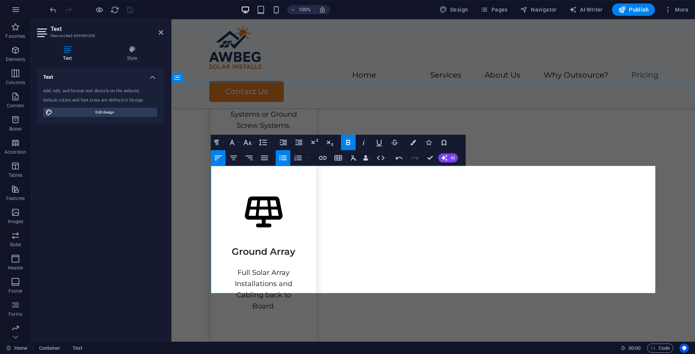
drag, startPoint x: 392, startPoint y: 234, endPoint x: 210, endPoint y: 224, distance: 182.2
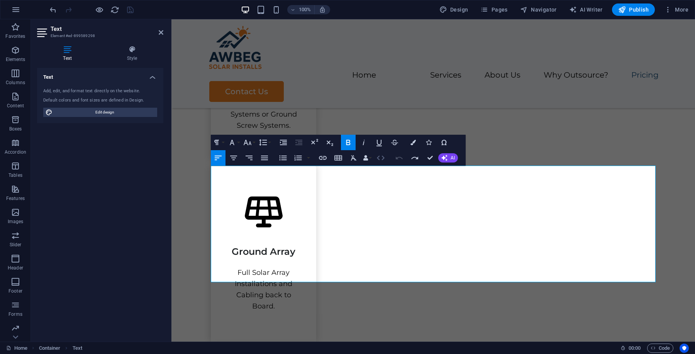
click at [383, 157] on icon "button" at bounding box center [381, 158] width 8 height 5
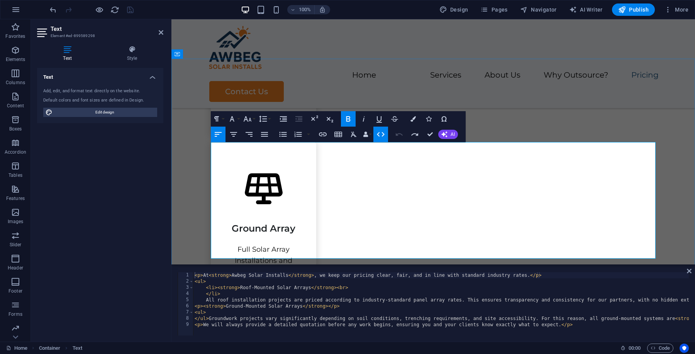
scroll to position [936, 0]
type textarea "<ul>"
drag, startPoint x: 208, startPoint y: 313, endPoint x: 191, endPoint y: 313, distance: 17.0
click at [191, 313] on div "<ul> 1 2 3 4 5 6 7 8 9 < p > At < strong > Awbeg Solar Installs </ strong > , w…" at bounding box center [433, 303] width 511 height 63
click at [197, 307] on div "< p > At < strong > Awbeg Solar Installs </ strong > , we keep our pricing clea…" at bounding box center [522, 309] width 658 height 74
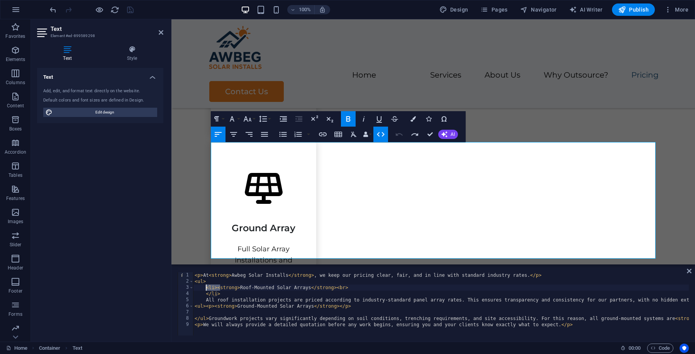
drag, startPoint x: 219, startPoint y: 288, endPoint x: 207, endPoint y: 288, distance: 12.8
click at [207, 288] on div "< p > At < strong > Awbeg Solar Installs </ strong > , we keep our pricing clea…" at bounding box center [522, 309] width 658 height 74
drag, startPoint x: 218, startPoint y: 289, endPoint x: 206, endPoint y: 288, distance: 12.0
click at [206, 288] on div "< p > At < strong > Awbeg Solar Installs </ strong > , we keep our pricing clea…" at bounding box center [522, 309] width 658 height 74
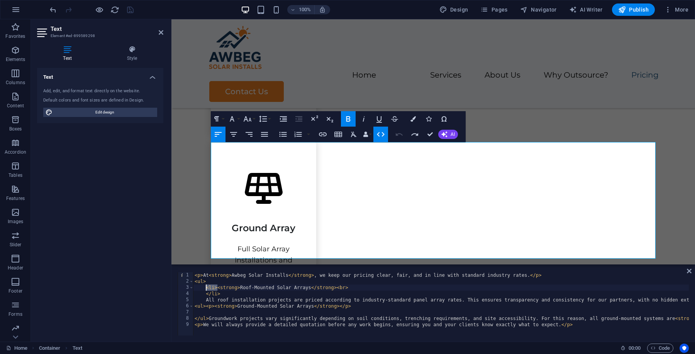
click at [205, 308] on div "< p > At < strong > Awbeg Solar Installs </ strong > , we keep our pricing clea…" at bounding box center [522, 309] width 658 height 74
paste textarea "li><"
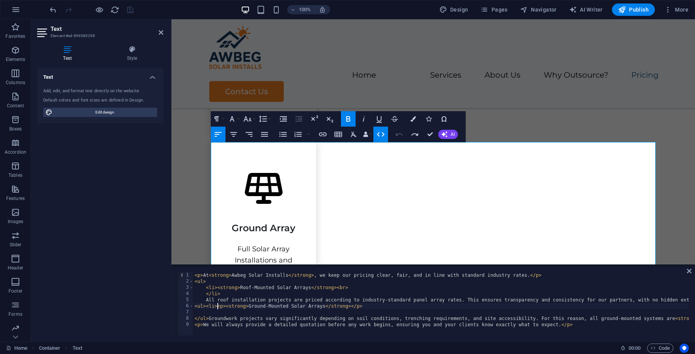
click at [370, 307] on div "< p > At < strong > Awbeg Solar Installs </ strong > , we keep our pricing clea…" at bounding box center [522, 309] width 658 height 74
paste textarea "<li>"
click at [364, 307] on div "< p > At < strong > Awbeg Solar Installs </ strong > , we keep our pricing clea…" at bounding box center [522, 309] width 658 height 74
click at [321, 318] on div "< p > At < strong > Awbeg Solar Installs </ strong > , we keep our pricing clea…" at bounding box center [522, 309] width 658 height 74
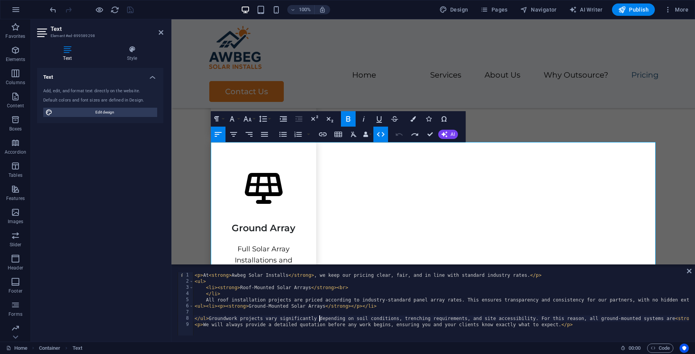
click at [224, 306] on div "< p > At < strong > Awbeg Solar Installs </ strong > , we keep our pricing clea…" at bounding box center [522, 309] width 658 height 74
click at [354, 307] on div "< p > At < strong > Awbeg Solar Installs </ strong > , we keep our pricing clea…" at bounding box center [522, 309] width 658 height 74
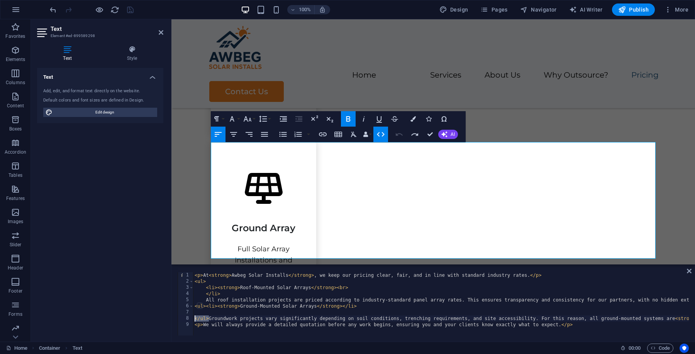
drag, startPoint x: 209, startPoint y: 318, endPoint x: 189, endPoint y: 318, distance: 19.7
click at [189, 318] on div "<ul><li><strong>Ground-Mounted Solar Arrays</strong></li> 1 2 3 4 5 6 7 8 9 < p…" at bounding box center [433, 303] width 511 height 63
click at [195, 306] on div "< p > At < strong > Awbeg Solar Installs </ strong > , we keep our pricing clea…" at bounding box center [515, 309] width 644 height 74
paste textarea "</ul>"
click at [197, 325] on div "< p > At < strong > Awbeg Solar Installs </ strong > , we keep our pricing clea…" at bounding box center [515, 309] width 644 height 74
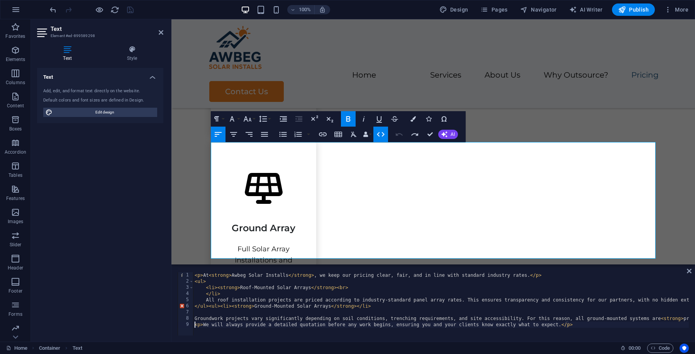
paste textarea "</ul>"
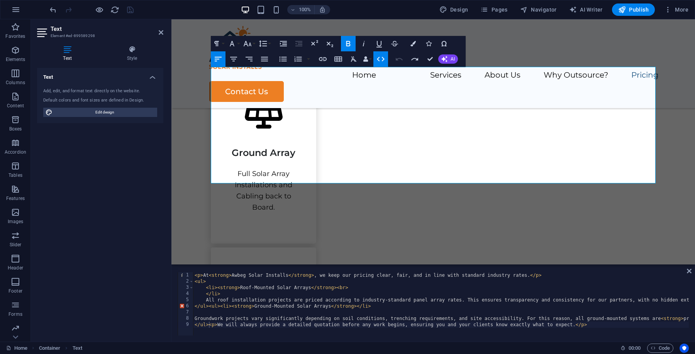
scroll to position [0, 0]
click at [209, 308] on div "< p > At < strong > Awbeg Solar Installs </ strong > , we keep our pricing clea…" at bounding box center [515, 309] width 644 height 74
type textarea "<ul><li><strong>Ground-Mounted Solar Arrays</strong></li>"
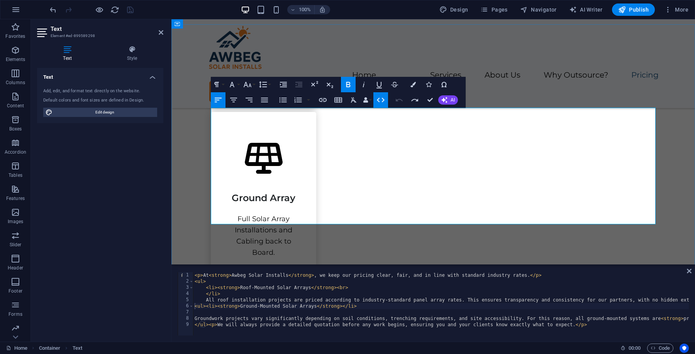
scroll to position [955, 0]
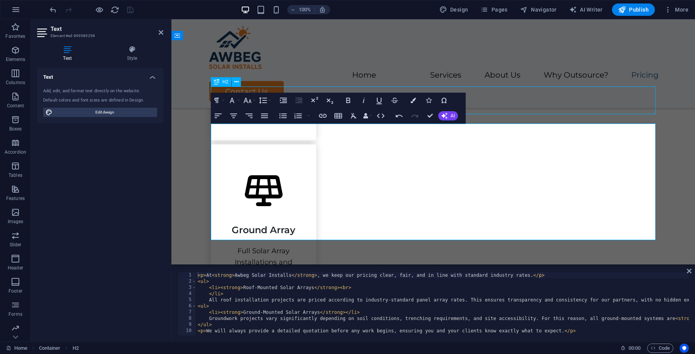
scroll to position [975, 0]
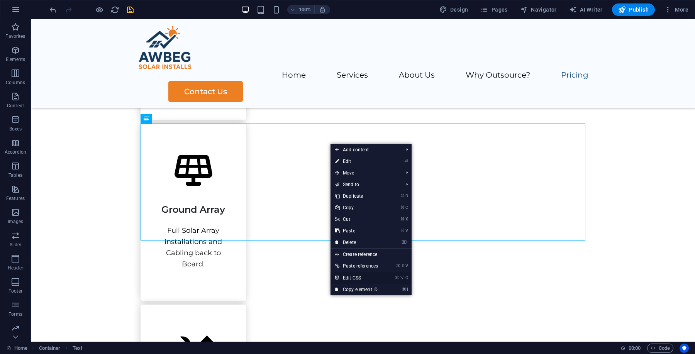
click at [361, 277] on link "⌘ ⌥ C Edit CSS" at bounding box center [357, 278] width 52 height 12
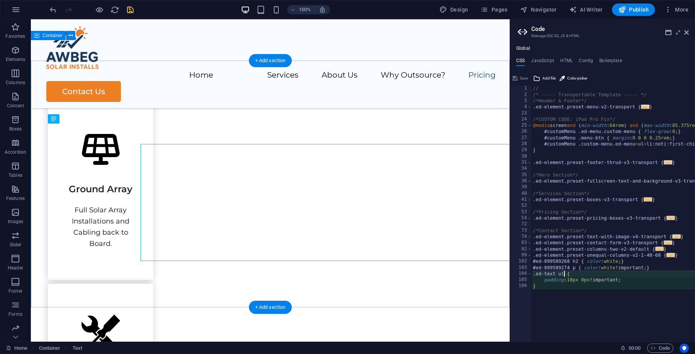
scroll to position [955, 0]
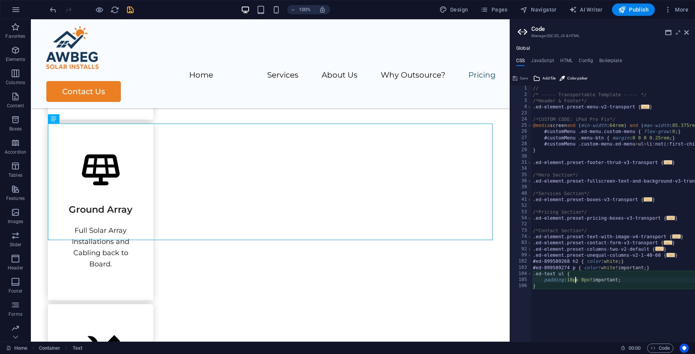
click at [575, 280] on div "// /* ----- Transportable Template ----- */ /*Header & Footer*/ .ed-element.pre…" at bounding box center [657, 219] width 250 height 269
click at [551, 309] on div "// /* ----- Transportable Template ----- */ /*Header & Footer*/ .ed-element.pre…" at bounding box center [657, 219] width 250 height 269
type textarea "}"
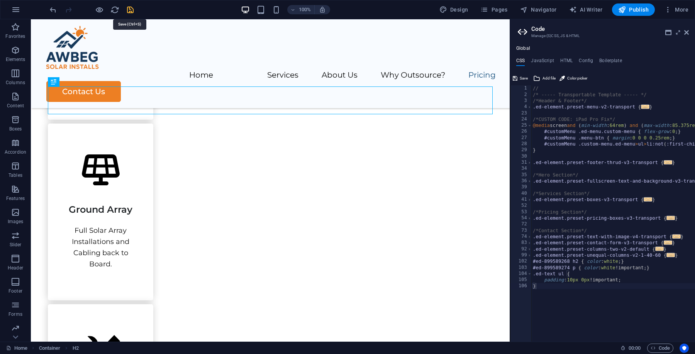
click at [133, 9] on icon "save" at bounding box center [130, 9] width 9 height 9
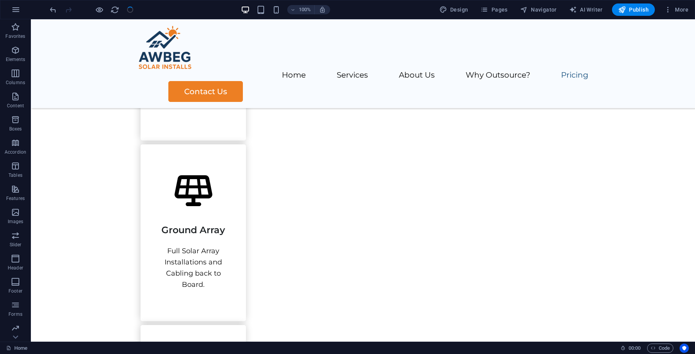
scroll to position [975, 0]
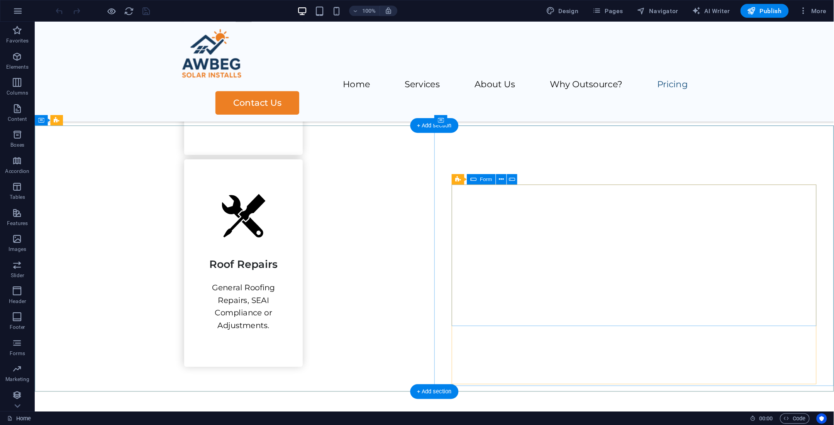
scroll to position [1138, 0]
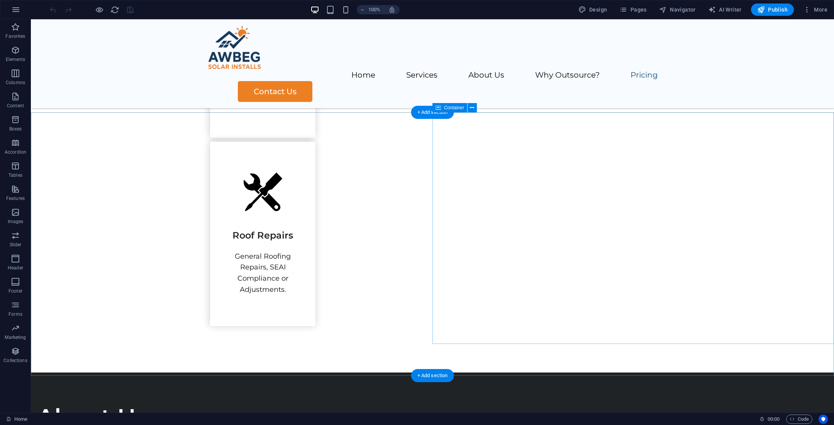
click at [454, 107] on span "Container" at bounding box center [454, 107] width 20 height 5
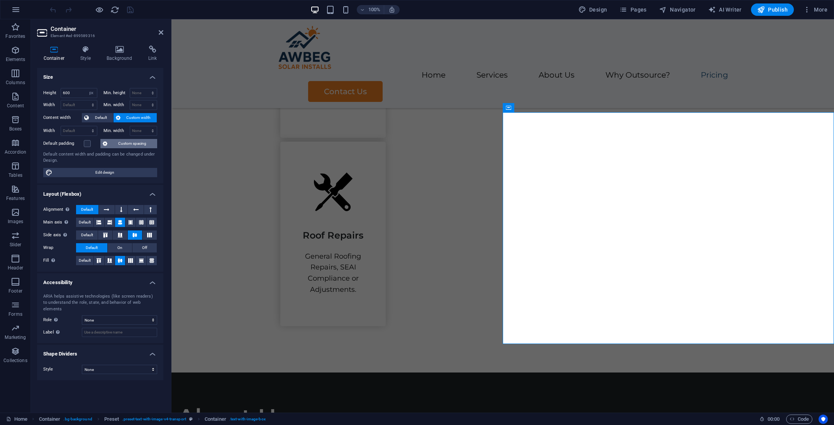
drag, startPoint x: 169, startPoint y: 146, endPoint x: 144, endPoint y: 146, distance: 25.1
click at [144, 146] on aside "Container Element #ed-899589316 Container Style Background Link Size Height 600…" at bounding box center [101, 216] width 141 height 394
click at [517, 109] on span "Container" at bounding box center [525, 107] width 20 height 5
click at [517, 107] on span "Container" at bounding box center [525, 107] width 20 height 5
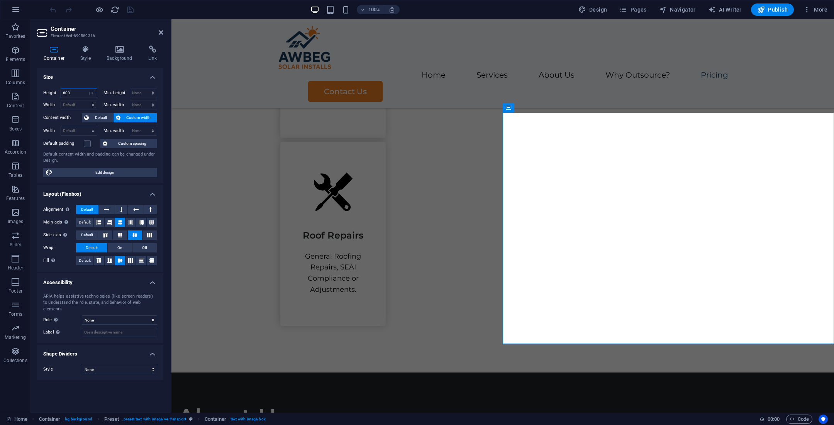
drag, startPoint x: 73, startPoint y: 94, endPoint x: 56, endPoint y: 93, distance: 16.6
click at [56, 93] on div "Height 600 Default px rem % vh vw" at bounding box center [70, 93] width 54 height 10
click at [92, 91] on select "Default px rem % vh vw" at bounding box center [91, 92] width 11 height 9
select select "%"
click at [86, 88] on select "Default px rem % vh vw" at bounding box center [91, 92] width 11 height 9
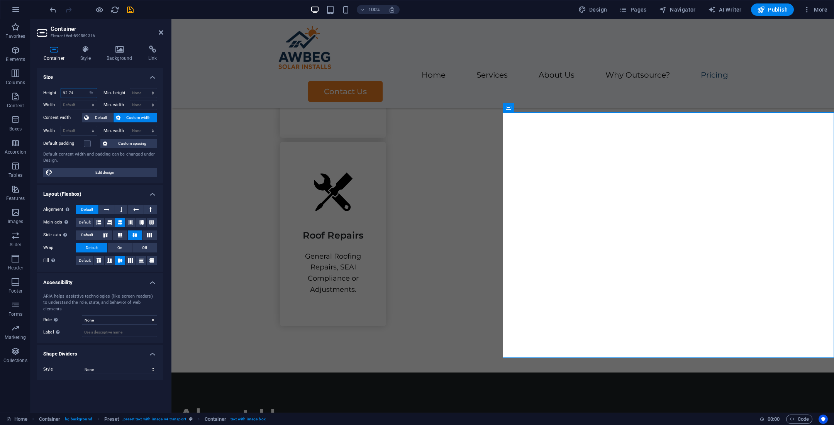
click at [78, 93] on input "92.74" at bounding box center [79, 92] width 36 height 9
type input "9"
click at [88, 76] on h4 "Size" at bounding box center [100, 75] width 126 height 14
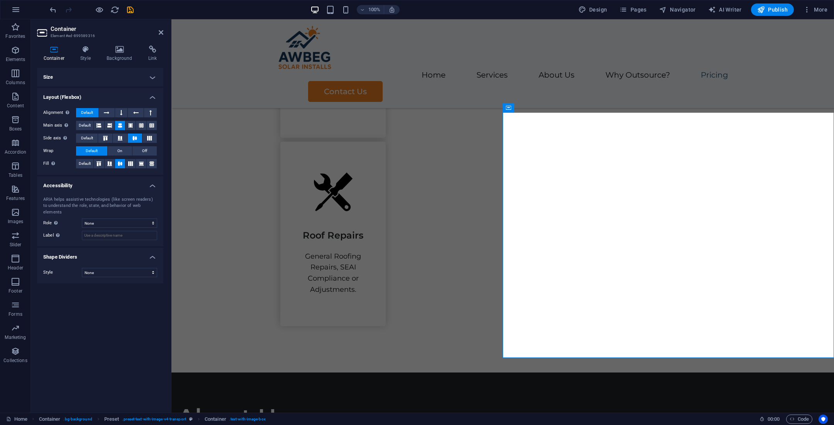
click at [141, 76] on h4 "Size" at bounding box center [100, 77] width 126 height 19
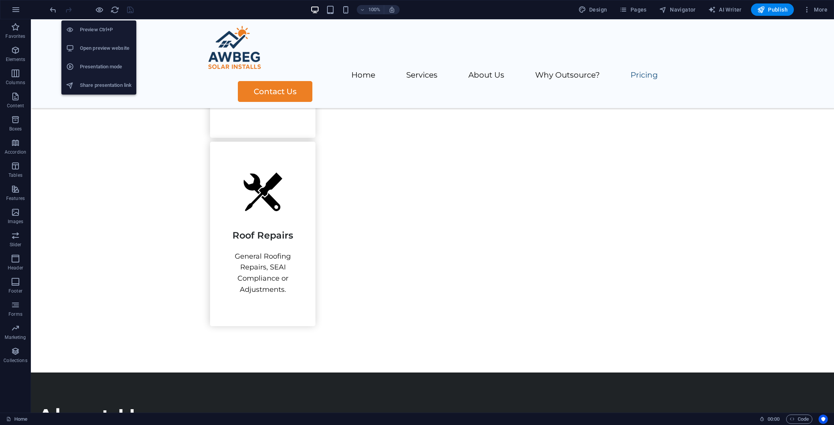
click at [109, 46] on h6 "Open preview website" at bounding box center [106, 48] width 52 height 9
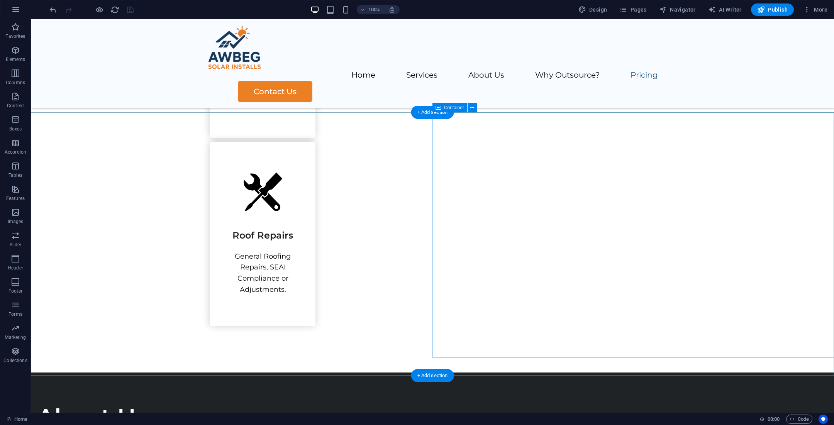
click at [460, 110] on span "Container" at bounding box center [454, 107] width 20 height 5
select select "%"
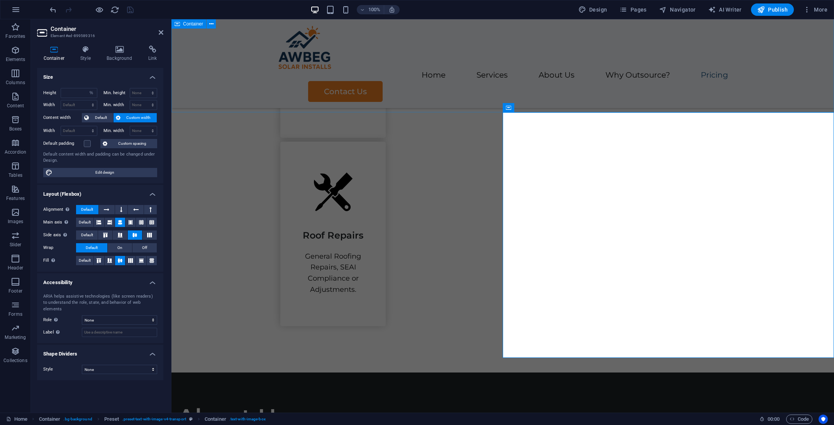
type input "92.74"
click at [209, 108] on div "Container" at bounding box center [216, 107] width 35 height 9
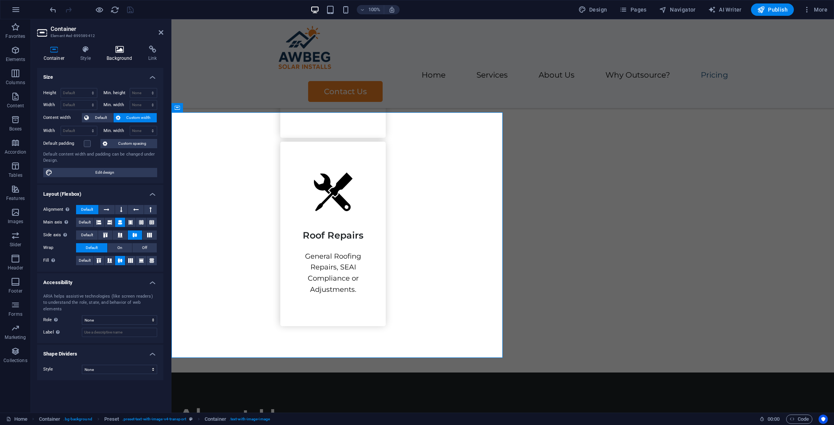
click at [118, 54] on h4 "Background" at bounding box center [121, 54] width 42 height 16
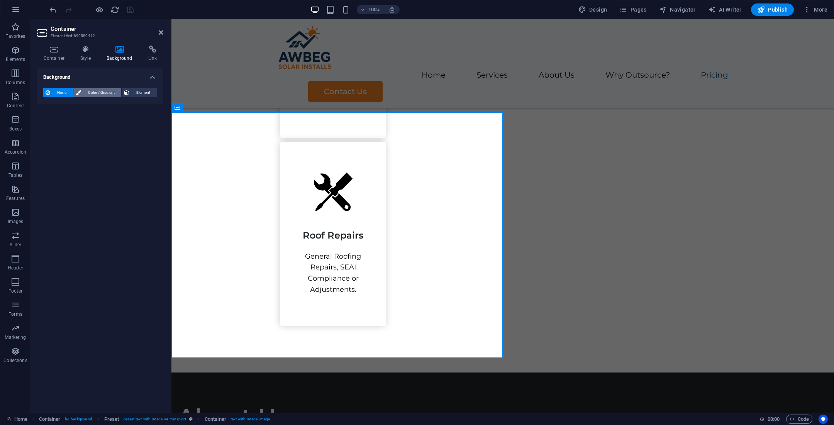
click at [110, 90] on span "Color / Gradient" at bounding box center [101, 92] width 36 height 9
click at [142, 98] on div "Color Gradient Color" at bounding box center [100, 113] width 114 height 31
click at [140, 94] on span "Element" at bounding box center [143, 92] width 23 height 9
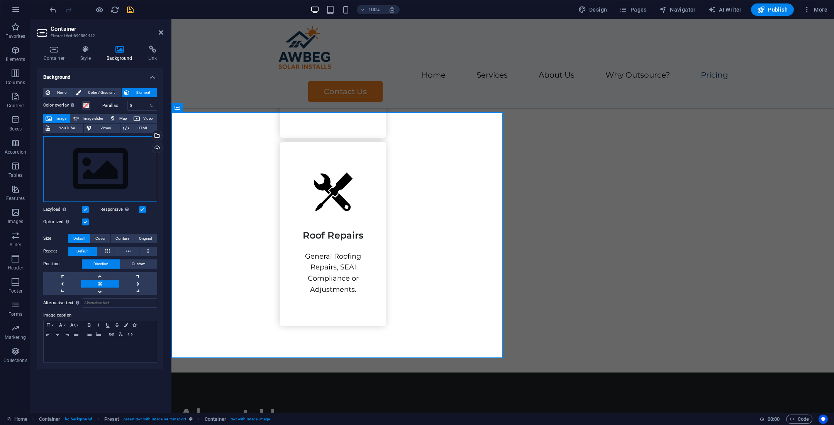
click at [105, 154] on div "Drag files here, click to choose files or select files from Files or our free s…" at bounding box center [100, 169] width 114 height 66
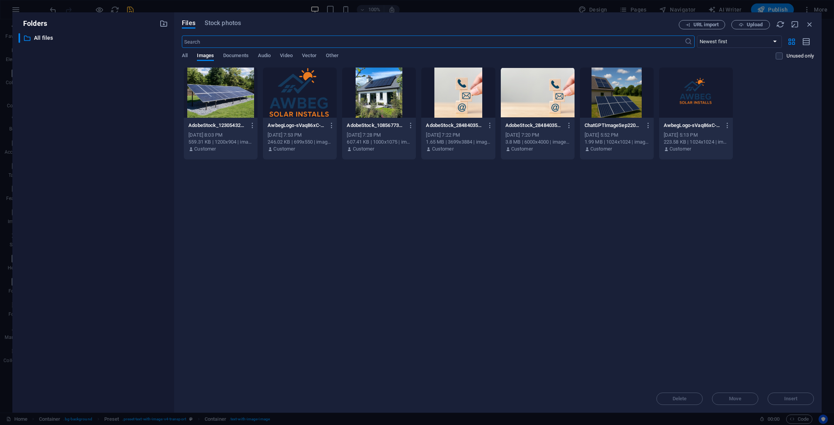
scroll to position [1117, 0]
click at [531, 96] on div at bounding box center [538, 93] width 74 height 50
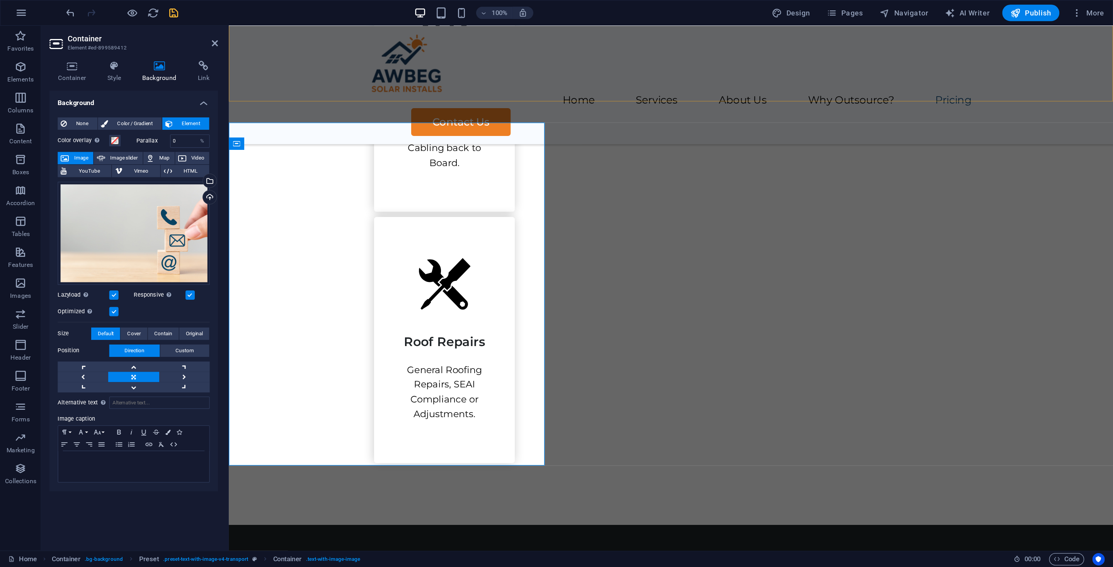
scroll to position [1138, 0]
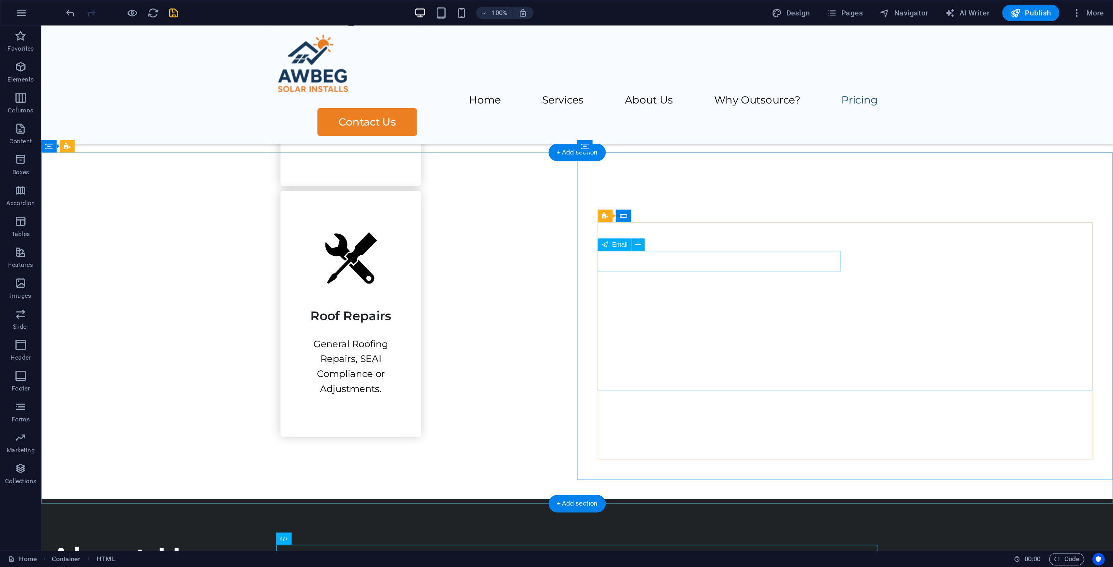
scroll to position [1136, 0]
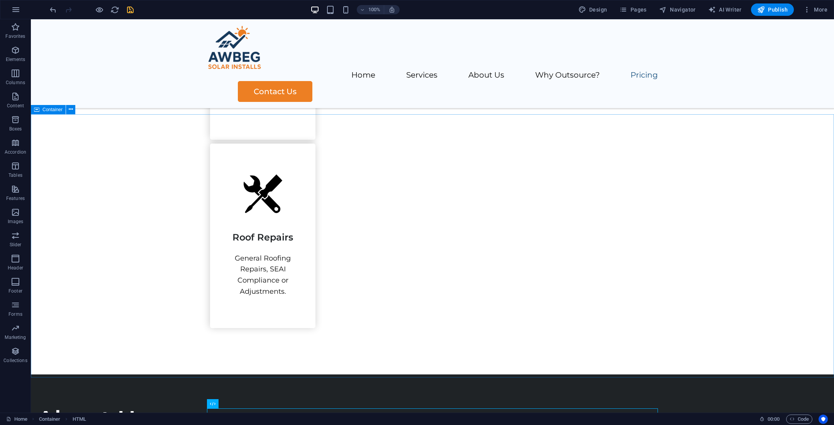
click at [44, 109] on span "Container" at bounding box center [52, 109] width 20 height 5
select select "%"
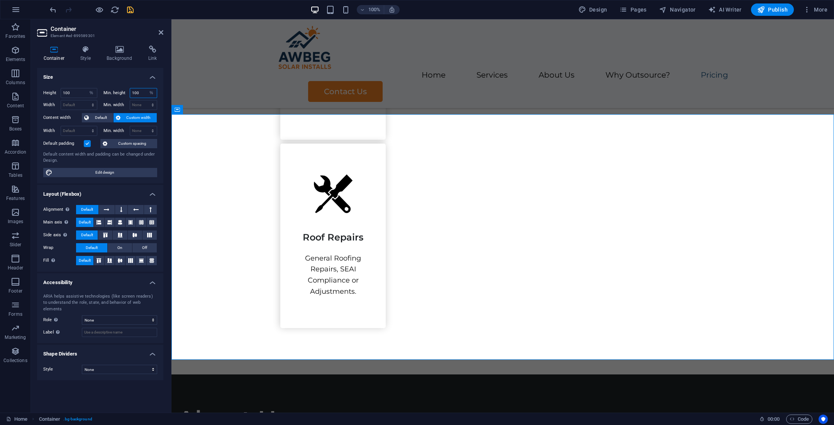
drag, startPoint x: 139, startPoint y: 92, endPoint x: 125, endPoint y: 92, distance: 13.9
click at [125, 92] on div "Min. height 100 None px rem % vh vw" at bounding box center [131, 93] width 54 height 10
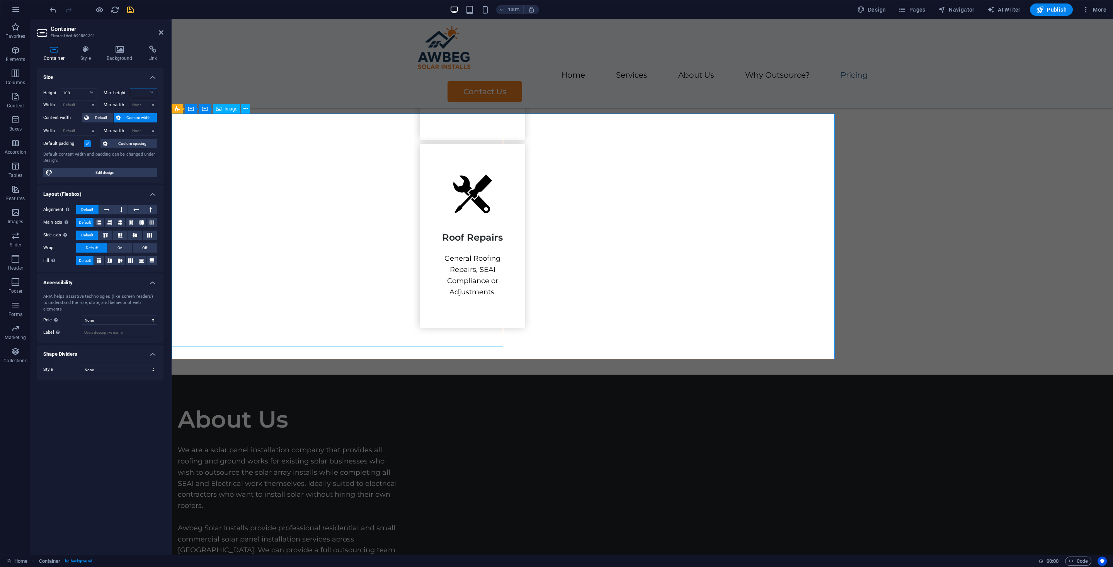
scroll to position [1137, 0]
type input "100"
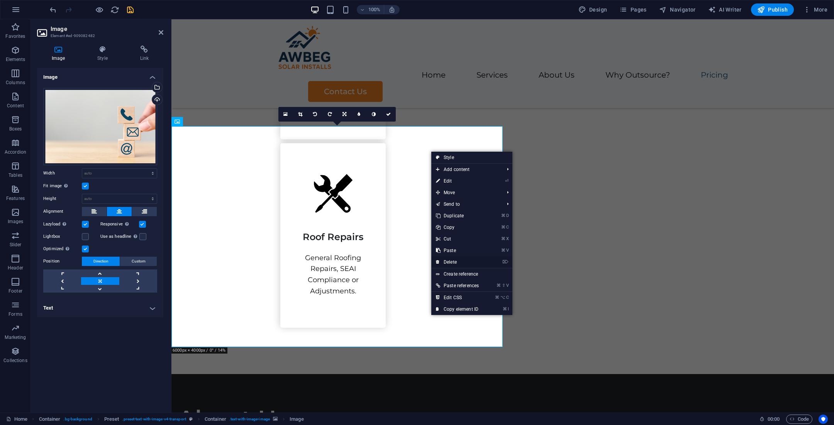
click at [455, 262] on link "⌦ Delete" at bounding box center [458, 263] width 52 height 12
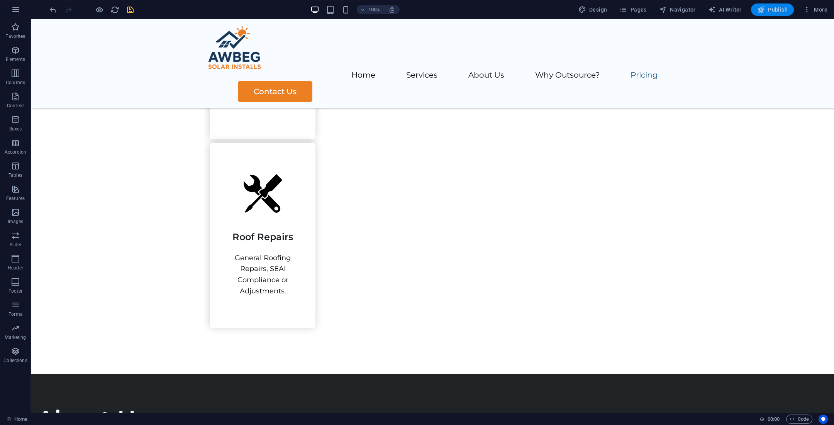
click at [556, 13] on icon "button" at bounding box center [762, 10] width 8 height 8
